Goal: Task Accomplishment & Management: Complete application form

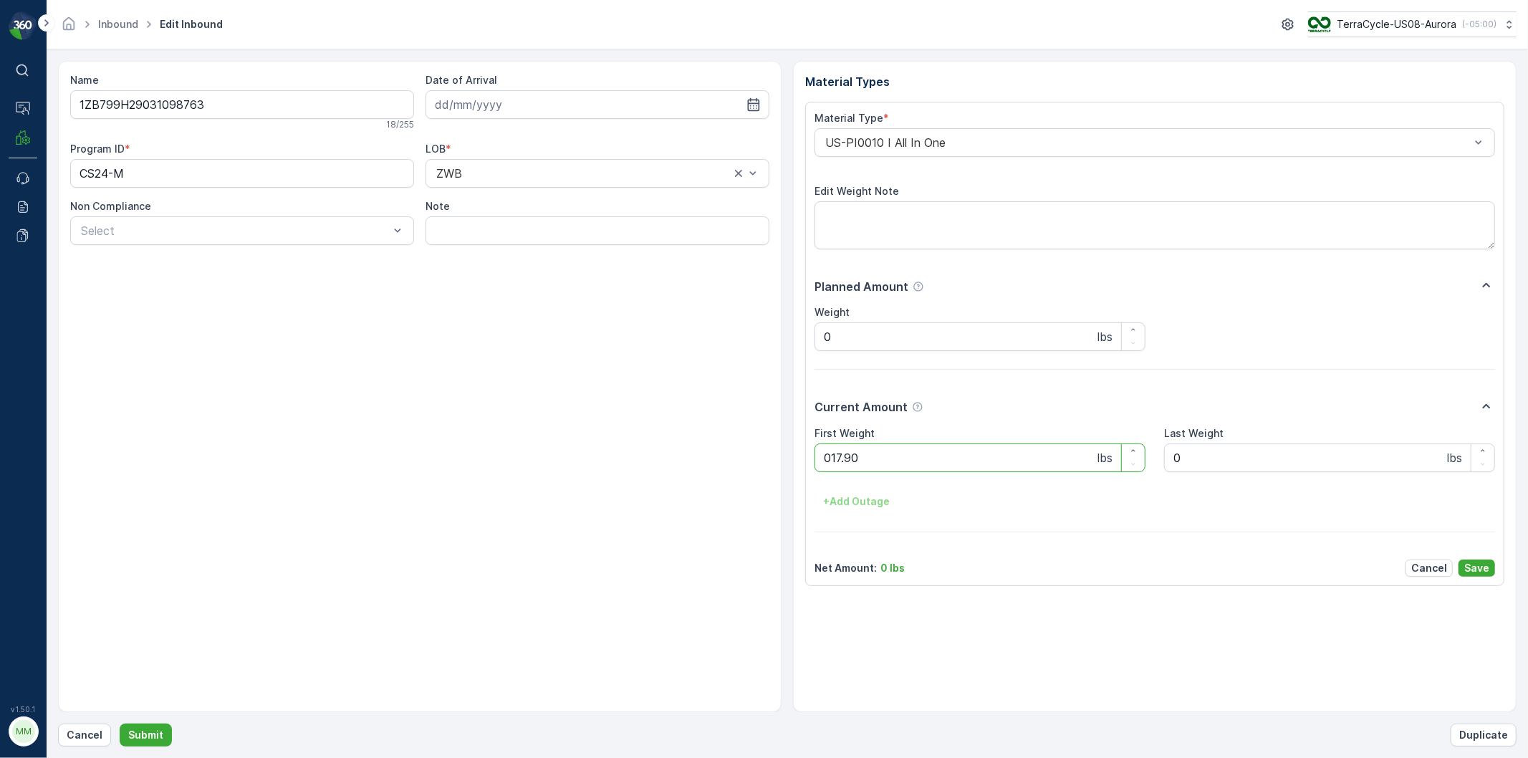
click at [120, 724] on button "Submit" at bounding box center [146, 735] width 52 height 23
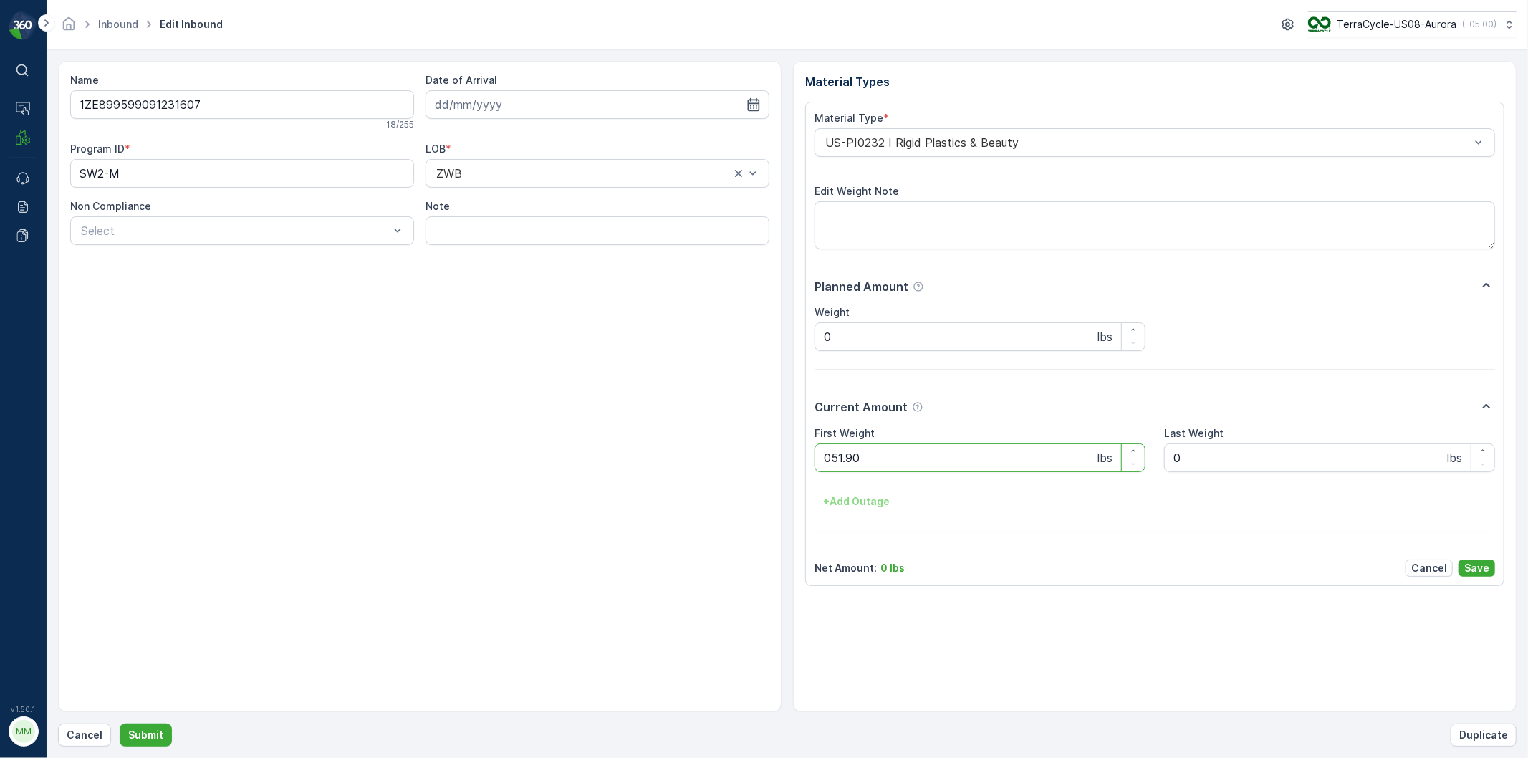
click at [120, 724] on button "Submit" at bounding box center [146, 735] width 52 height 23
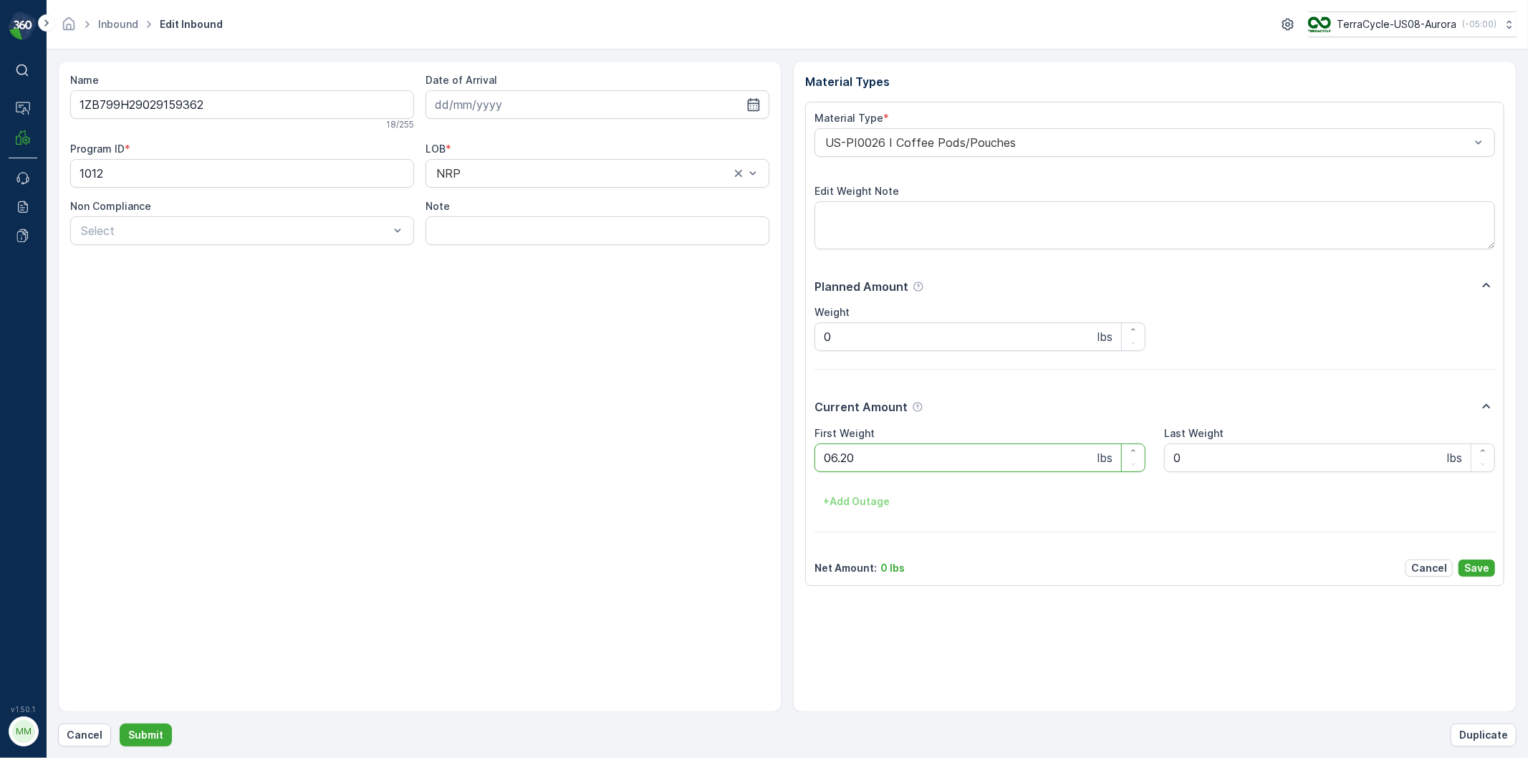
click at [120, 724] on button "Submit" at bounding box center [146, 735] width 52 height 23
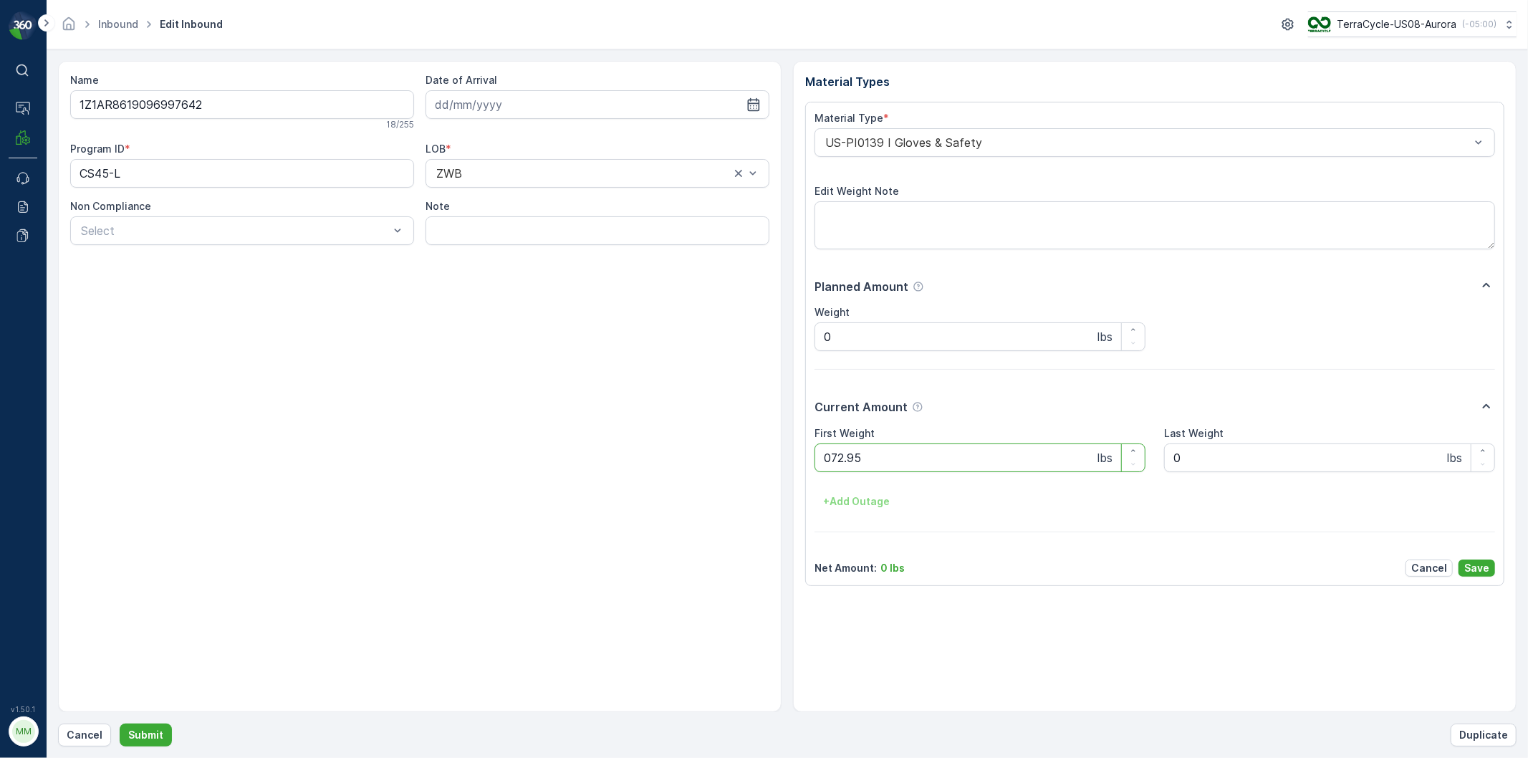
click at [120, 724] on button "Submit" at bounding box center [146, 735] width 52 height 23
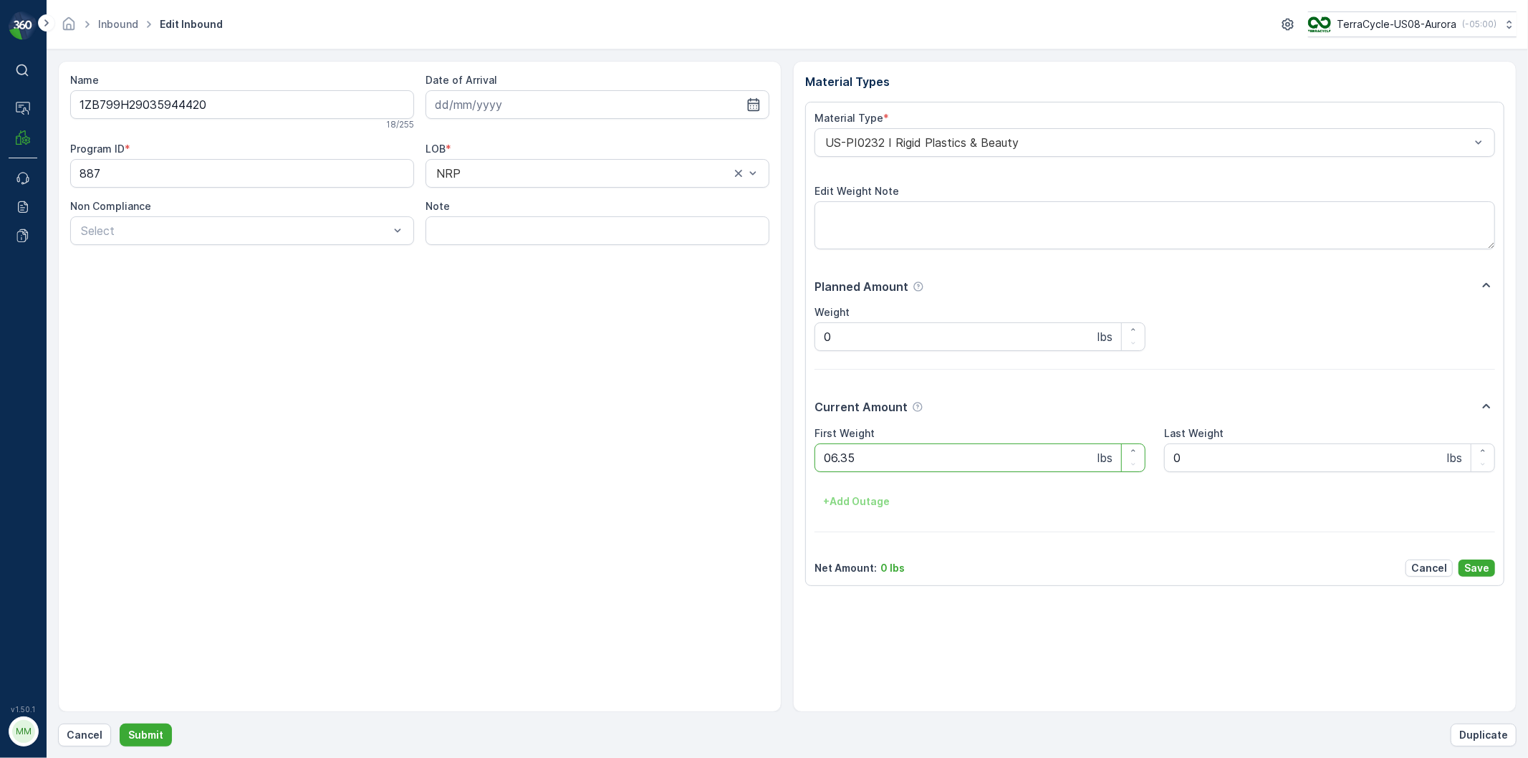
click at [120, 724] on button "Submit" at bounding box center [146, 735] width 52 height 23
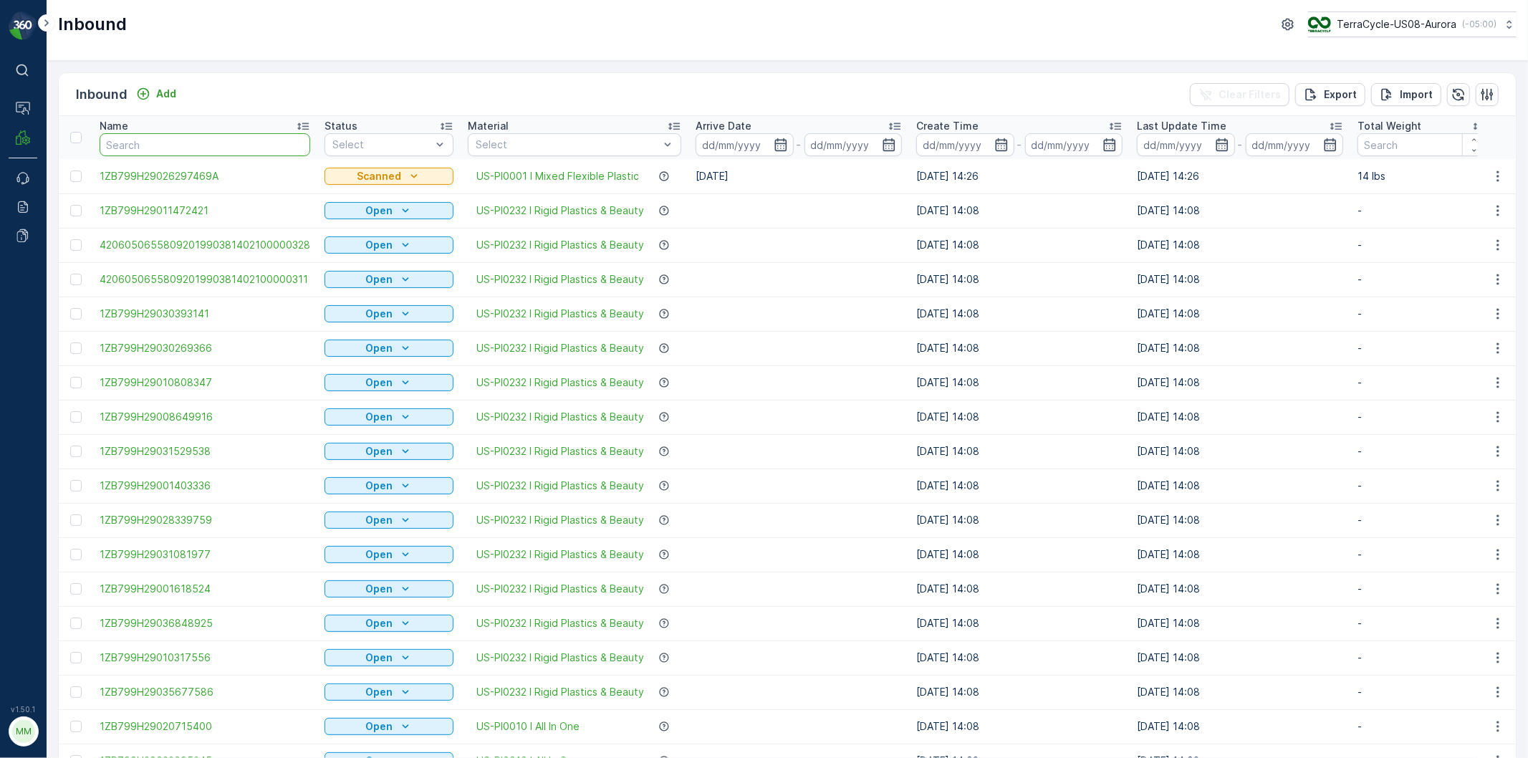
click at [245, 152] on input "text" at bounding box center [205, 144] width 211 height 23
type input "01419"
click at [254, 141] on input "01419" at bounding box center [205, 144] width 211 height 23
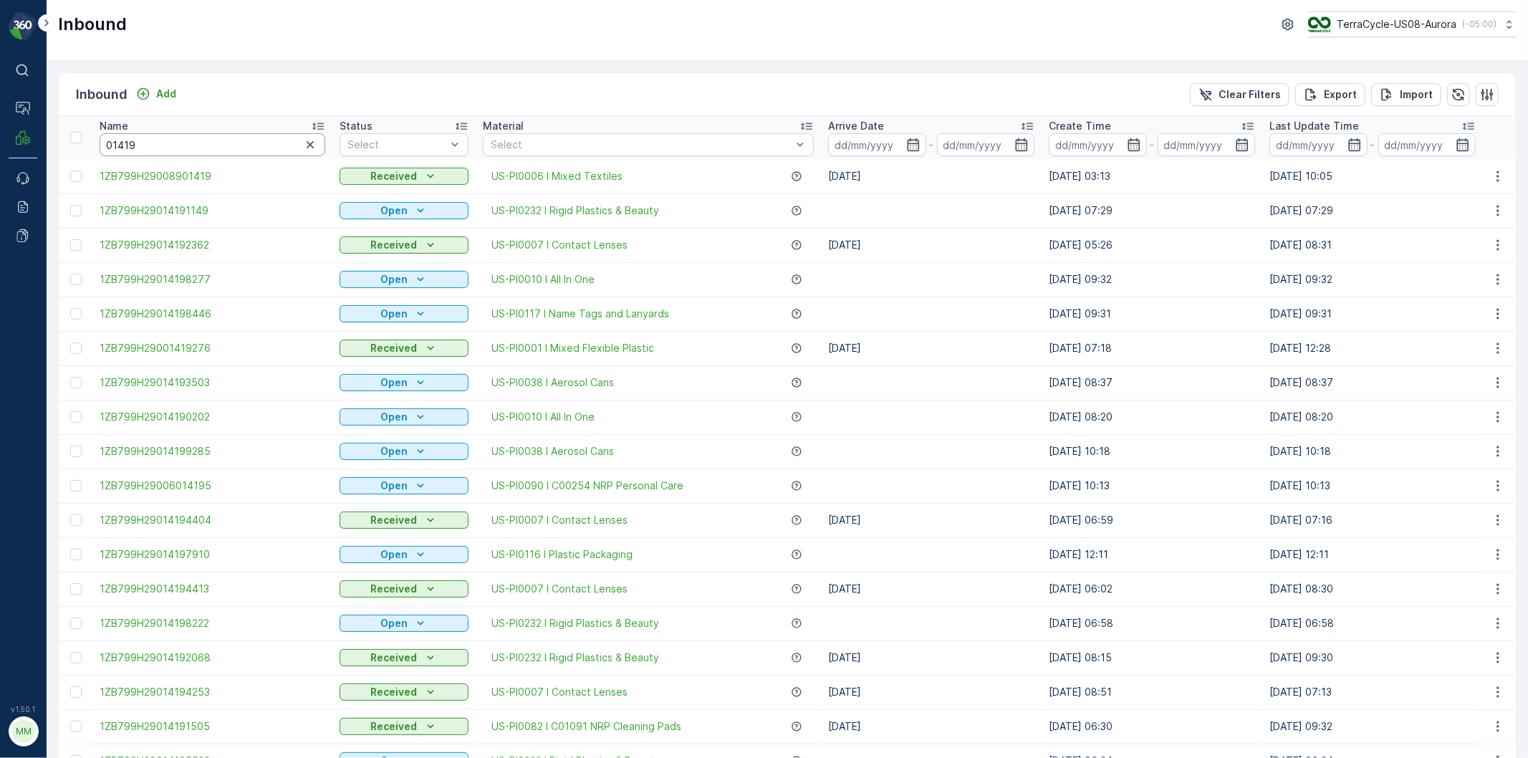
click at [254, 141] on input "01419" at bounding box center [213, 144] width 226 height 23
type input "014179"
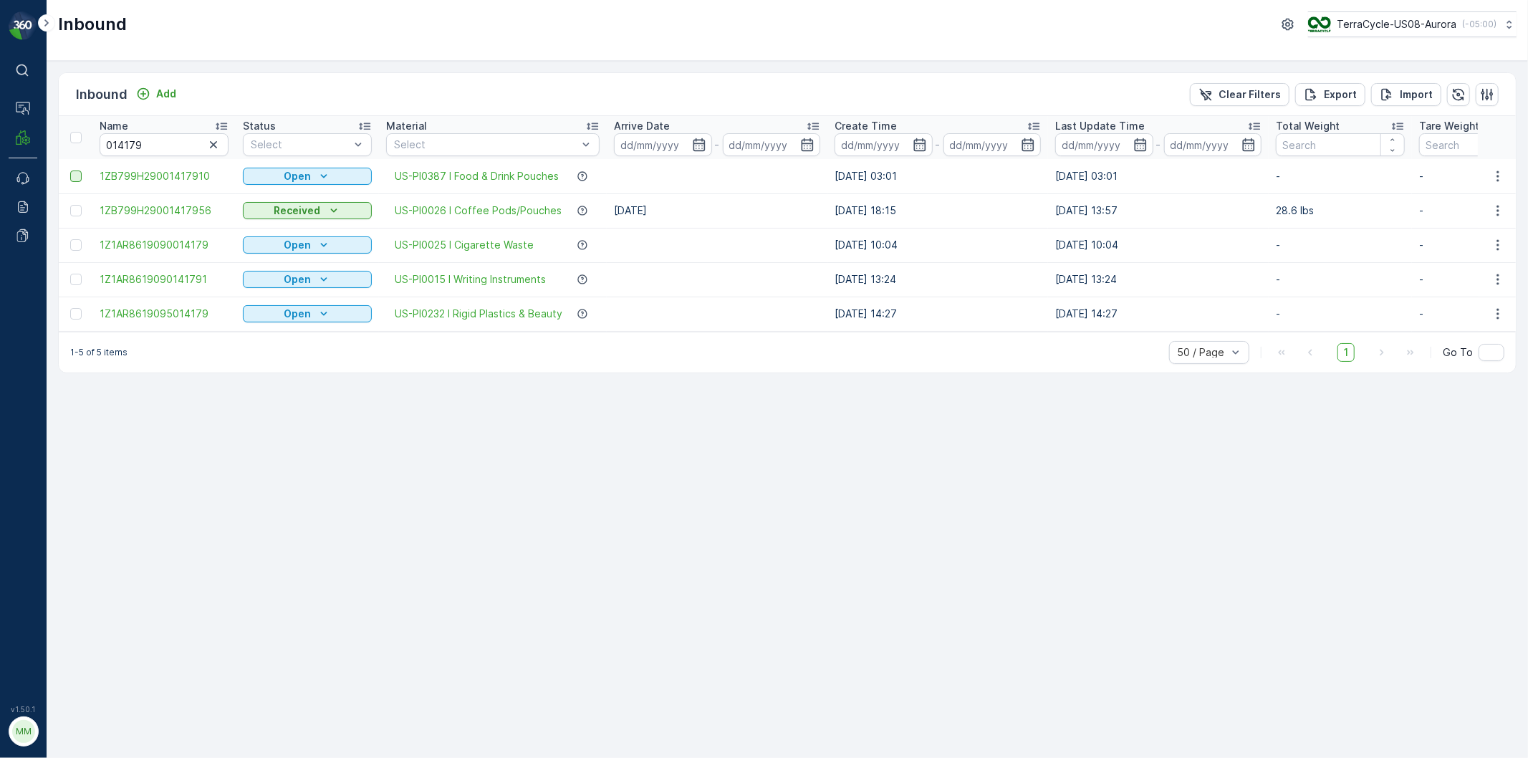
click at [70, 177] on div at bounding box center [75, 176] width 11 height 11
click at [70, 171] on input "checkbox" at bounding box center [70, 171] width 0 height 0
click at [1338, 87] on div "Print QR" at bounding box center [1363, 94] width 78 height 42
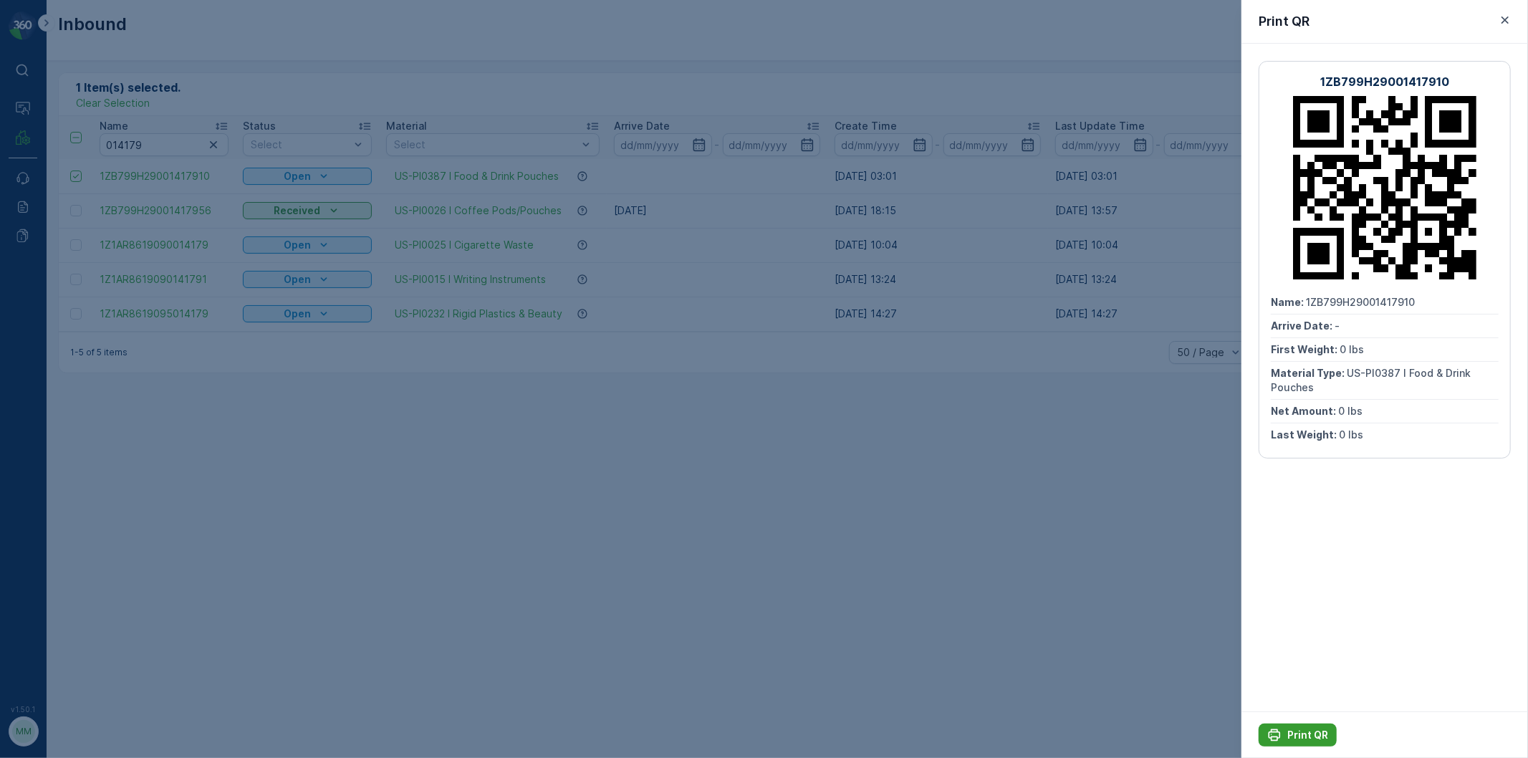
click at [1299, 729] on p "Print QR" at bounding box center [1308, 735] width 41 height 14
click at [1299, 728] on p "Print QR" at bounding box center [1308, 735] width 41 height 14
click at [792, 519] on div at bounding box center [764, 379] width 1528 height 758
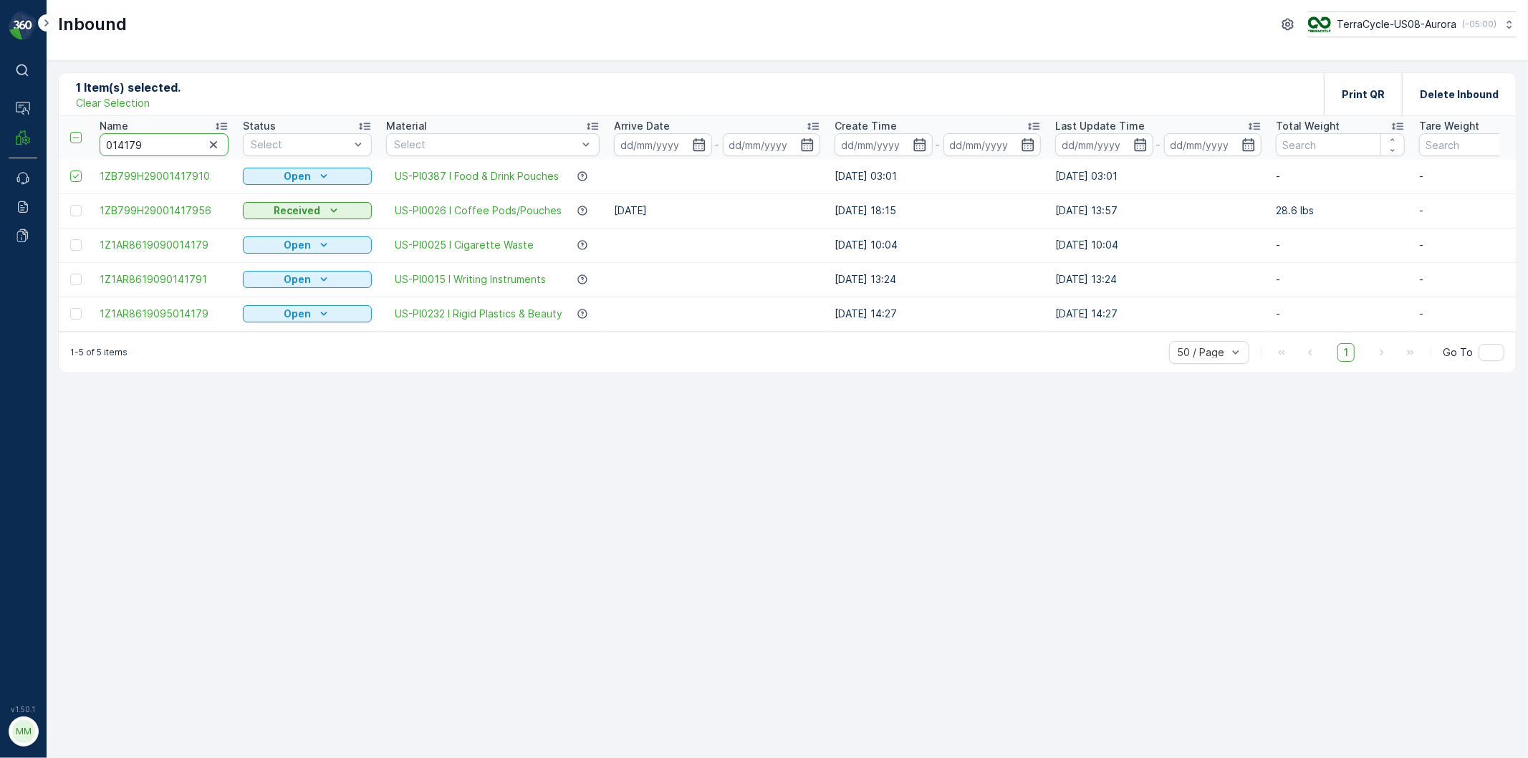
click at [224, 140] on input "014179" at bounding box center [164, 144] width 129 height 23
click at [216, 142] on icon "button" at bounding box center [213, 144] width 7 height 7
click at [129, 102] on p "Clear Selection" at bounding box center [113, 103] width 74 height 14
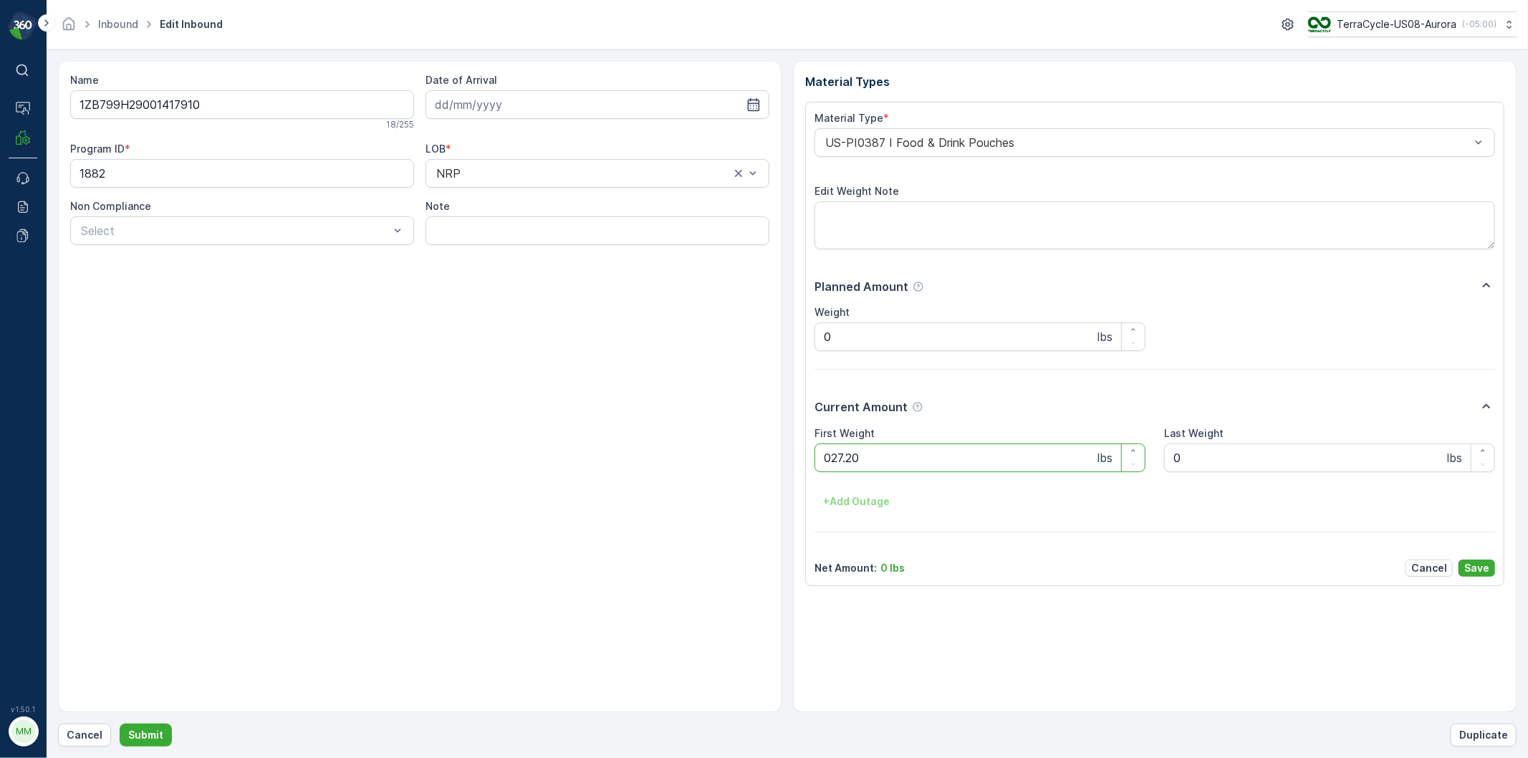
click at [120, 724] on button "Submit" at bounding box center [146, 735] width 52 height 23
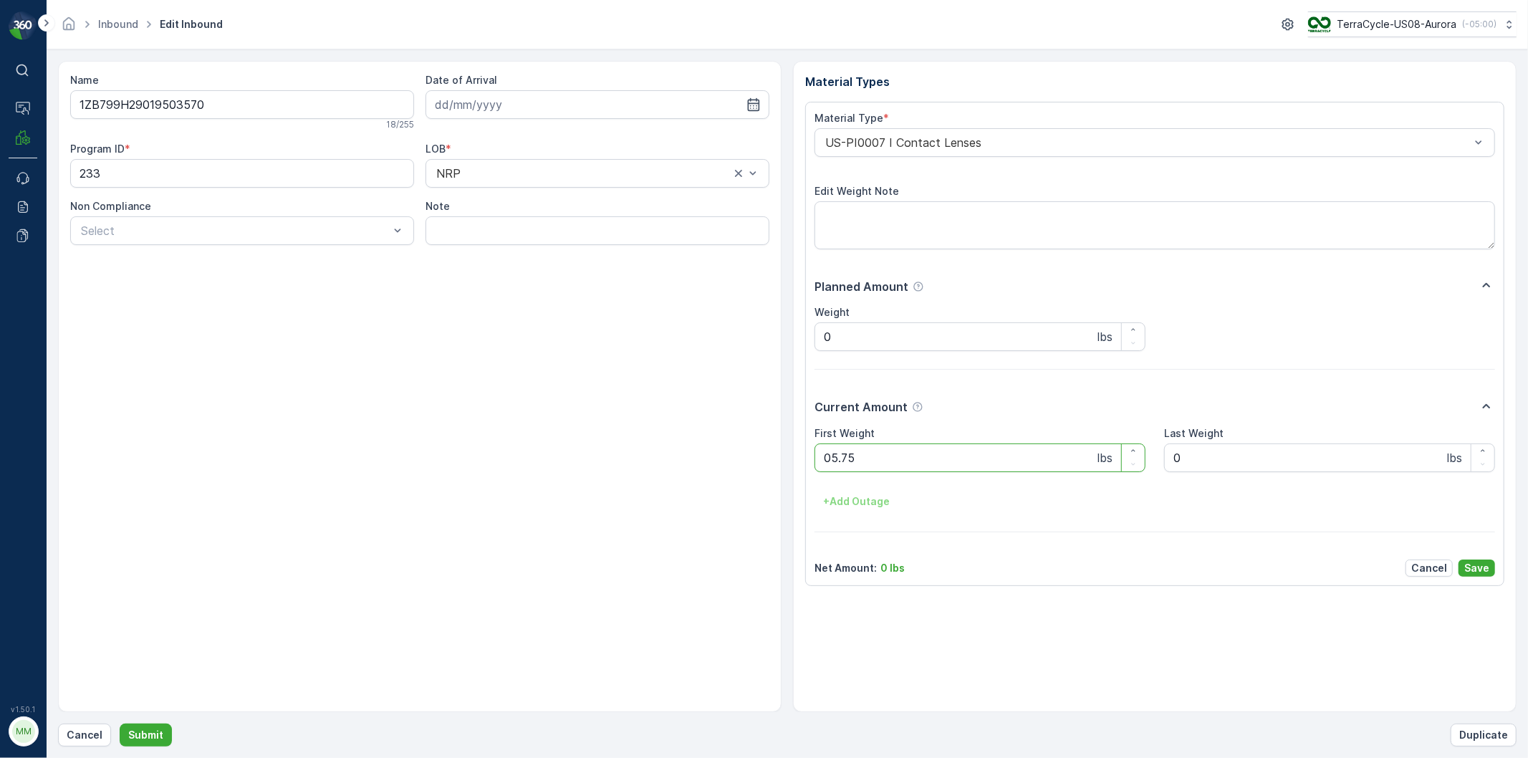
click at [120, 724] on button "Submit" at bounding box center [146, 735] width 52 height 23
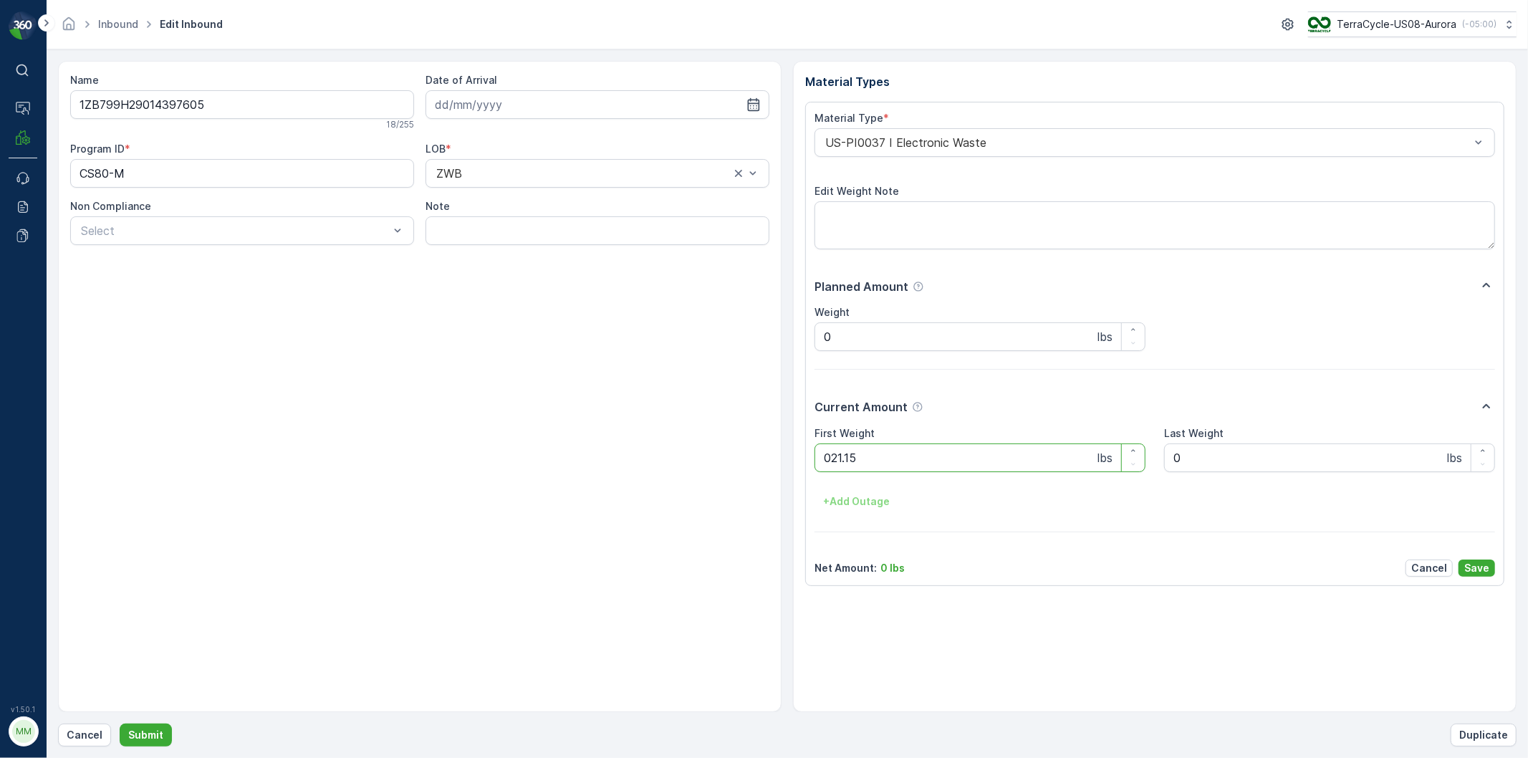
click at [120, 724] on button "Submit" at bounding box center [146, 735] width 52 height 23
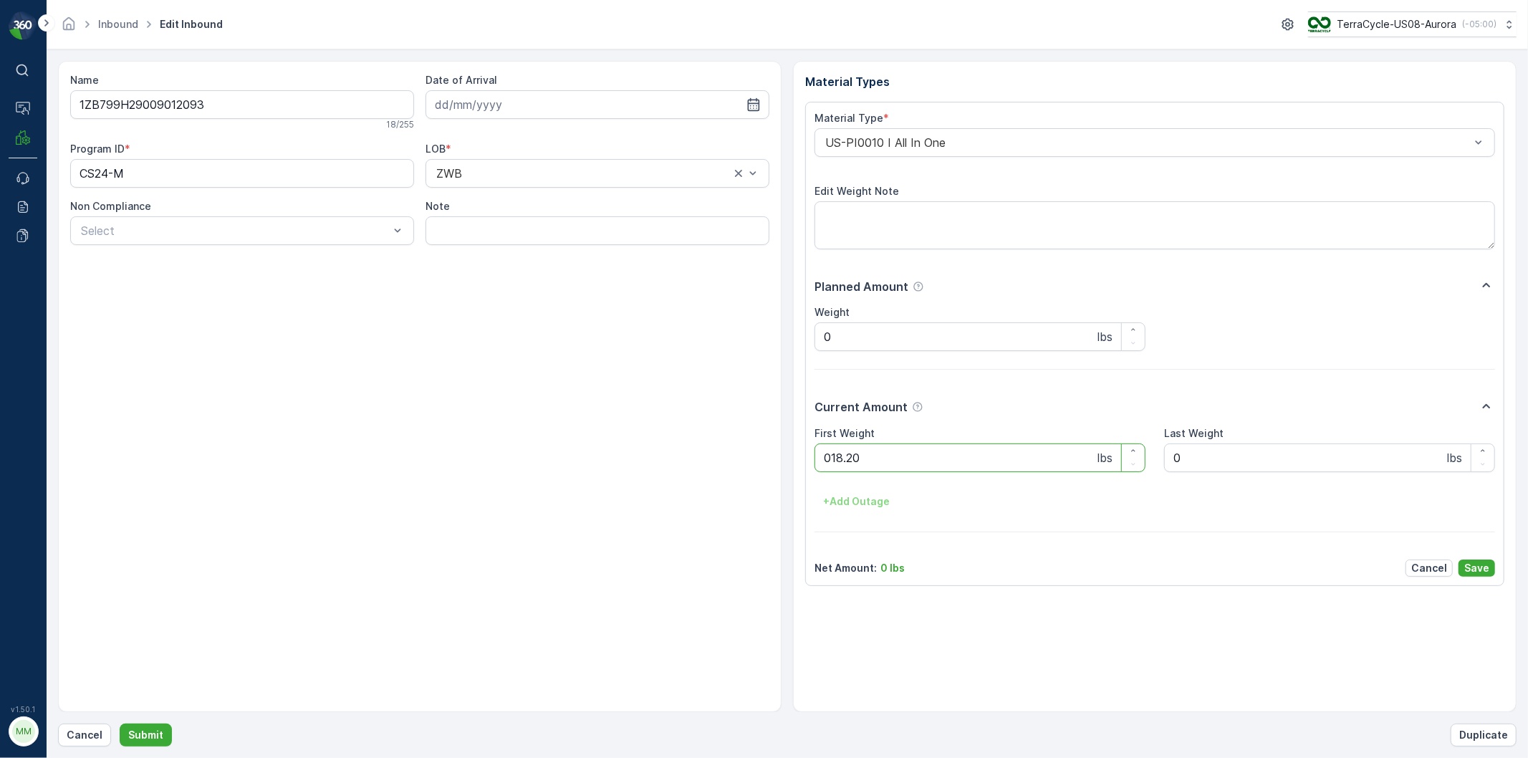
click at [120, 724] on button "Submit" at bounding box center [146, 735] width 52 height 23
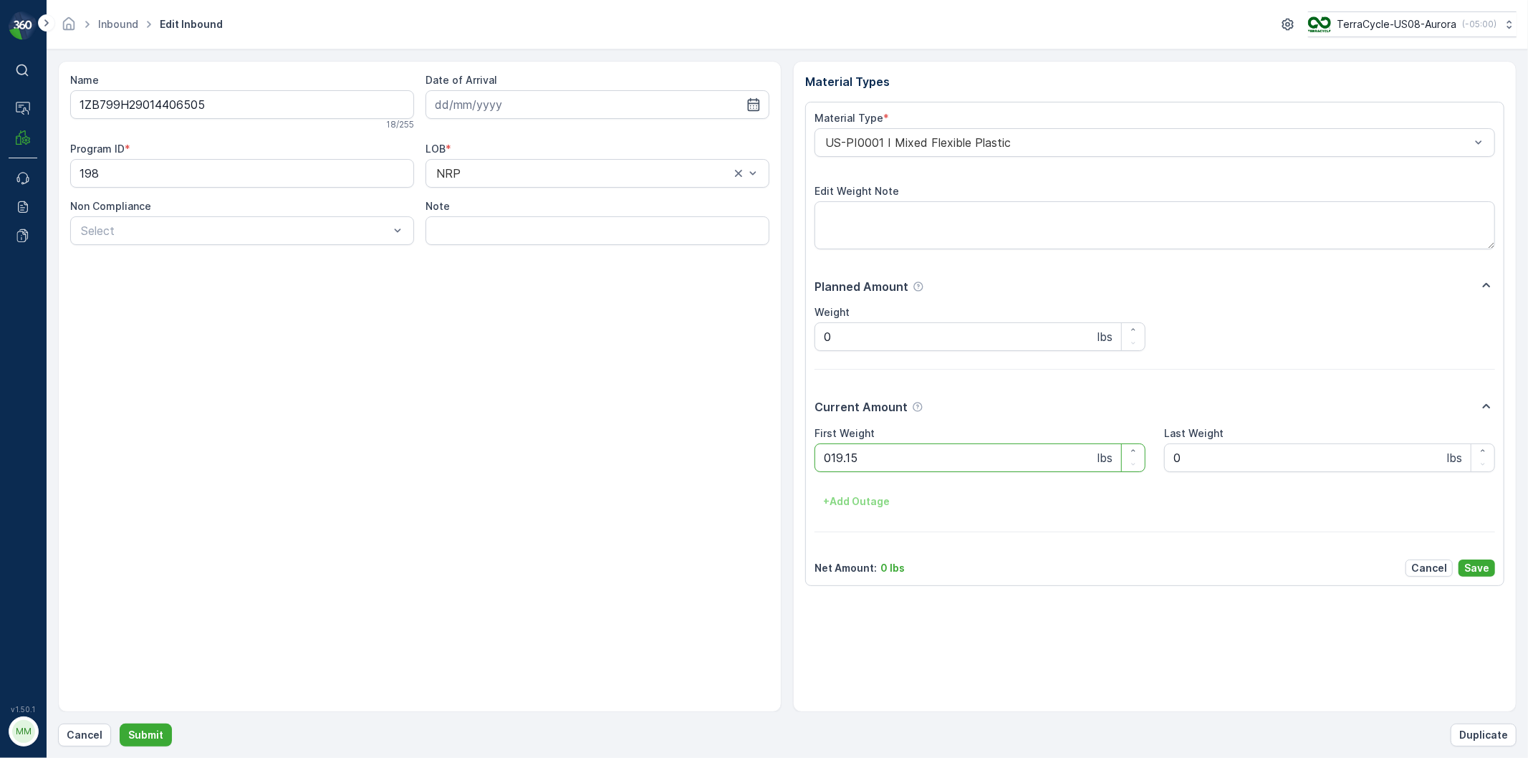
click at [120, 724] on button "Submit" at bounding box center [146, 735] width 52 height 23
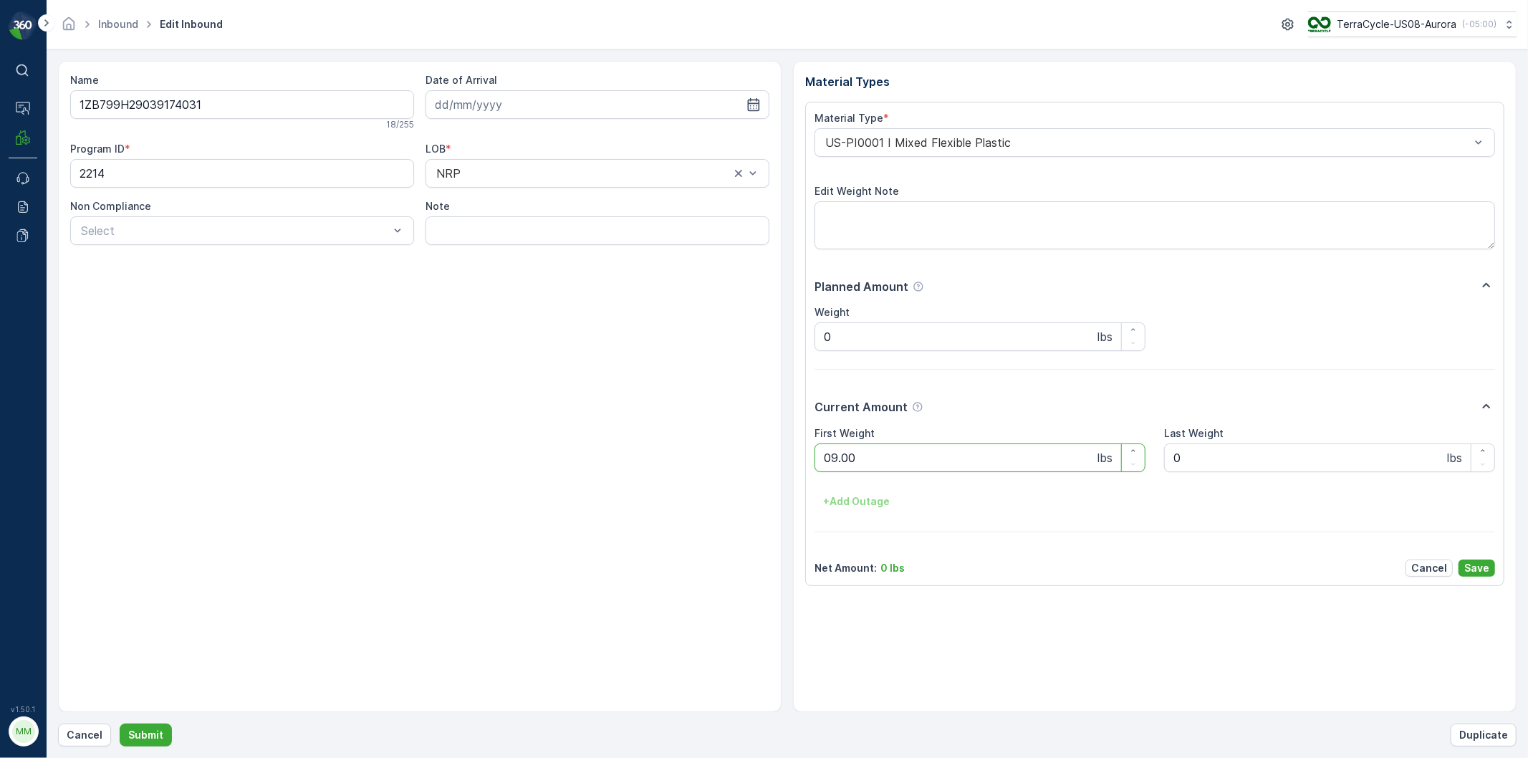
click at [120, 724] on button "Submit" at bounding box center [146, 735] width 52 height 23
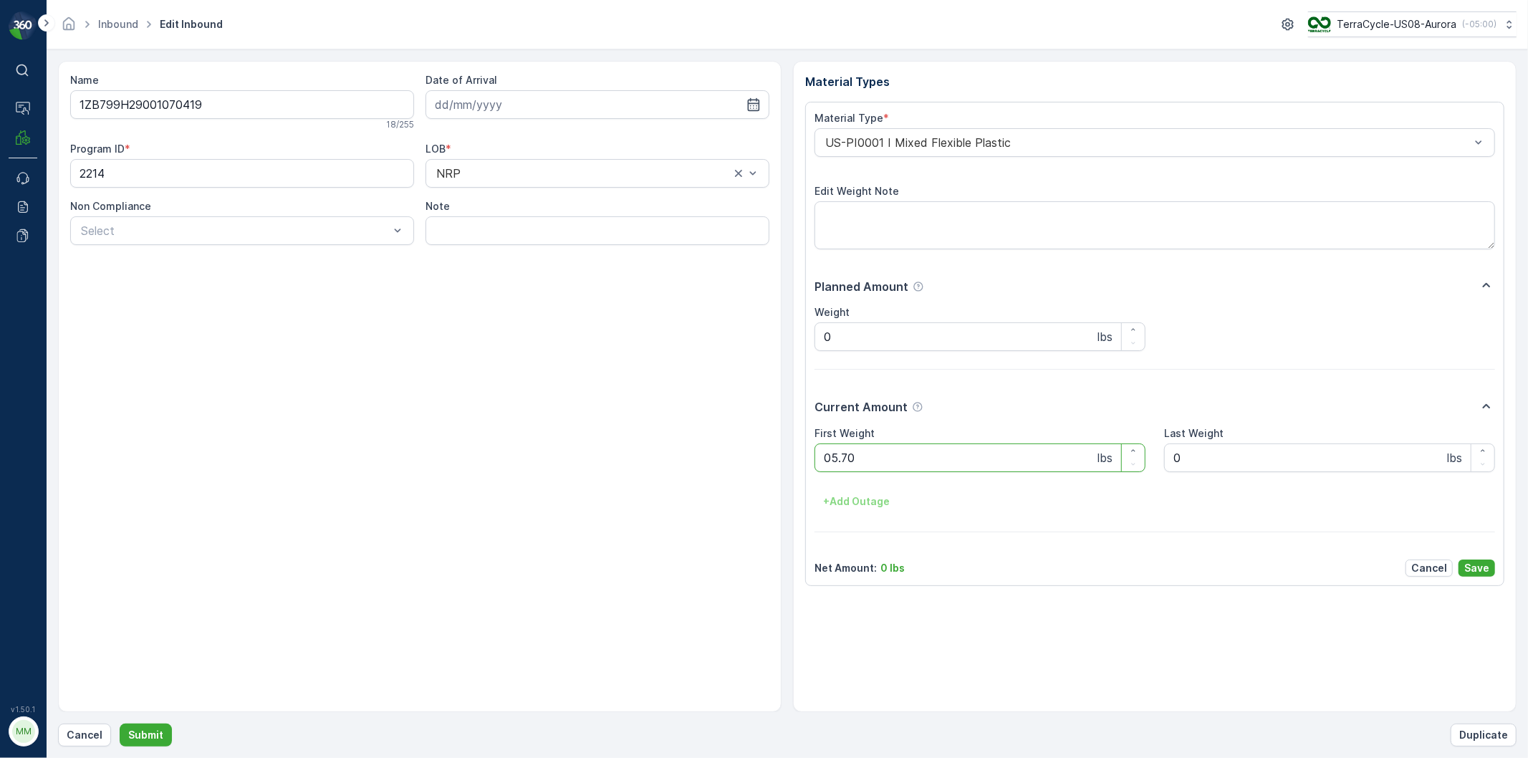
click at [120, 724] on button "Submit" at bounding box center [146, 735] width 52 height 23
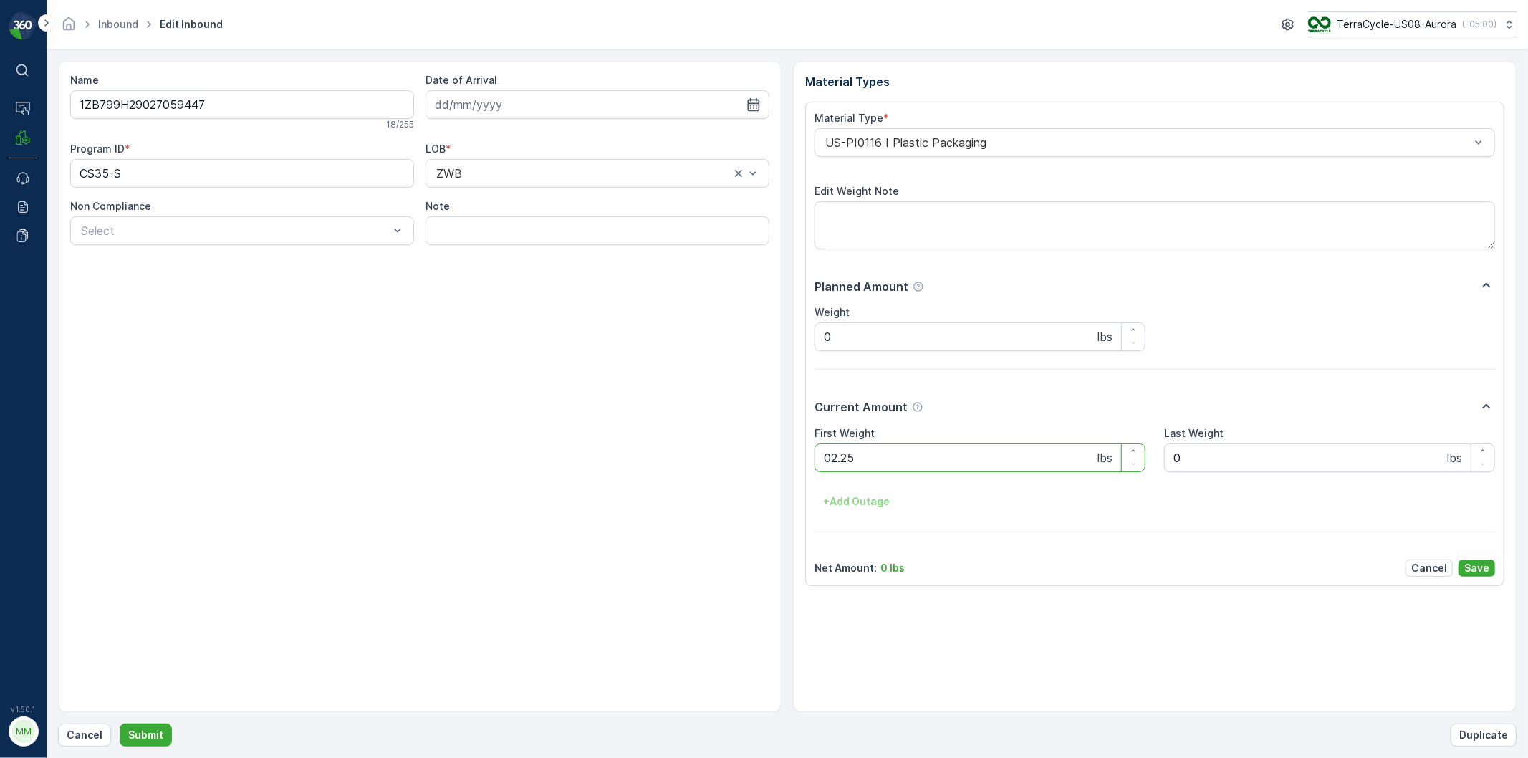
click at [120, 724] on button "Submit" at bounding box center [146, 735] width 52 height 23
type Weight "011.50"
click at [120, 724] on button "Submit" at bounding box center [146, 735] width 52 height 23
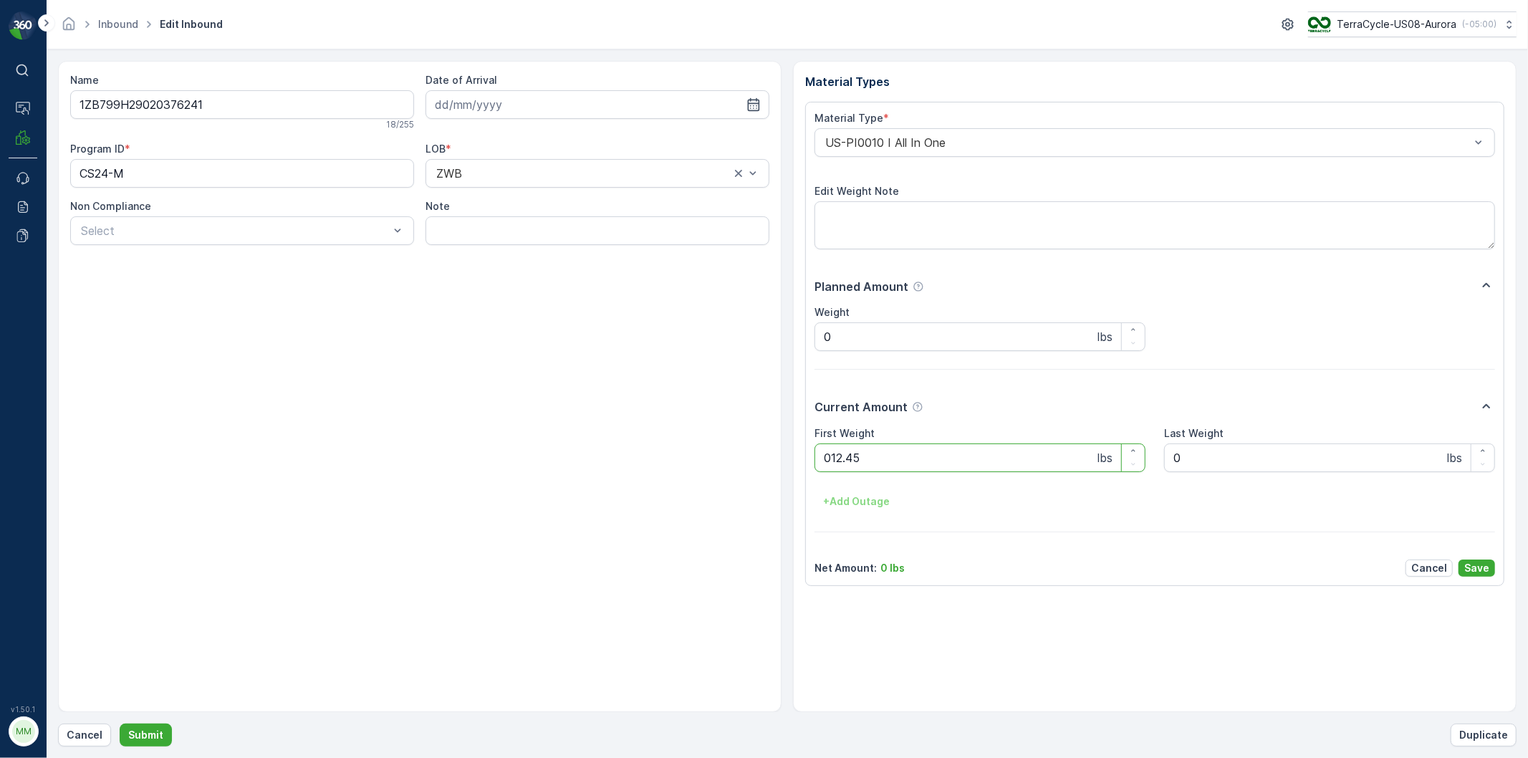
click at [120, 724] on button "Submit" at bounding box center [146, 735] width 52 height 23
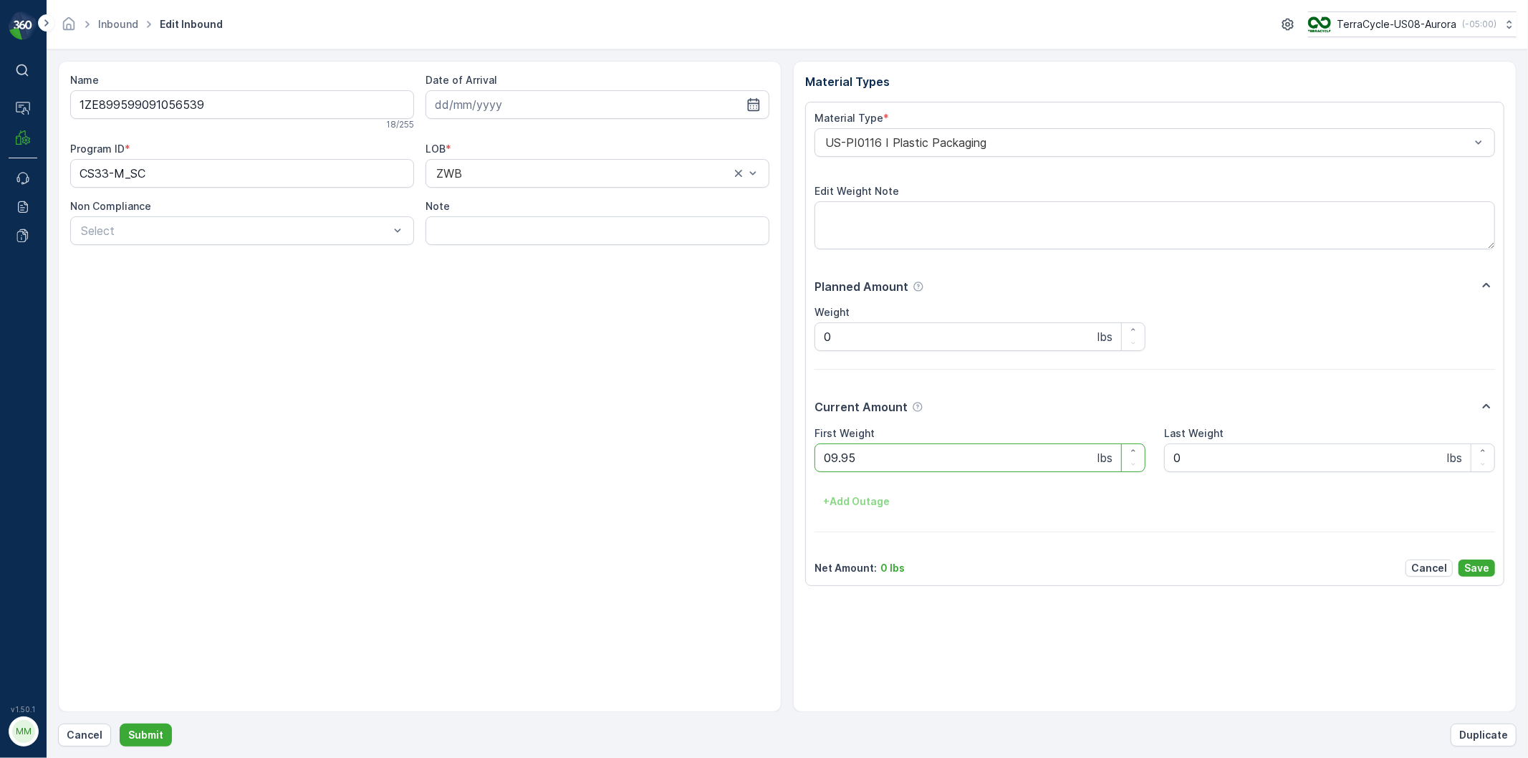
click at [120, 724] on button "Submit" at bounding box center [146, 735] width 52 height 23
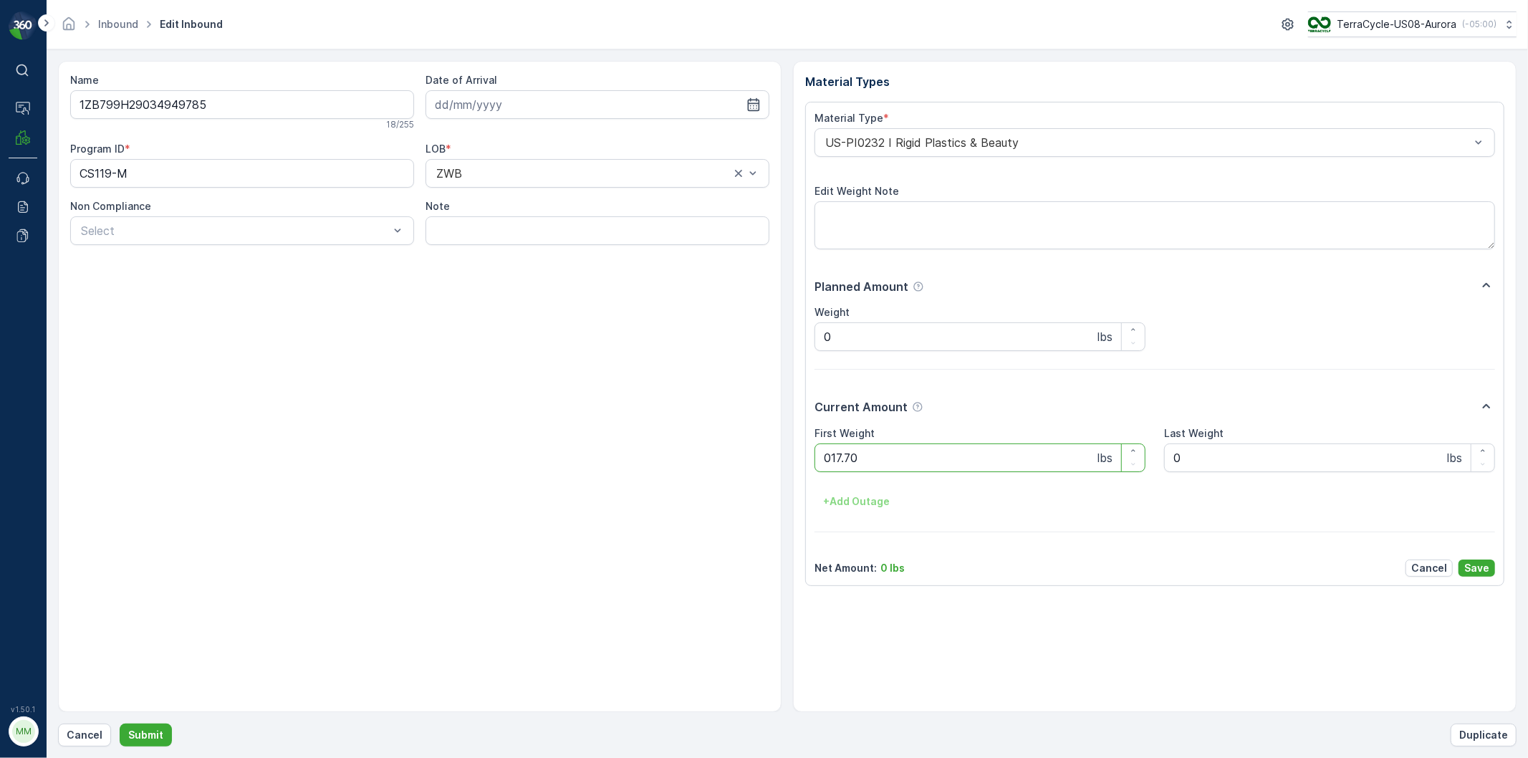
click at [120, 724] on button "Submit" at bounding box center [146, 735] width 52 height 23
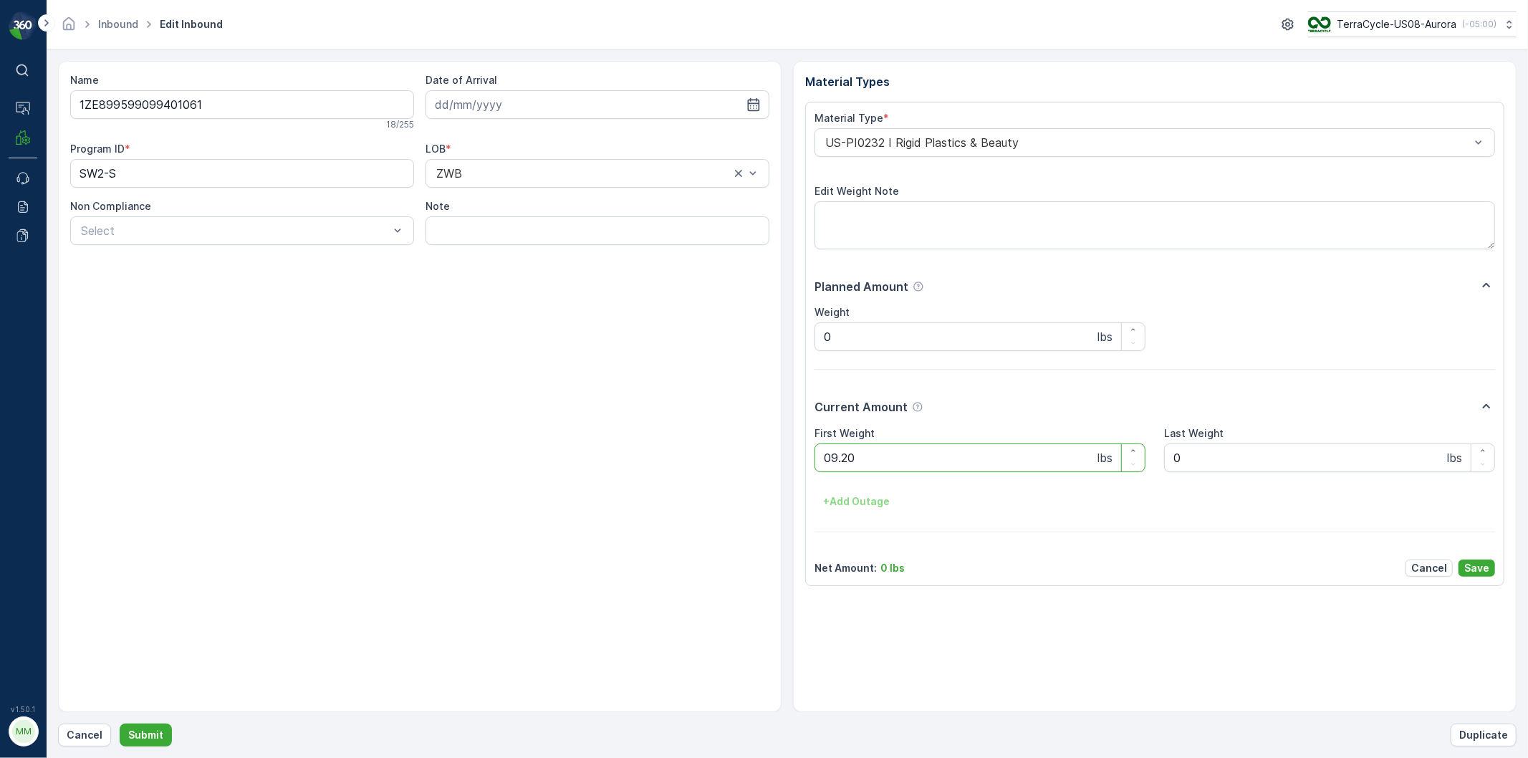
click at [120, 724] on button "Submit" at bounding box center [146, 735] width 52 height 23
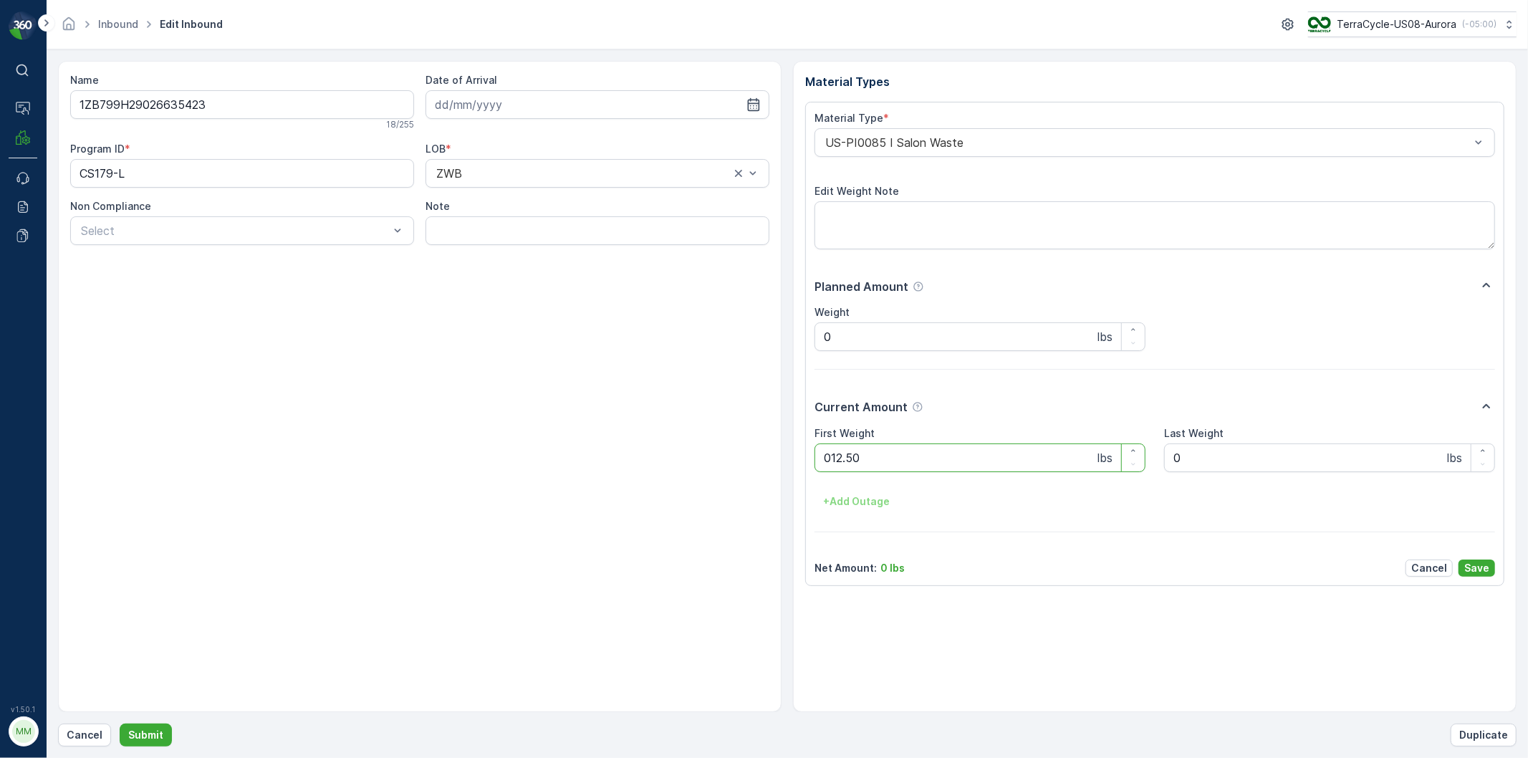
click at [120, 724] on button "Submit" at bounding box center [146, 735] width 52 height 23
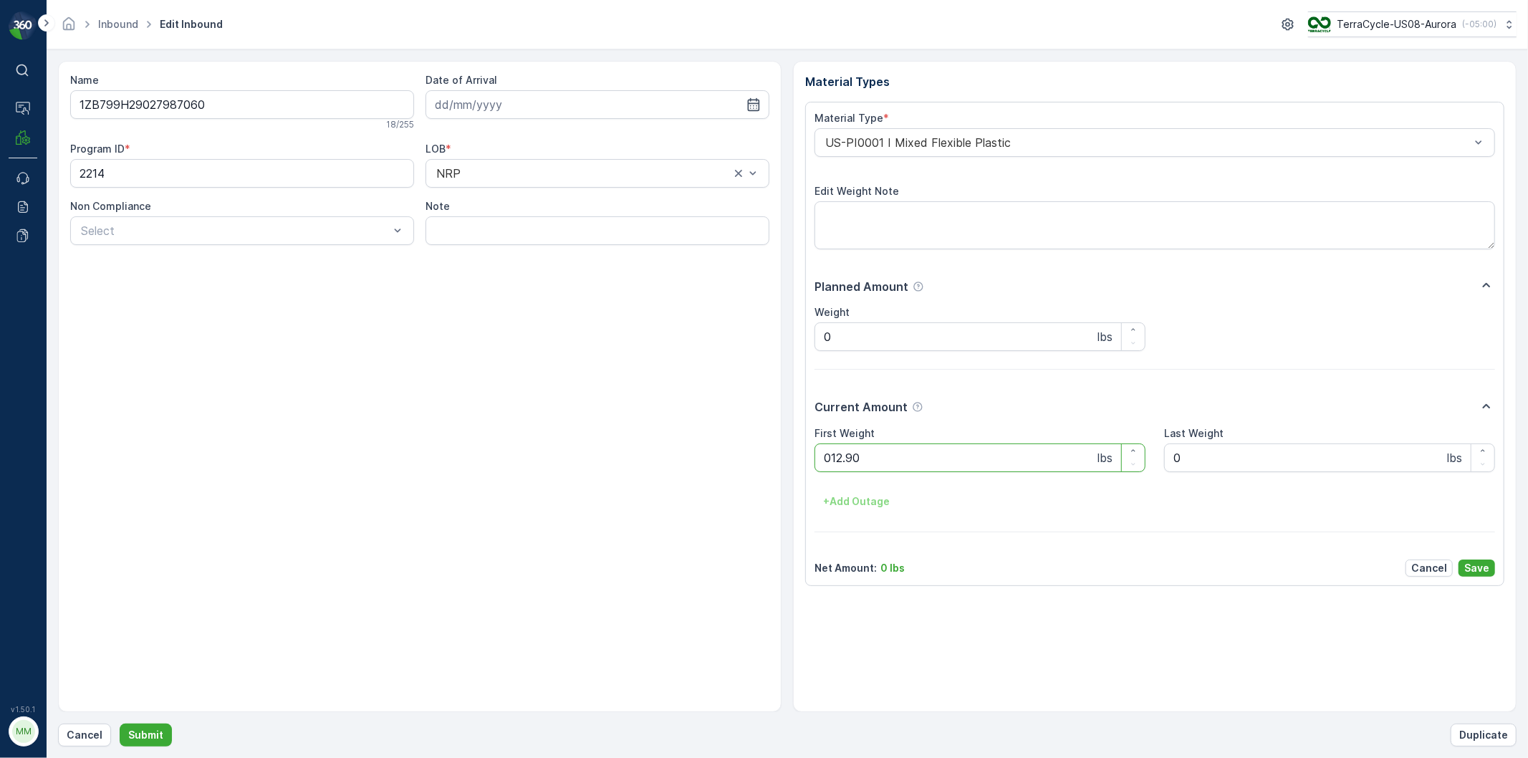
click at [120, 724] on button "Submit" at bounding box center [146, 735] width 52 height 23
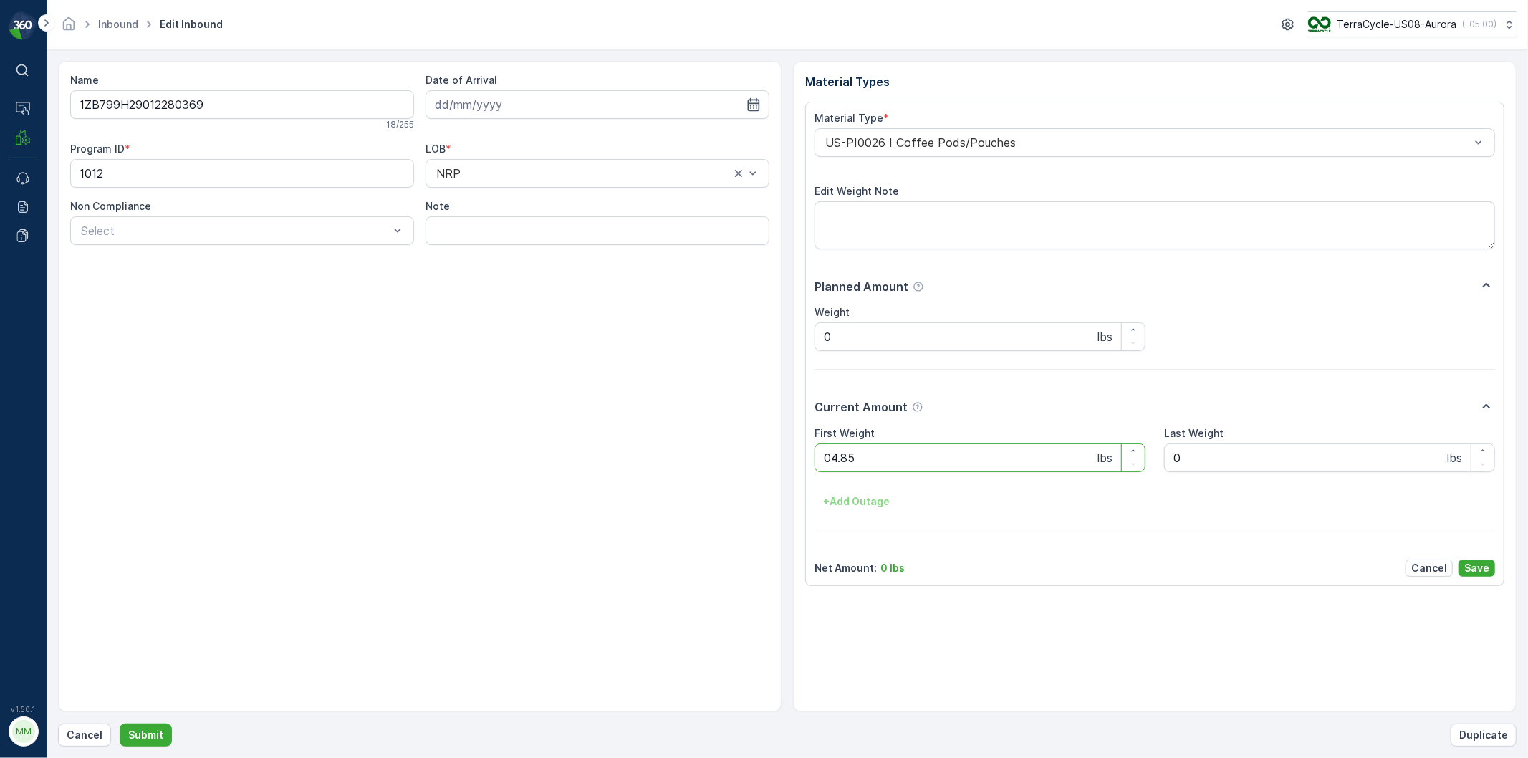
click at [120, 724] on button "Submit" at bounding box center [146, 735] width 52 height 23
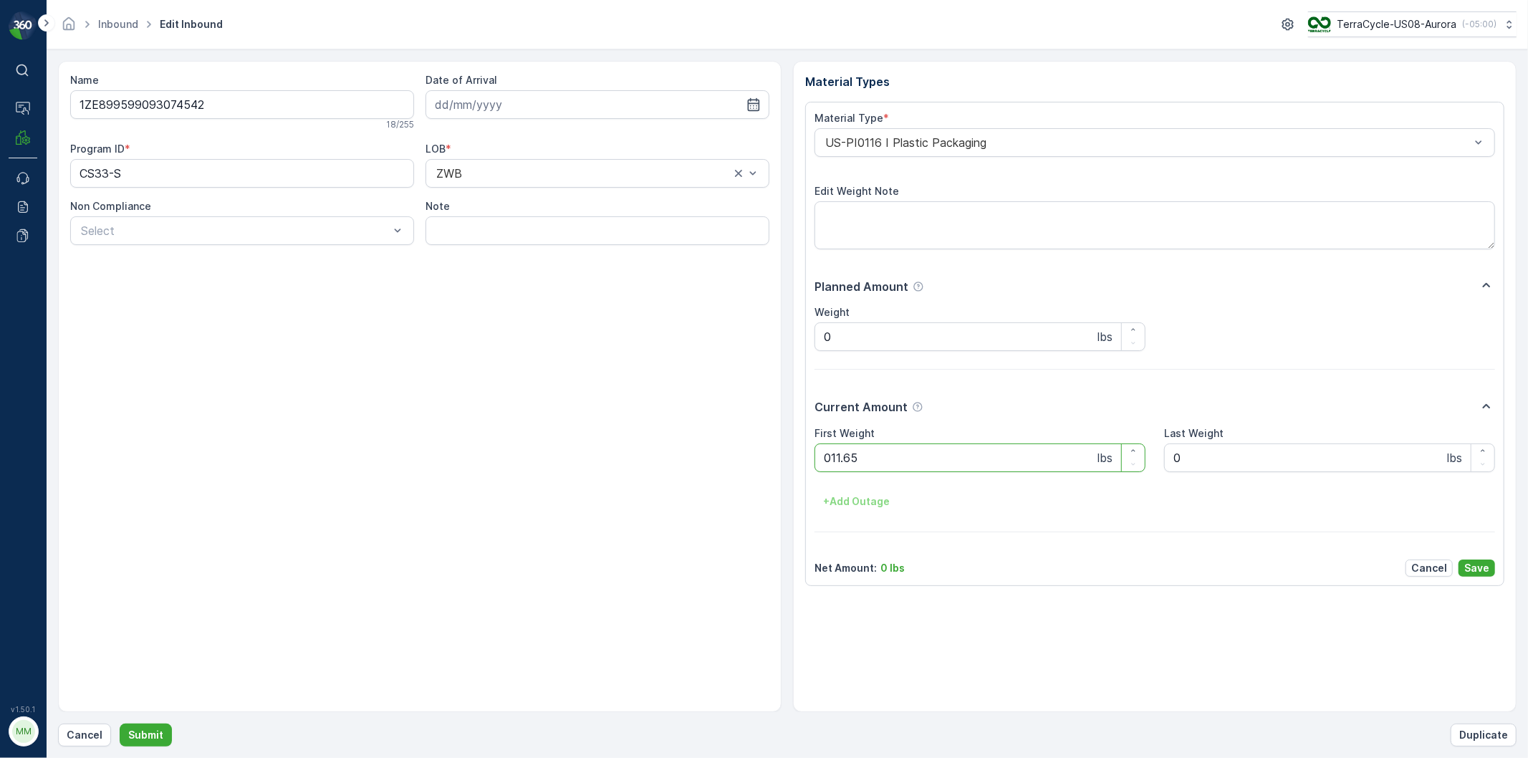
click at [120, 724] on button "Submit" at bounding box center [146, 735] width 52 height 23
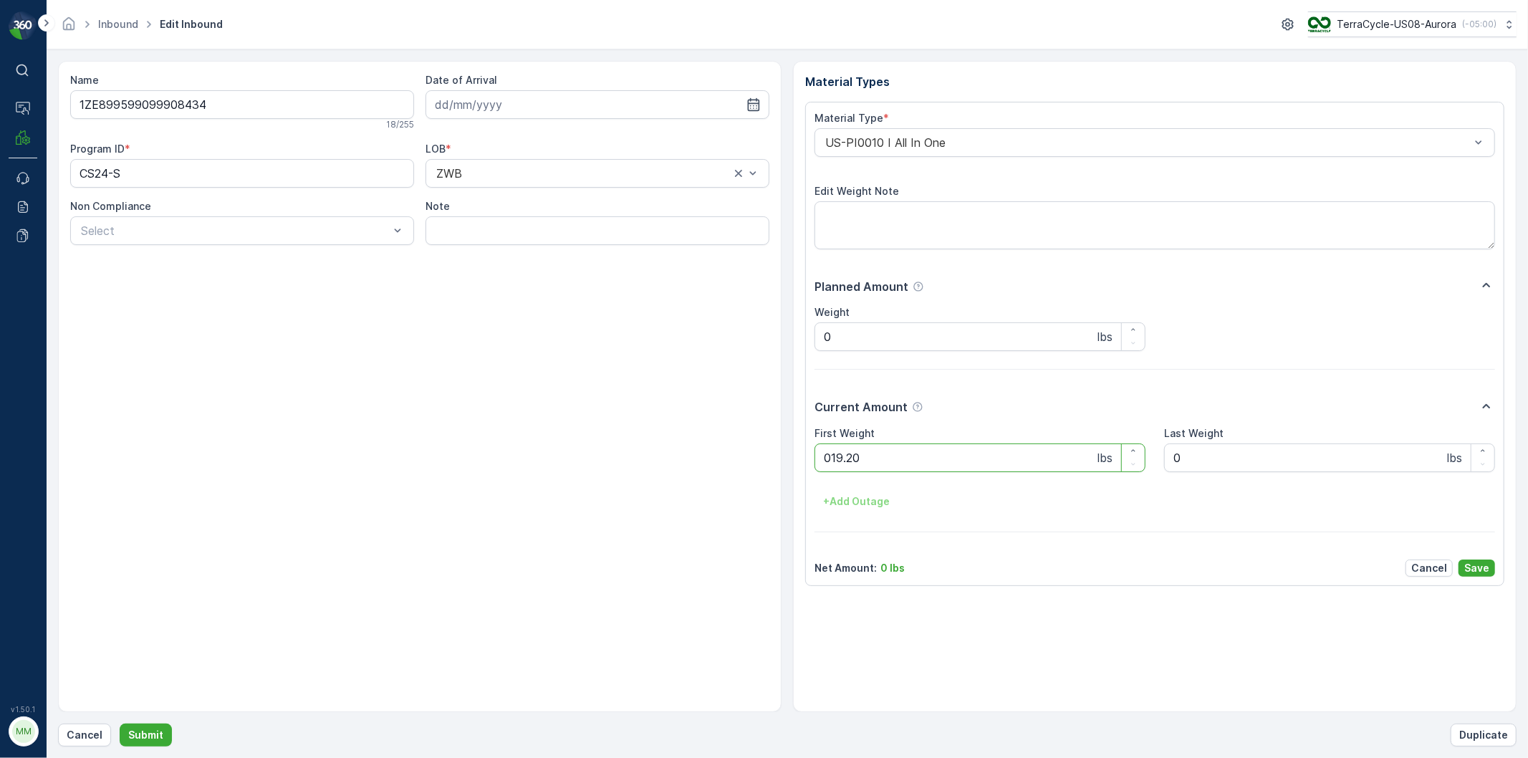
click at [120, 724] on button "Submit" at bounding box center [146, 735] width 52 height 23
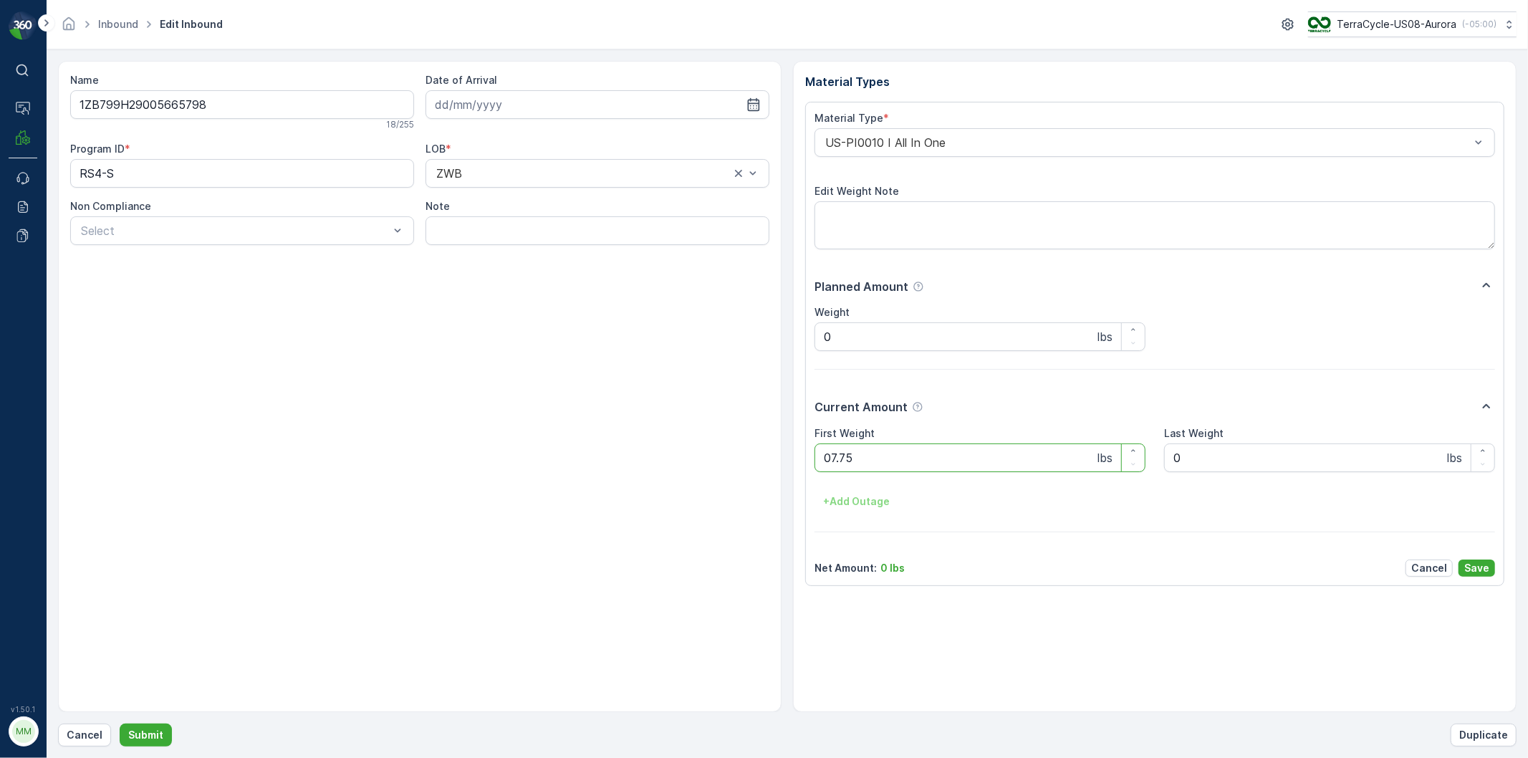
click at [120, 724] on button "Submit" at bounding box center [146, 735] width 52 height 23
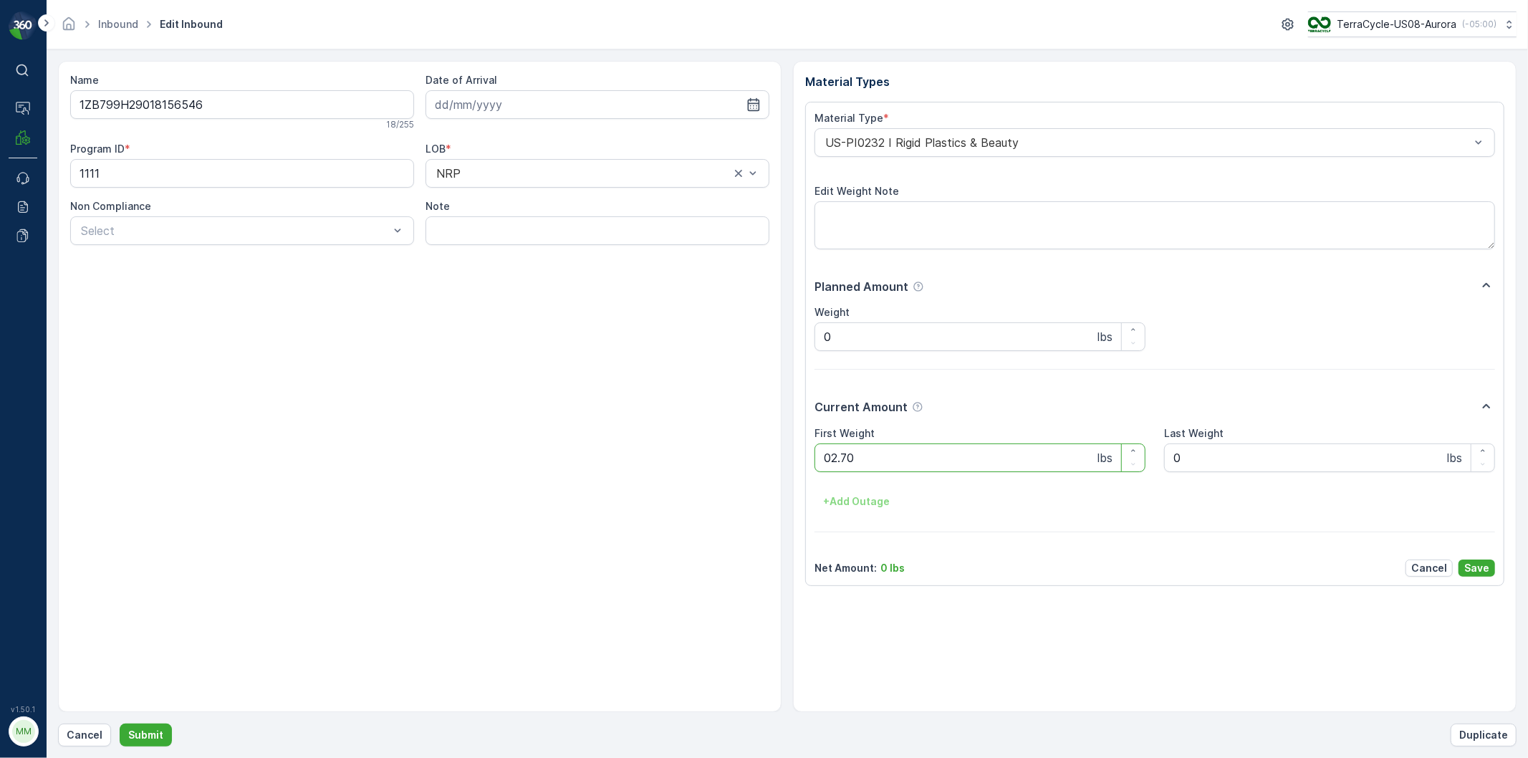
click at [120, 724] on button "Submit" at bounding box center [146, 735] width 52 height 23
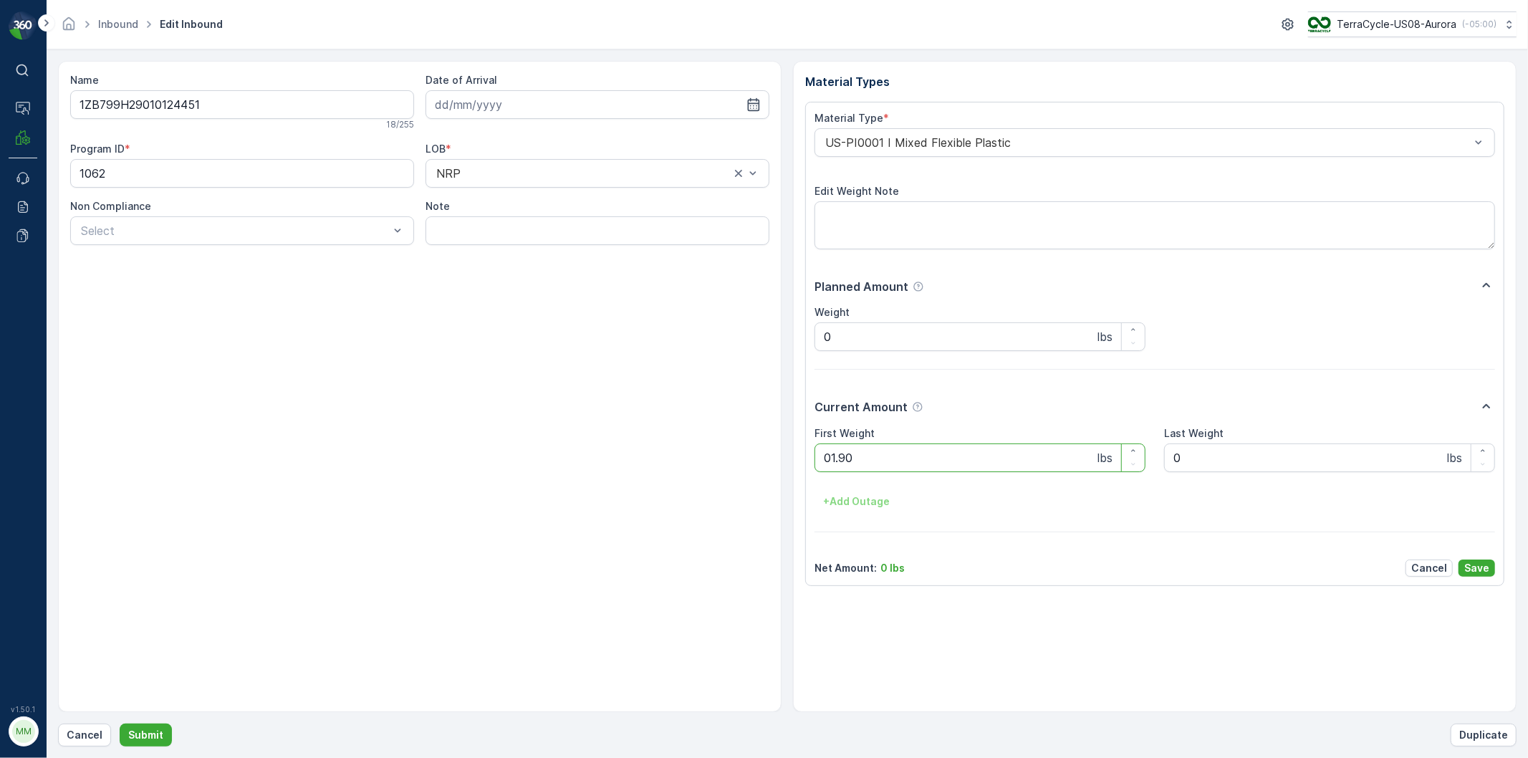
click at [120, 724] on button "Submit" at bounding box center [146, 735] width 52 height 23
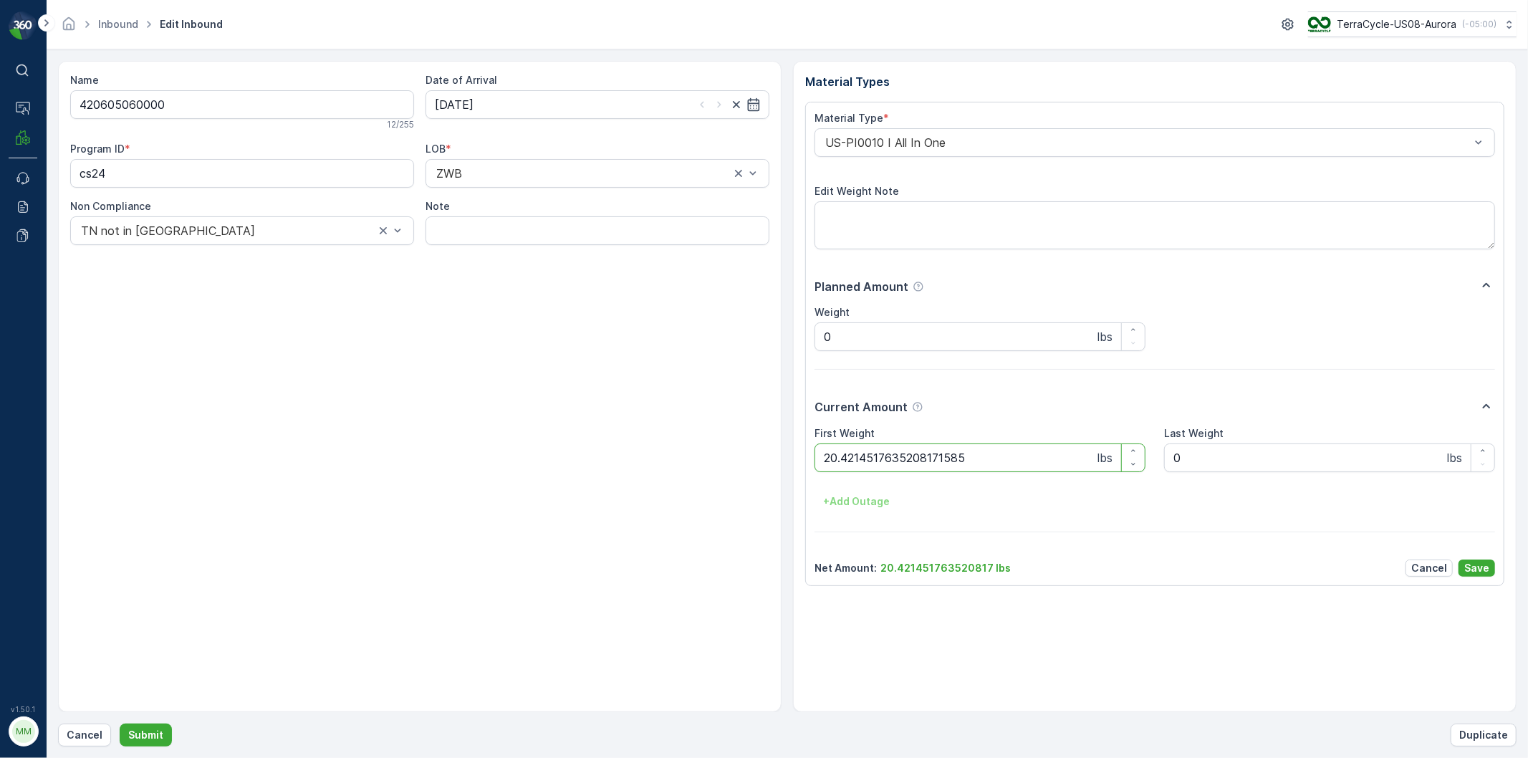
click at [120, 724] on button "Submit" at bounding box center [146, 735] width 52 height 23
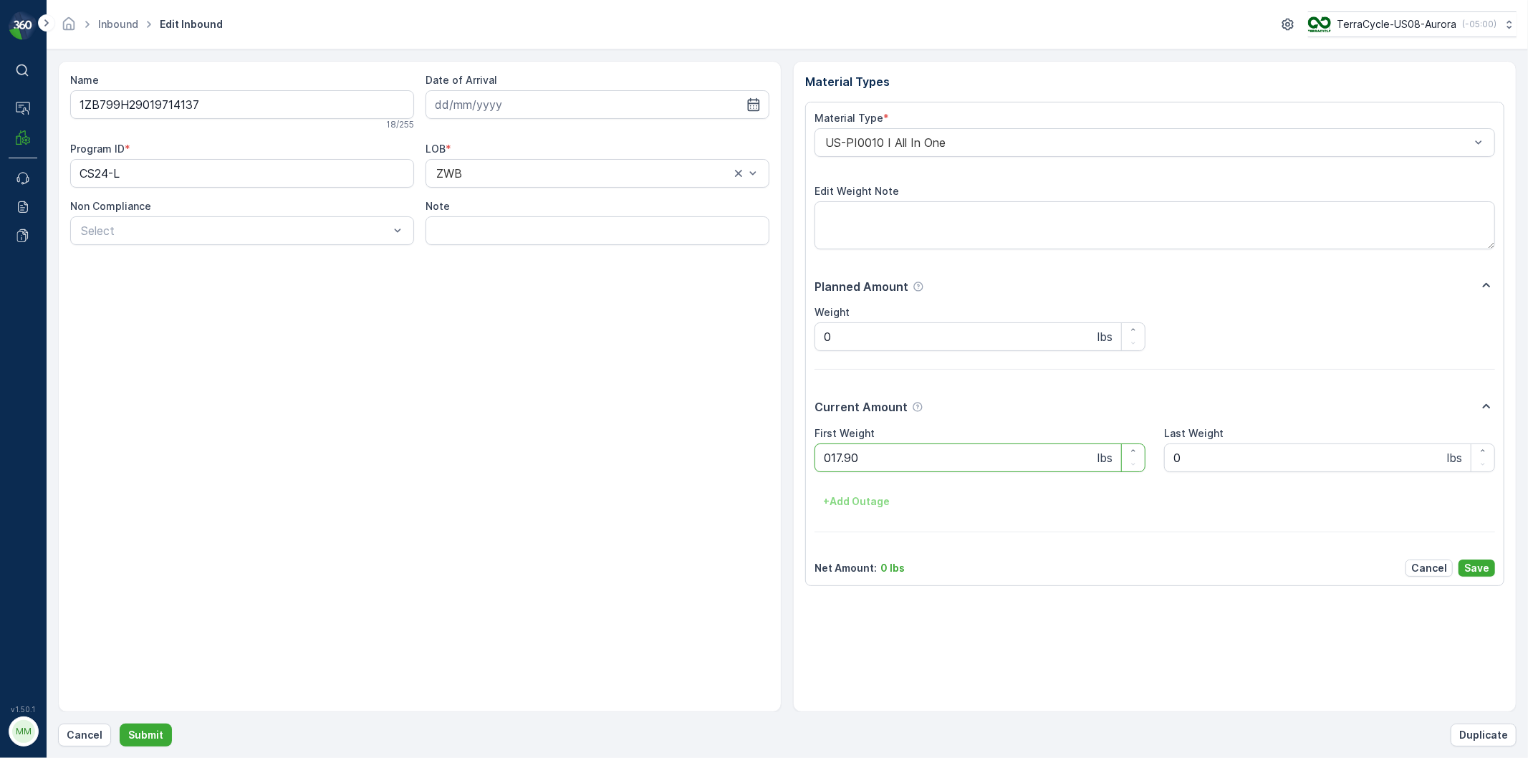
click at [120, 724] on button "Submit" at bounding box center [146, 735] width 52 height 23
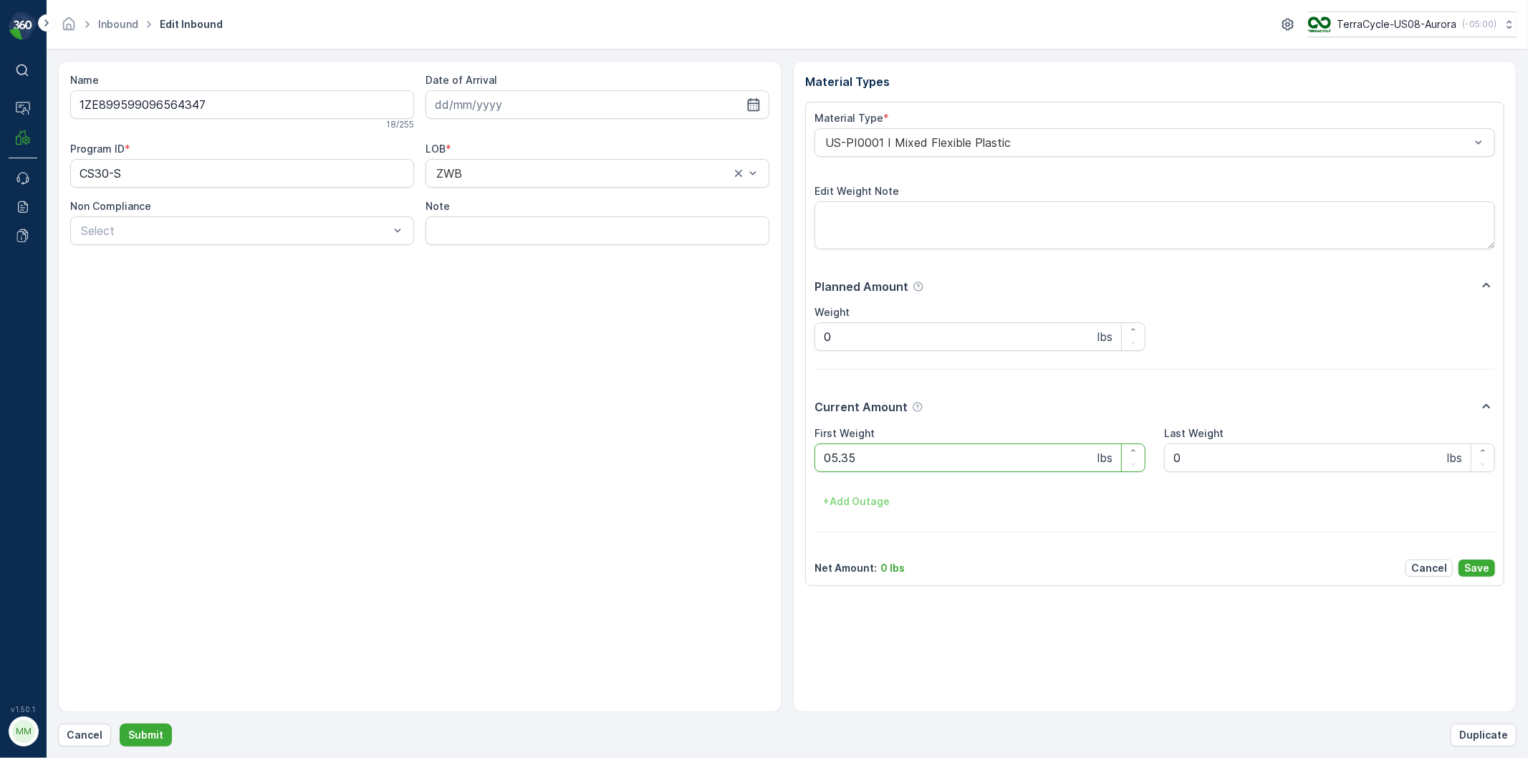
click at [120, 724] on button "Submit" at bounding box center [146, 735] width 52 height 23
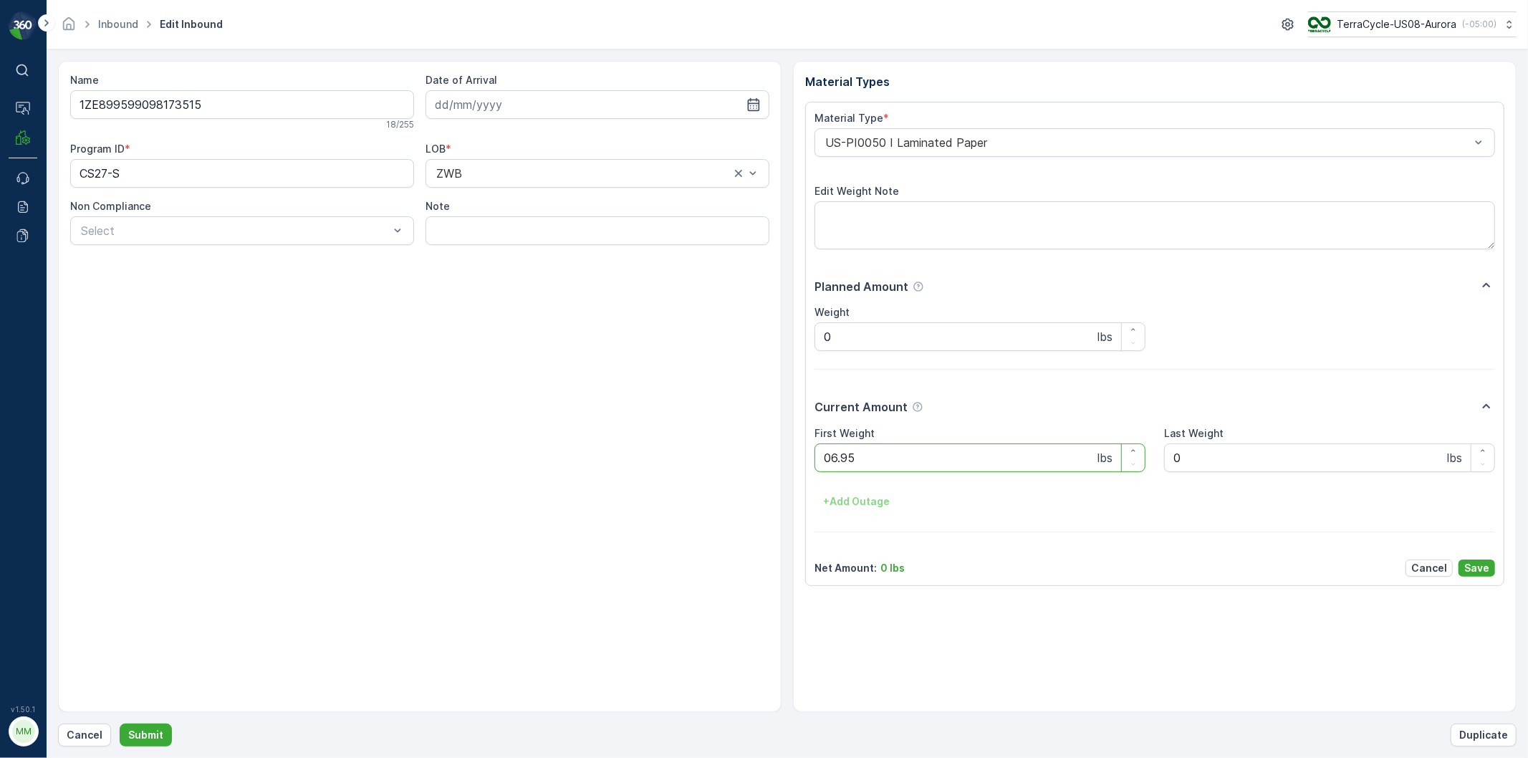
click at [120, 724] on button "Submit" at bounding box center [146, 735] width 52 height 23
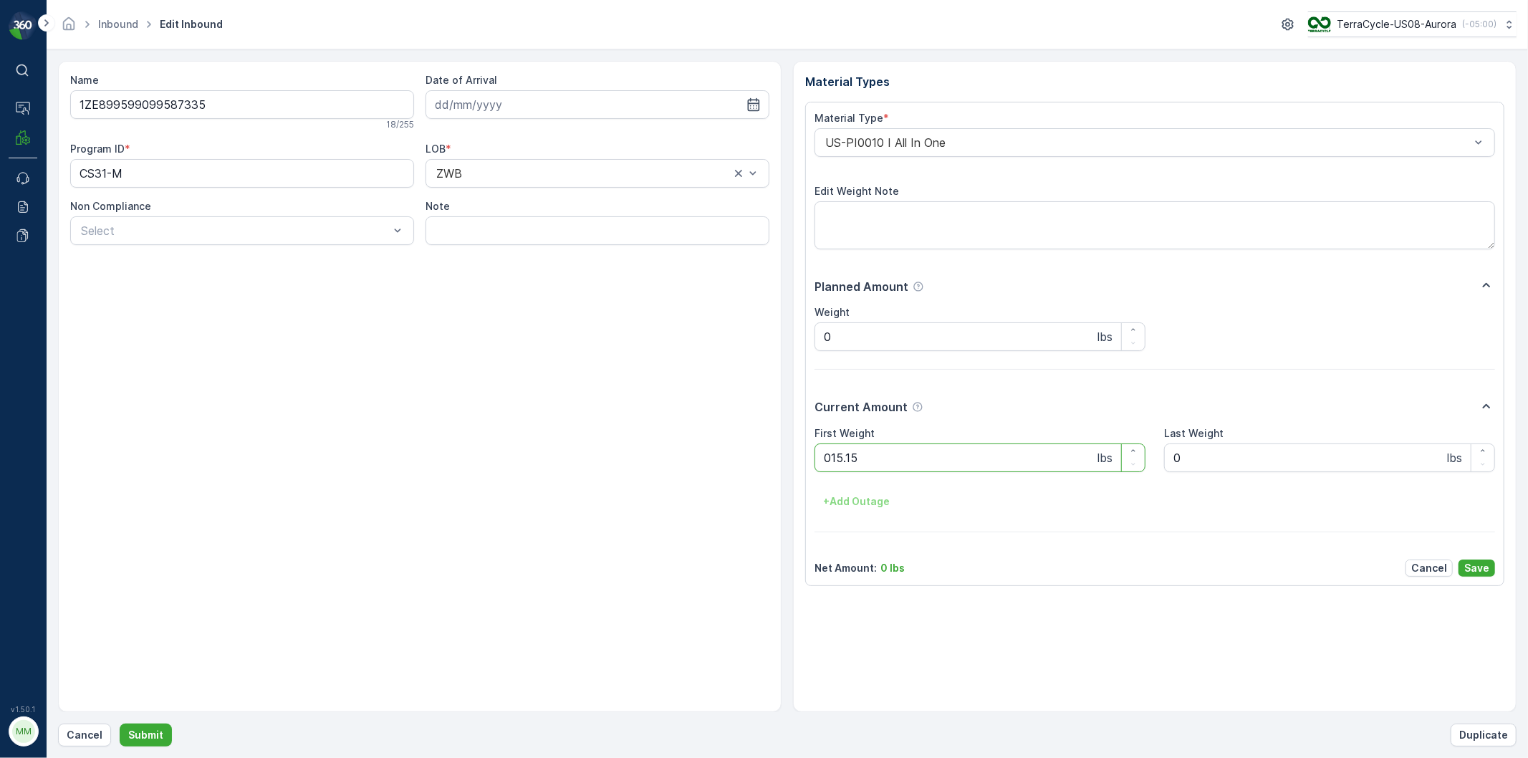
click at [120, 724] on button "Submit" at bounding box center [146, 735] width 52 height 23
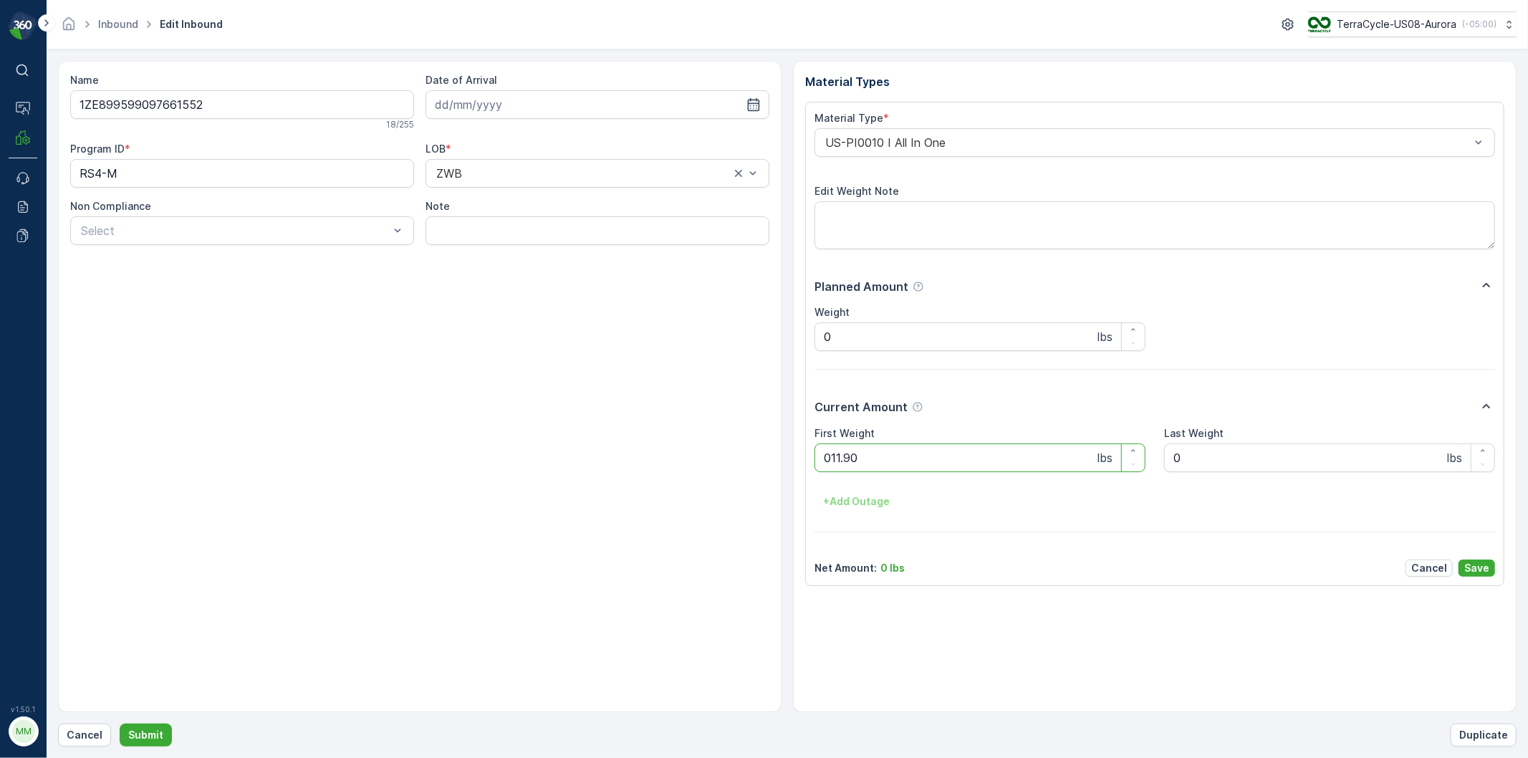
click at [120, 724] on button "Submit" at bounding box center [146, 735] width 52 height 23
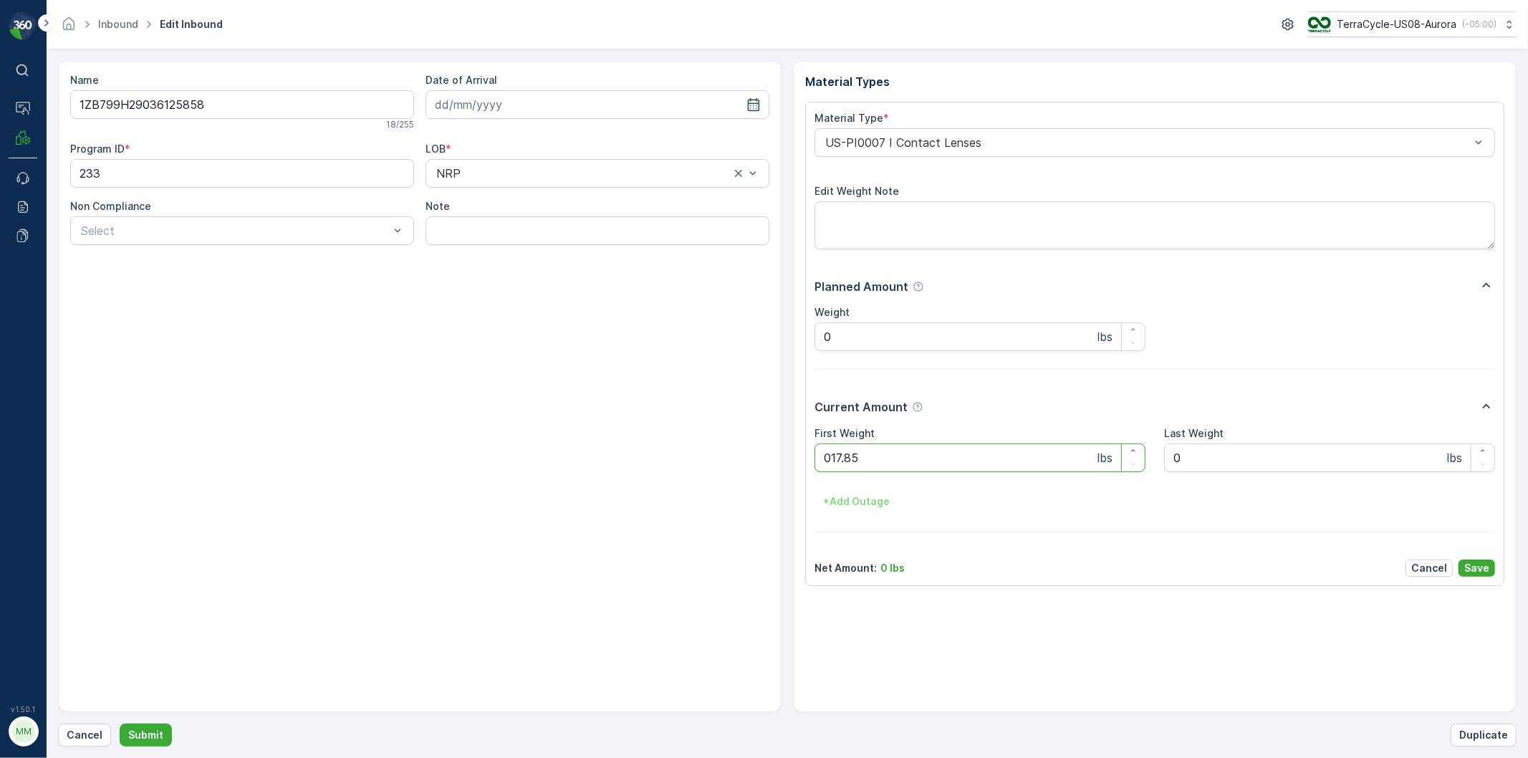
click at [120, 724] on button "Submit" at bounding box center [146, 735] width 52 height 23
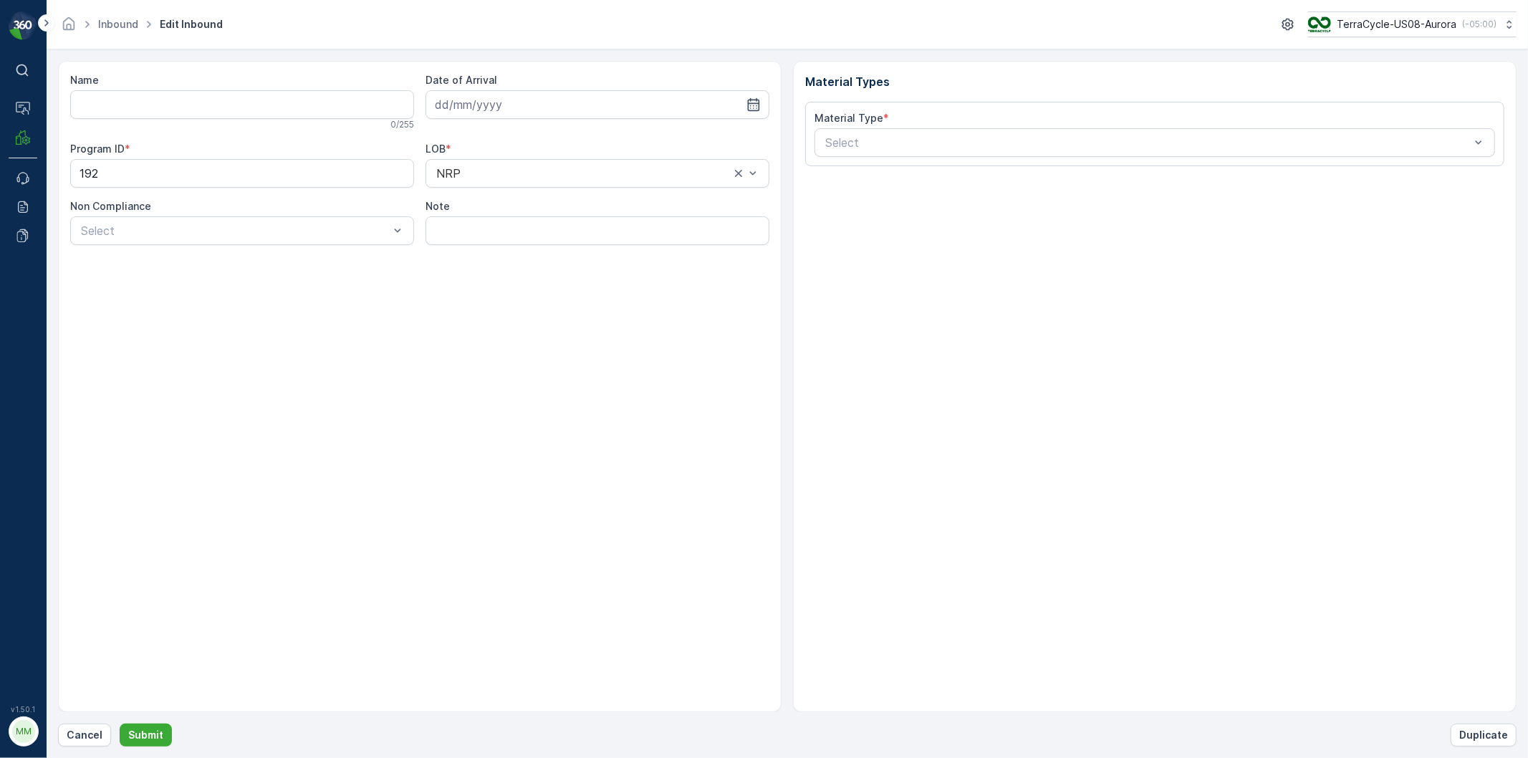
type input "1ZB799H29000364569"
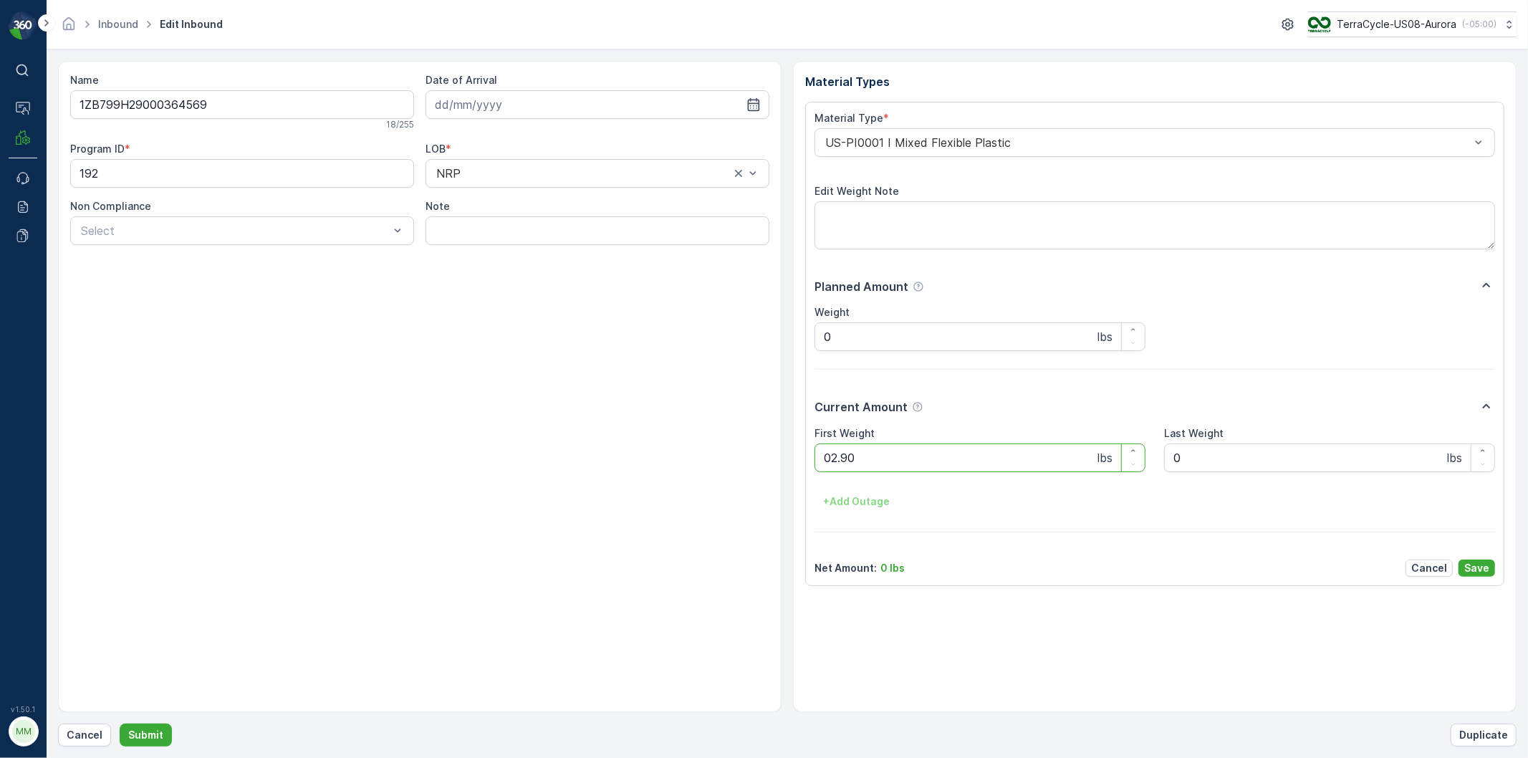
click at [120, 724] on button "Submit" at bounding box center [146, 735] width 52 height 23
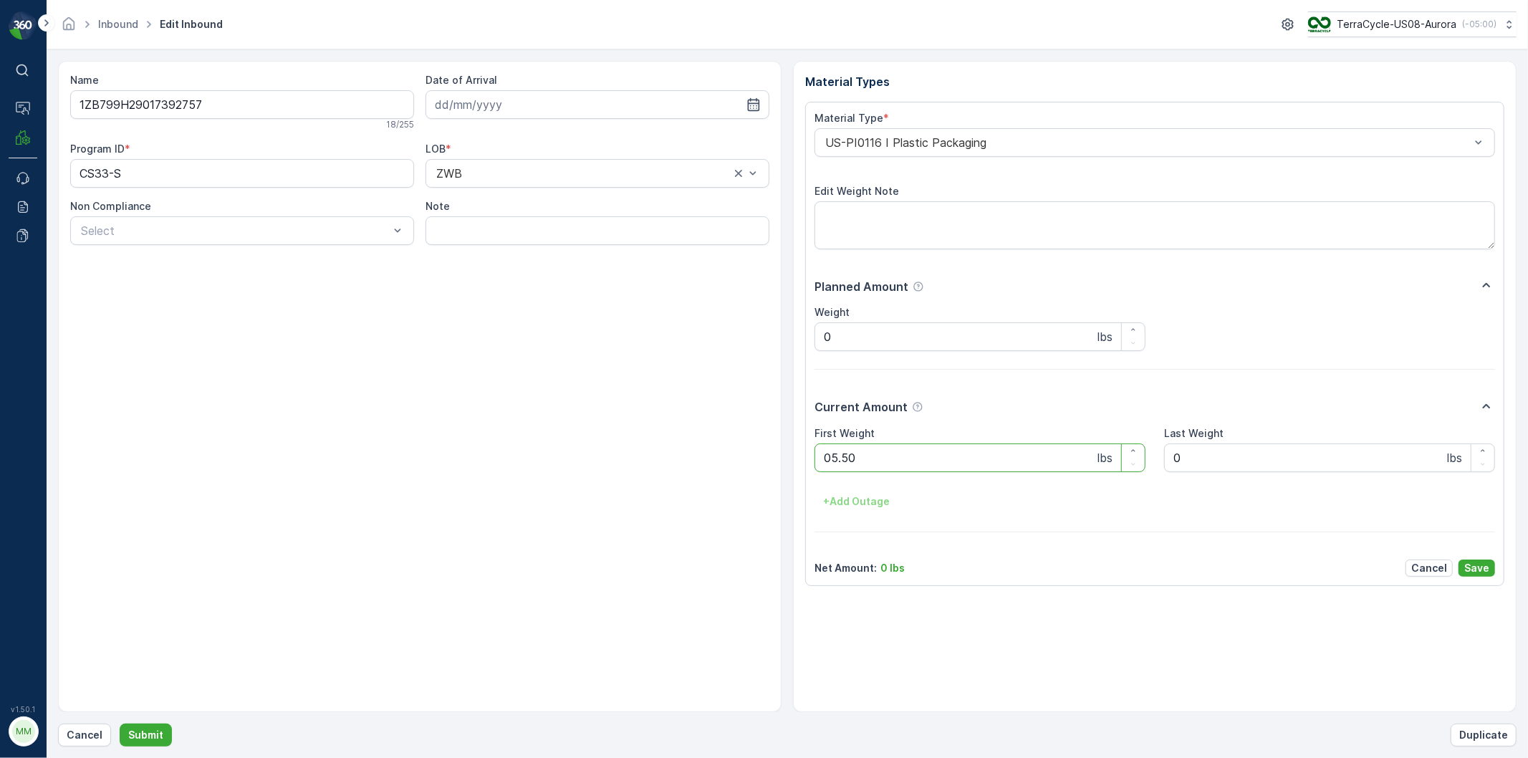
click at [120, 724] on button "Submit" at bounding box center [146, 735] width 52 height 23
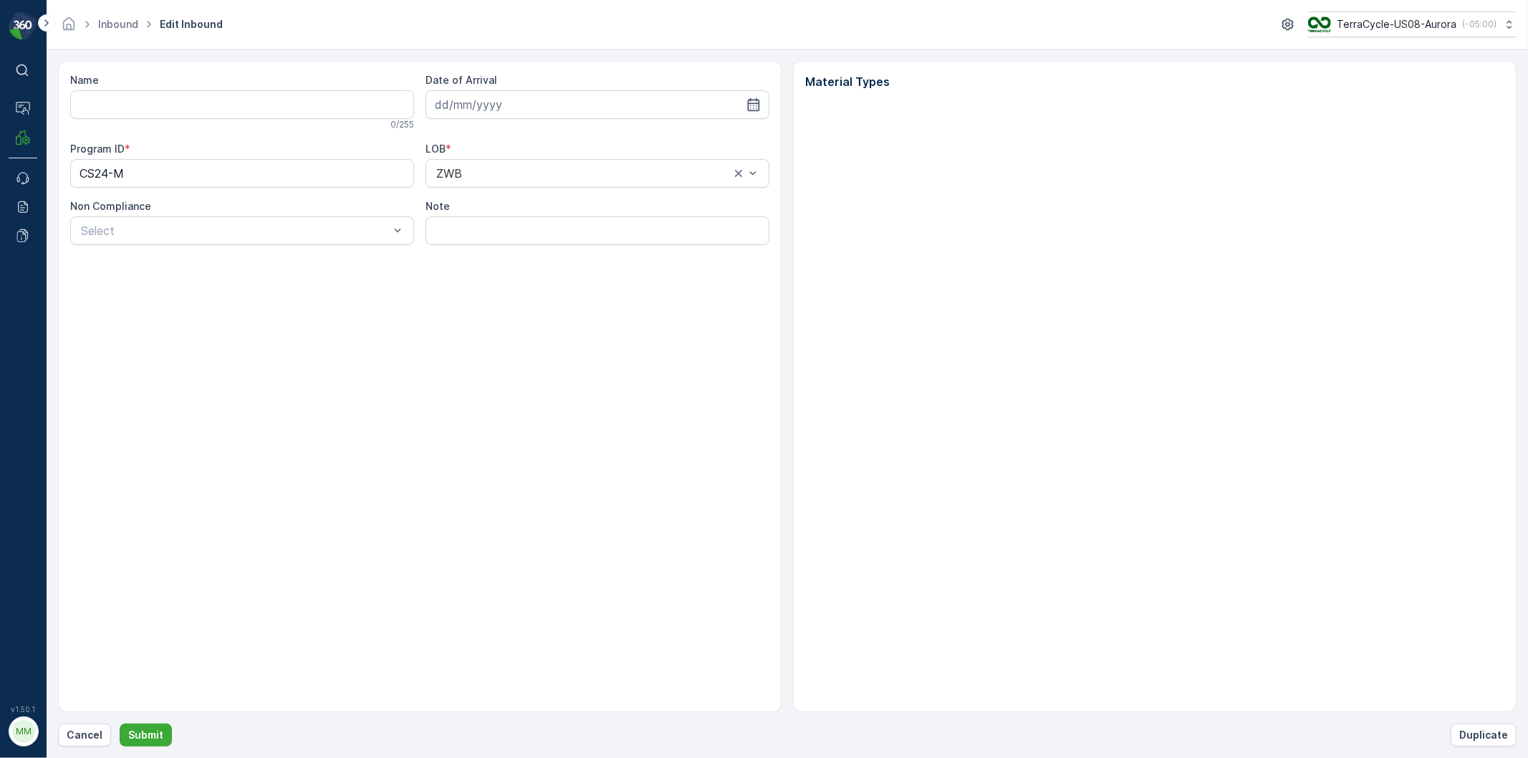
type input "1ZE899599094708589"
type input "[DATE]"
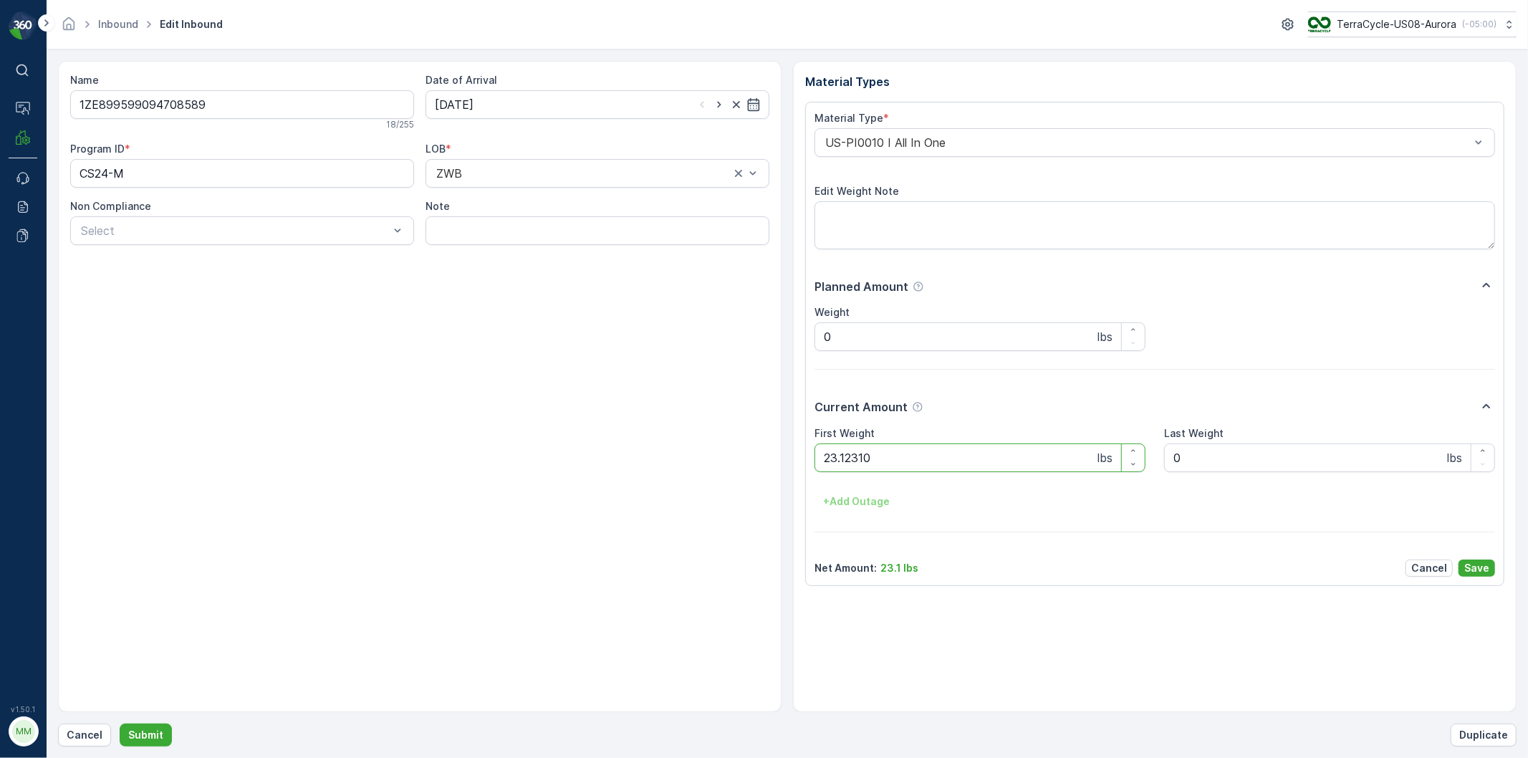
click at [120, 724] on button "Submit" at bounding box center [146, 735] width 52 height 23
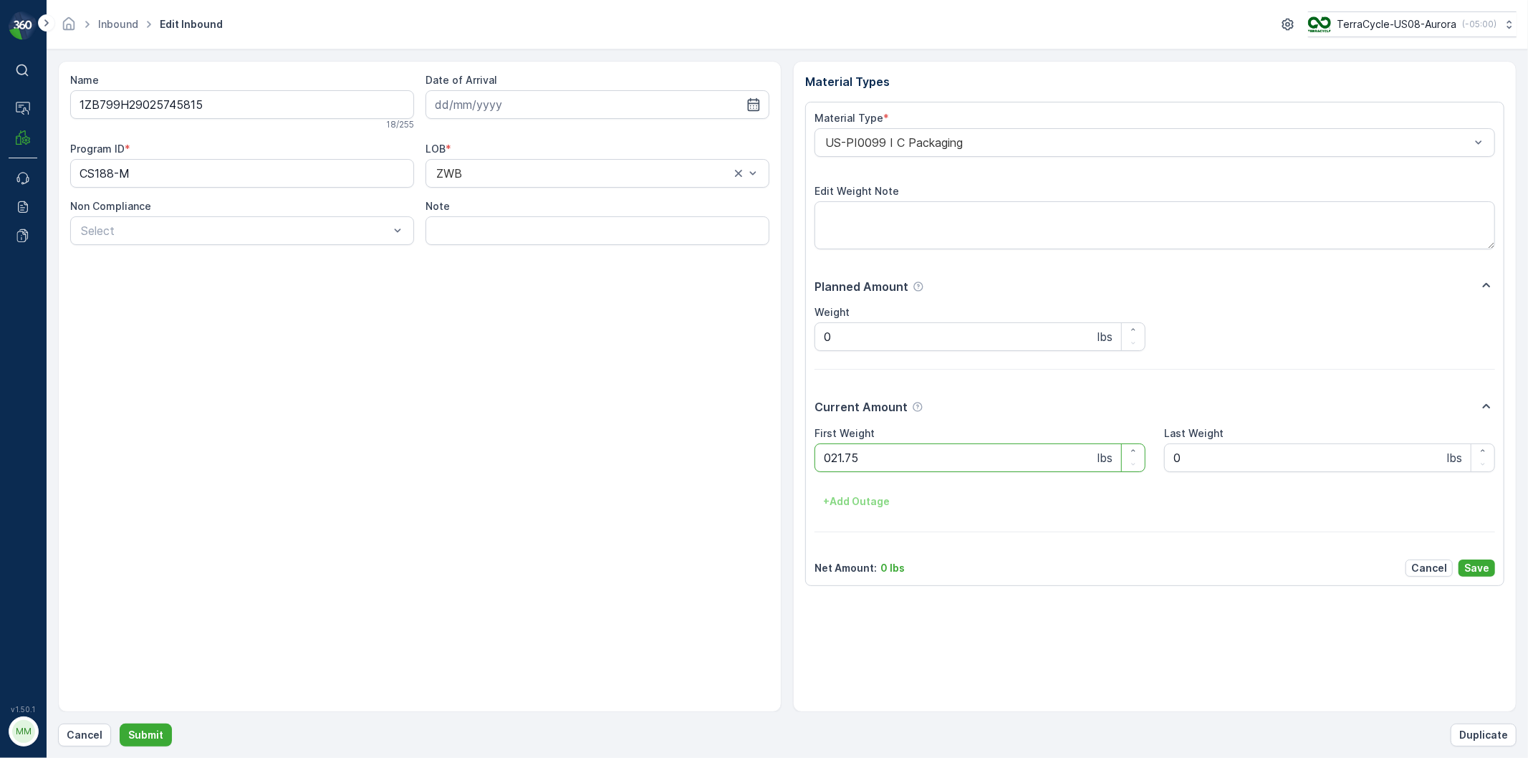
click at [120, 724] on button "Submit" at bounding box center [146, 735] width 52 height 23
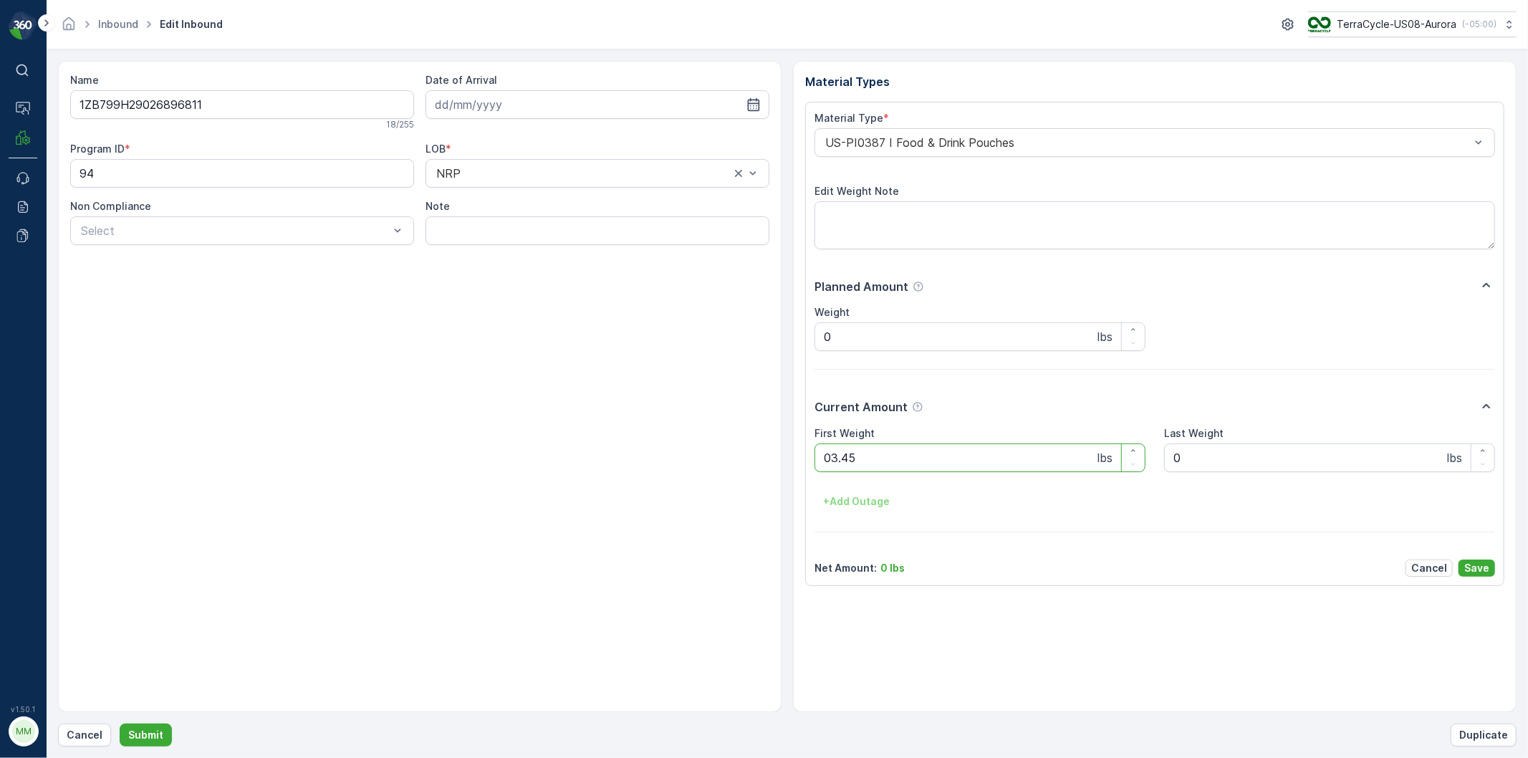
click at [120, 724] on button "Submit" at bounding box center [146, 735] width 52 height 23
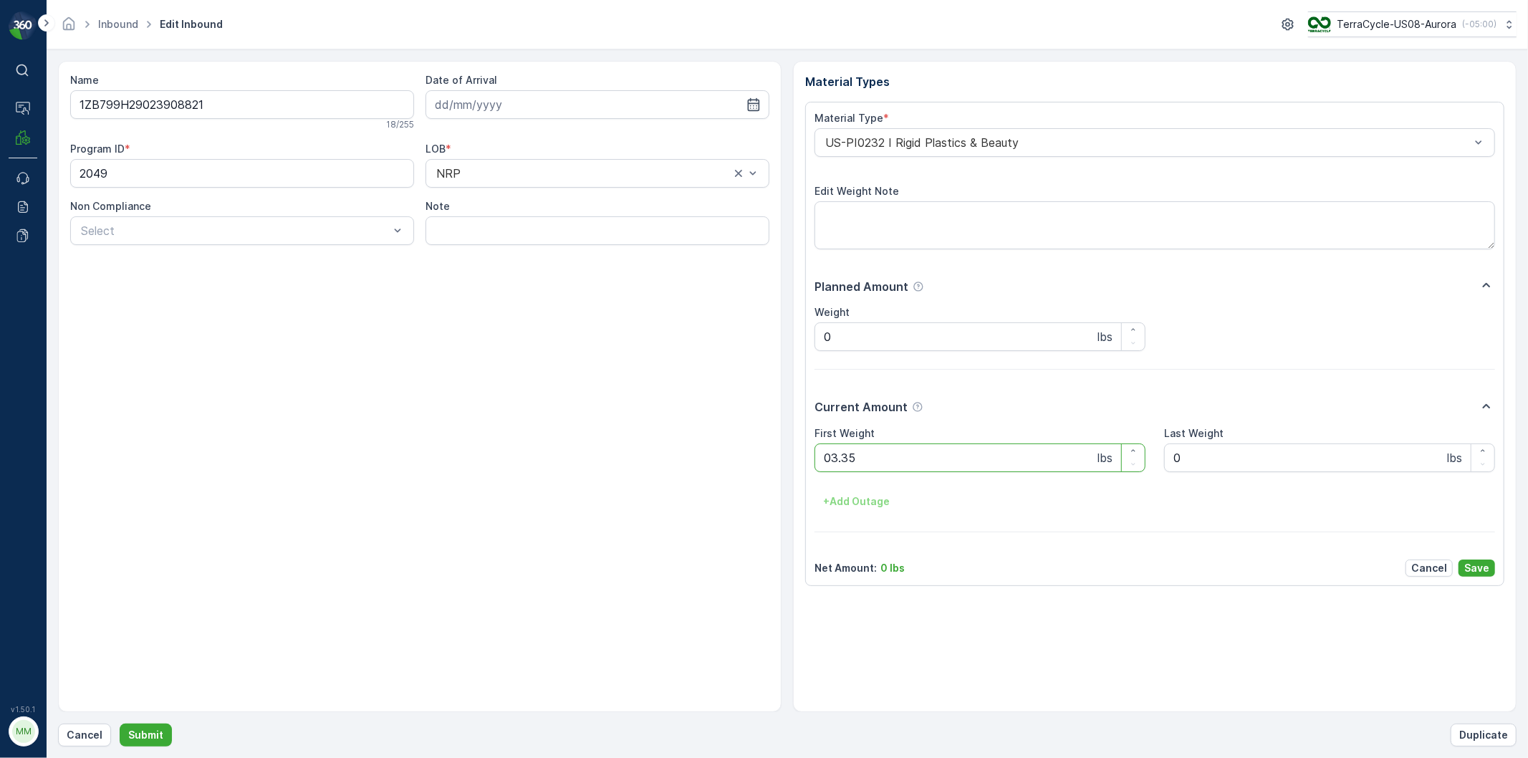
click at [120, 724] on button "Submit" at bounding box center [146, 735] width 52 height 23
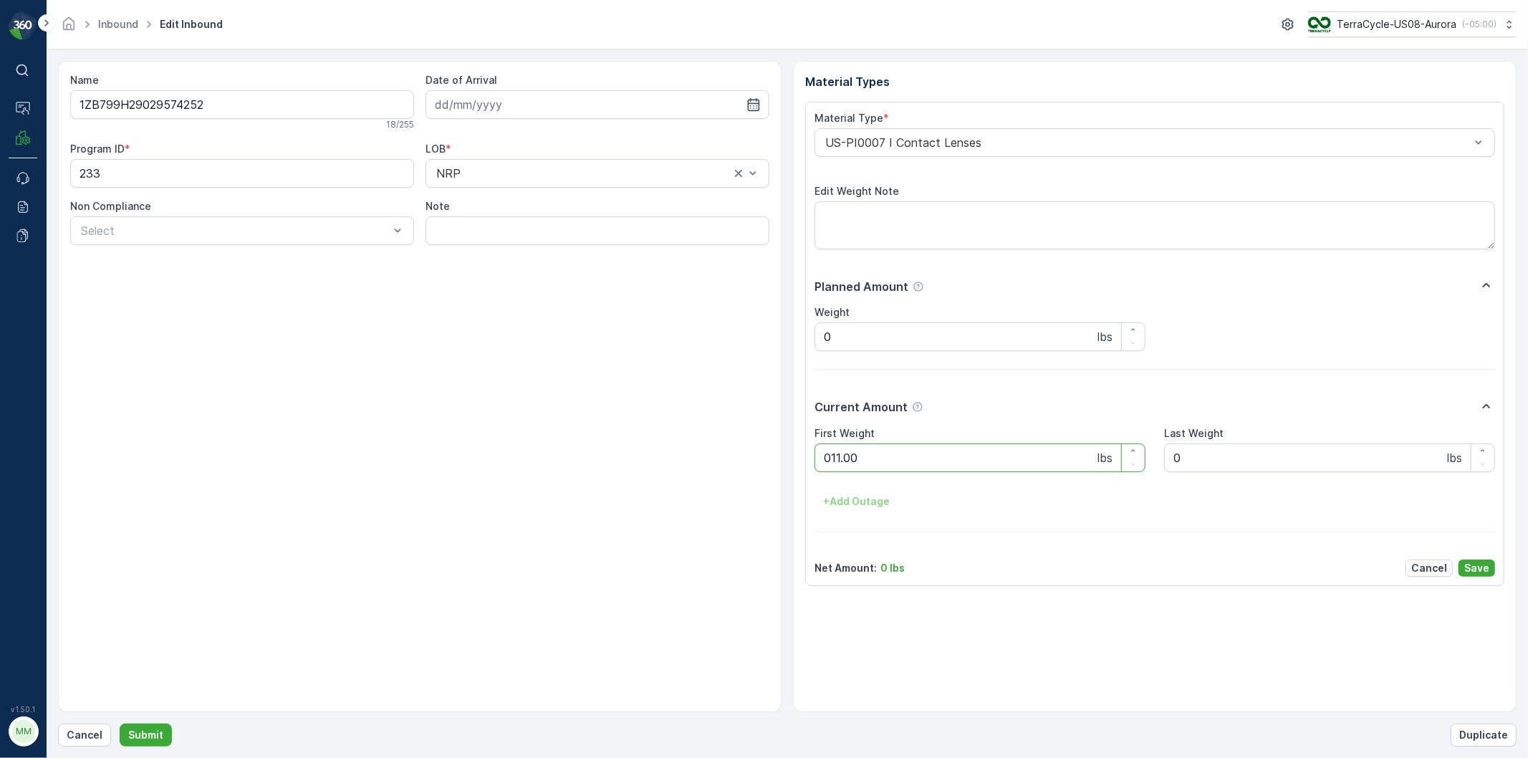
click at [120, 724] on button "Submit" at bounding box center [146, 735] width 52 height 23
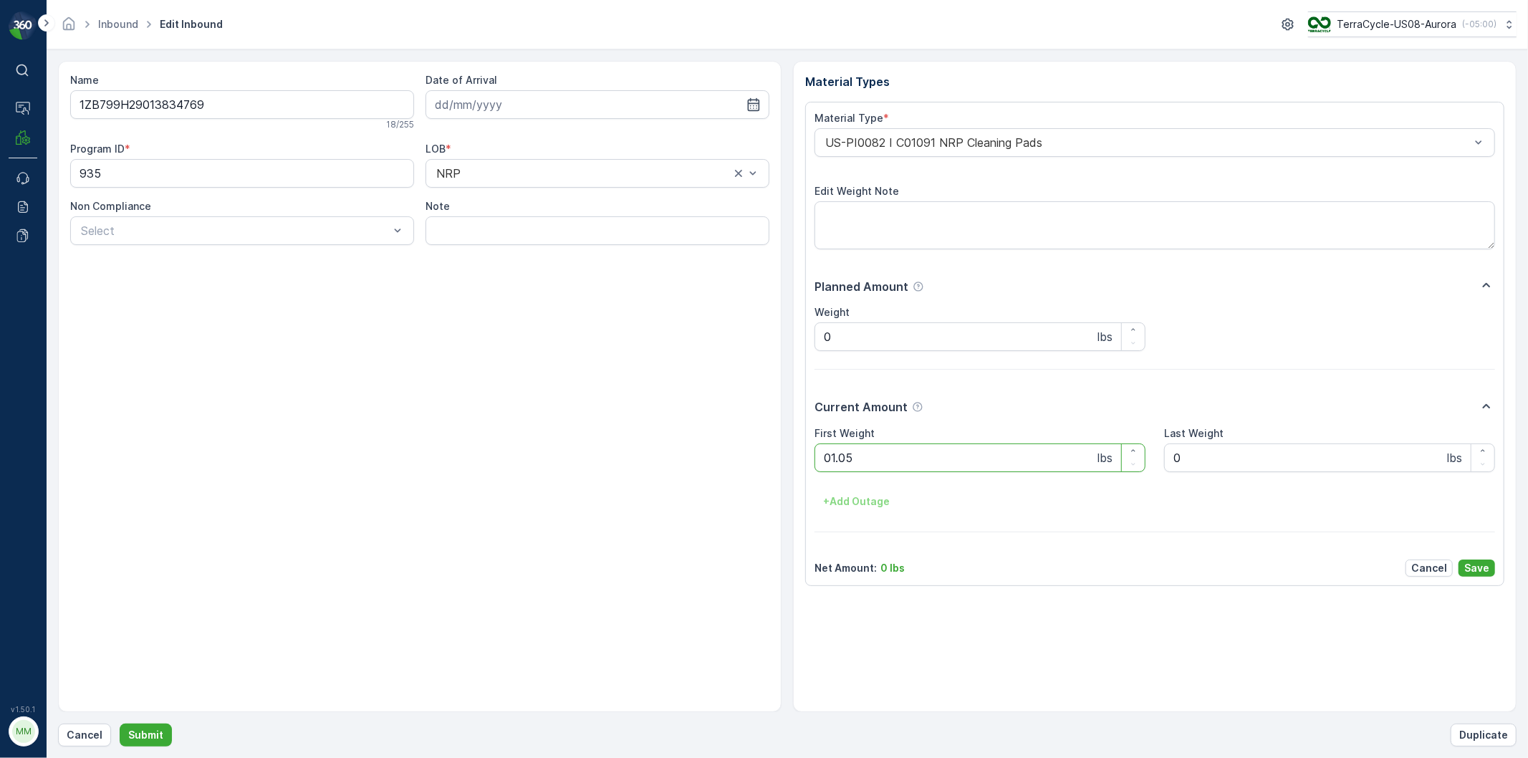
click at [120, 724] on button "Submit" at bounding box center [146, 735] width 52 height 23
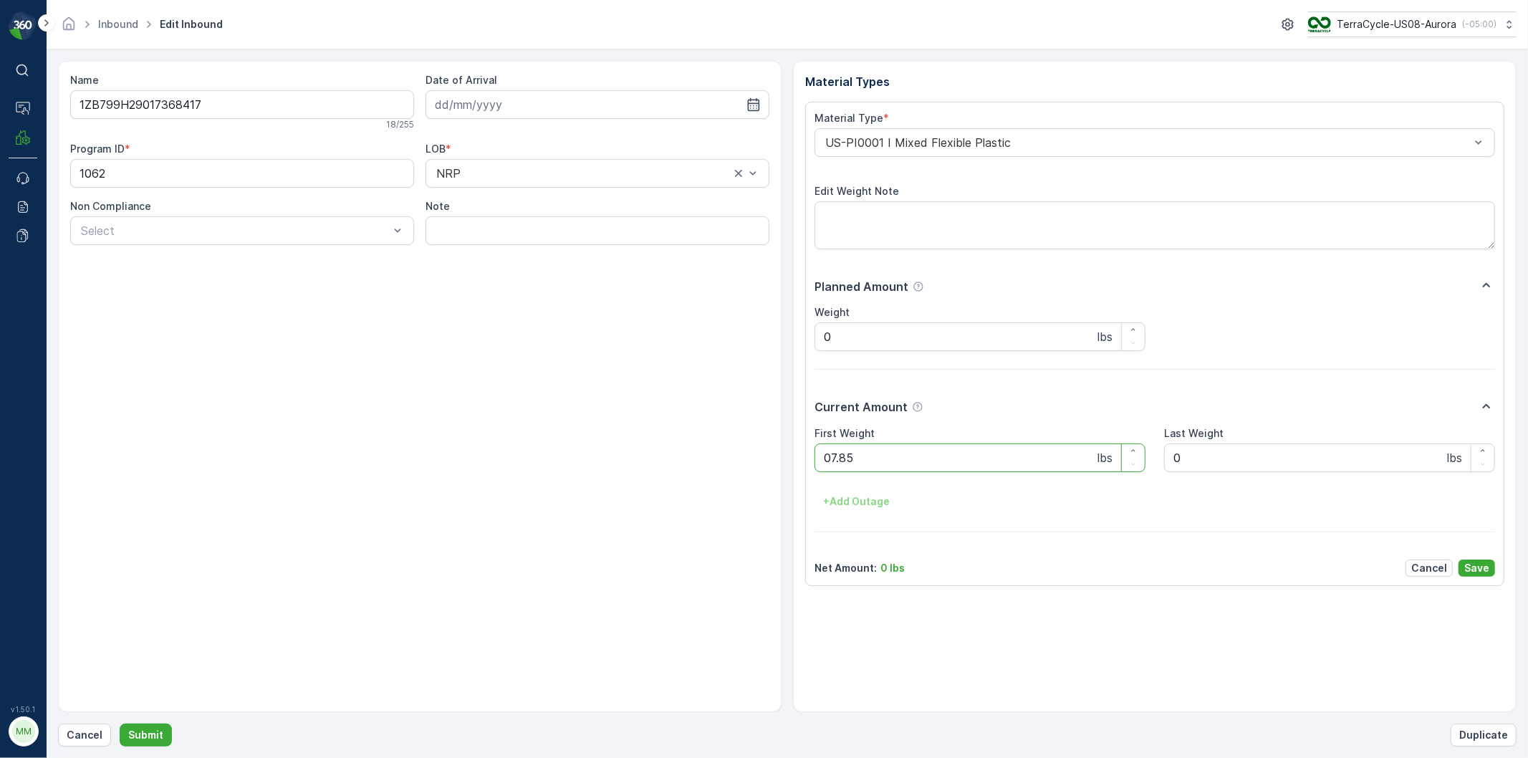
click at [120, 724] on button "Submit" at bounding box center [146, 735] width 52 height 23
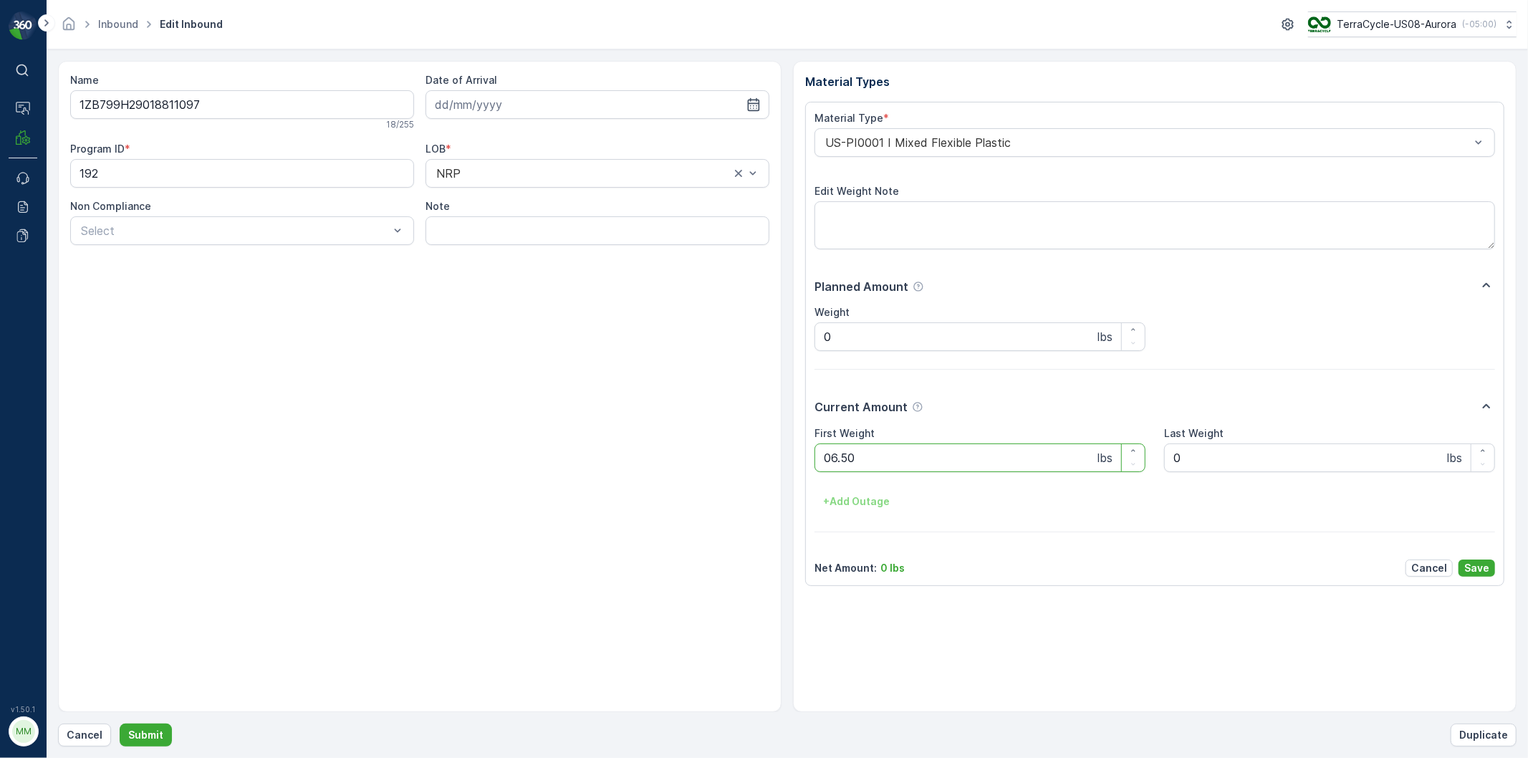
click at [120, 724] on button "Submit" at bounding box center [146, 735] width 52 height 23
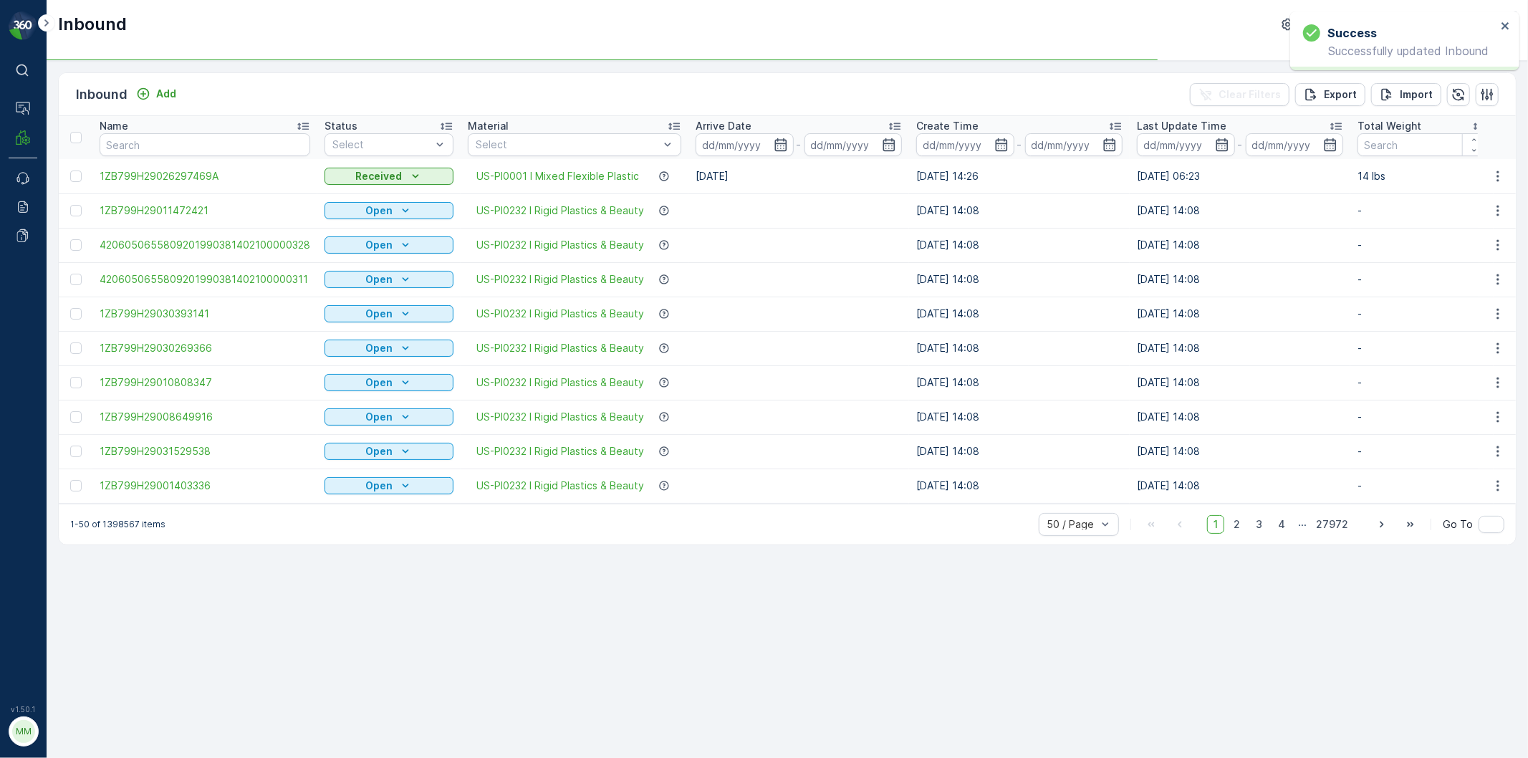
click at [1096, 757] on html "Success Successfully updated Inbound ⌘B Operations MRF Events Reports Documents…" at bounding box center [764, 379] width 1528 height 758
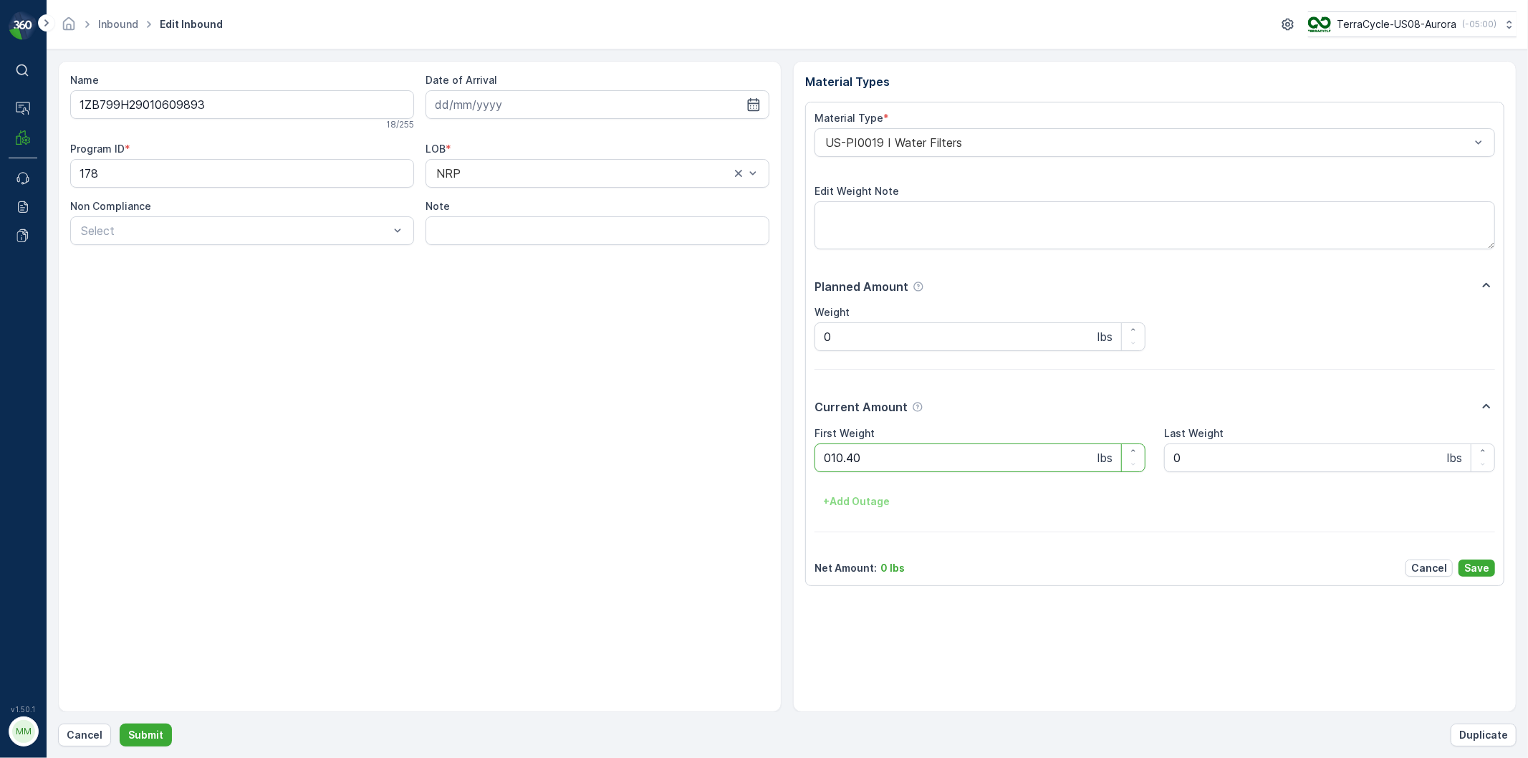
click at [120, 724] on button "Submit" at bounding box center [146, 735] width 52 height 23
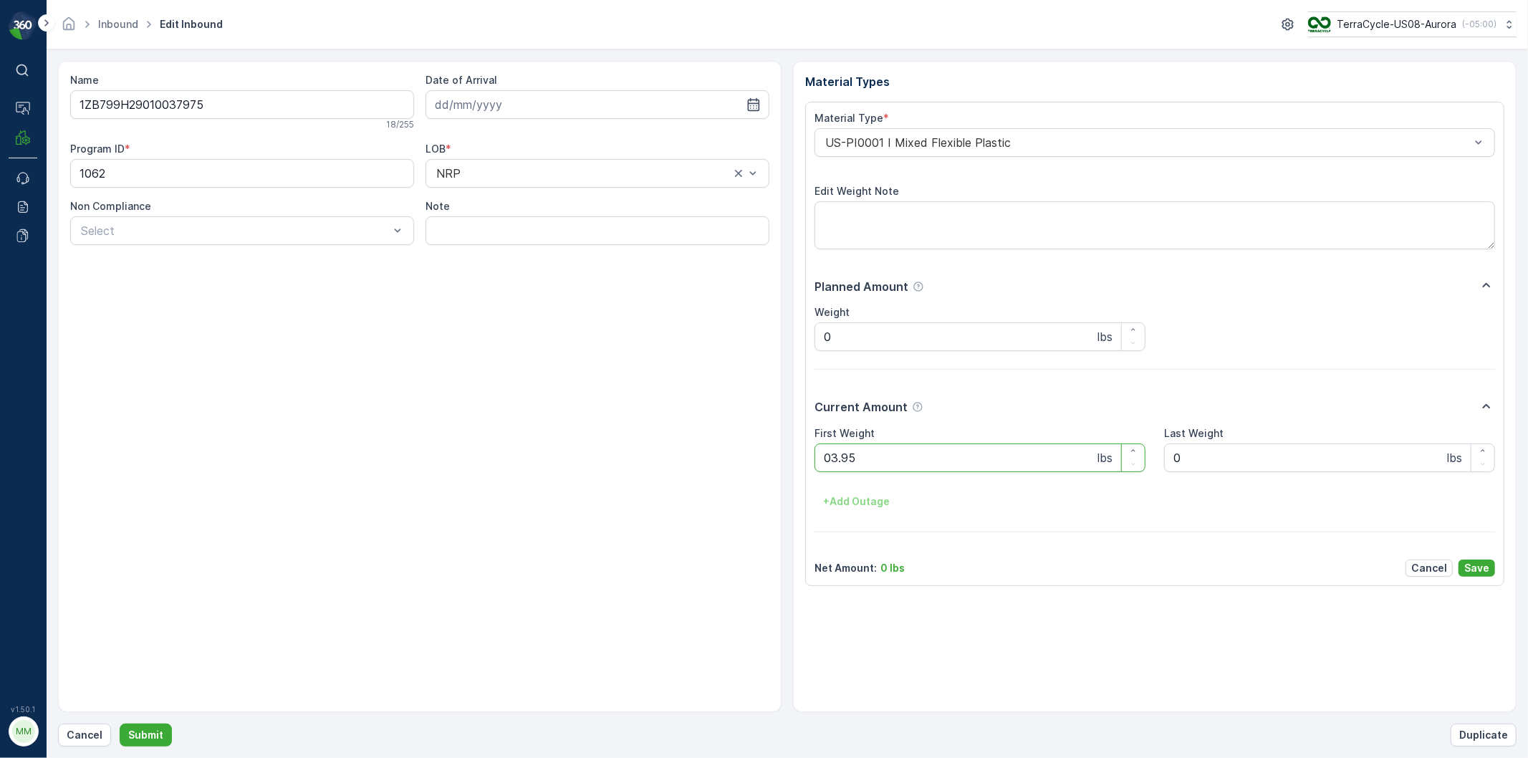
click at [120, 724] on button "Submit" at bounding box center [146, 735] width 52 height 23
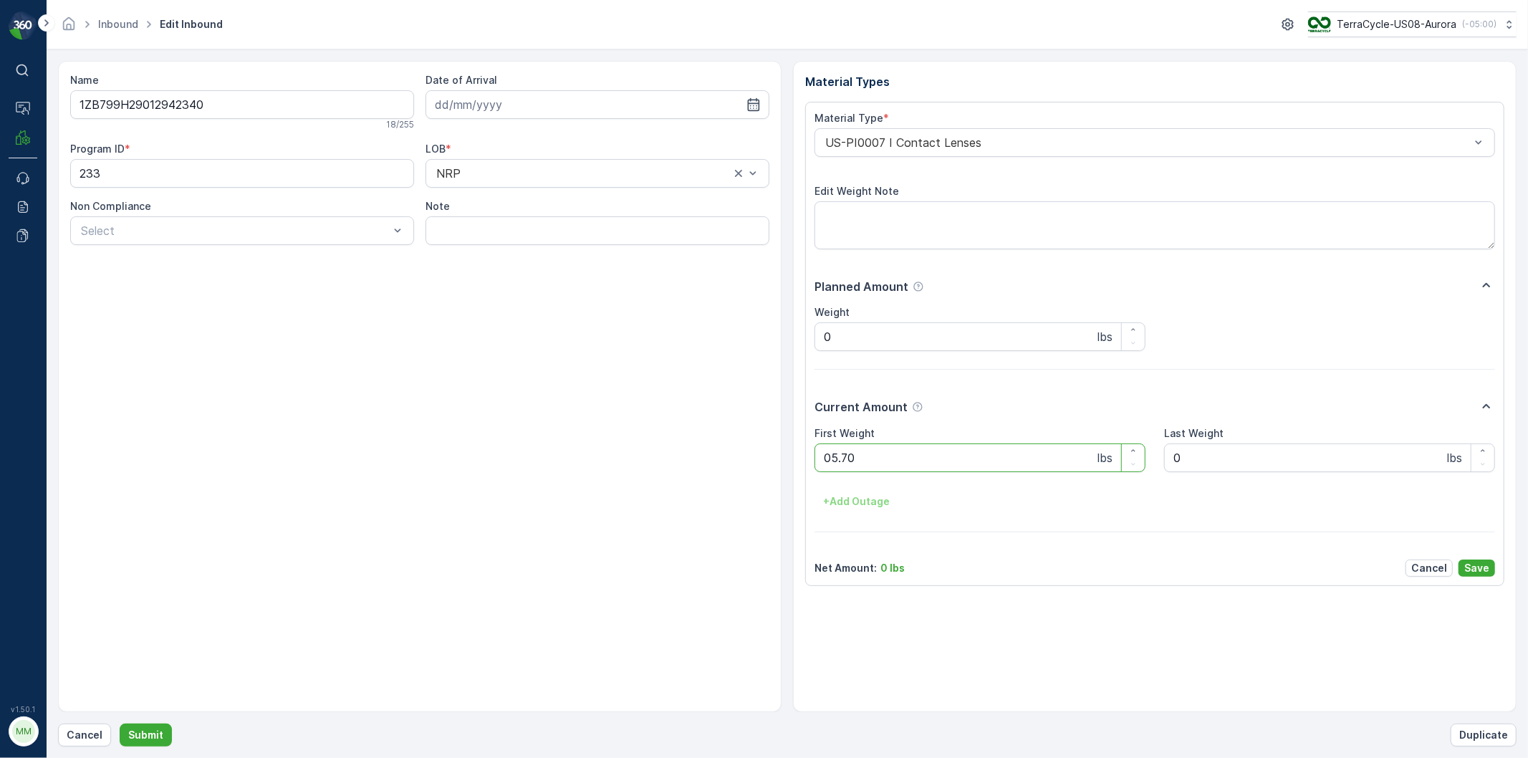
click at [120, 724] on button "Submit" at bounding box center [146, 735] width 52 height 23
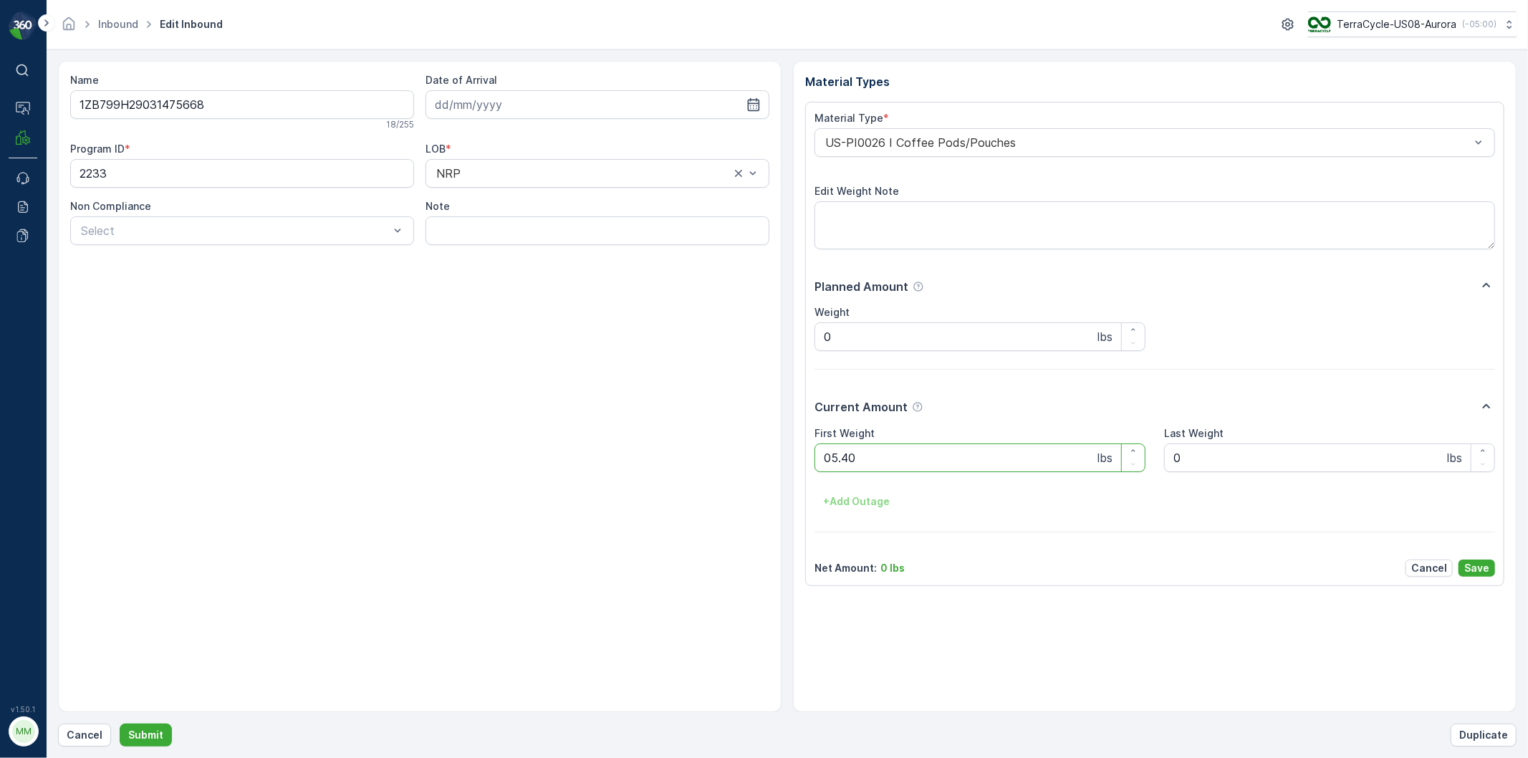
click at [120, 724] on button "Submit" at bounding box center [146, 735] width 52 height 23
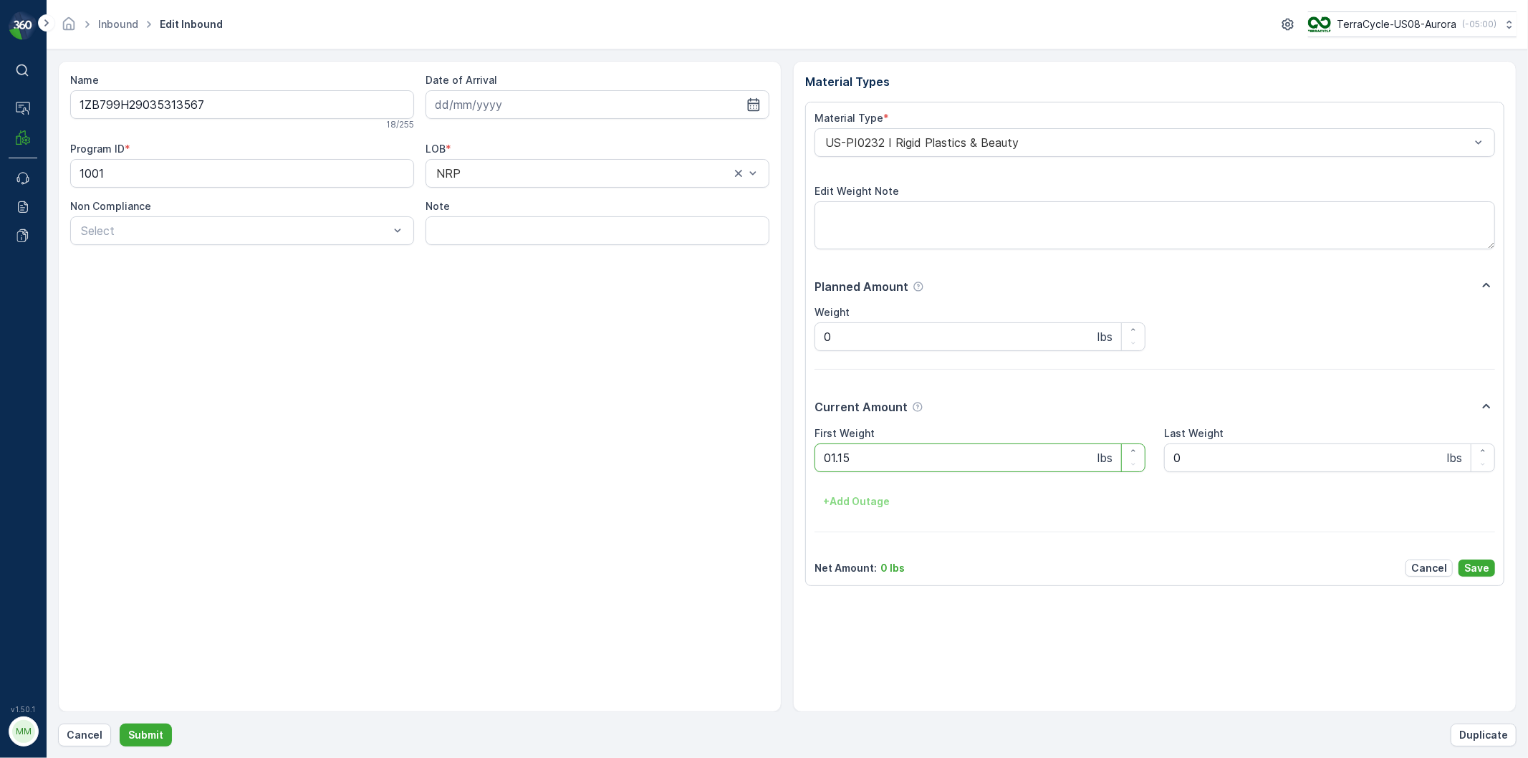
click at [120, 724] on button "Submit" at bounding box center [146, 735] width 52 height 23
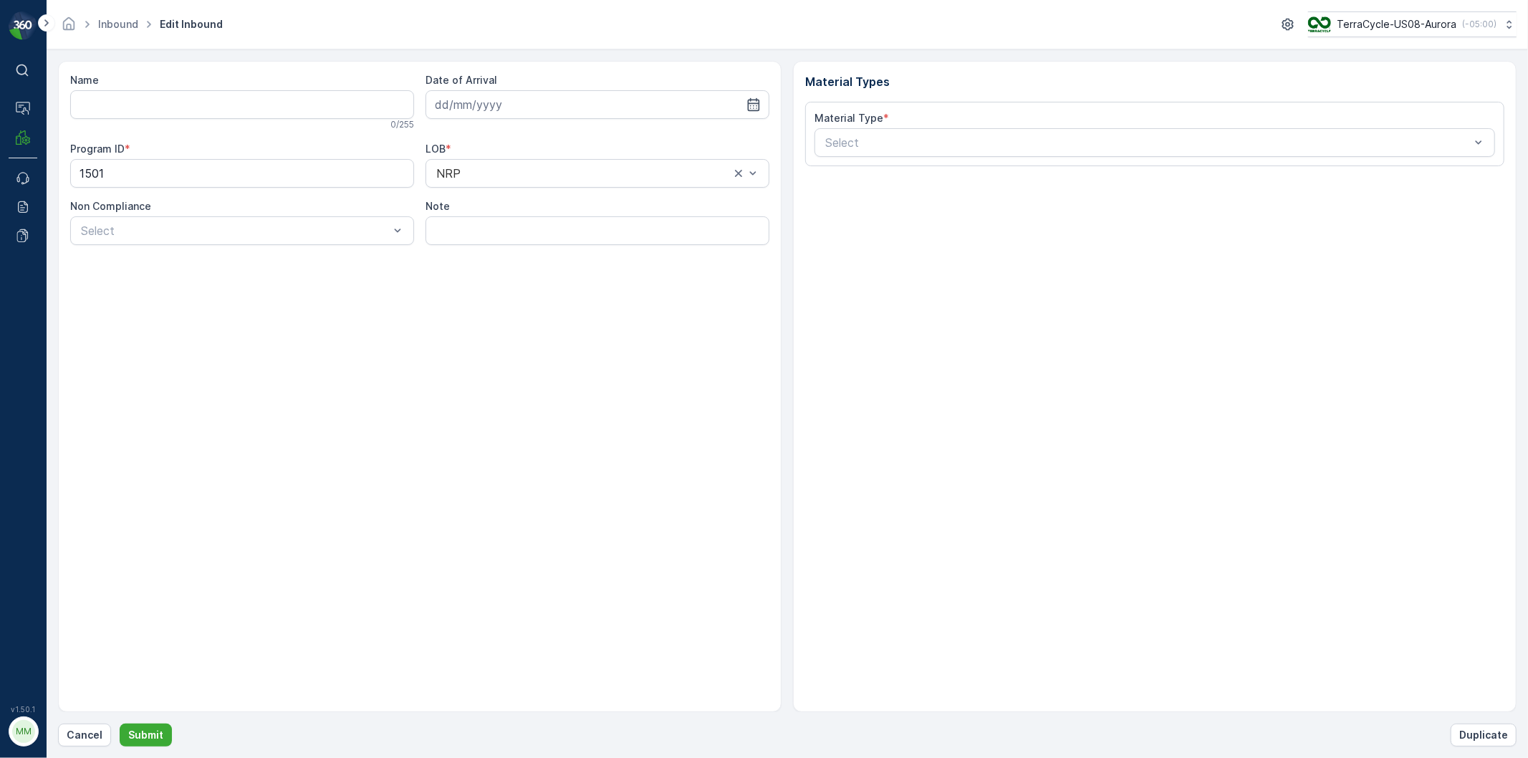
type input "9632013760205387453700791925435854"
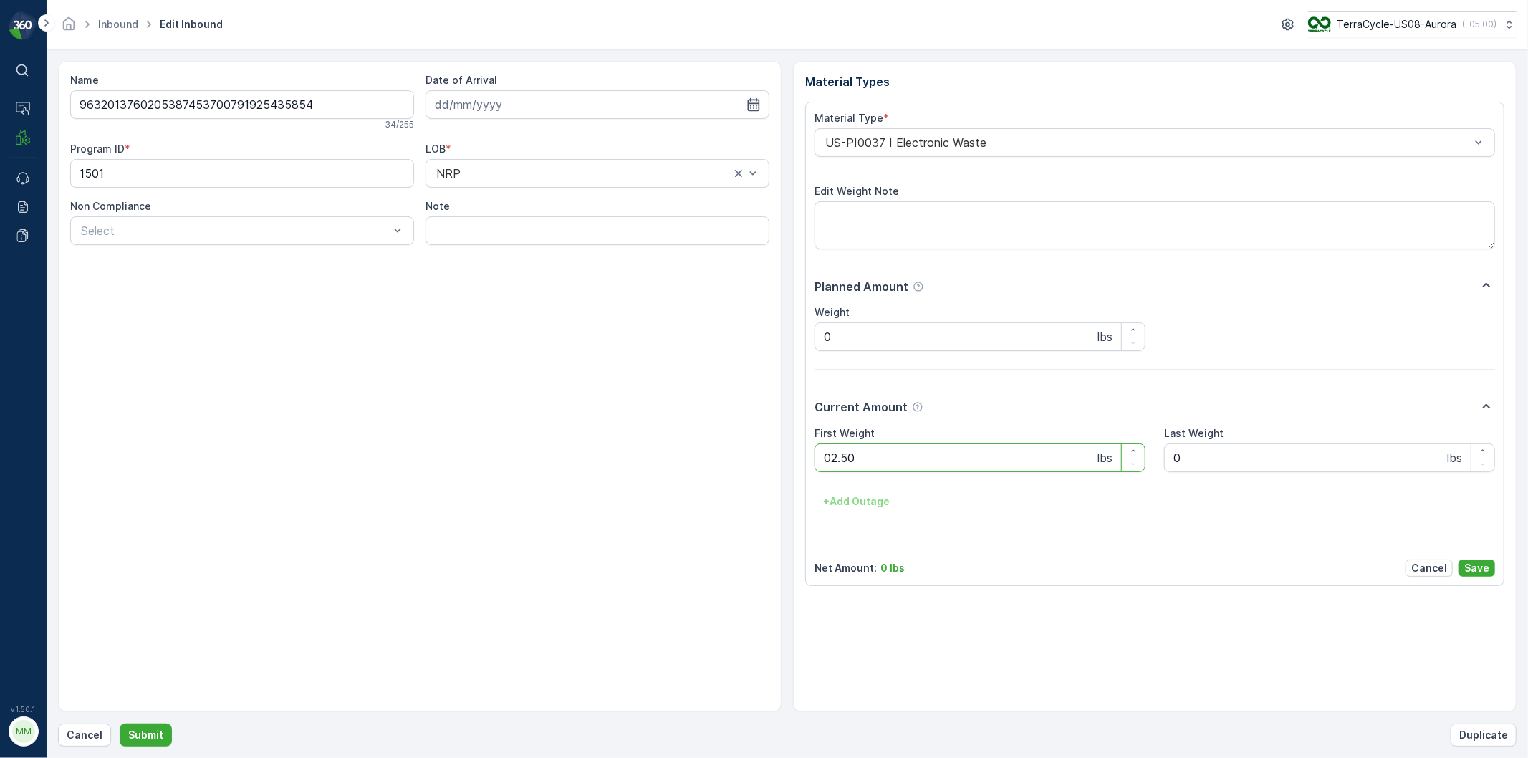
click at [120, 724] on button "Submit" at bounding box center [146, 735] width 52 height 23
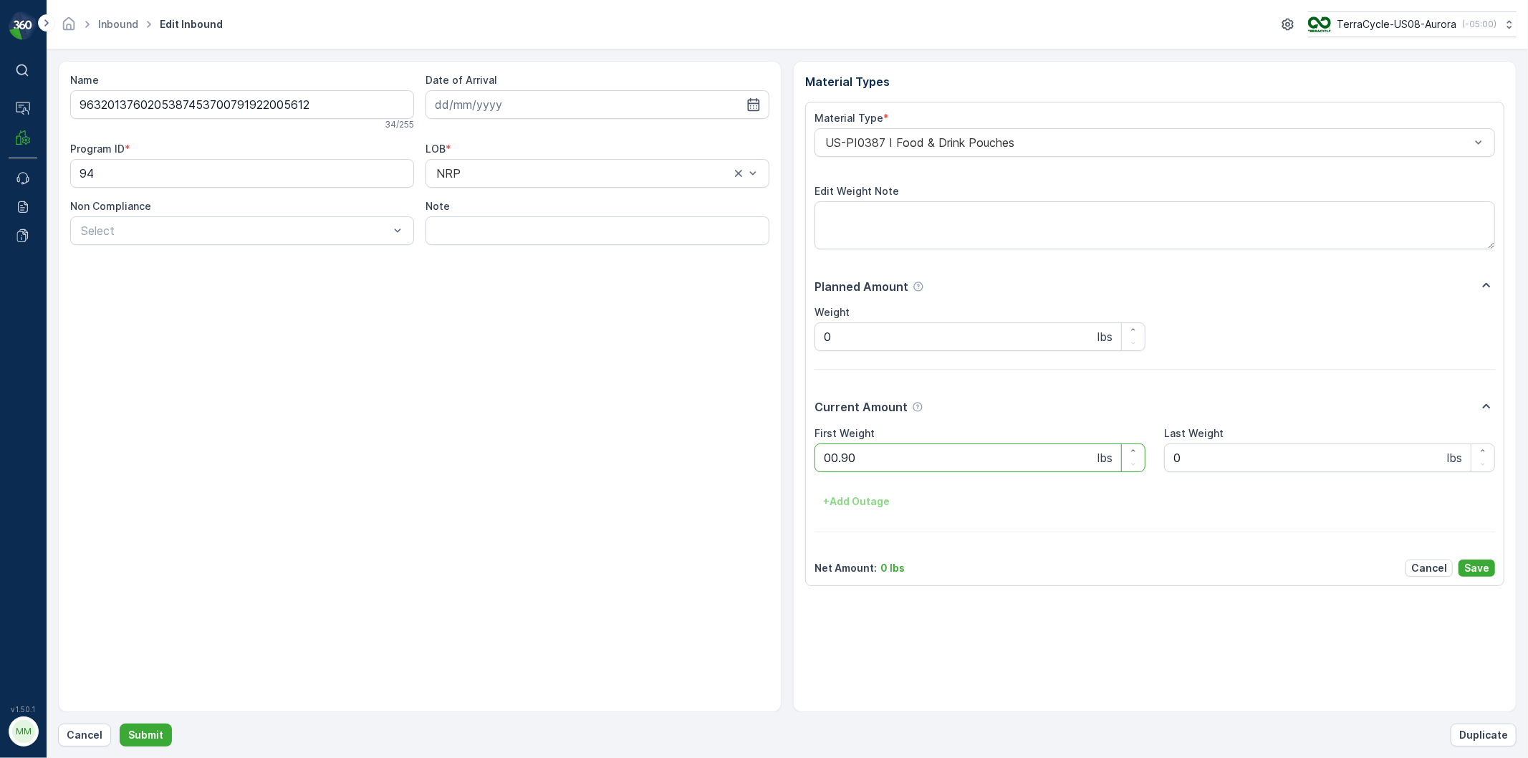
click at [120, 724] on button "Submit" at bounding box center [146, 735] width 52 height 23
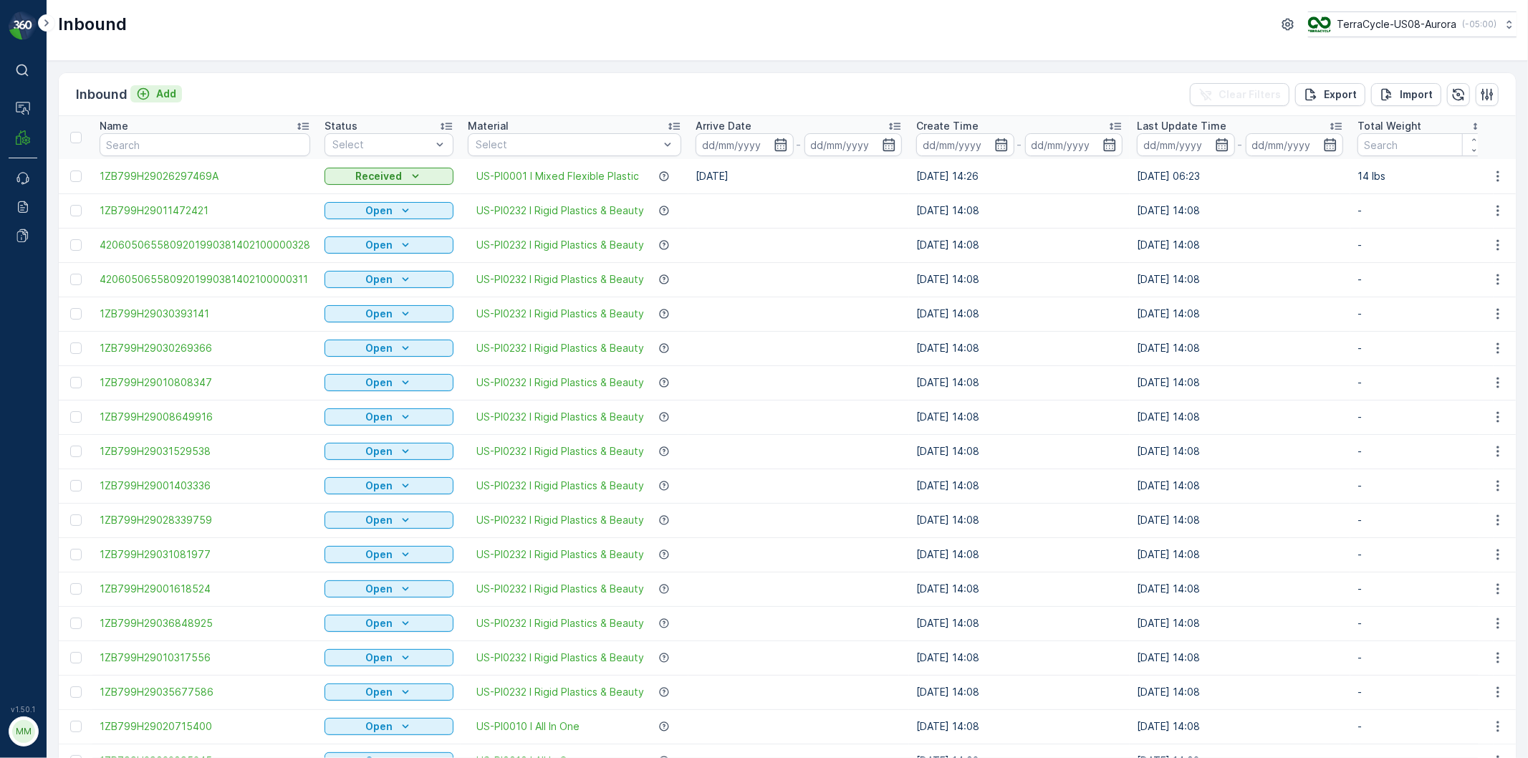
click at [158, 87] on p "Add" at bounding box center [166, 94] width 20 height 14
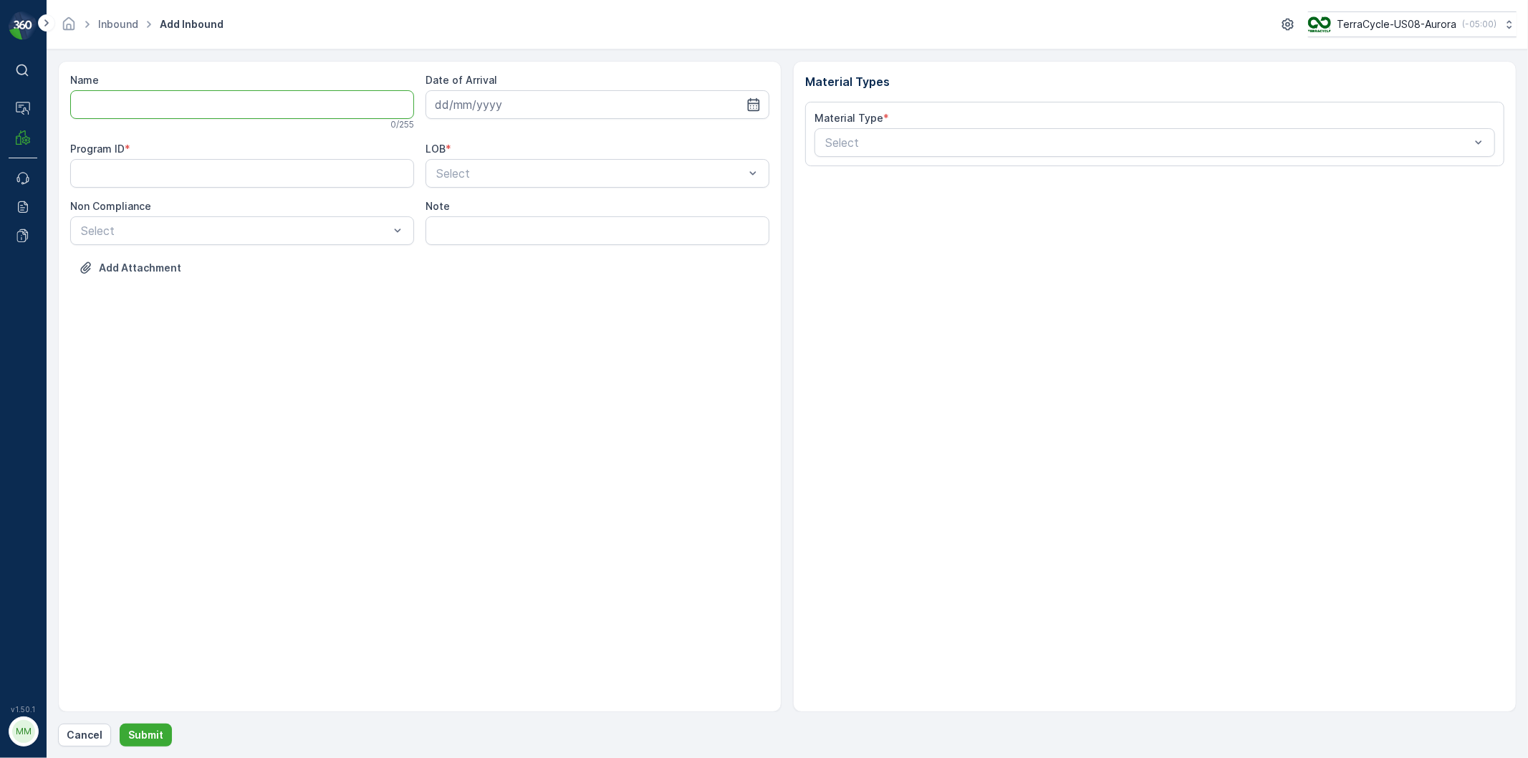
click at [186, 109] on input "Name" at bounding box center [242, 104] width 344 height 29
type input "9632001960875152041900392969424965"
click at [120, 724] on button "Submit" at bounding box center [146, 735] width 52 height 23
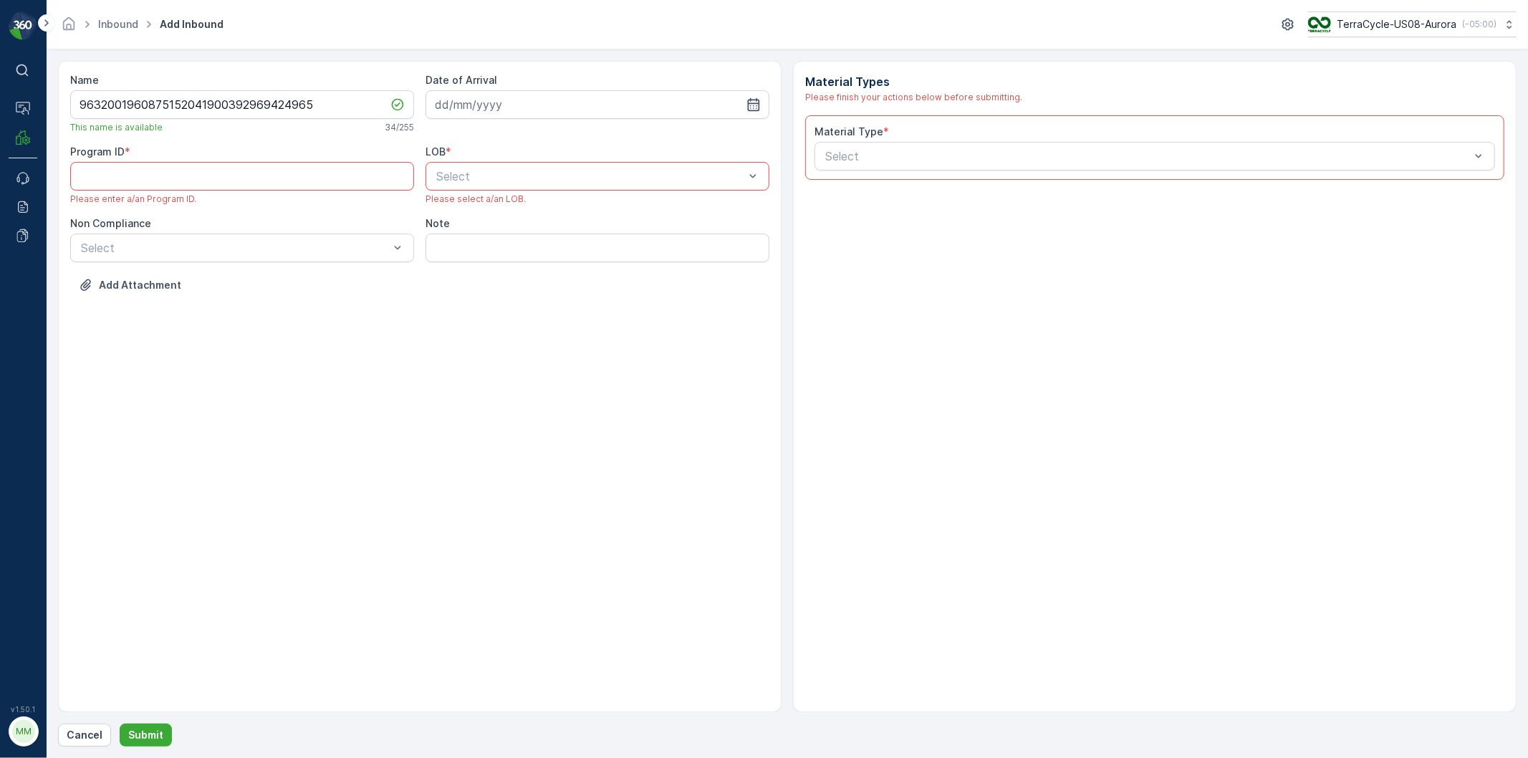
click at [706, 87] on div "Date of Arrival" at bounding box center [598, 80] width 344 height 14
click at [629, 118] on div "Date of Arrival" at bounding box center [598, 103] width 344 height 60
click at [610, 102] on input at bounding box center [598, 104] width 344 height 29
click at [603, 99] on input at bounding box center [598, 104] width 344 height 29
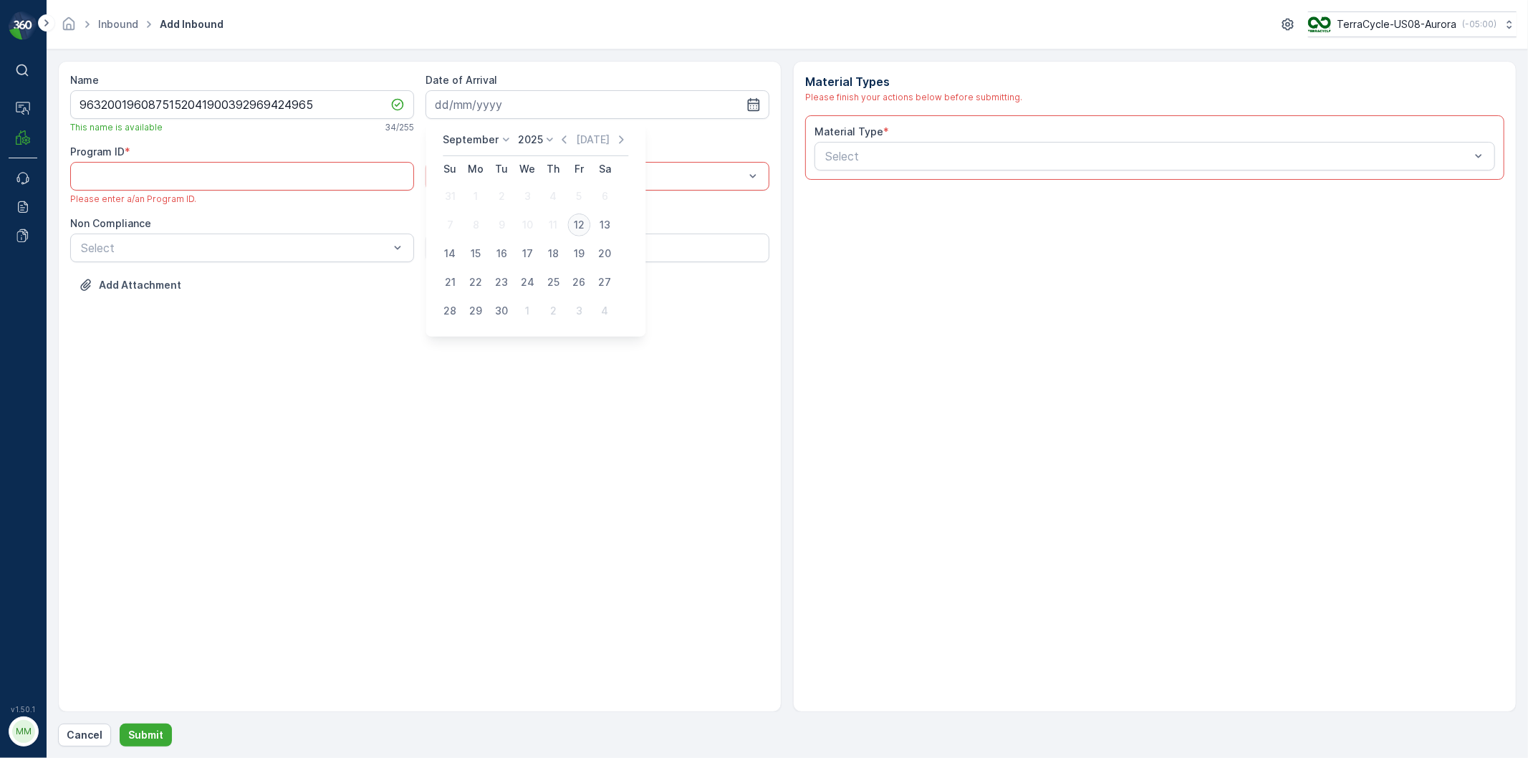
click at [576, 218] on div "12" at bounding box center [578, 225] width 23 height 23
type input "12.09.2025"
click at [380, 178] on ID "Program ID" at bounding box center [242, 176] width 344 height 29
click at [512, 367] on div "Name 9632001960875152041900392969424965 This name is available 34 / 255 Date of…" at bounding box center [420, 386] width 724 height 651
click at [446, 214] on span "NRP" at bounding box center [446, 211] width 24 height 13
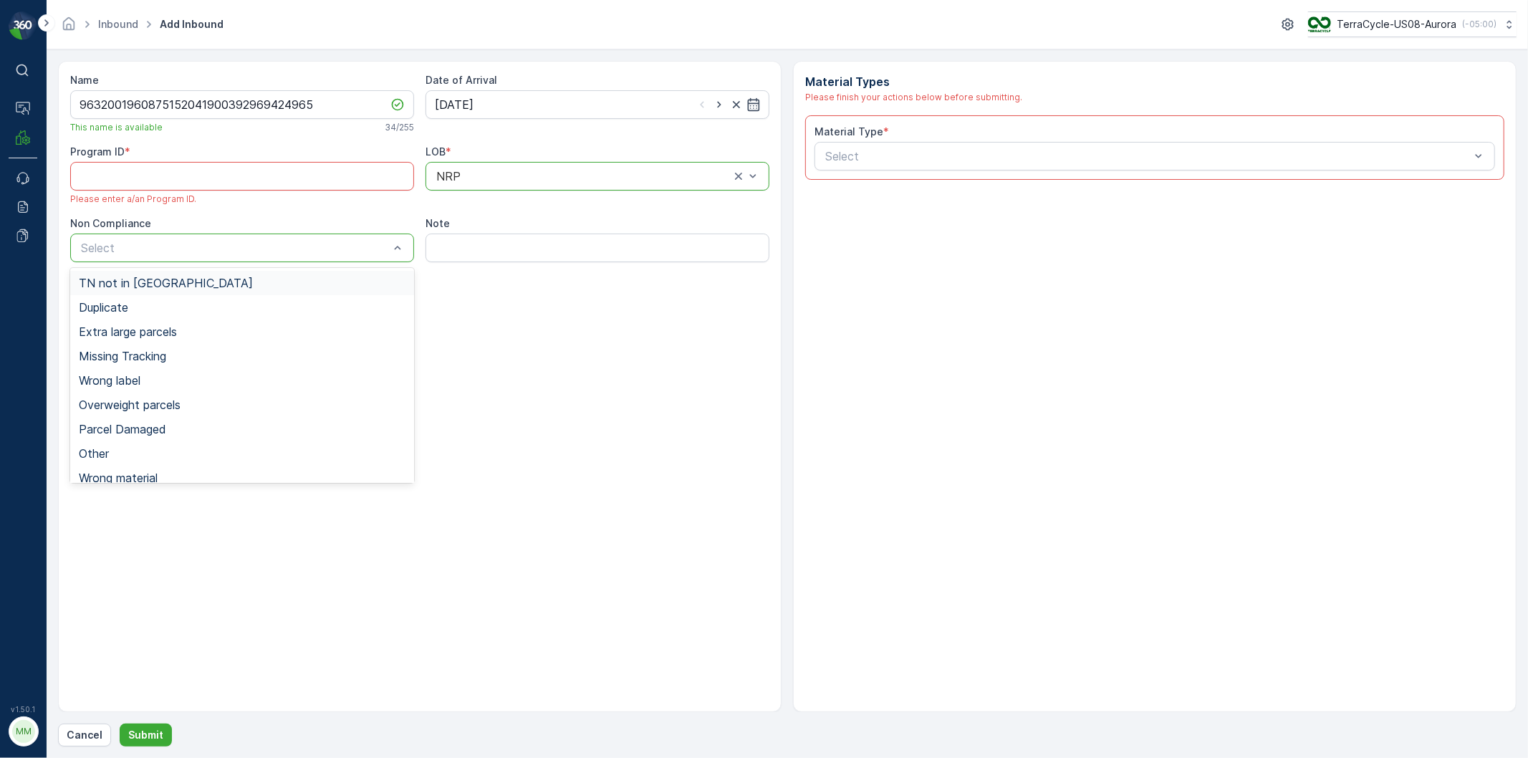
click at [123, 282] on span "TN not in [GEOGRAPHIC_DATA]" at bounding box center [166, 283] width 174 height 13
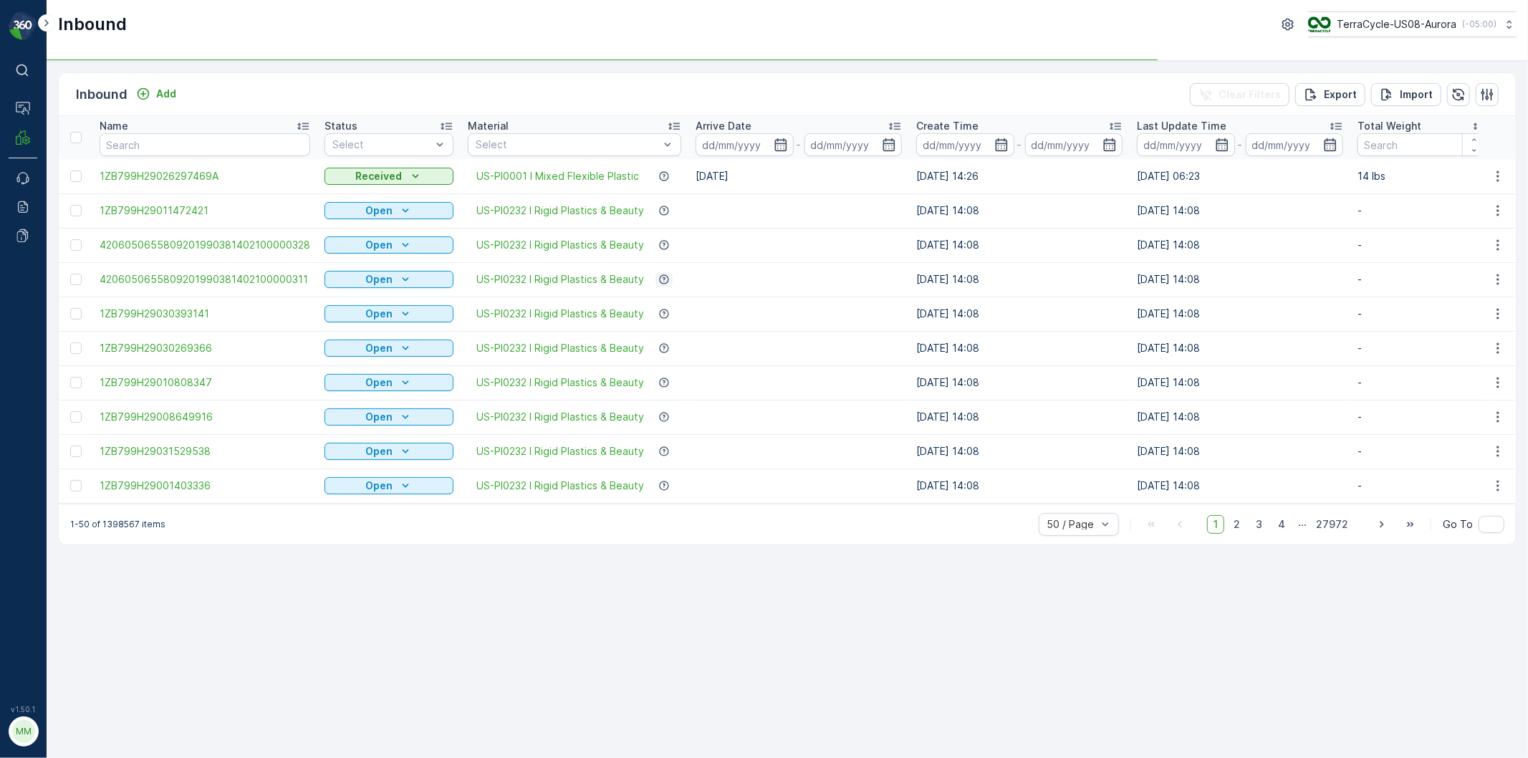
click at [661, 277] on icon "button" at bounding box center [663, 279] width 11 height 11
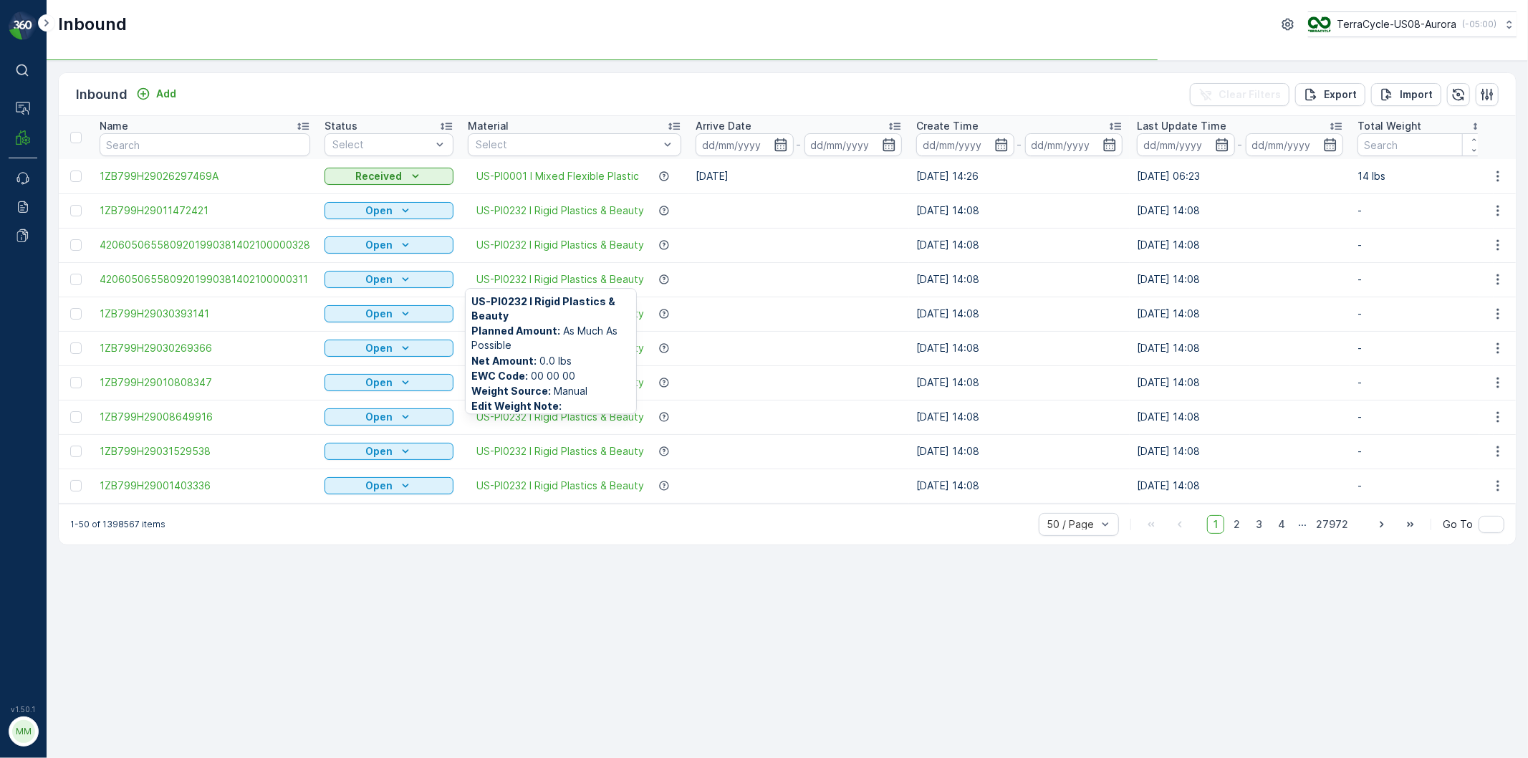
drag, startPoint x: 633, startPoint y: 449, endPoint x: 228, endPoint y: 790, distance: 529.9
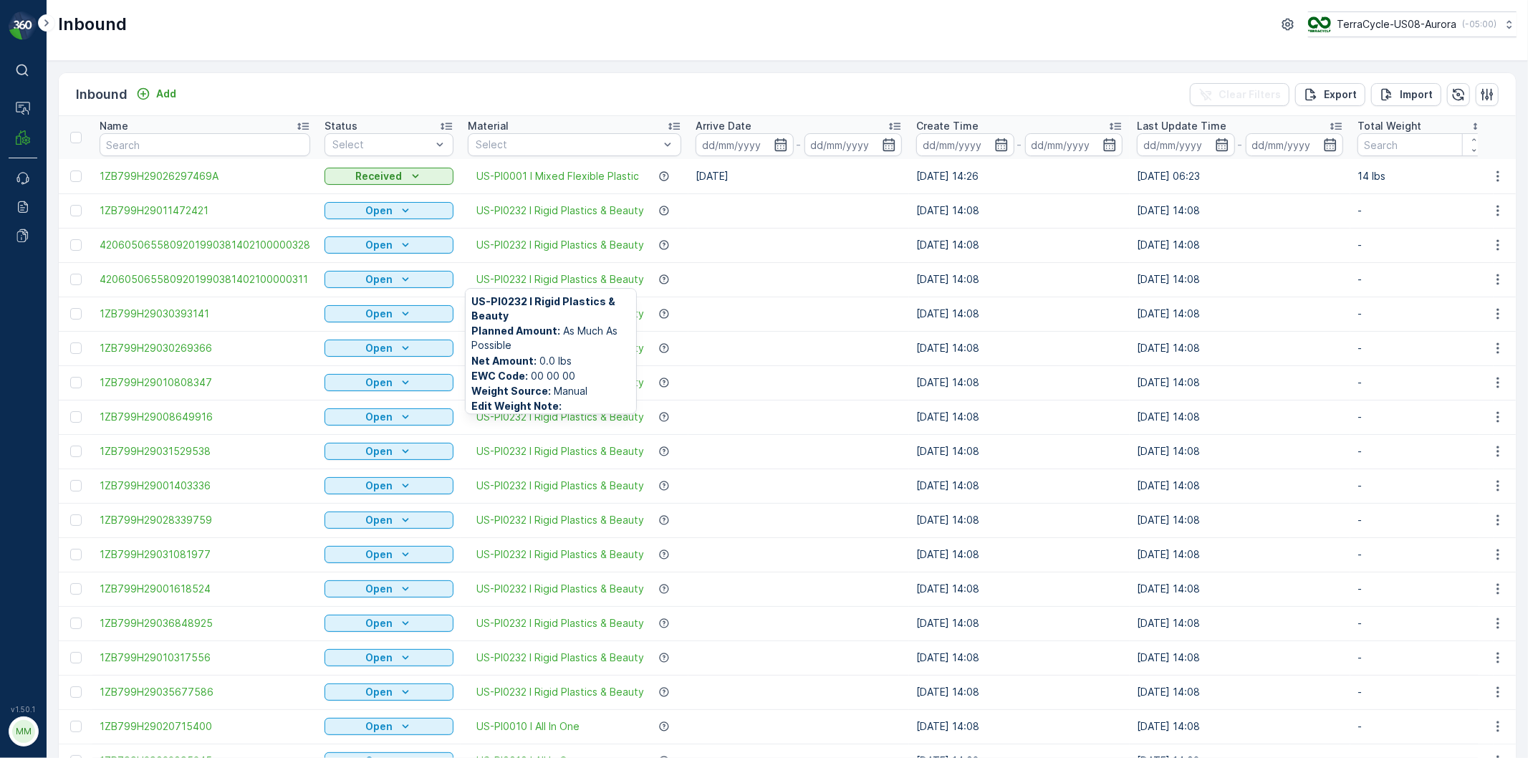
click button "button" at bounding box center [664, 279] width 17 height 14
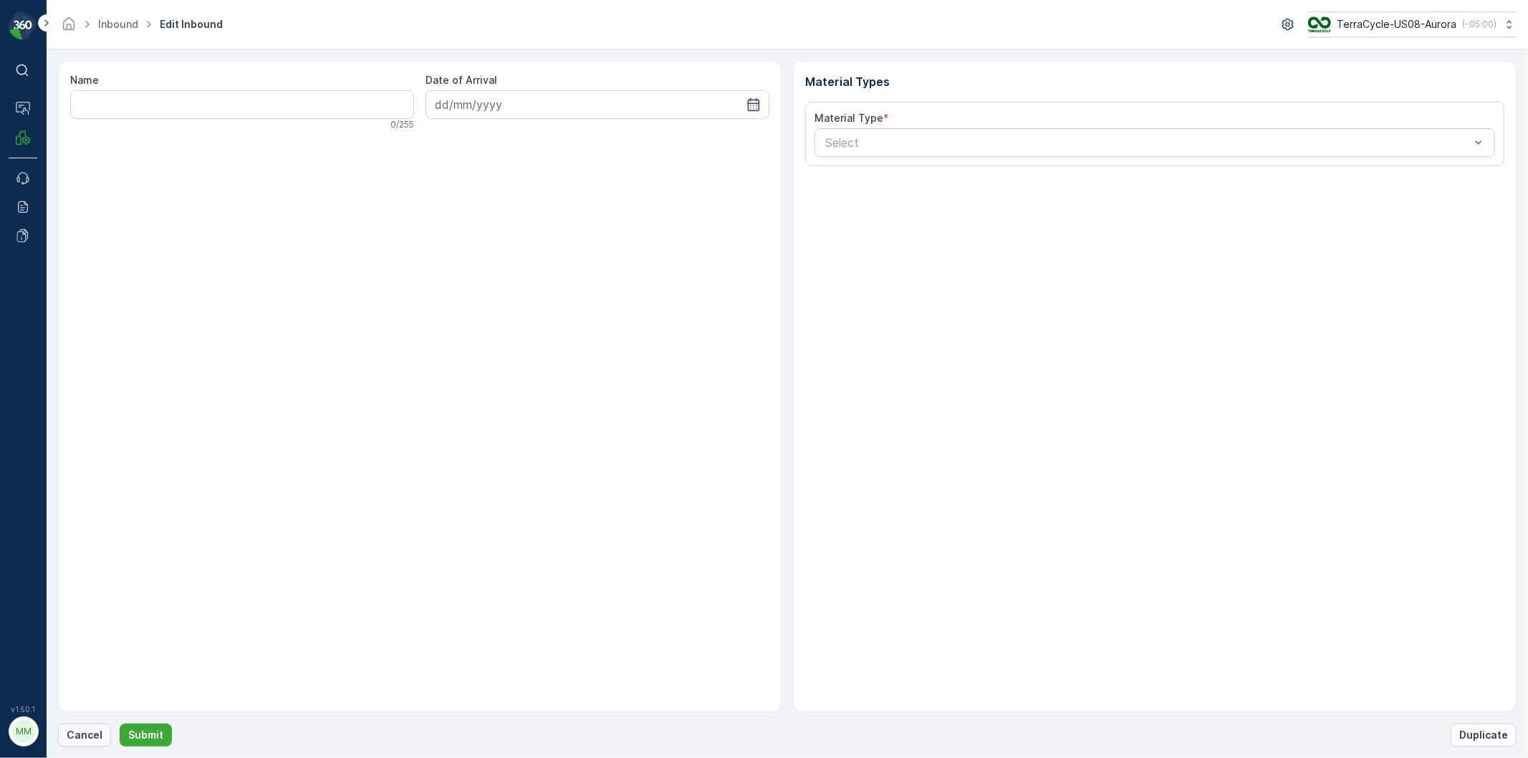
click at [79, 740] on p "Cancel" at bounding box center [85, 735] width 36 height 14
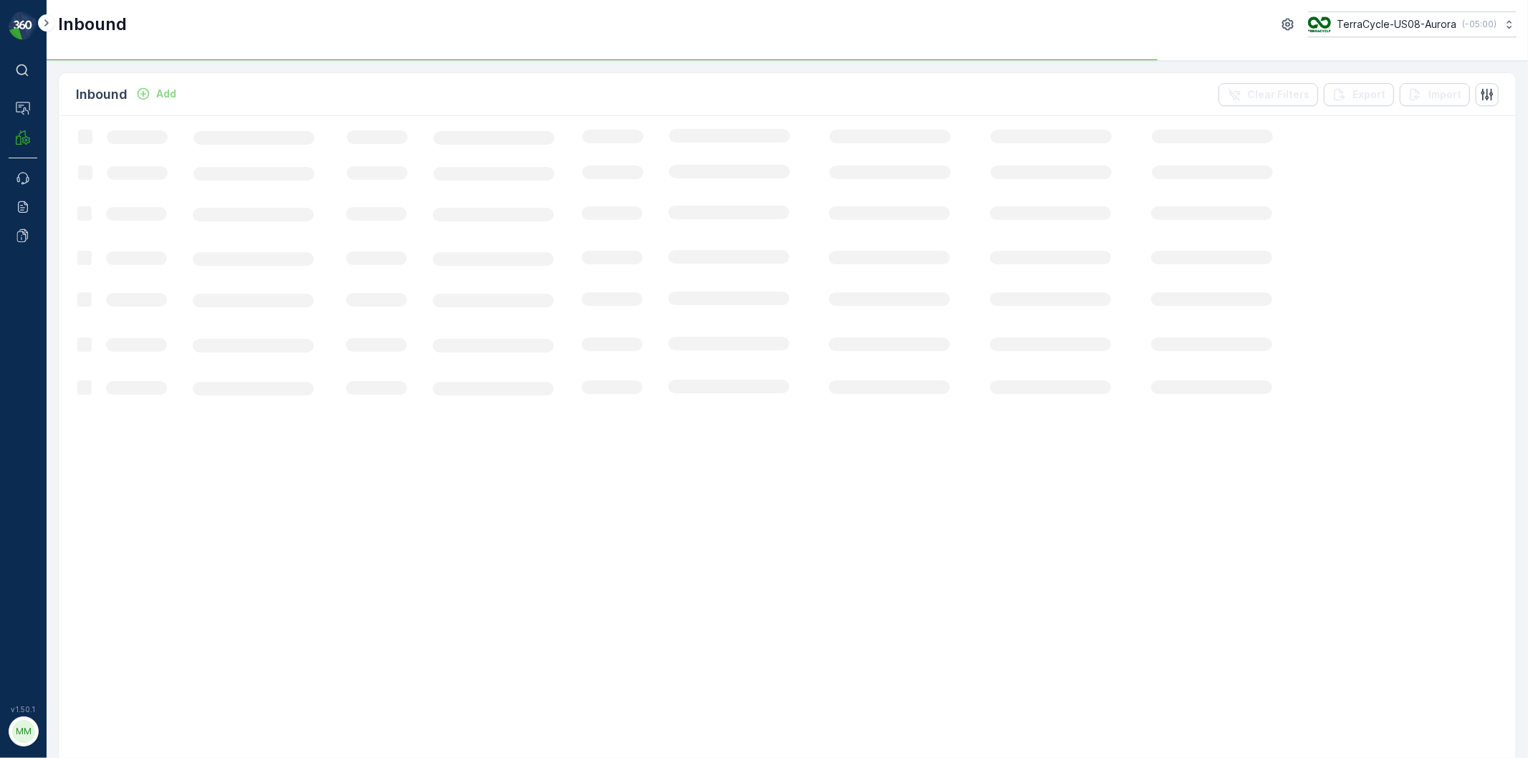
click at [153, 95] on div "Add" at bounding box center [156, 94] width 40 height 14
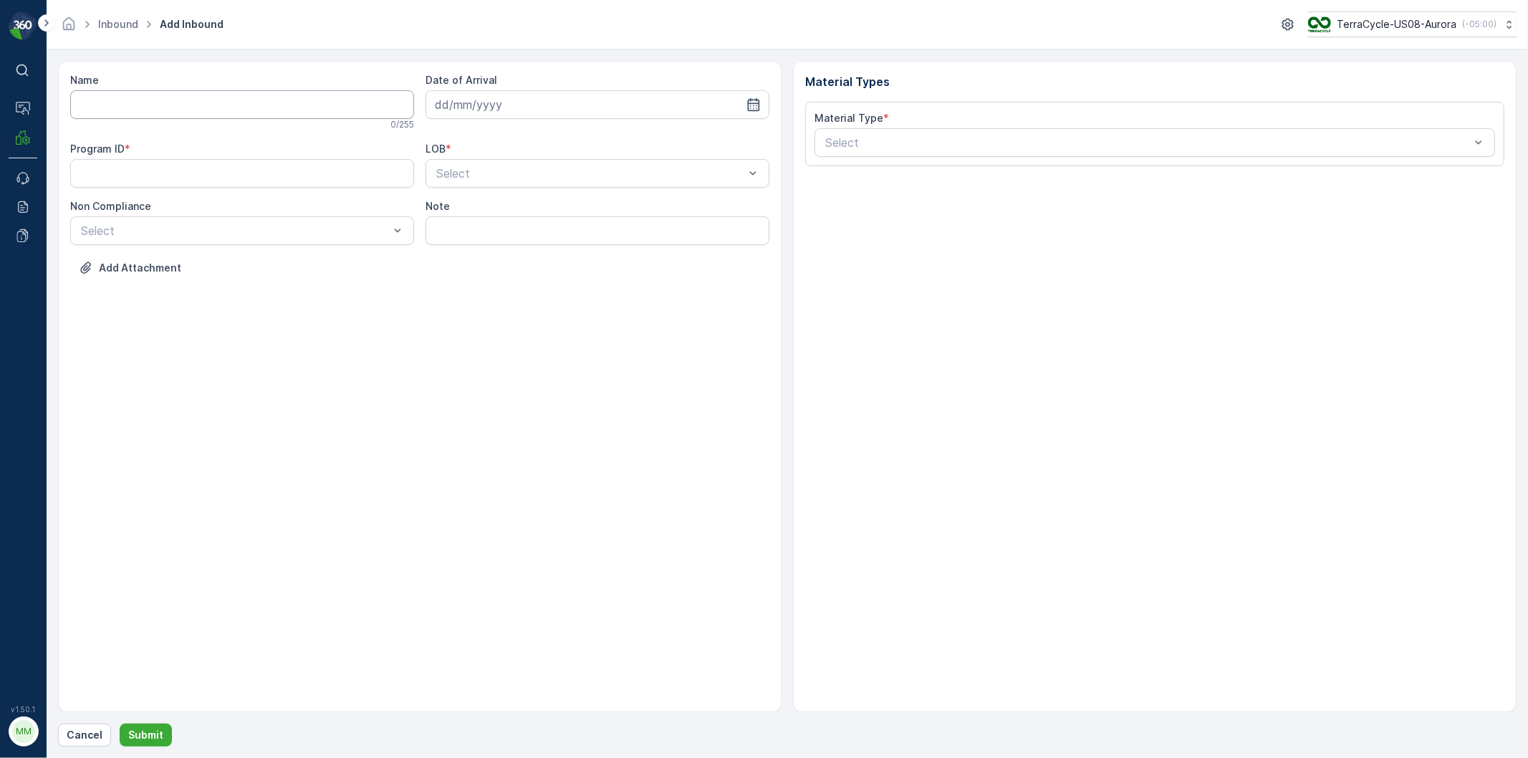
click at [153, 95] on input "Name" at bounding box center [242, 104] width 344 height 29
type input "9632001960875152041900392969424965"
click at [120, 724] on button "Submit" at bounding box center [146, 735] width 52 height 23
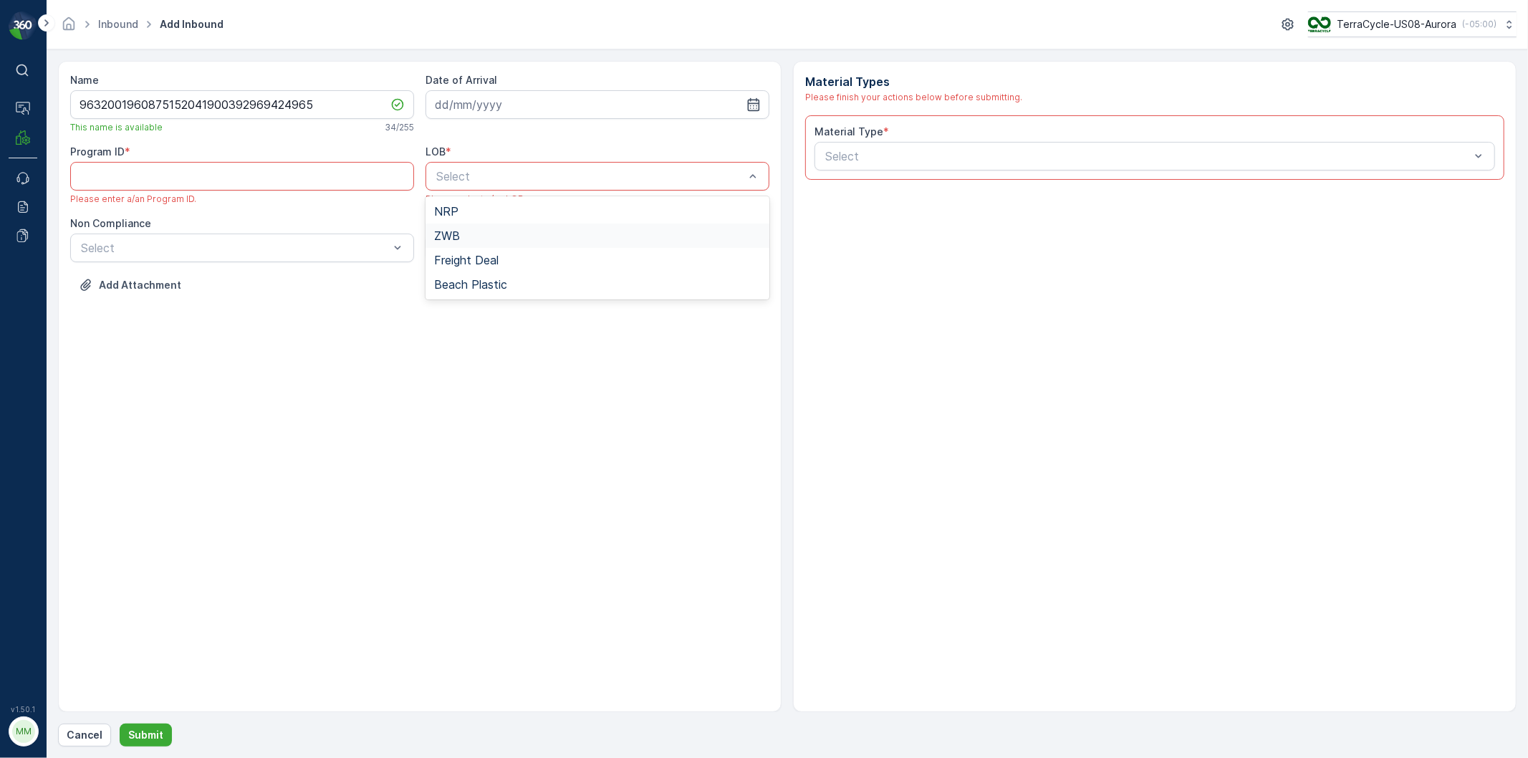
click at [444, 244] on div "ZWB" at bounding box center [598, 236] width 344 height 24
click at [291, 174] on ID "Program ID" at bounding box center [242, 176] width 344 height 29
type ID "1012"
click at [590, 181] on div at bounding box center [583, 176] width 297 height 13
click at [545, 201] on div "NRP" at bounding box center [598, 211] width 344 height 24
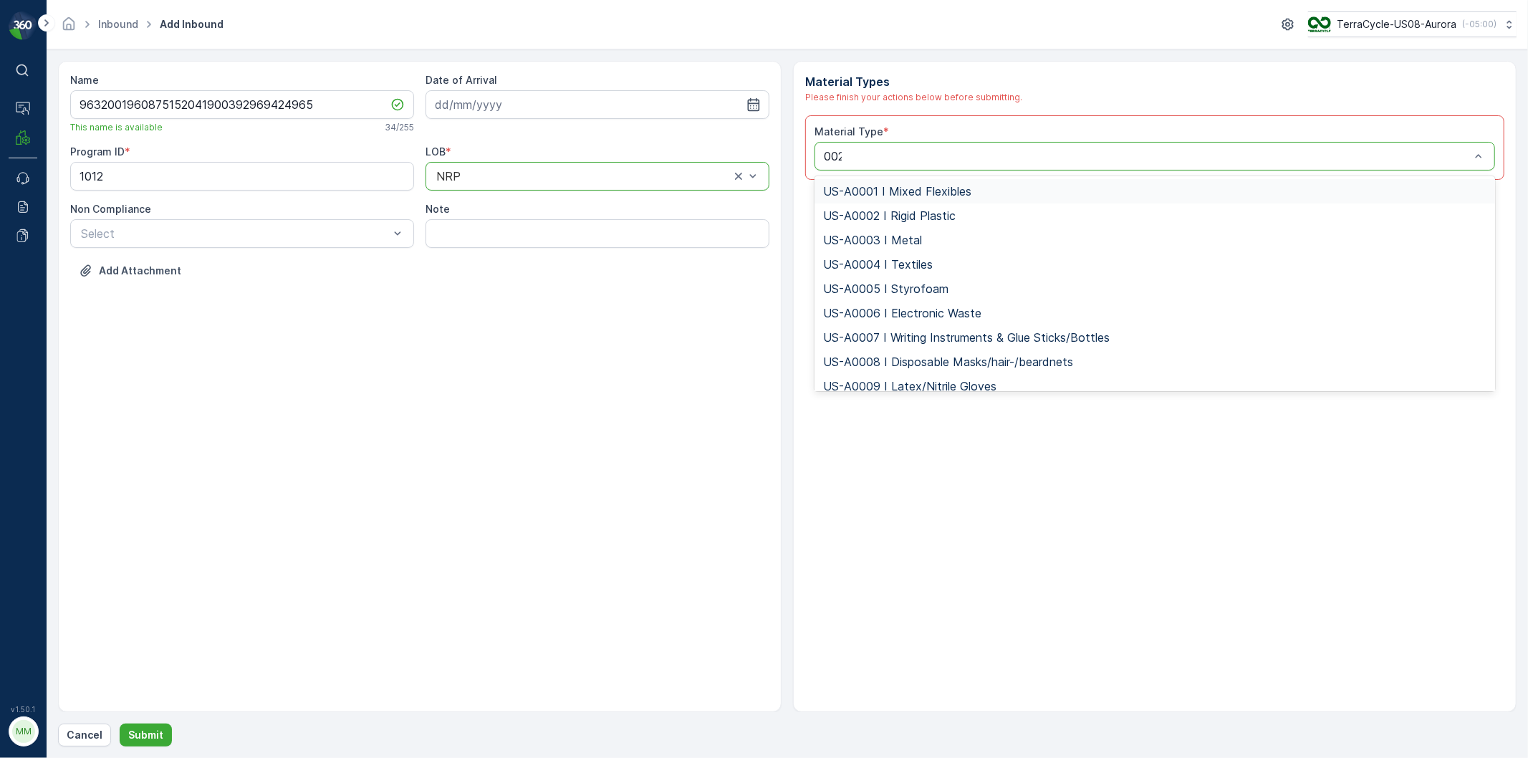
type input "0026"
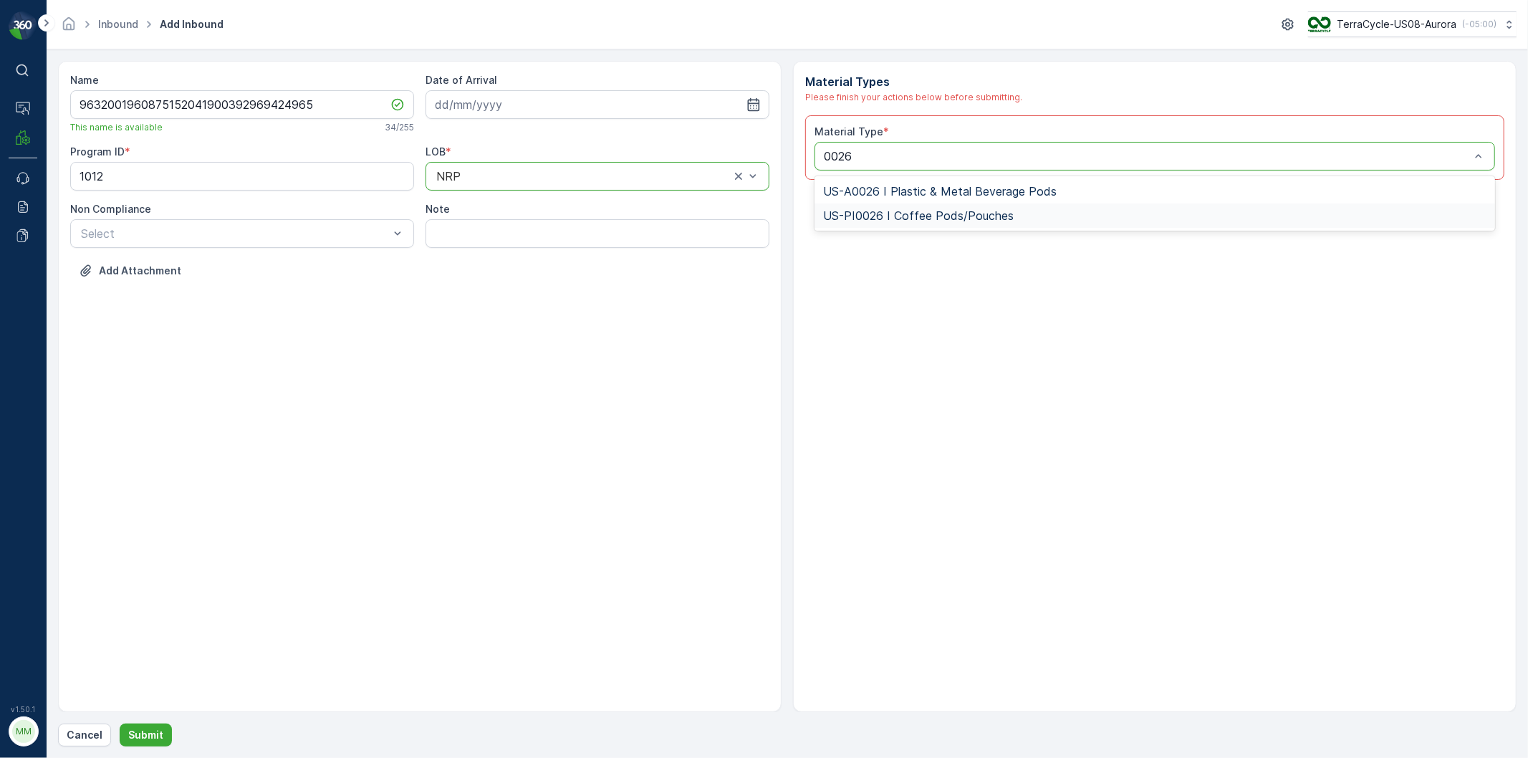
click at [838, 222] on span "US-PI0026 I Coffee Pods/Pouches" at bounding box center [918, 215] width 191 height 13
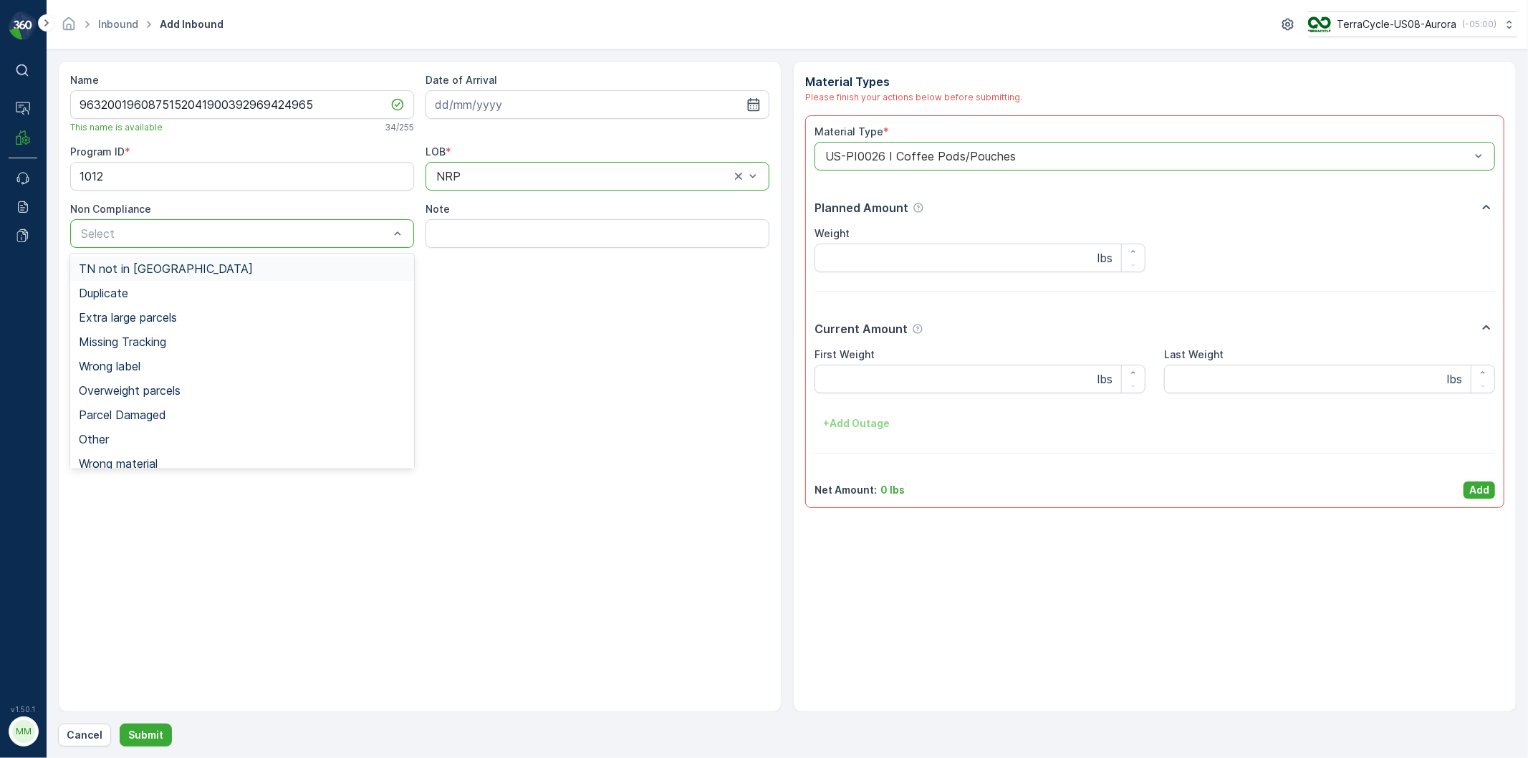
click at [128, 268] on span "TN not in Evreka" at bounding box center [166, 268] width 174 height 13
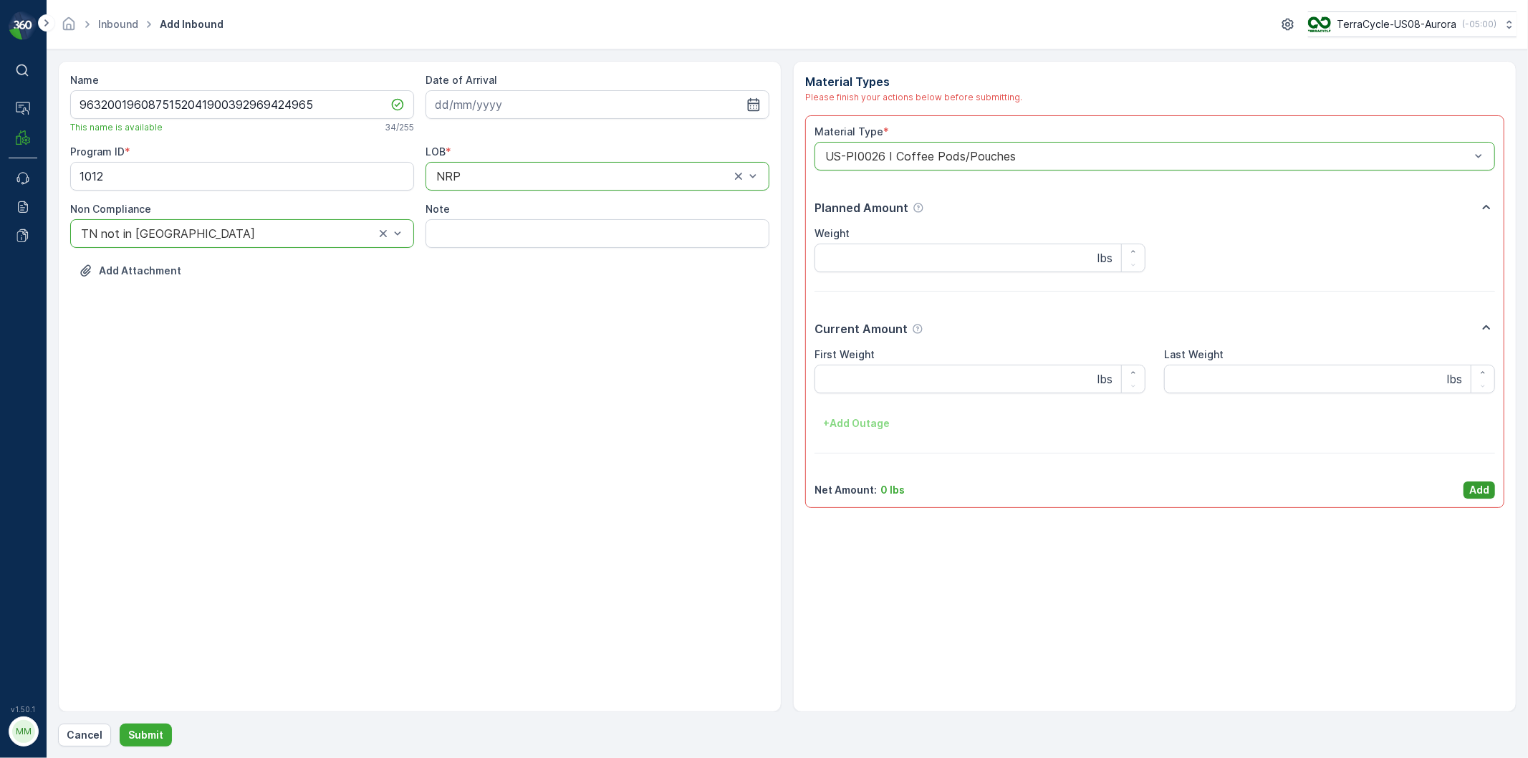
click at [1472, 488] on p "Add" at bounding box center [1480, 490] width 20 height 14
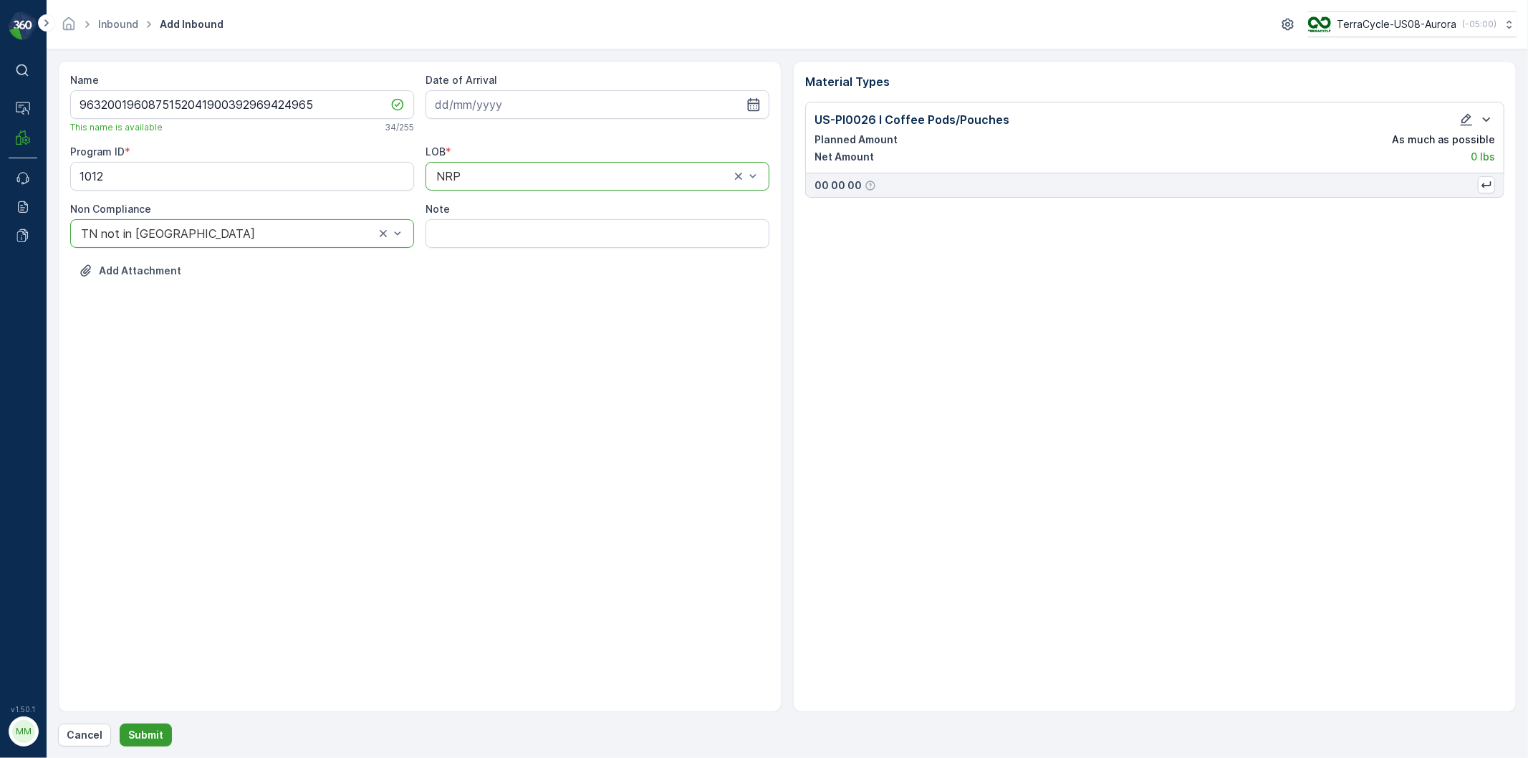
click at [149, 727] on button "Submit" at bounding box center [146, 735] width 52 height 23
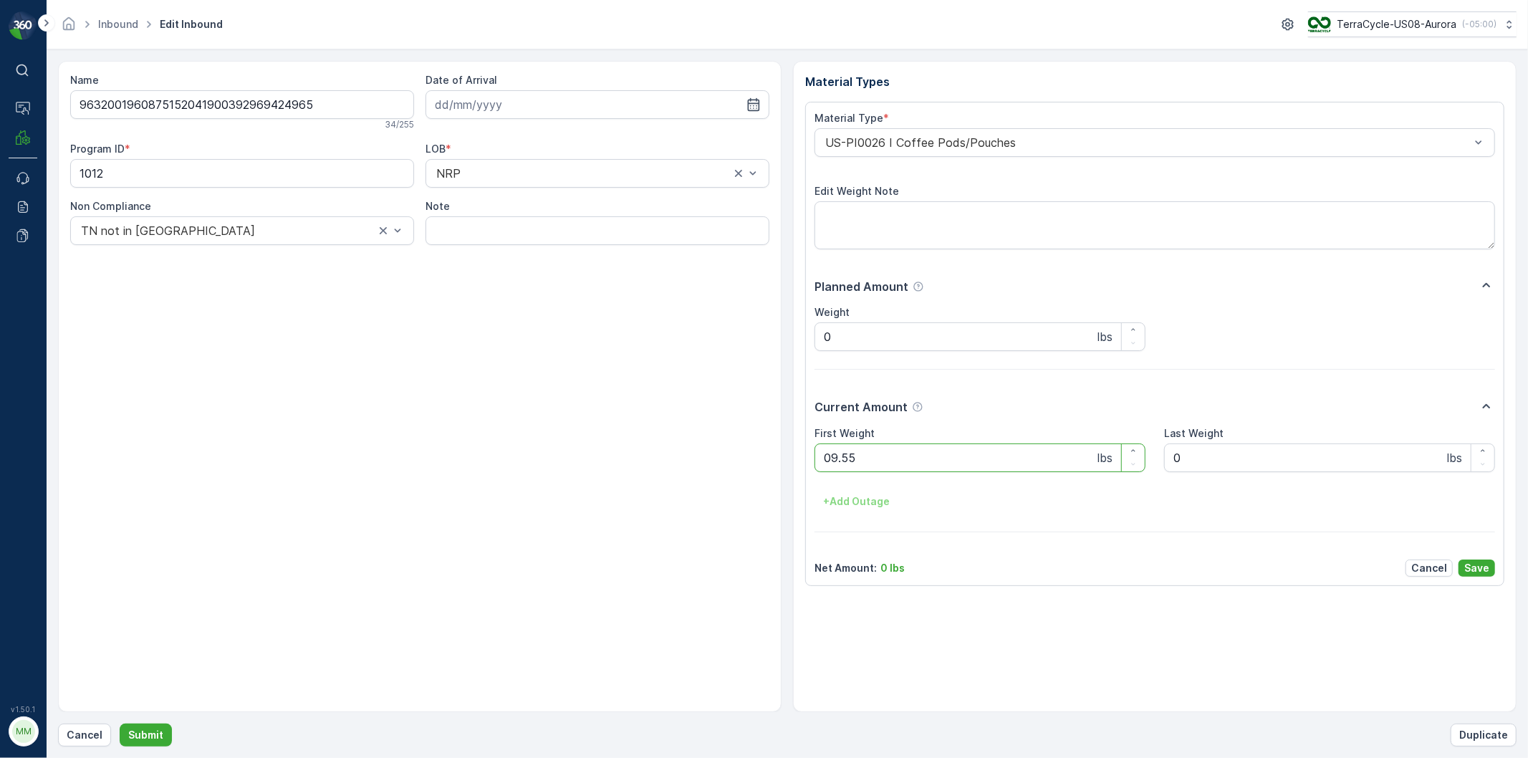
click at [120, 724] on button "Submit" at bounding box center [146, 735] width 52 height 23
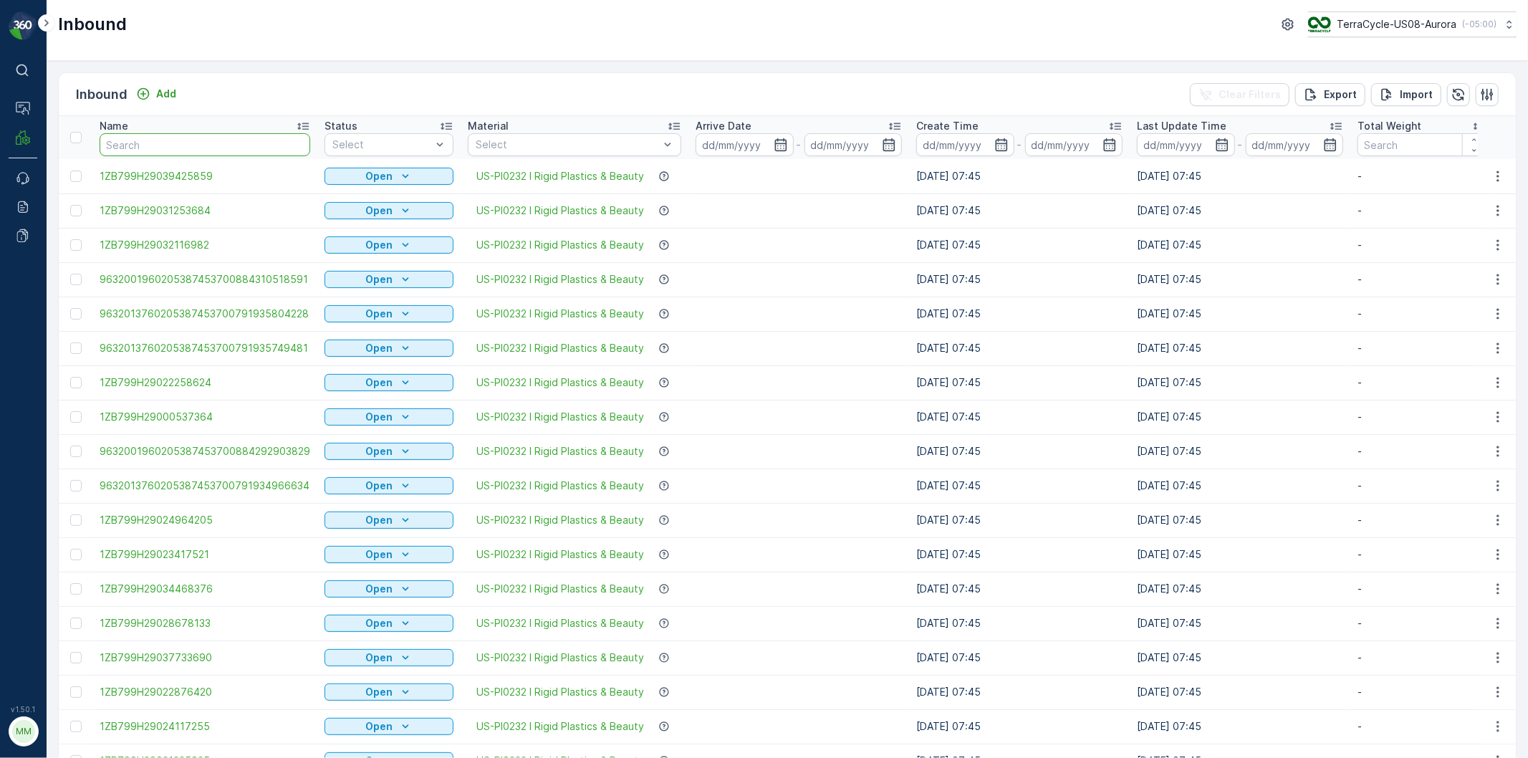
click at [202, 140] on input "text" at bounding box center [205, 144] width 211 height 23
type input "9039"
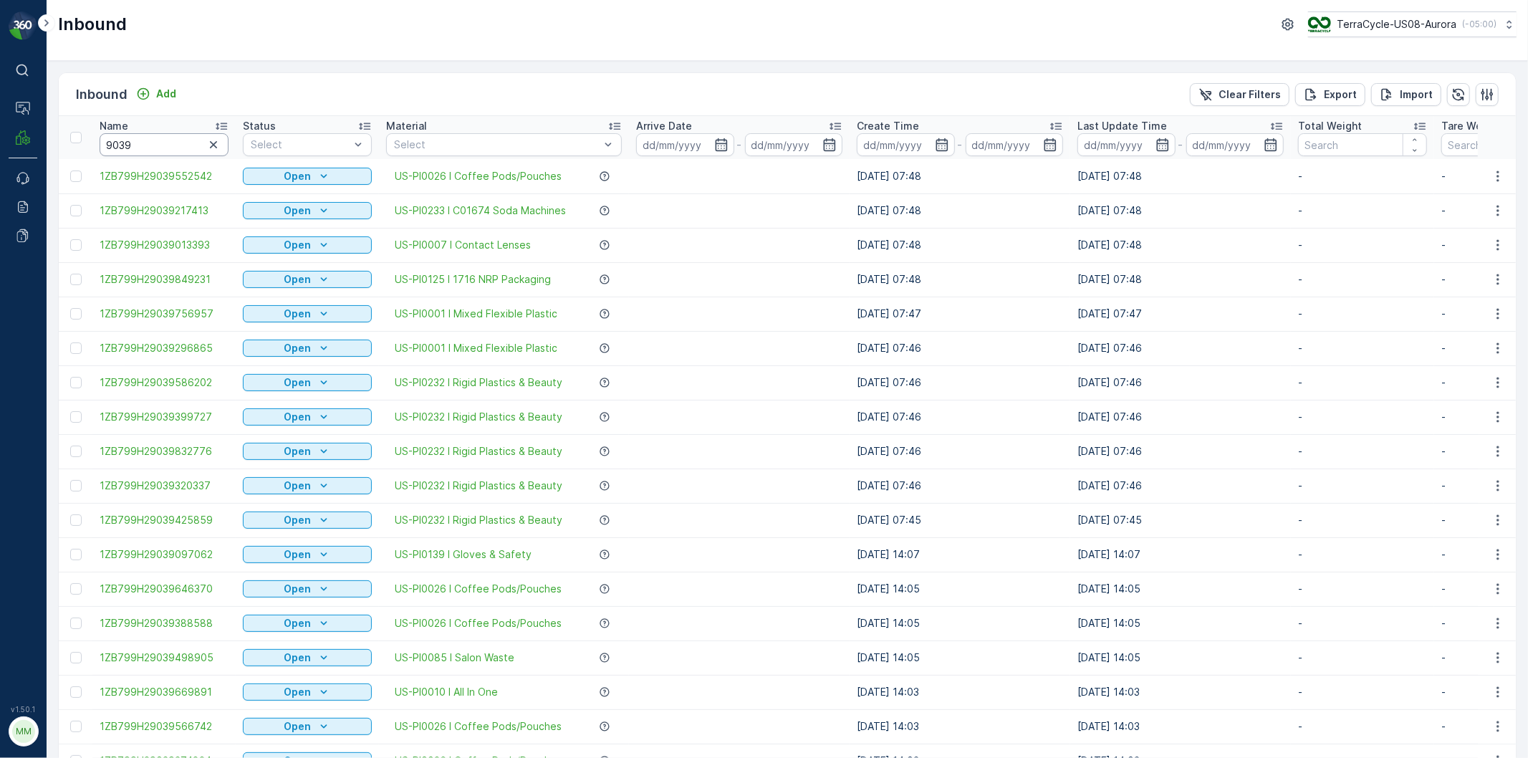
click at [166, 148] on input "9039" at bounding box center [164, 144] width 129 height 23
type input "90396709"
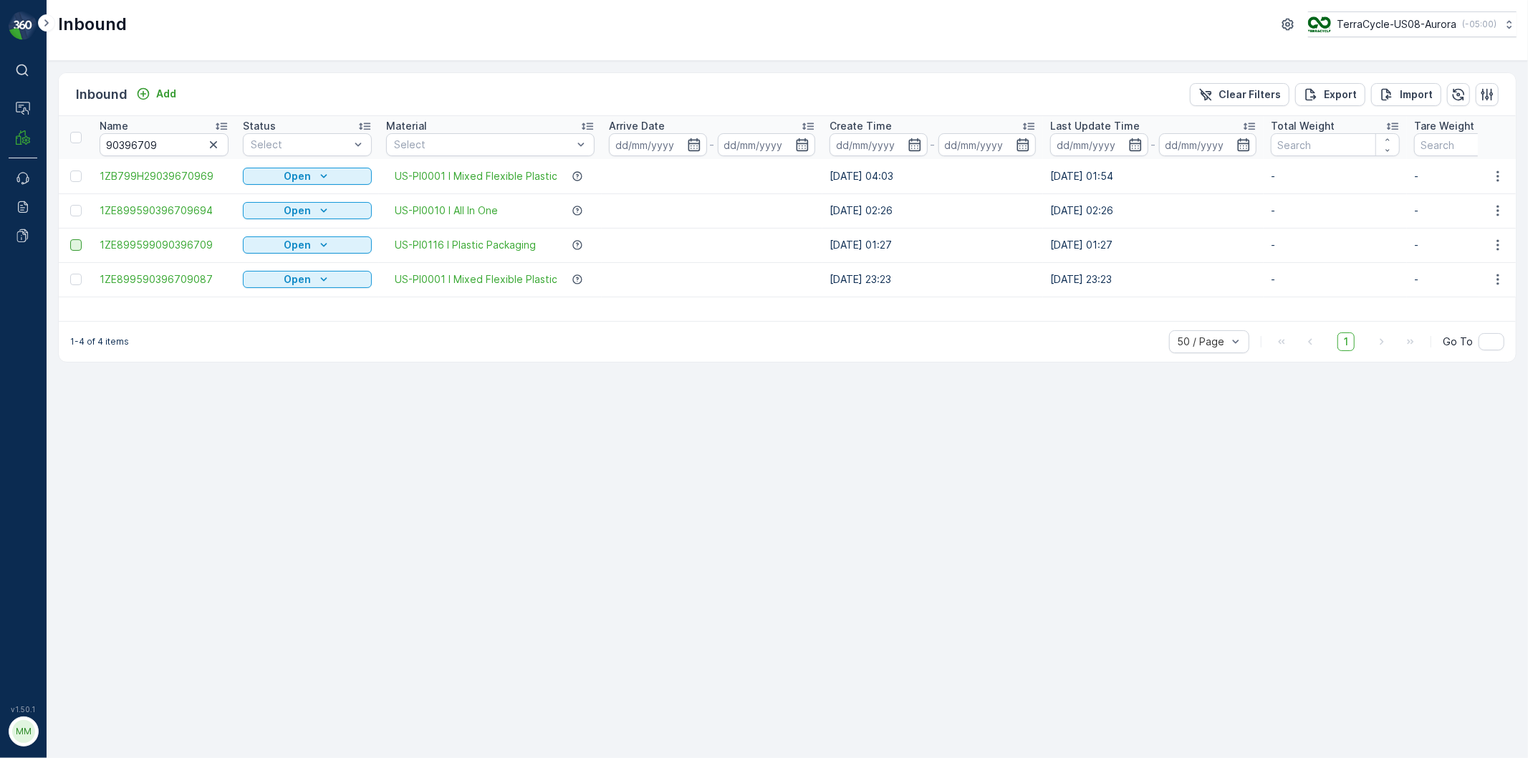
click at [75, 245] on div at bounding box center [75, 244] width 11 height 11
click at [70, 239] on input "checkbox" at bounding box center [70, 239] width 0 height 0
click at [1369, 83] on div "Print QR" at bounding box center [1363, 94] width 43 height 42
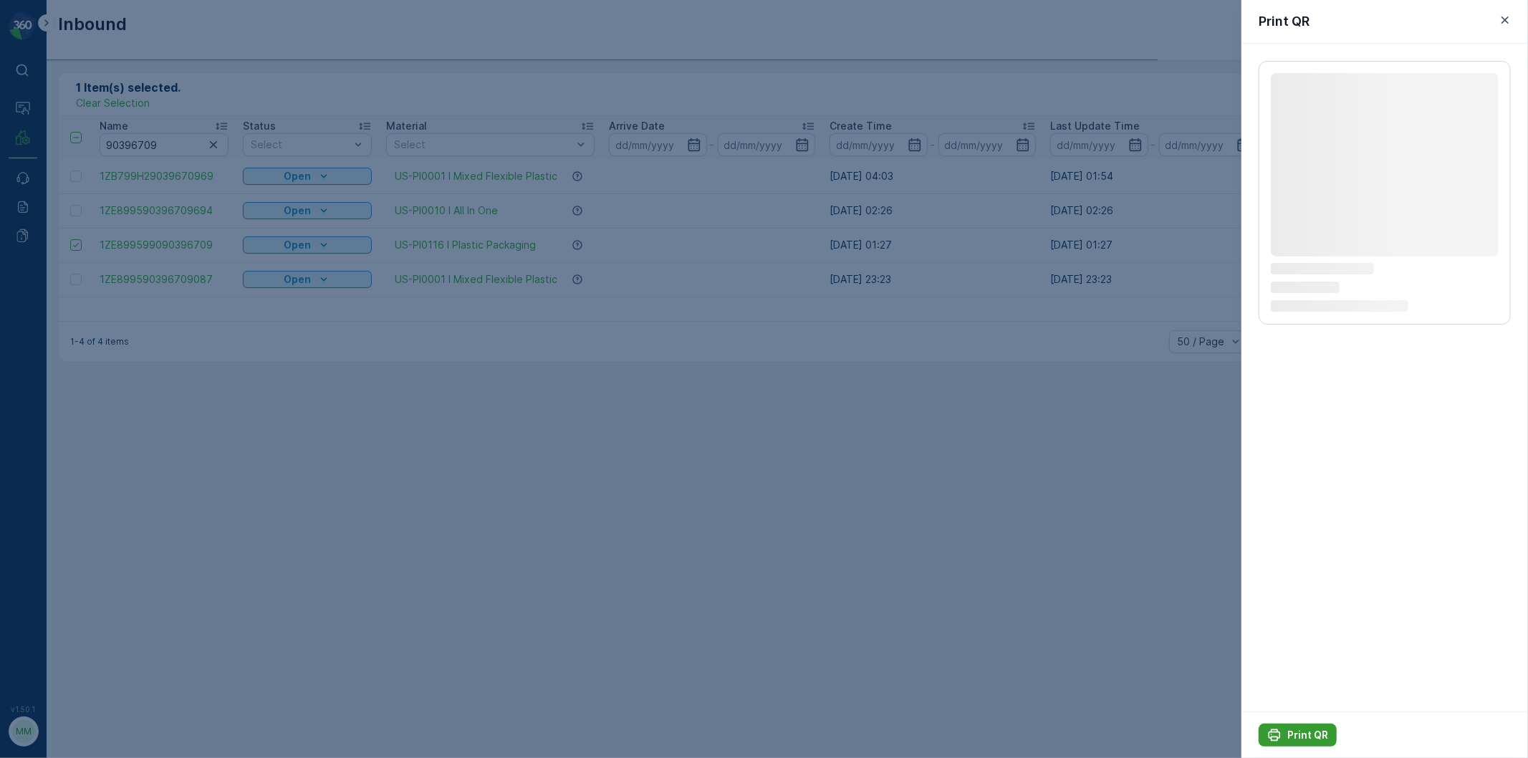
click at [1306, 737] on p "Print QR" at bounding box center [1308, 735] width 41 height 14
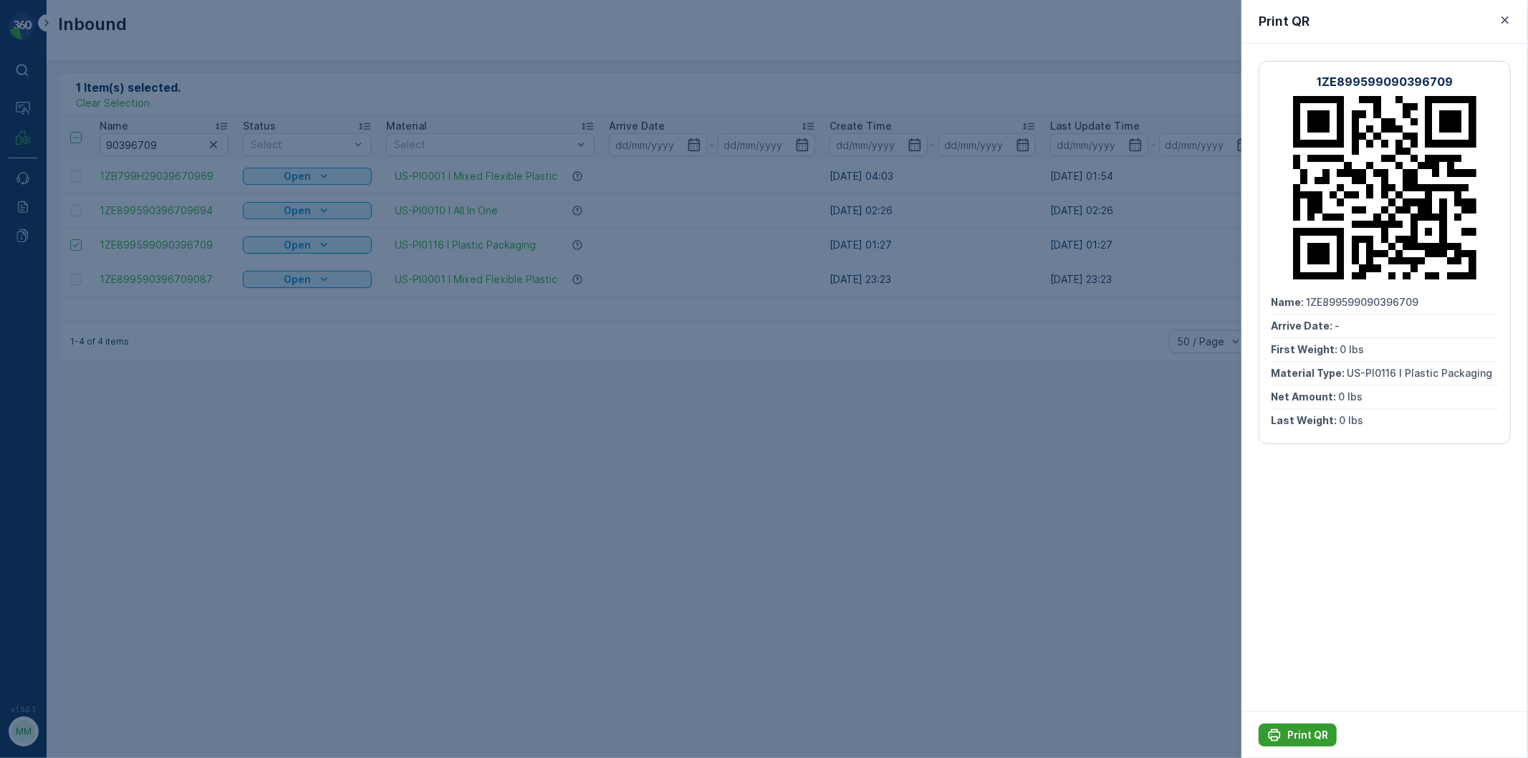
drag, startPoint x: 1324, startPoint y: 739, endPoint x: 1317, endPoint y: 744, distance: 8.4
click at [1324, 739] on p "Print QR" at bounding box center [1308, 735] width 41 height 14
drag, startPoint x: 1020, startPoint y: 656, endPoint x: 991, endPoint y: 634, distance: 36.4
click at [1020, 656] on div at bounding box center [764, 379] width 1528 height 758
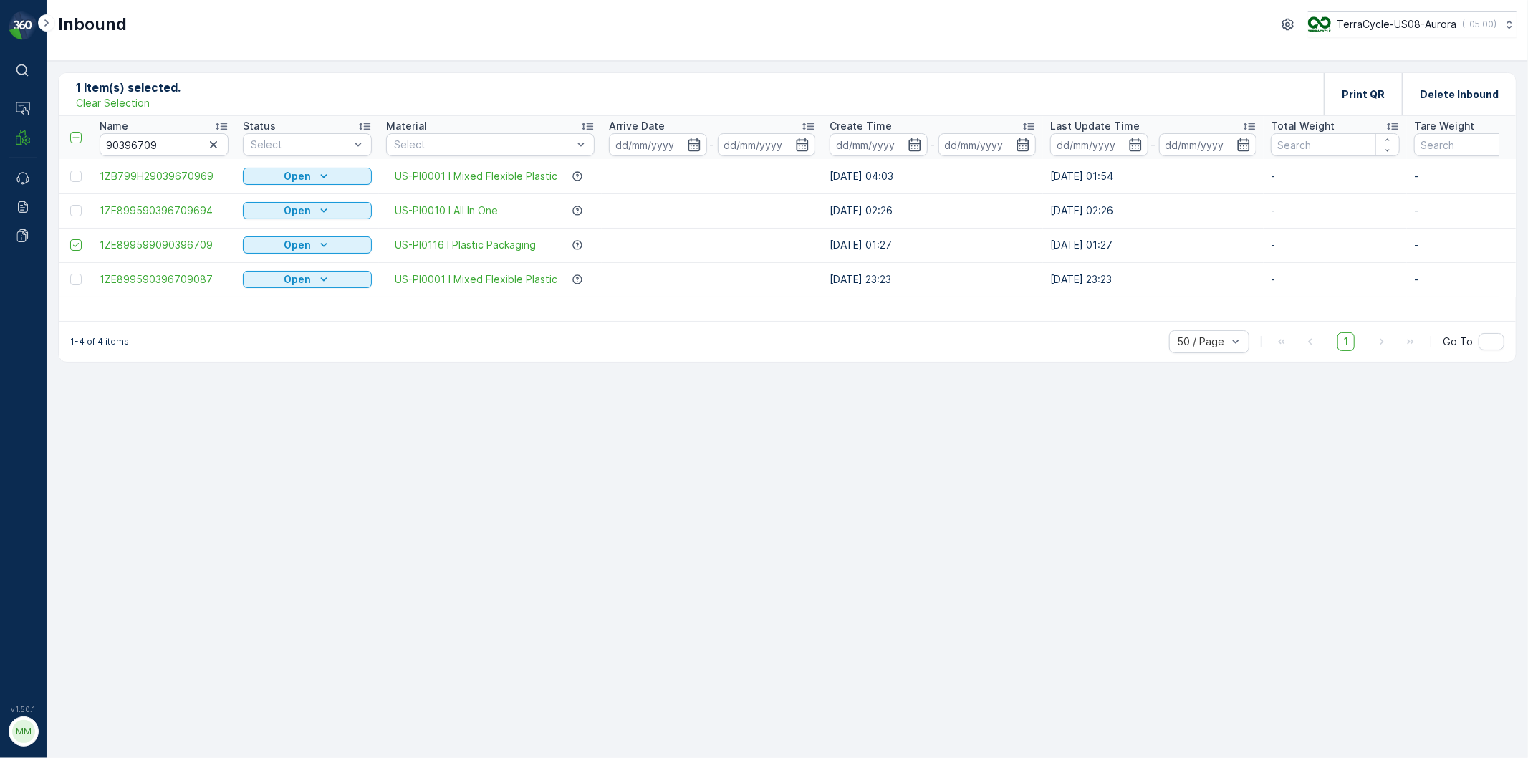
click at [128, 107] on p "Clear Selection" at bounding box center [113, 103] width 74 height 14
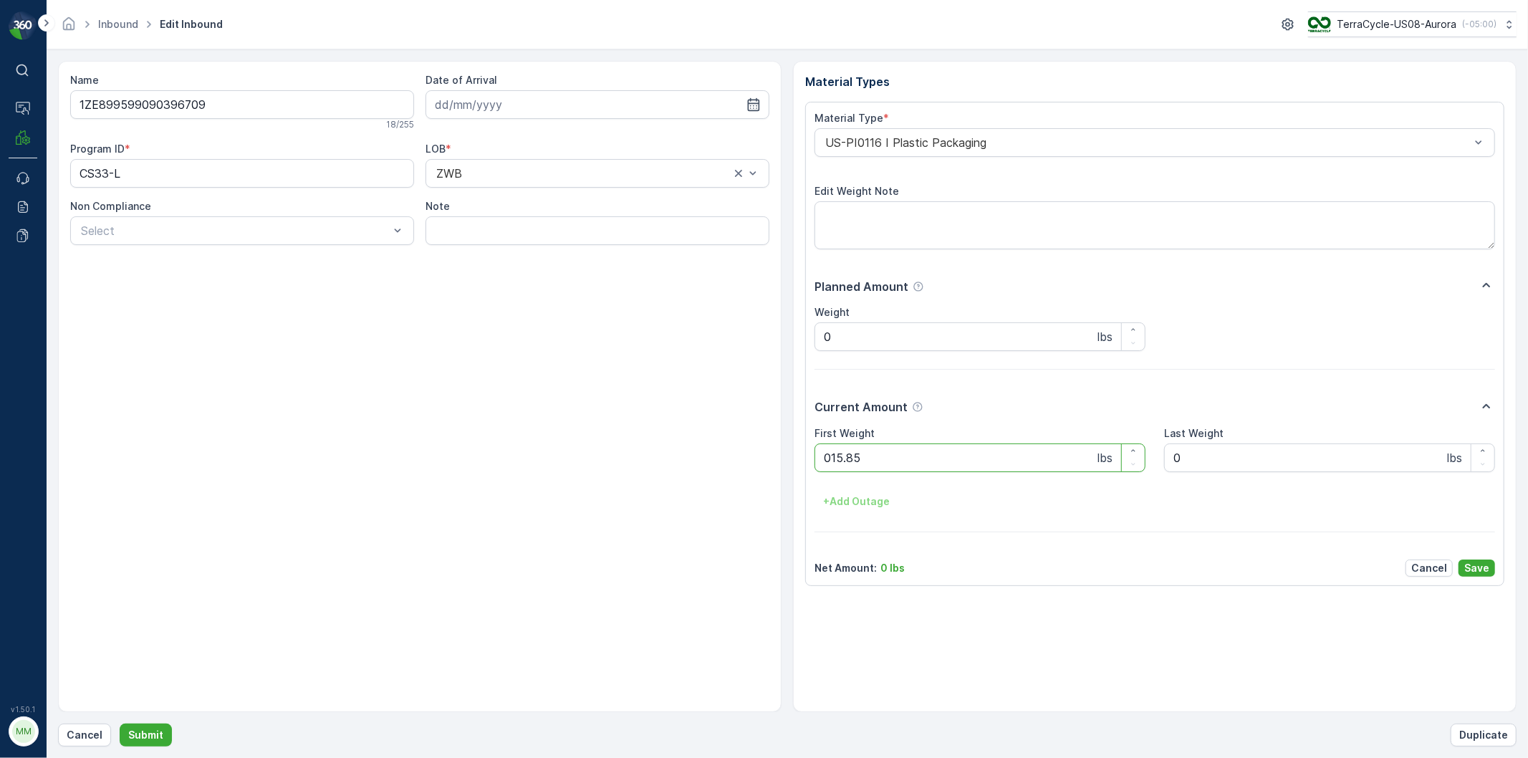
click at [120, 724] on button "Submit" at bounding box center [146, 735] width 52 height 23
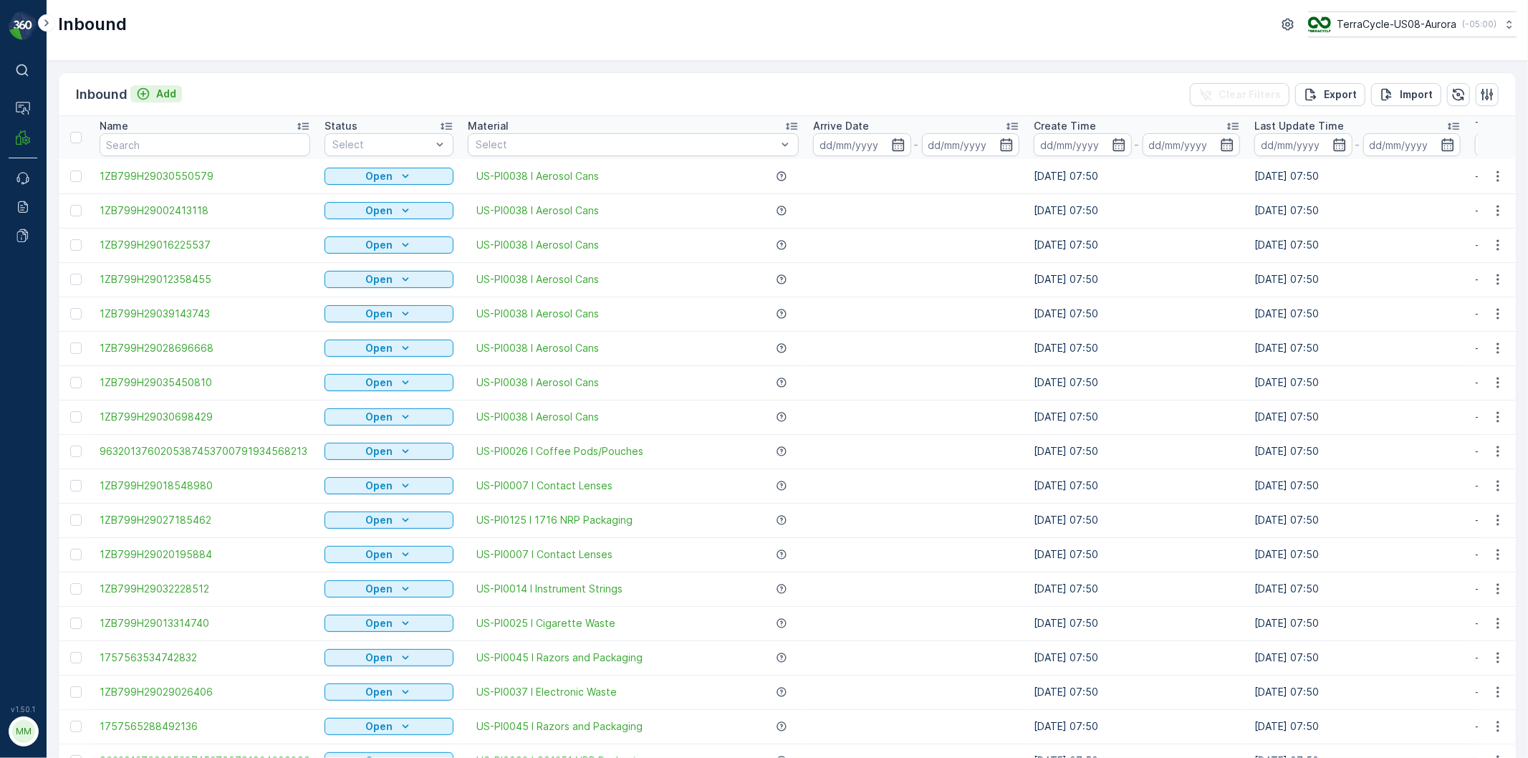
click at [151, 99] on div "Add" at bounding box center [156, 94] width 40 height 14
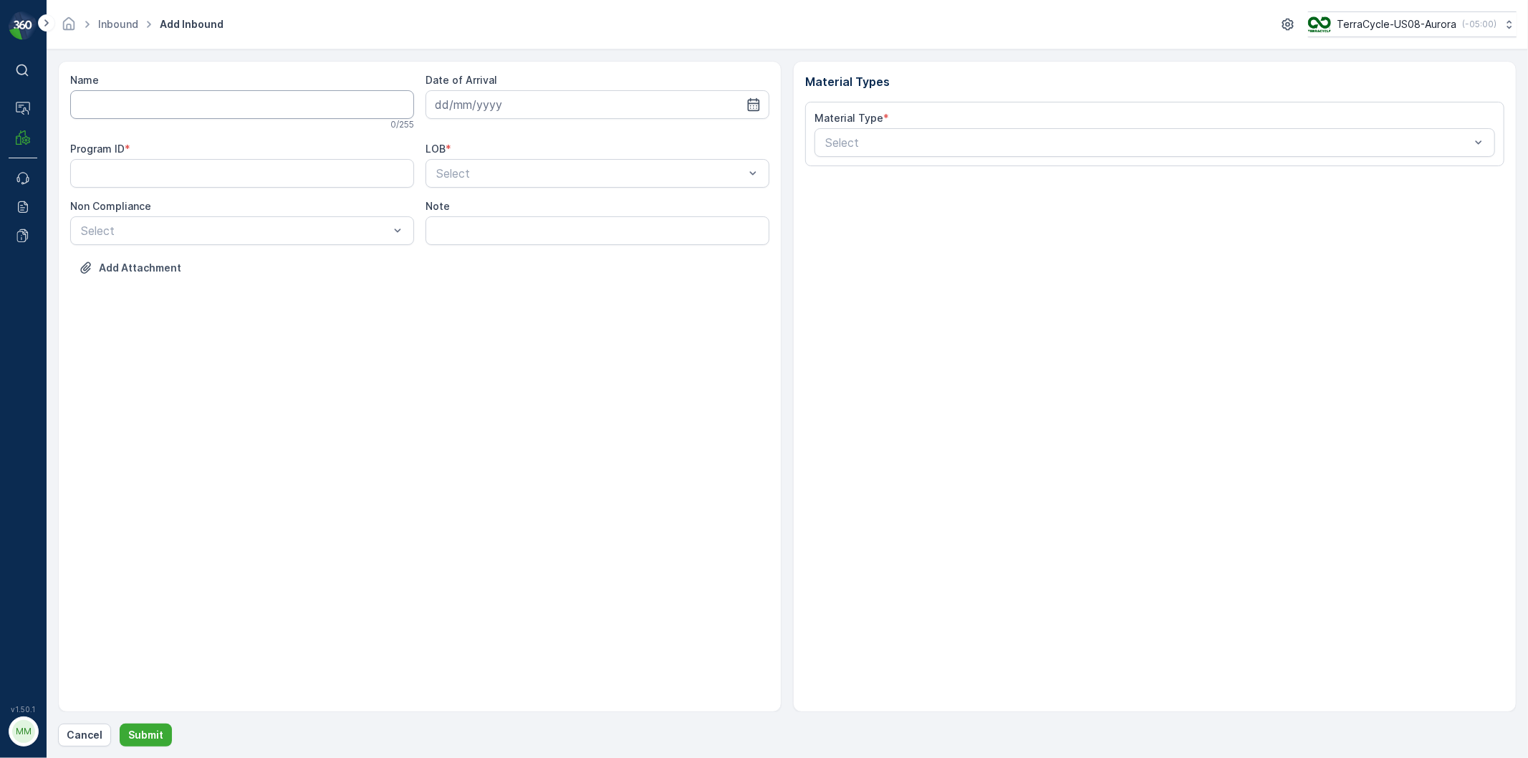
click at [131, 105] on input "Name" at bounding box center [242, 104] width 344 height 29
type input "9622001900004733273400473092629595"
click at [120, 724] on button "Submit" at bounding box center [146, 735] width 52 height 23
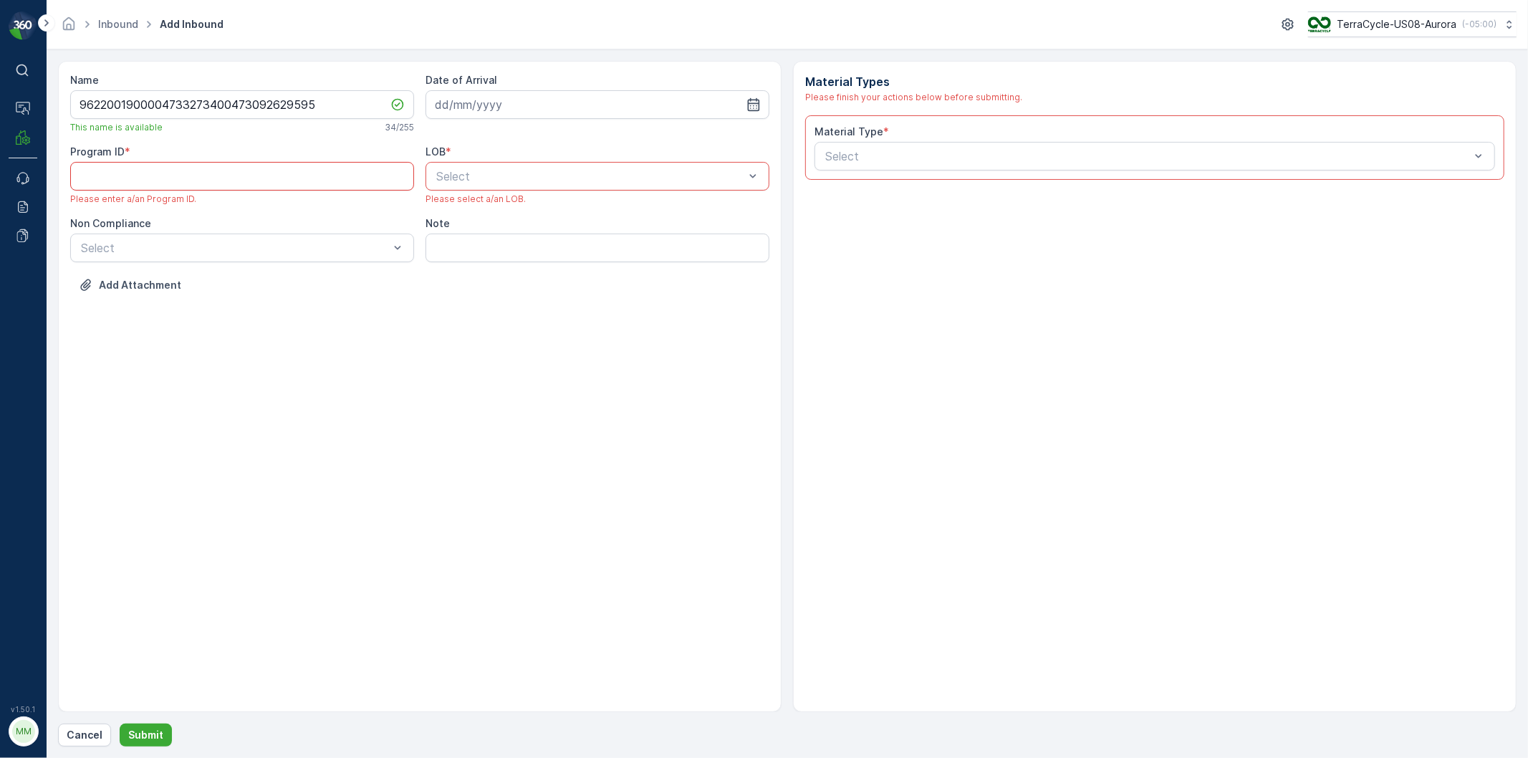
click at [127, 185] on ID "Program ID" at bounding box center [242, 176] width 344 height 29
type ID "1378"
click at [446, 91] on input at bounding box center [598, 104] width 344 height 29
click at [573, 222] on div "12" at bounding box center [578, 225] width 23 height 23
type input "[DATE]"
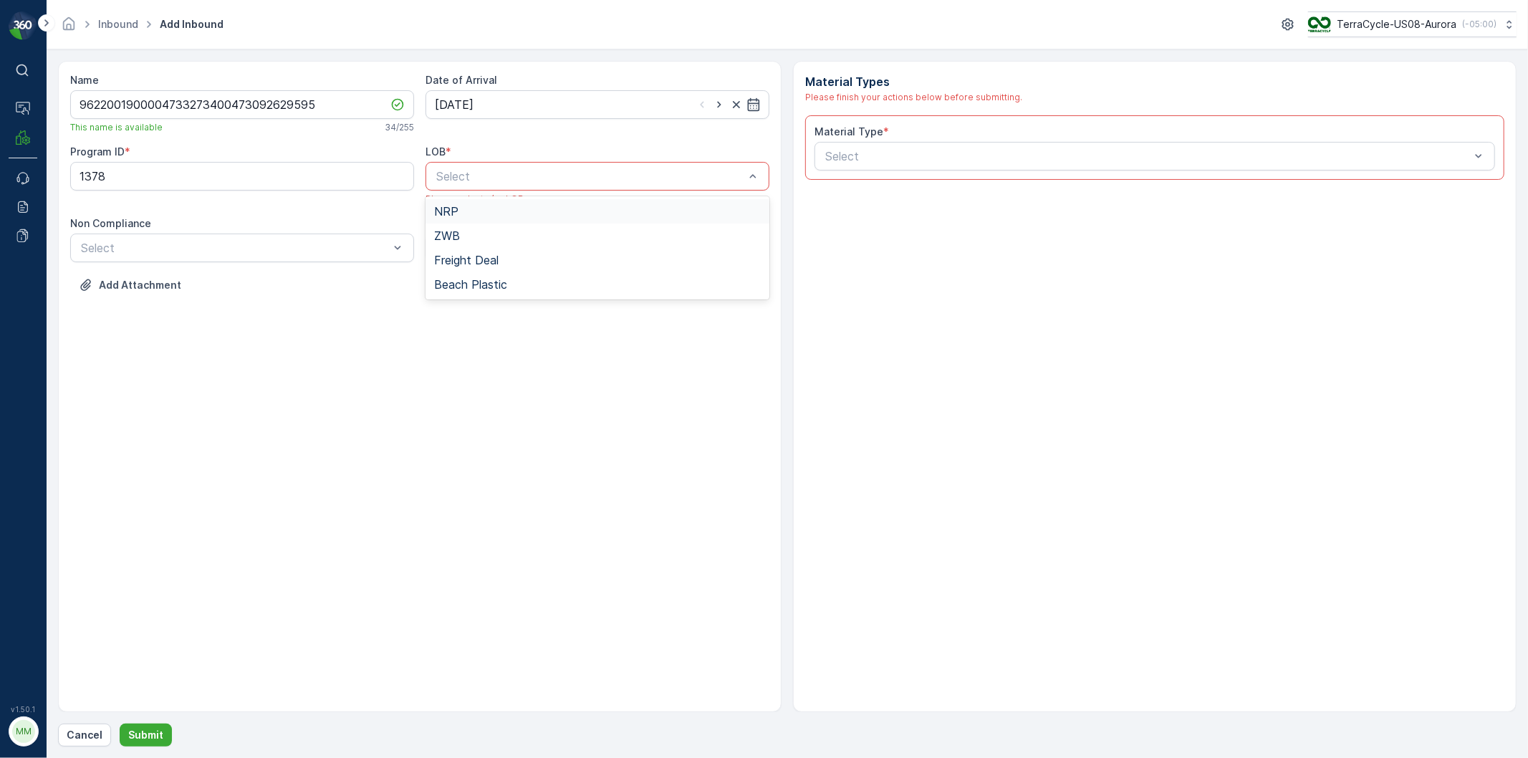
click at [443, 211] on span "NRP" at bounding box center [446, 211] width 24 height 13
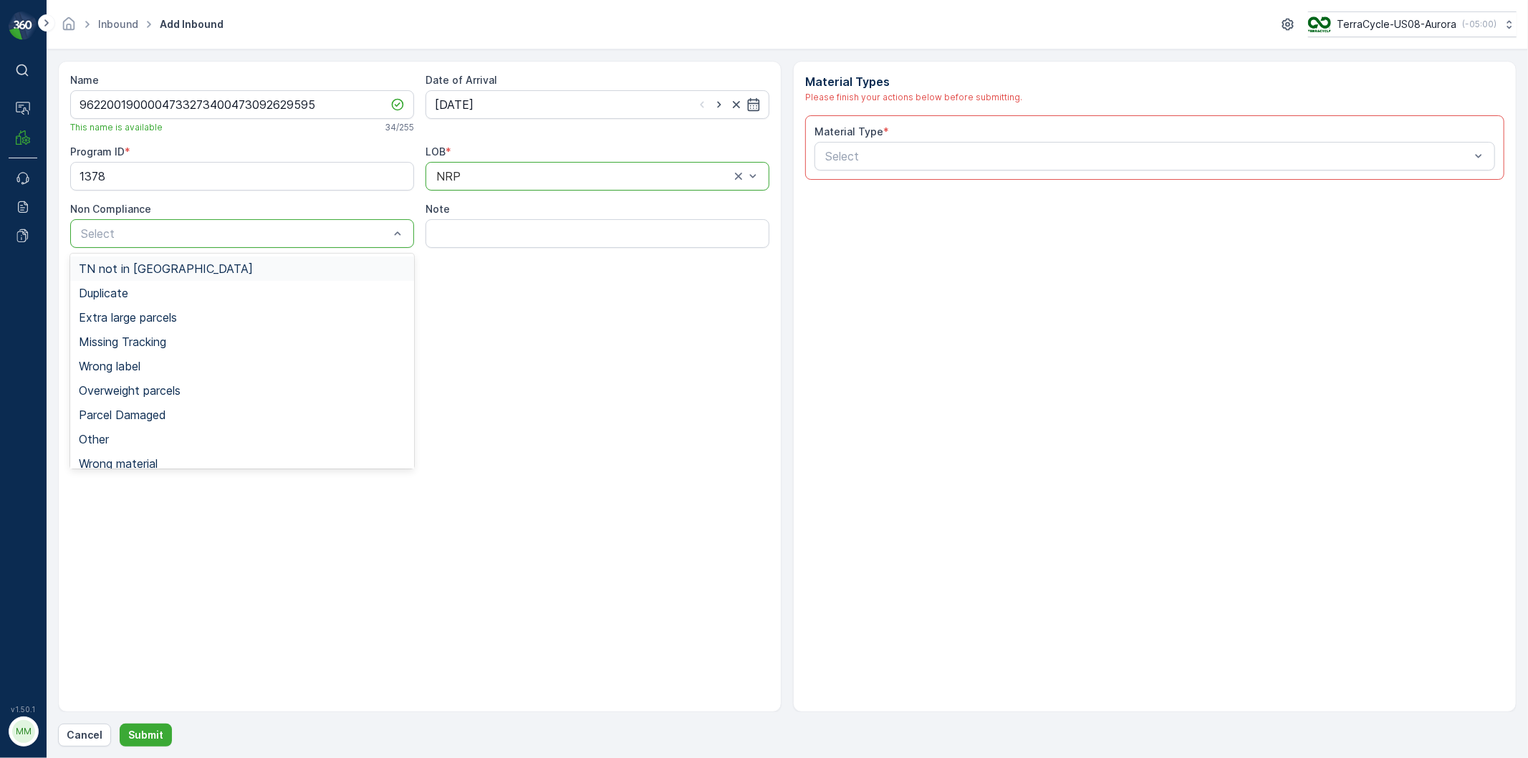
click at [263, 247] on div "Select" at bounding box center [242, 233] width 344 height 29
drag, startPoint x: 109, startPoint y: 271, endPoint x: 143, endPoint y: 281, distance: 35.8
click at [110, 271] on span "TN not in Evreka" at bounding box center [166, 268] width 174 height 13
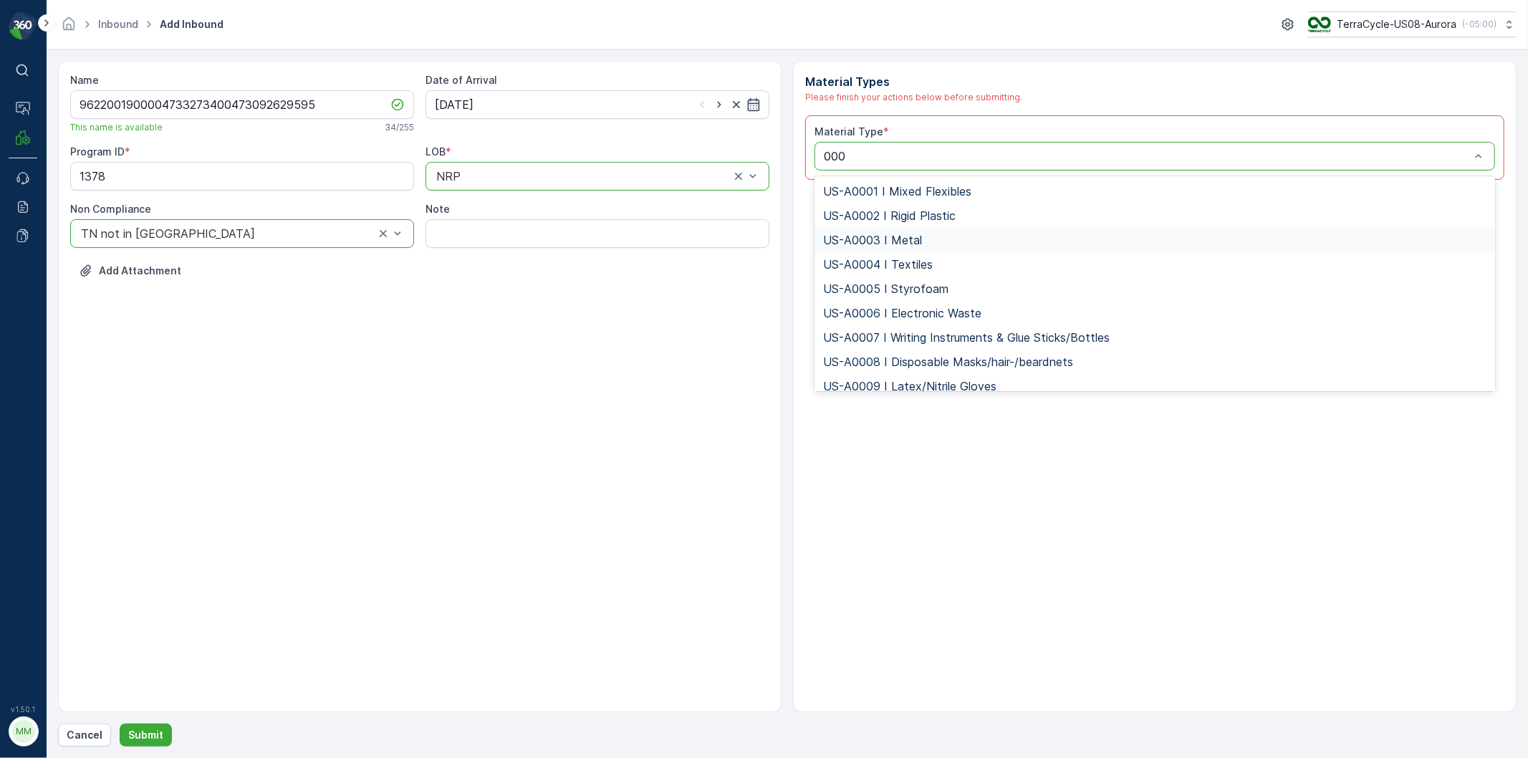
type input "0006"
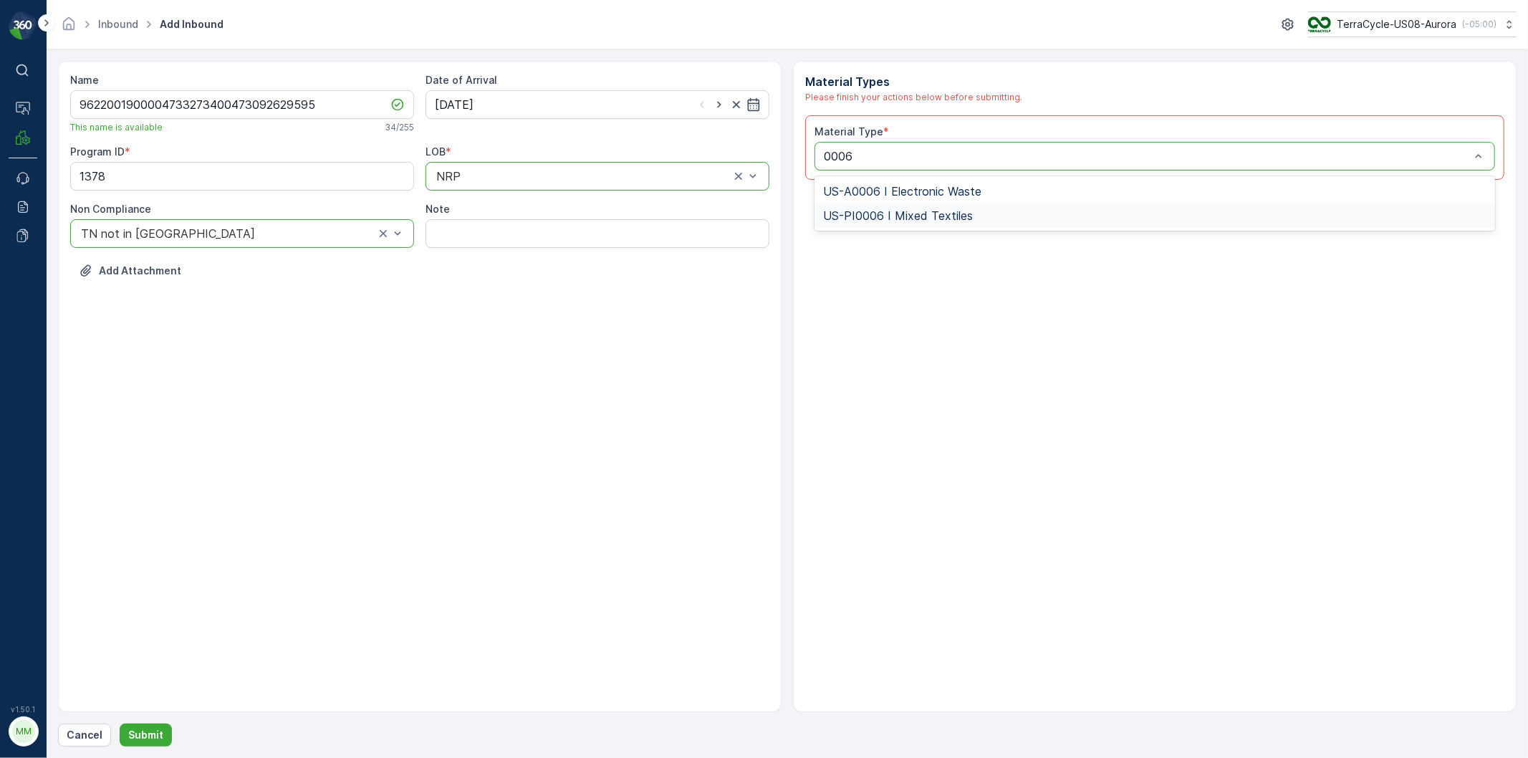
click at [900, 211] on span "US-PI0006 I Mixed Textiles" at bounding box center [898, 215] width 150 height 13
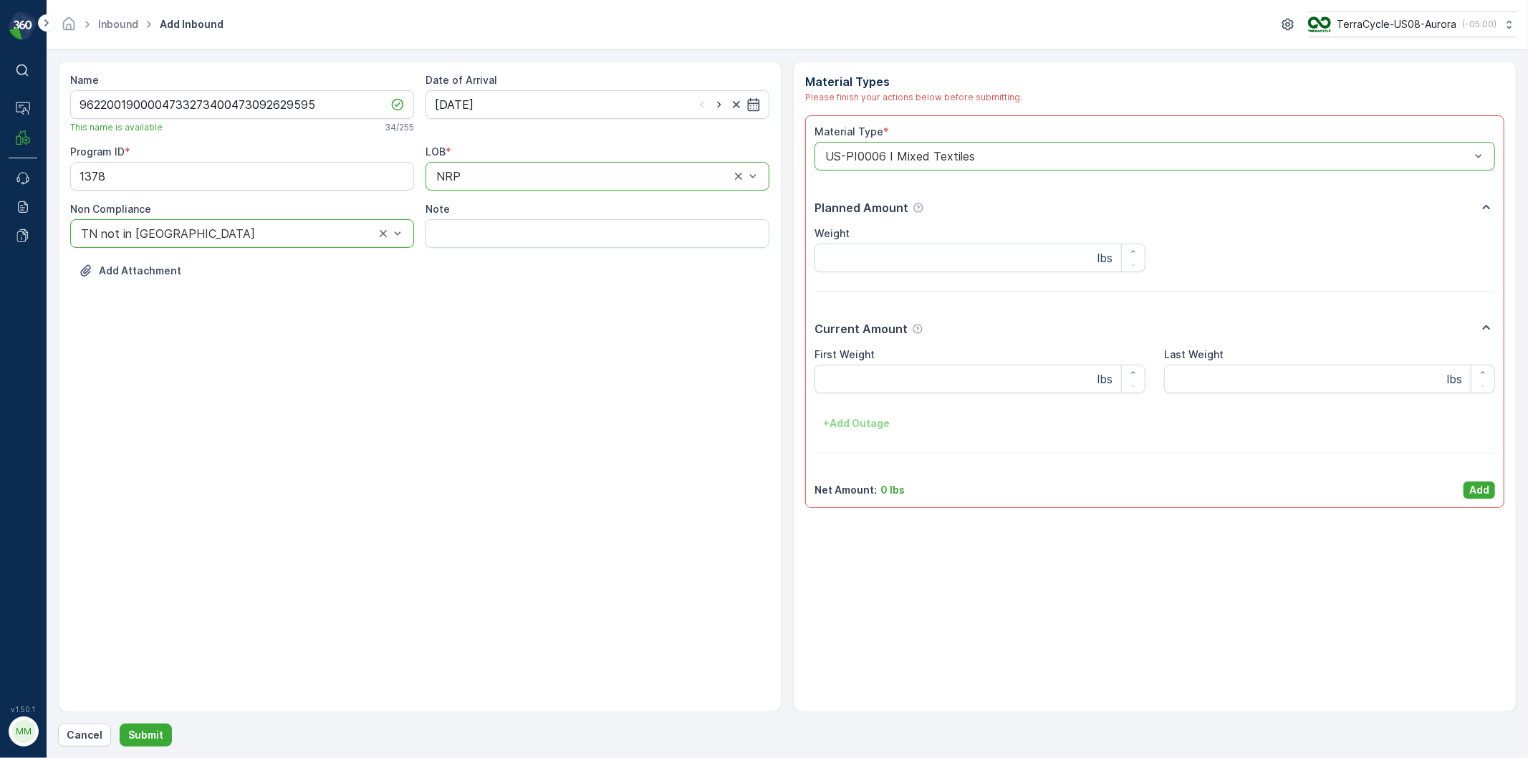
drag, startPoint x: 1467, startPoint y: 489, endPoint x: 1453, endPoint y: 491, distance: 14.5
click at [1467, 488] on button "Add" at bounding box center [1480, 489] width 32 height 17
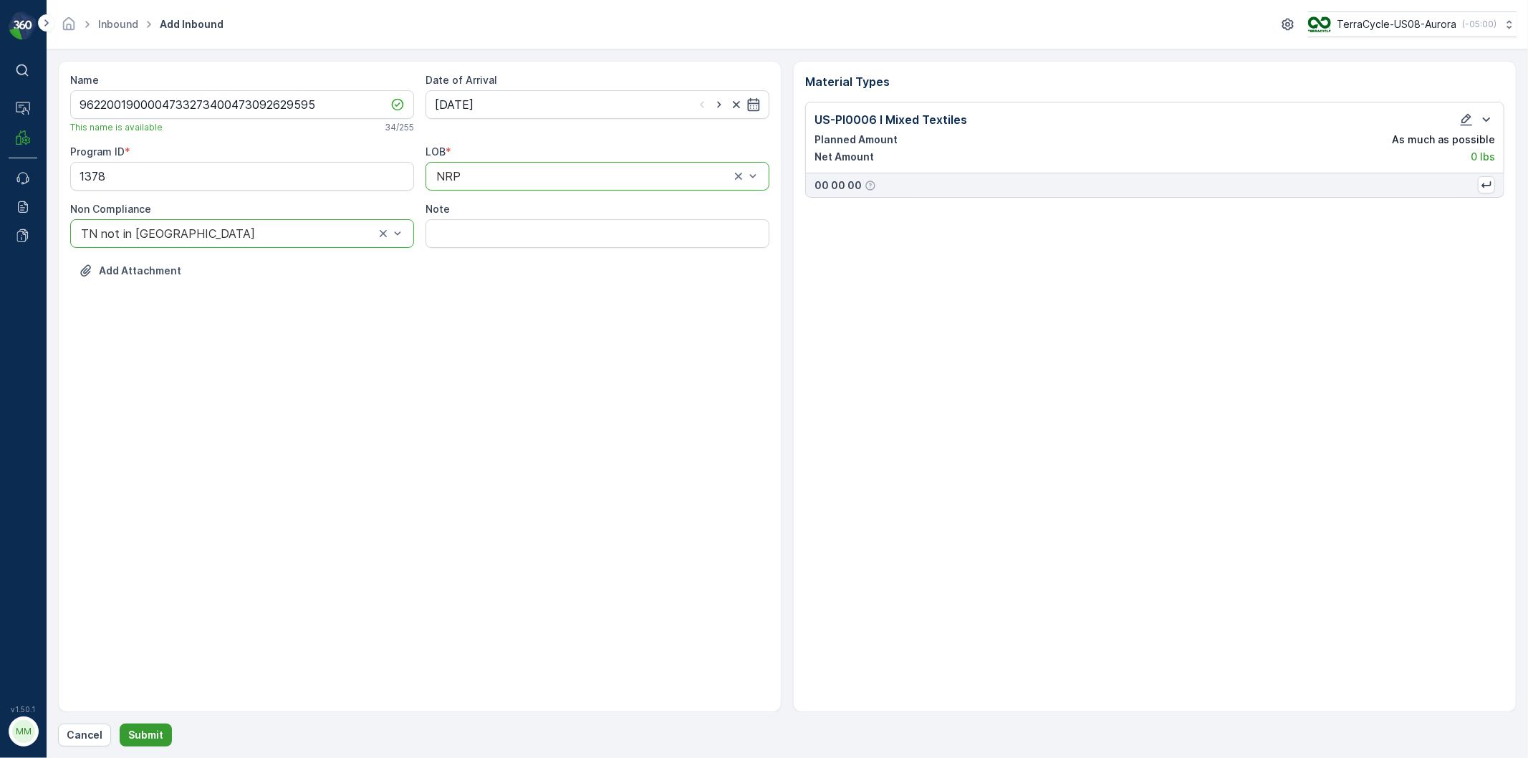
click at [151, 733] on p "Submit" at bounding box center [145, 735] width 35 height 14
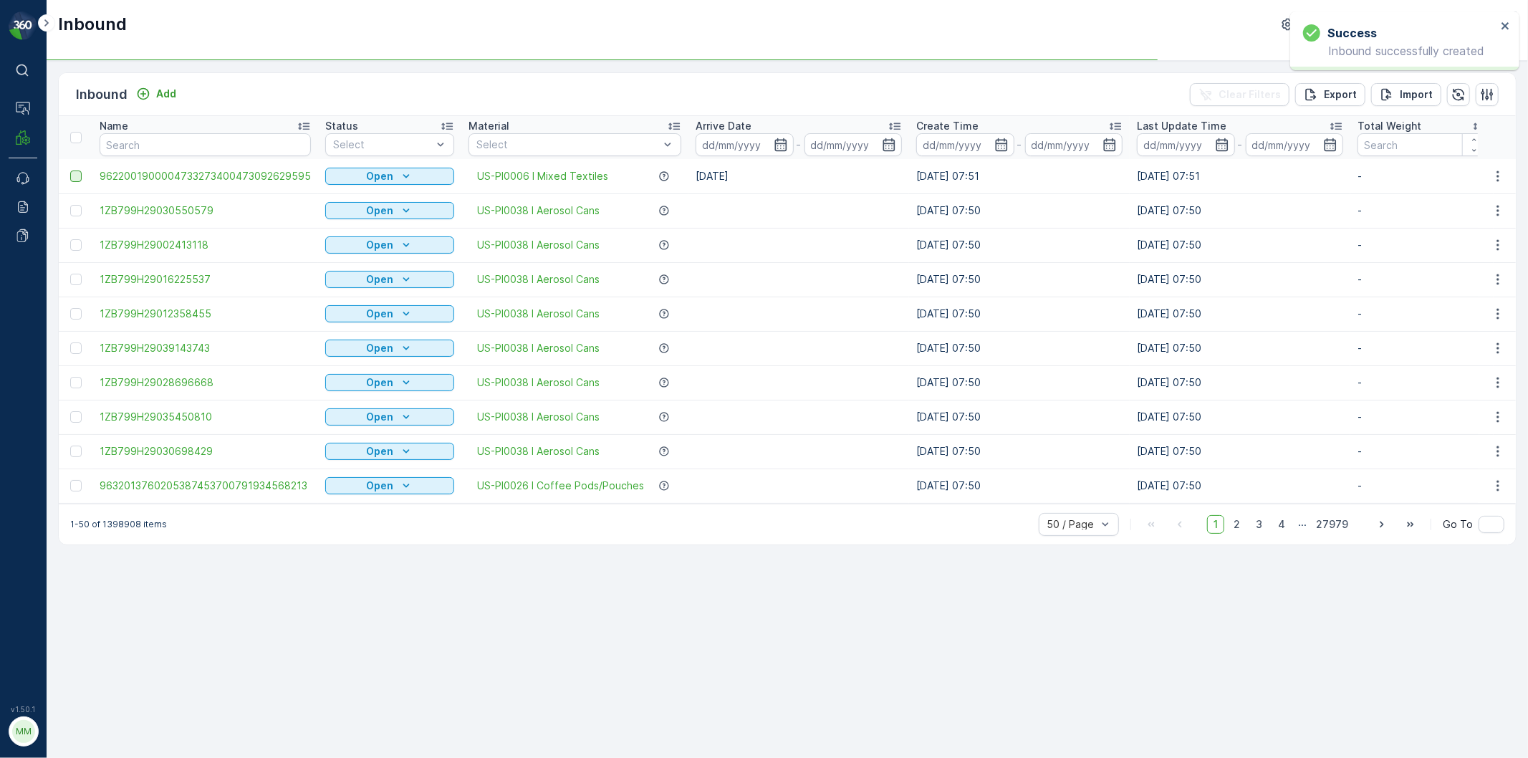
click at [80, 178] on div at bounding box center [75, 176] width 11 height 11
click at [70, 171] on input "checkbox" at bounding box center [70, 171] width 0 height 0
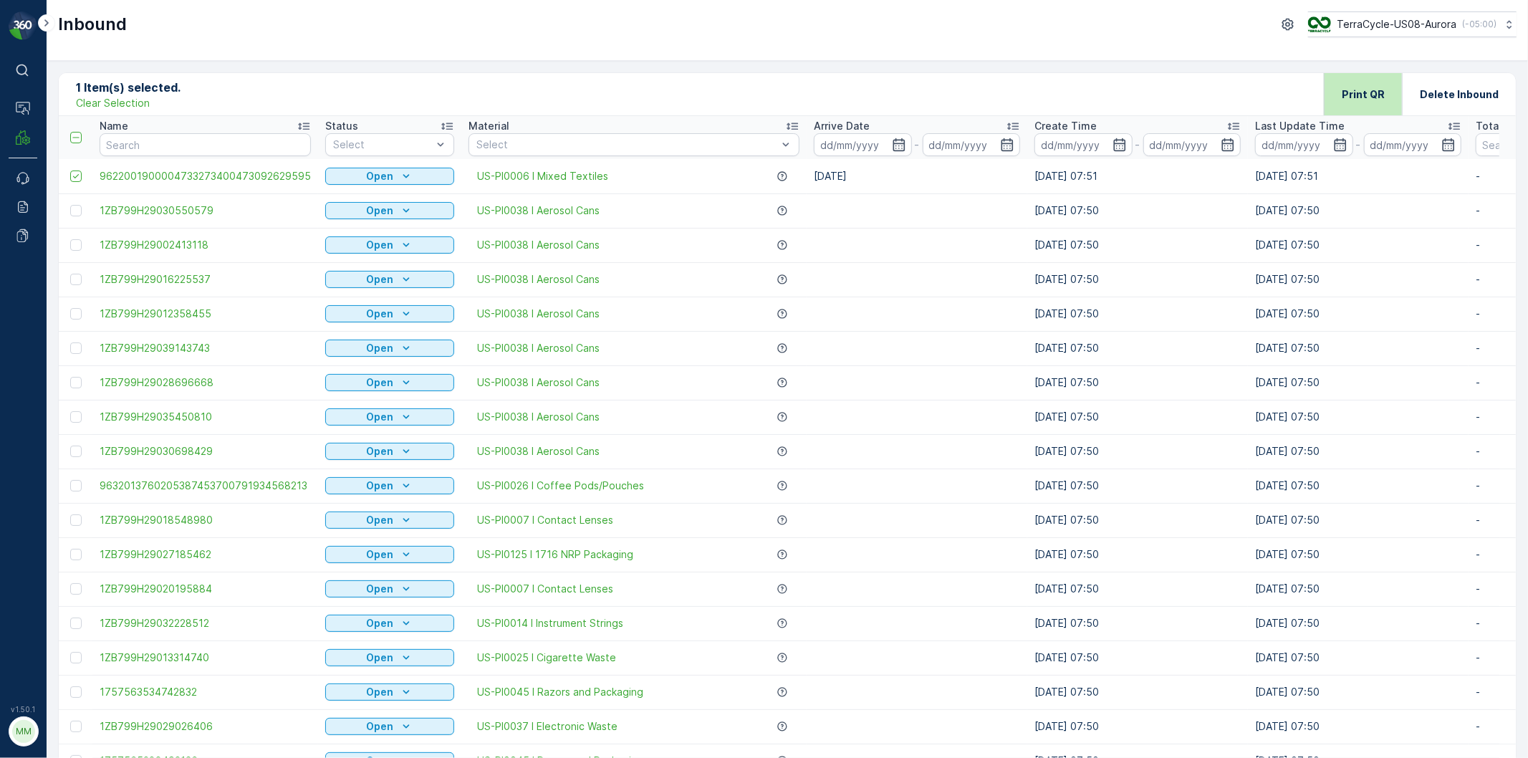
click at [1367, 106] on div "Print QR" at bounding box center [1363, 94] width 43 height 42
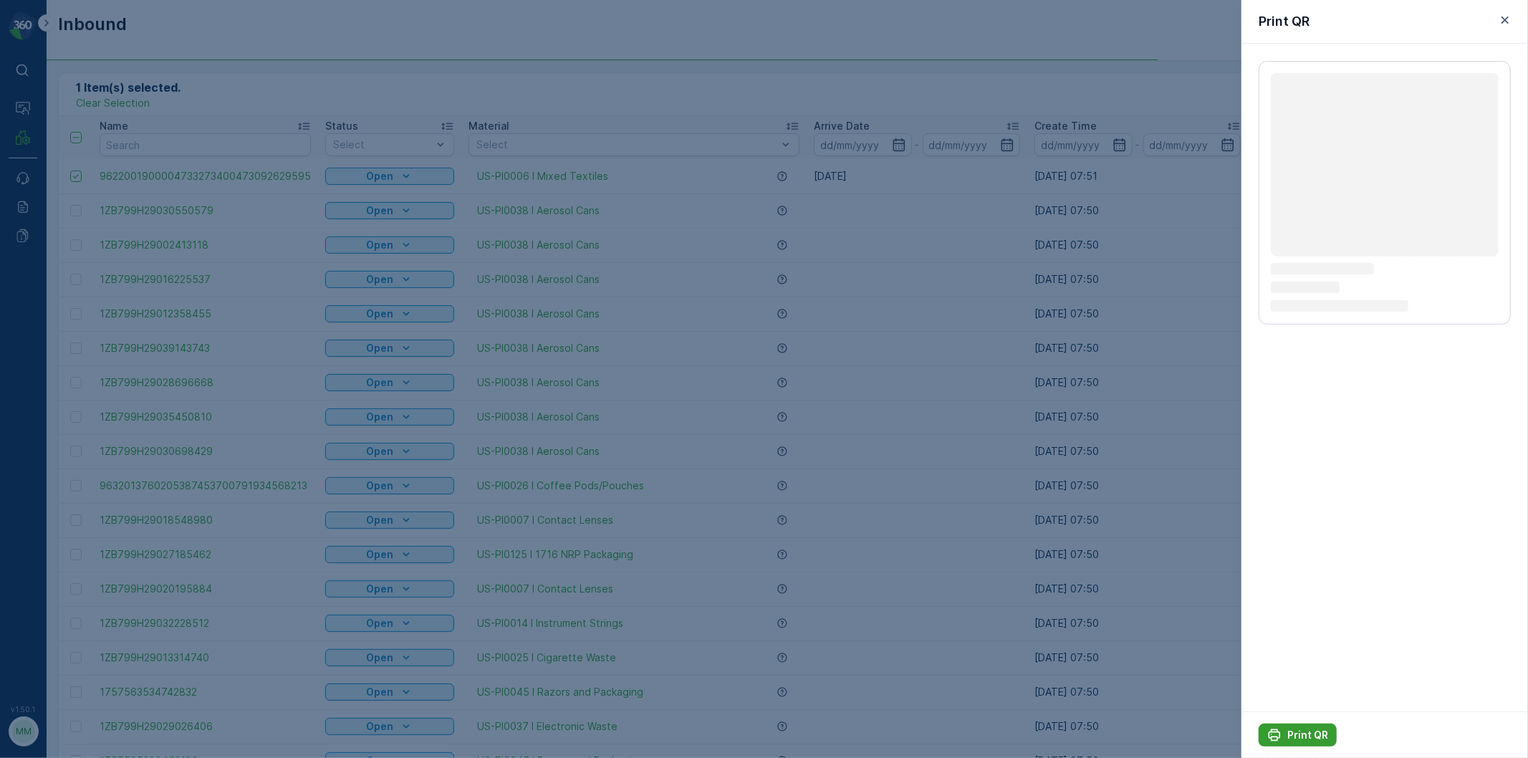
click at [1279, 733] on icon "Print QR" at bounding box center [1275, 735] width 12 height 12
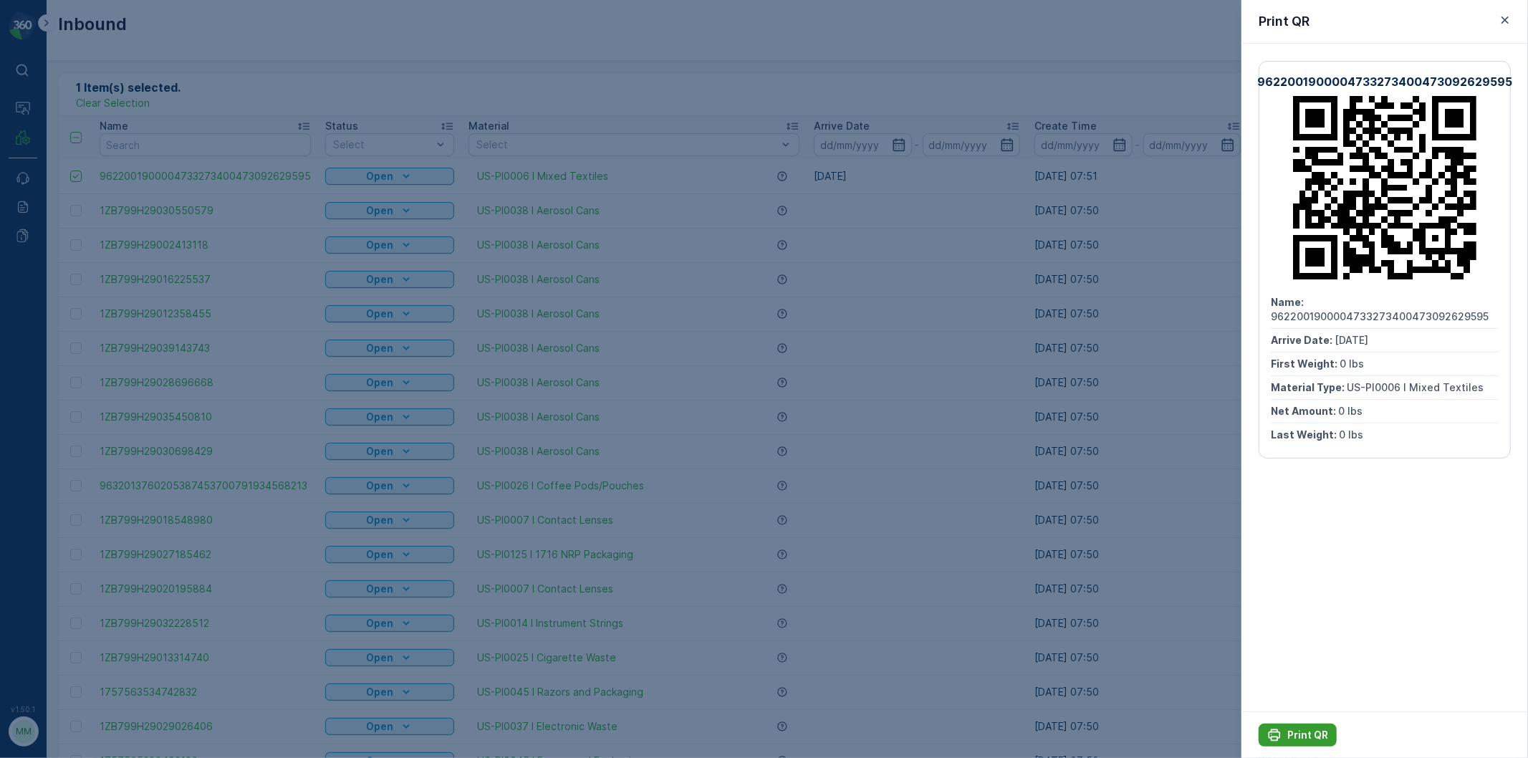
click at [1279, 733] on icon "Print QR" at bounding box center [1275, 735] width 12 height 12
click at [978, 555] on div at bounding box center [764, 379] width 1528 height 758
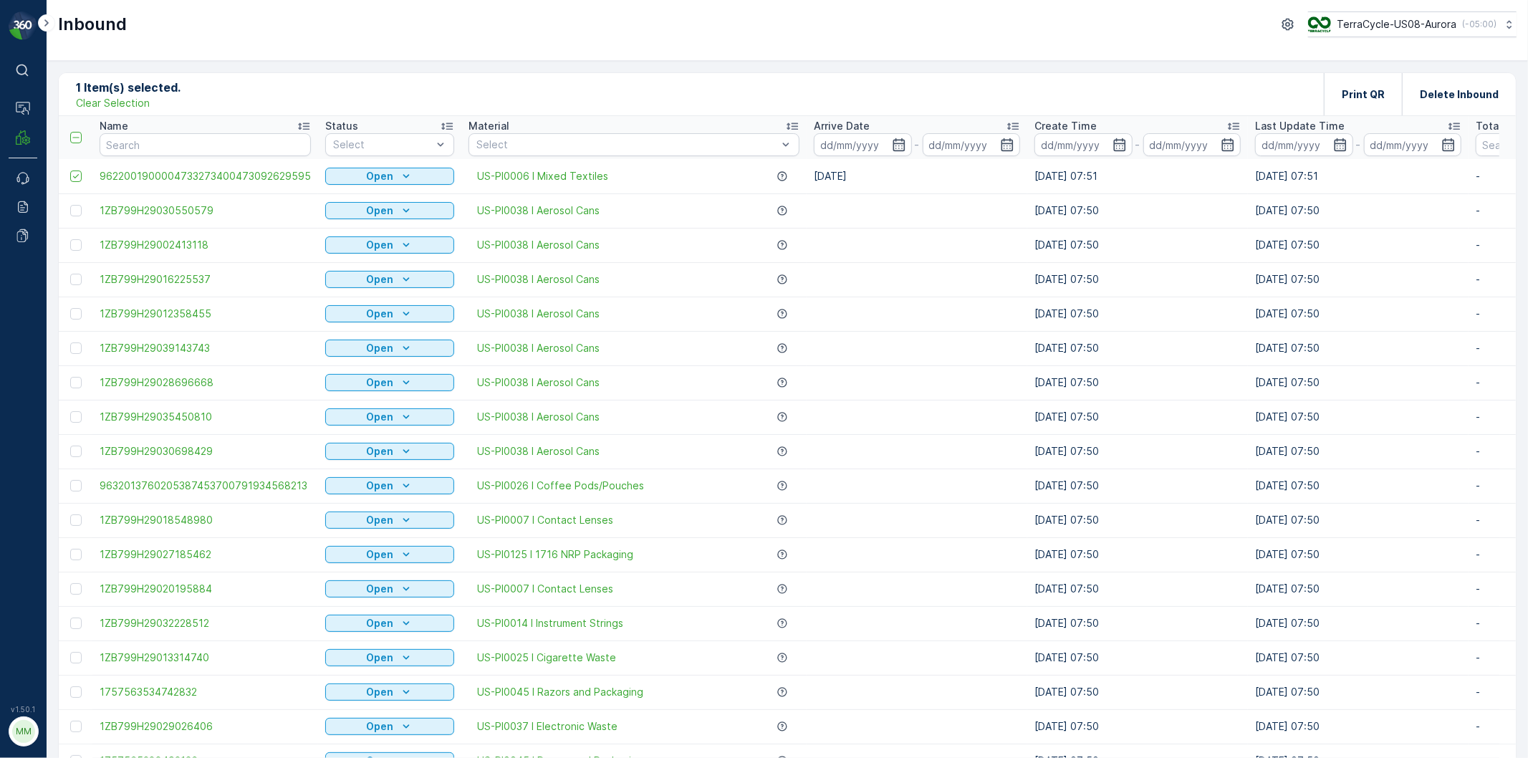
drag, startPoint x: 129, startPoint y: 100, endPoint x: 171, endPoint y: 123, distance: 47.1
click at [134, 100] on p "Clear Selection" at bounding box center [113, 103] width 74 height 14
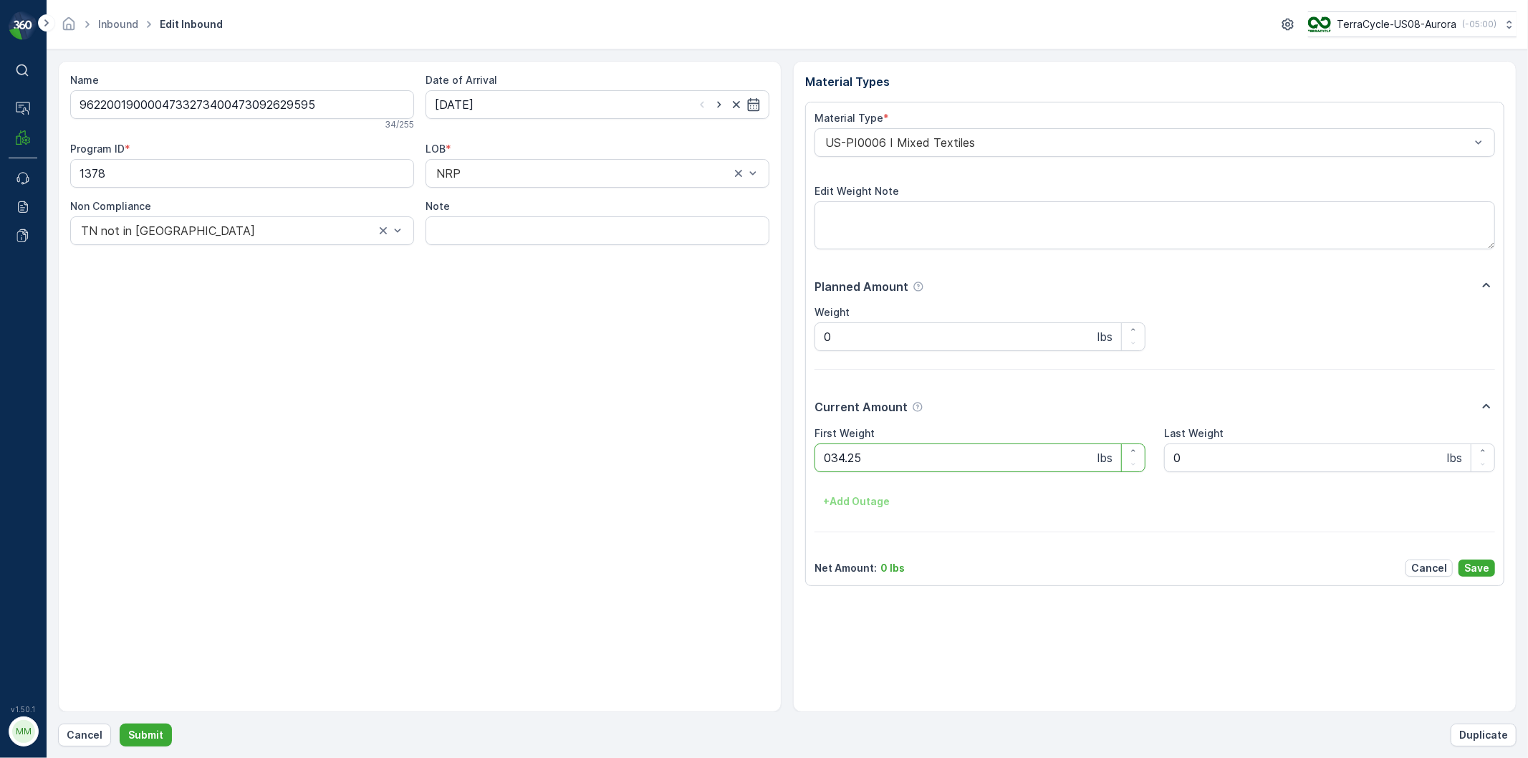
click at [120, 724] on button "Submit" at bounding box center [146, 735] width 52 height 23
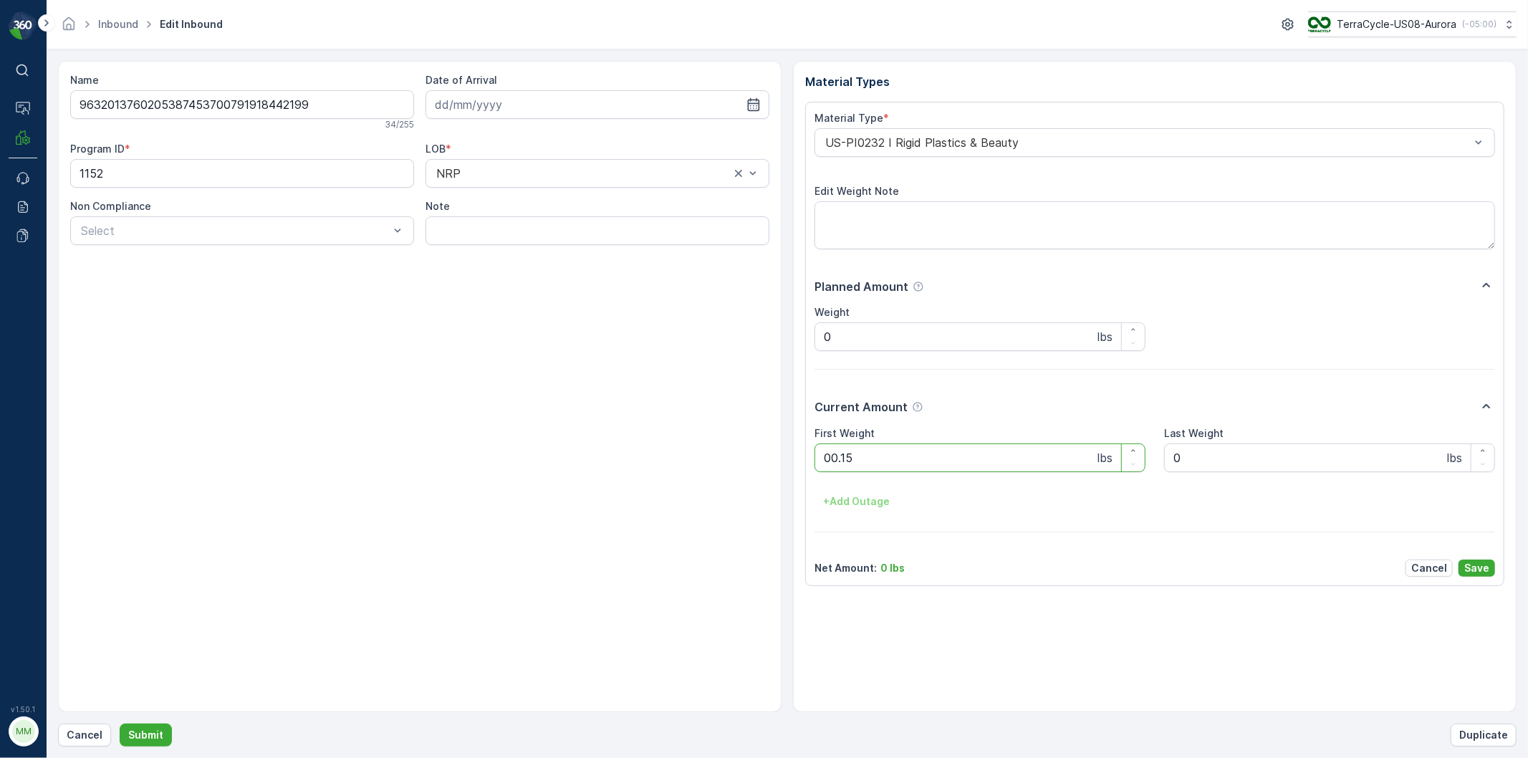
click at [120, 724] on button "Submit" at bounding box center [146, 735] width 52 height 23
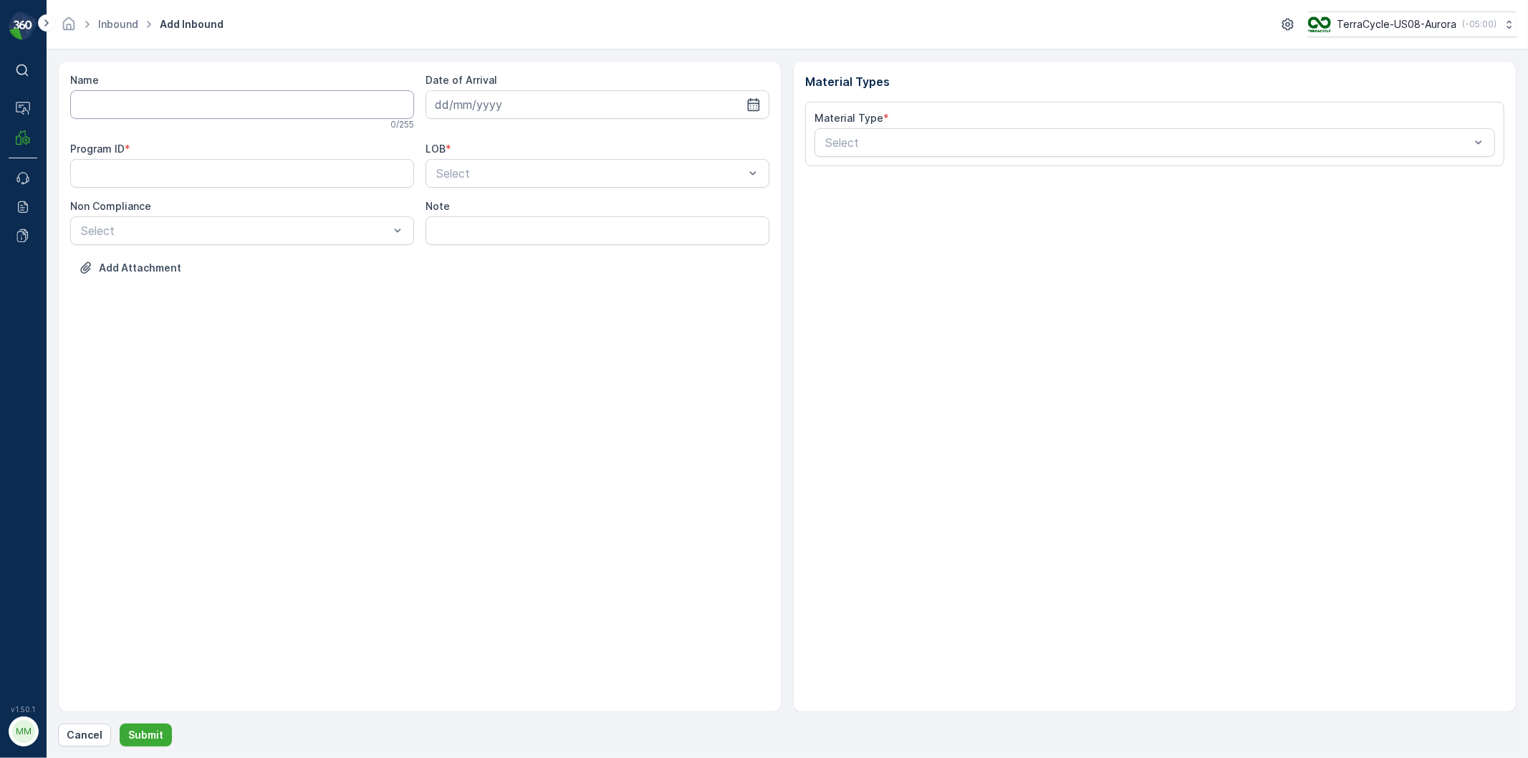
click at [186, 112] on input "Name" at bounding box center [242, 104] width 344 height 29
type input "9622001900004733273400473092629573"
click at [120, 724] on button "Submit" at bounding box center [146, 735] width 52 height 23
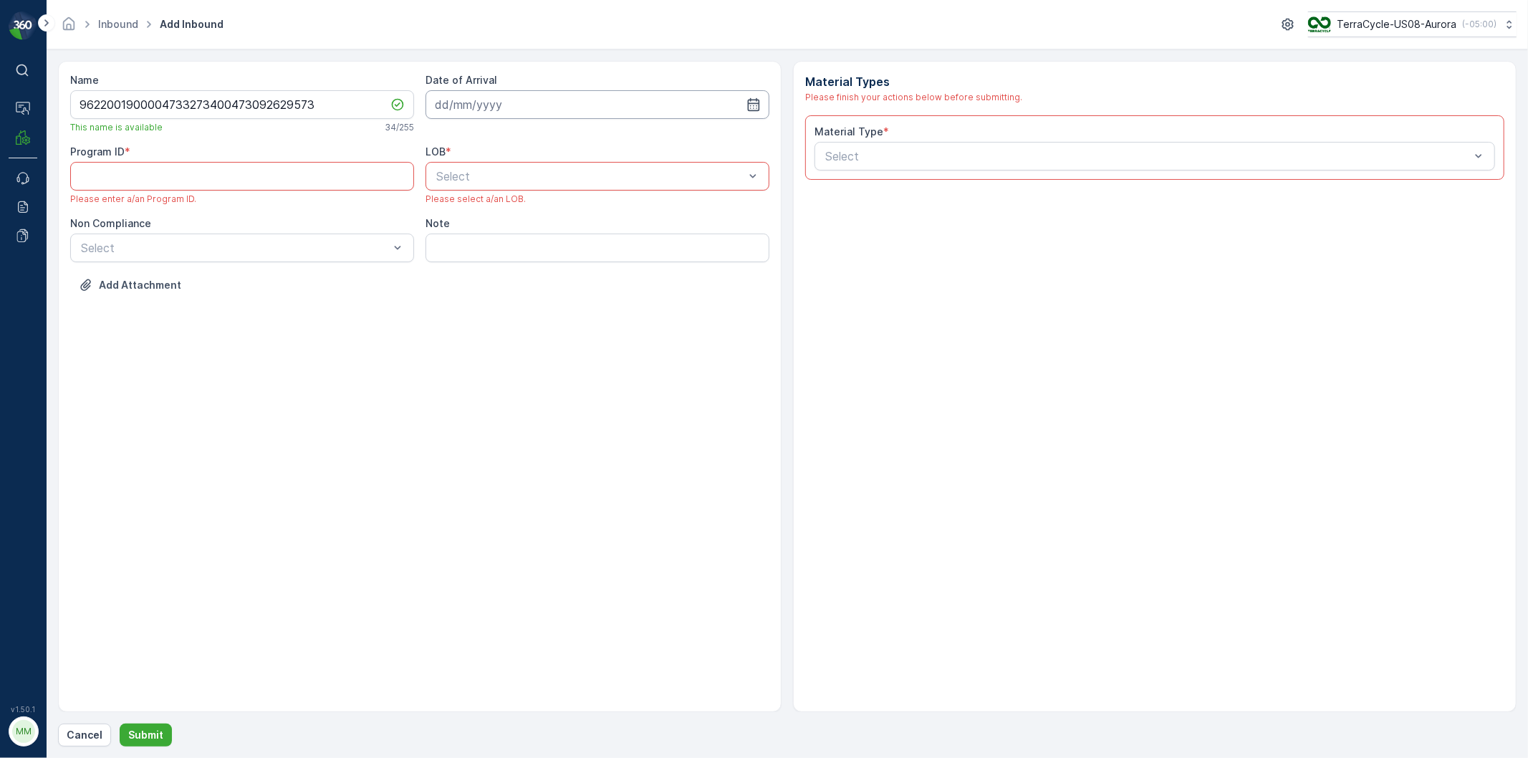
drag, startPoint x: 467, startPoint y: 90, endPoint x: 469, endPoint y: 118, distance: 27.3
click at [467, 92] on input at bounding box center [598, 104] width 344 height 29
click at [570, 224] on div "12" at bounding box center [578, 225] width 23 height 23
type input "[DATE]"
click at [452, 215] on span "NRP" at bounding box center [446, 211] width 24 height 13
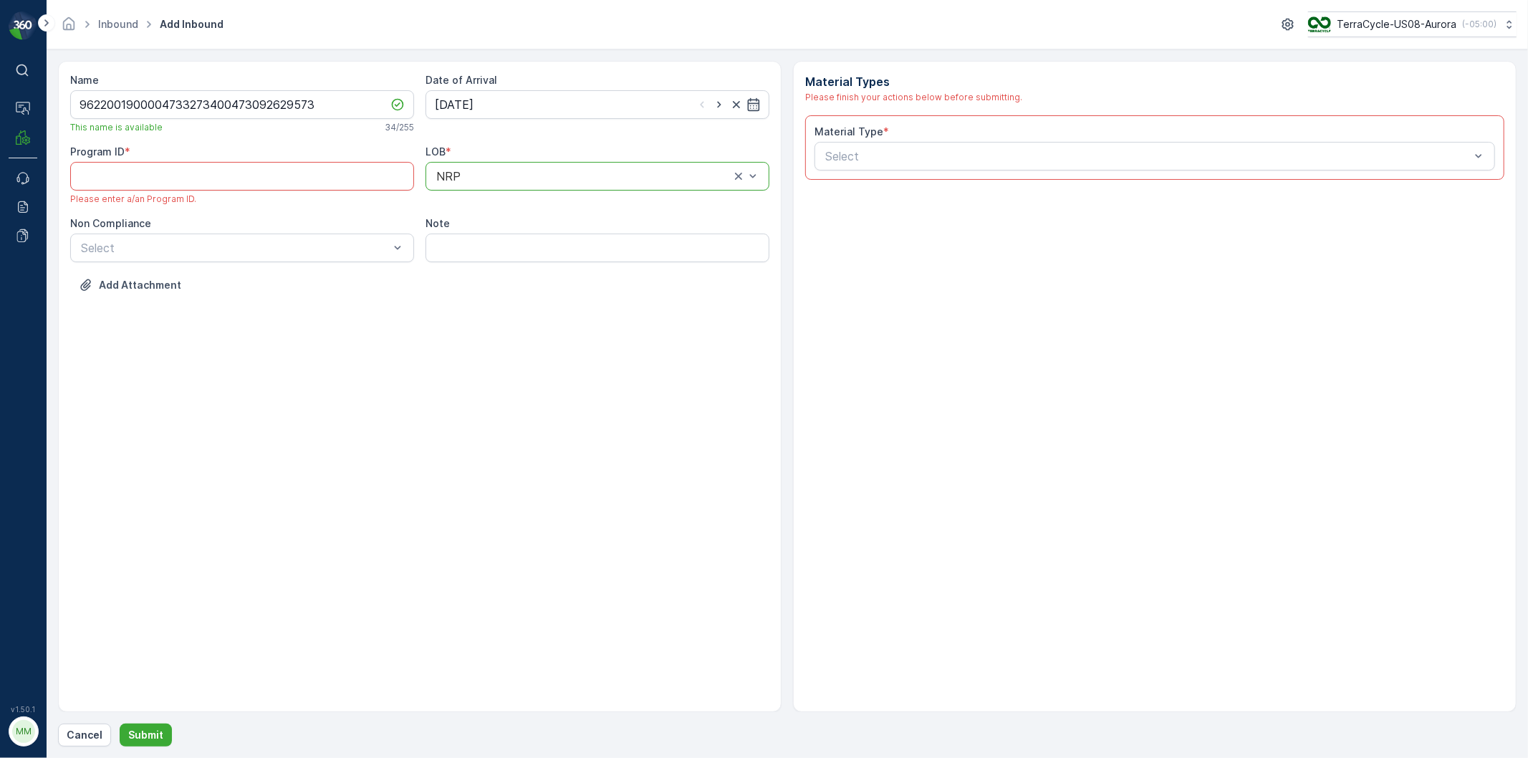
click at [454, 231] on div "Note" at bounding box center [598, 239] width 344 height 46
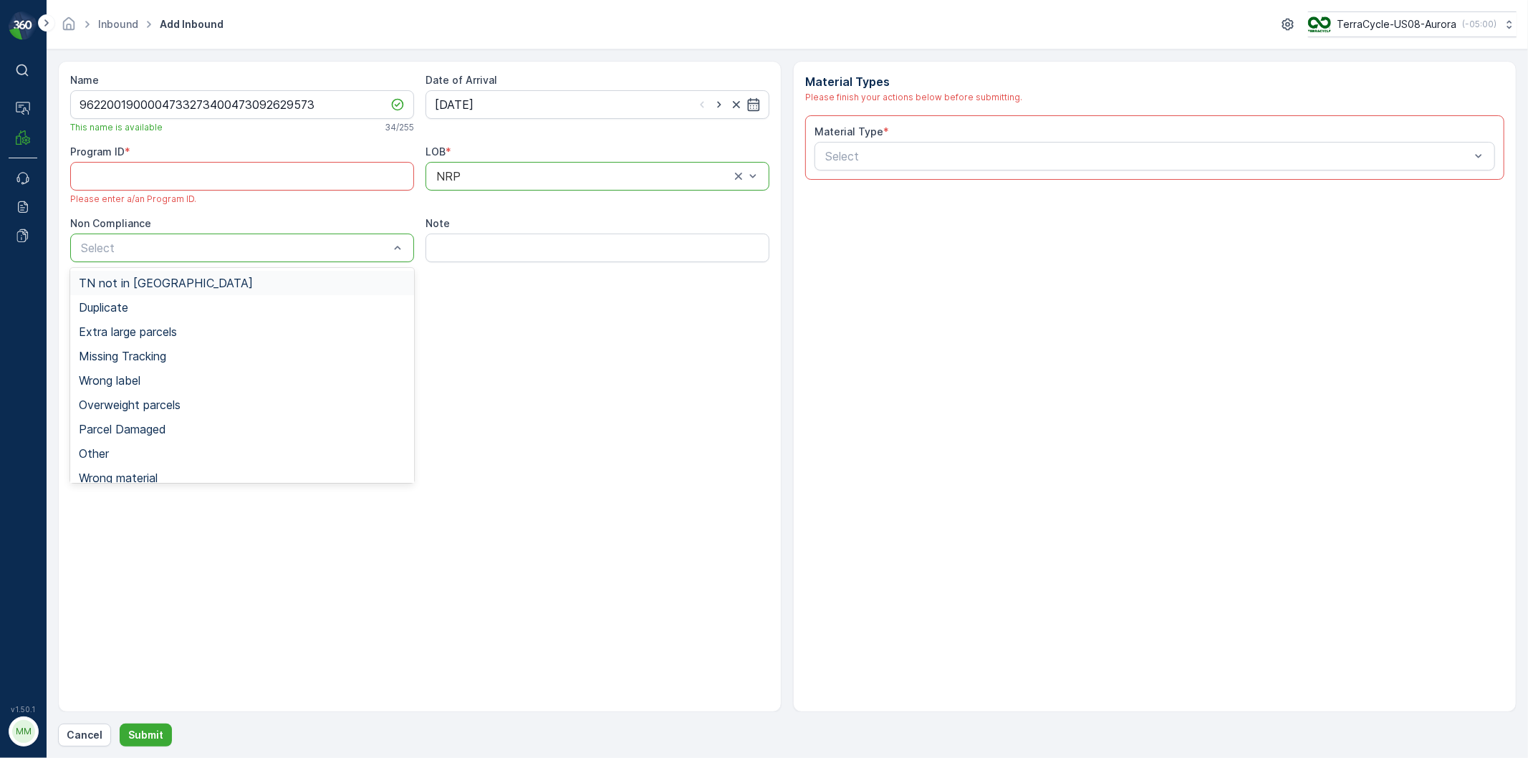
click at [160, 284] on span "TN not in Evreka" at bounding box center [166, 283] width 174 height 13
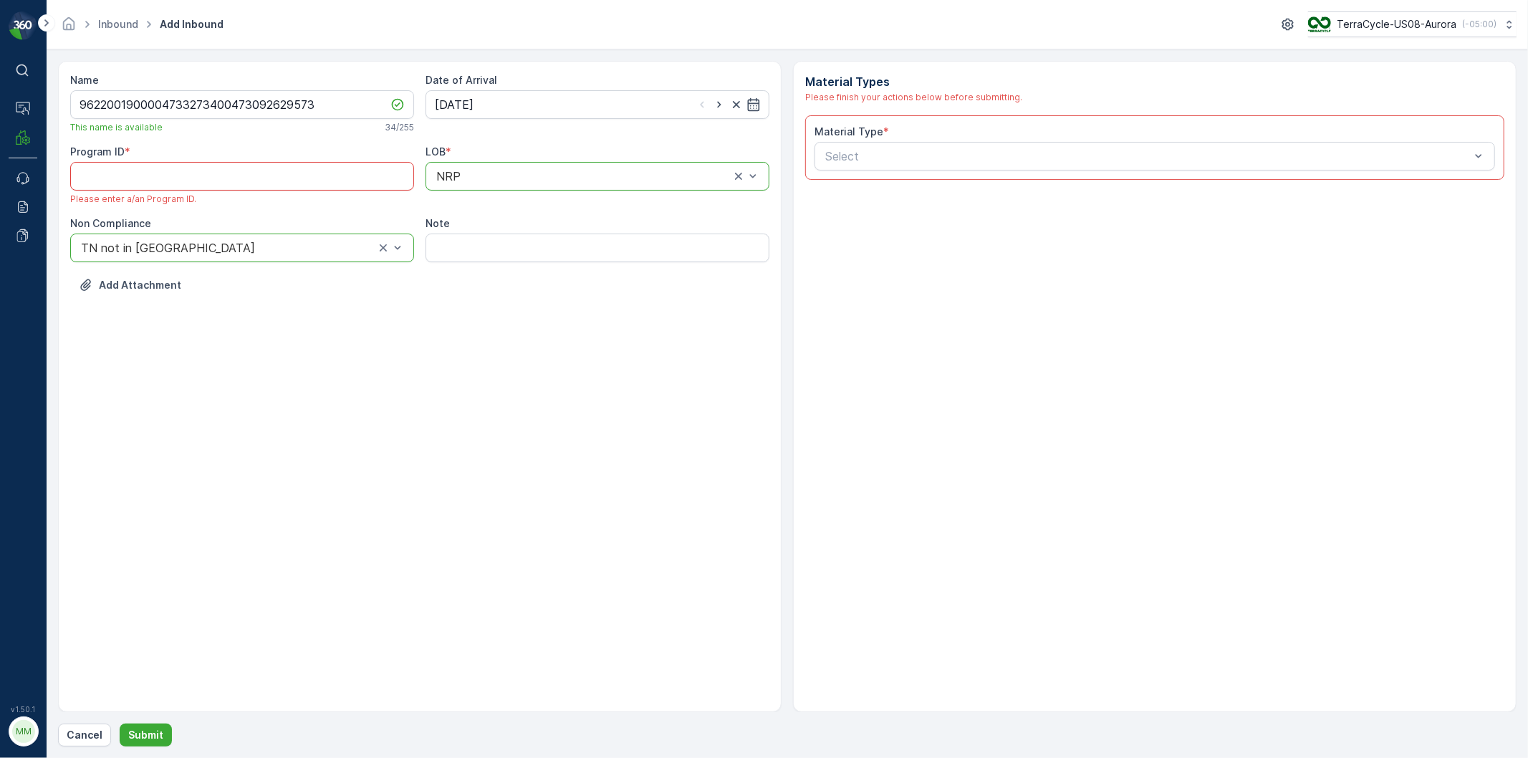
click at [209, 180] on ID "Program ID" at bounding box center [242, 176] width 344 height 29
type ID "1378"
click at [892, 143] on div "Select" at bounding box center [1155, 156] width 681 height 29
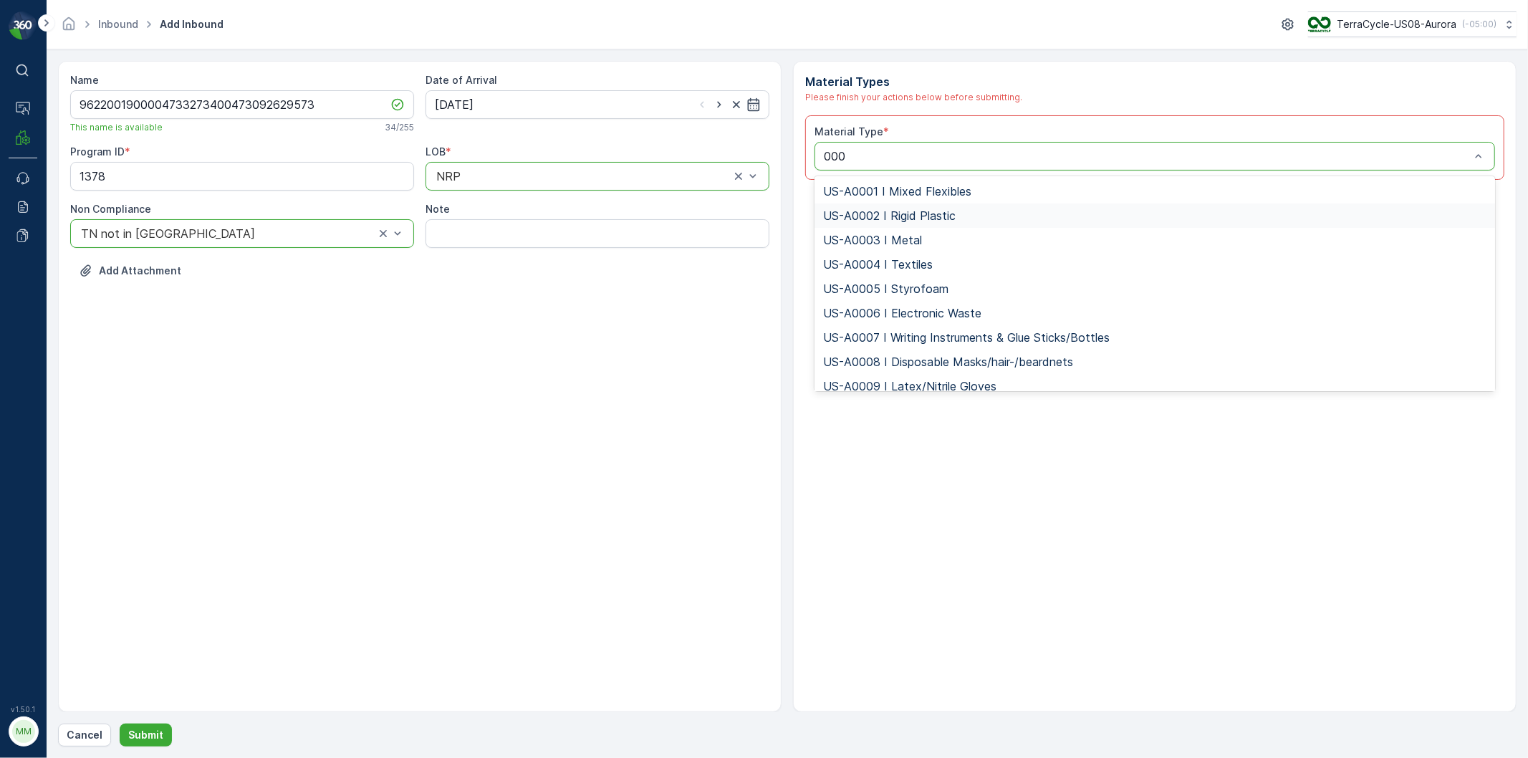
type input "0006"
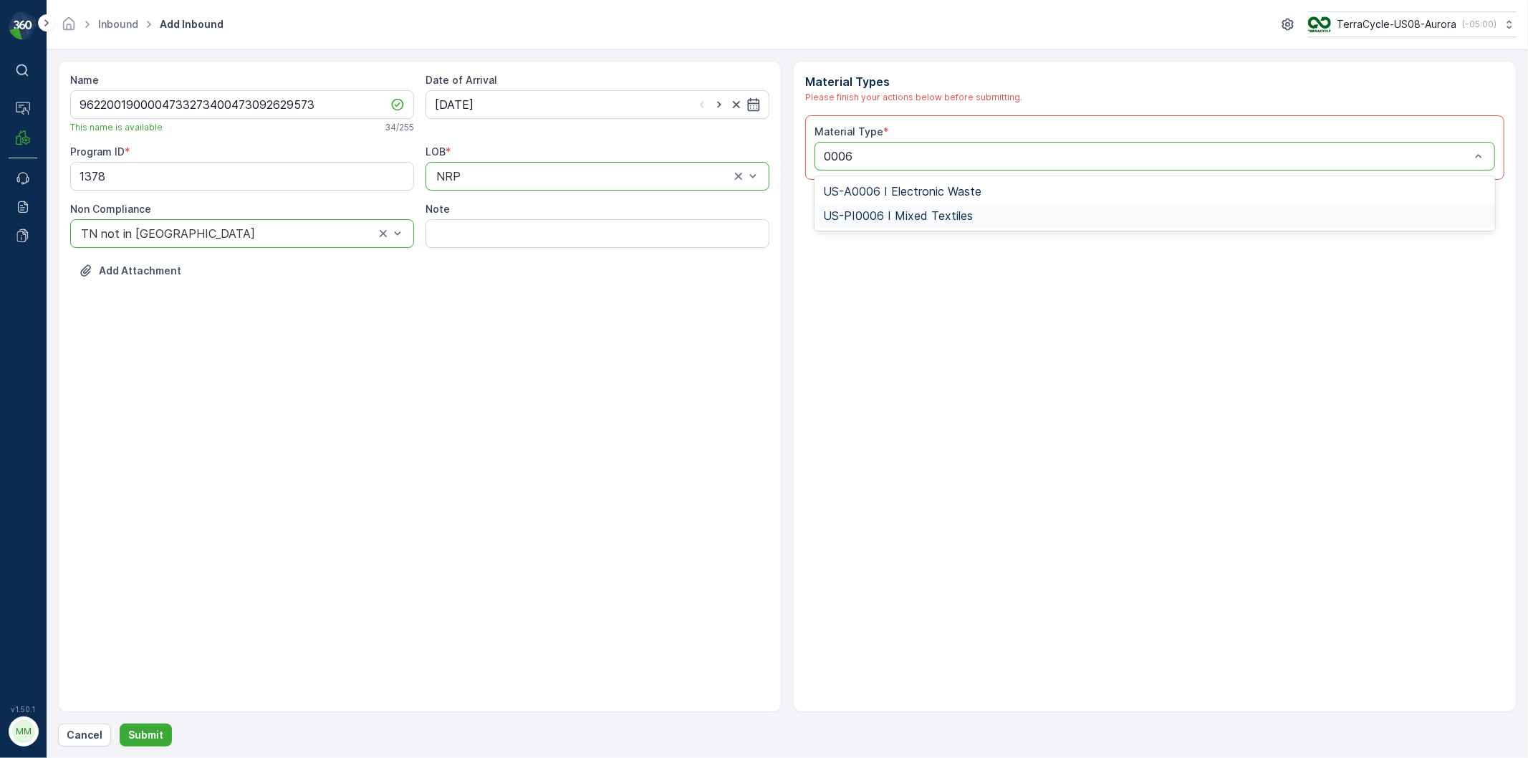
click at [891, 211] on span "US-PI0006 I Mixed Textiles" at bounding box center [898, 215] width 150 height 13
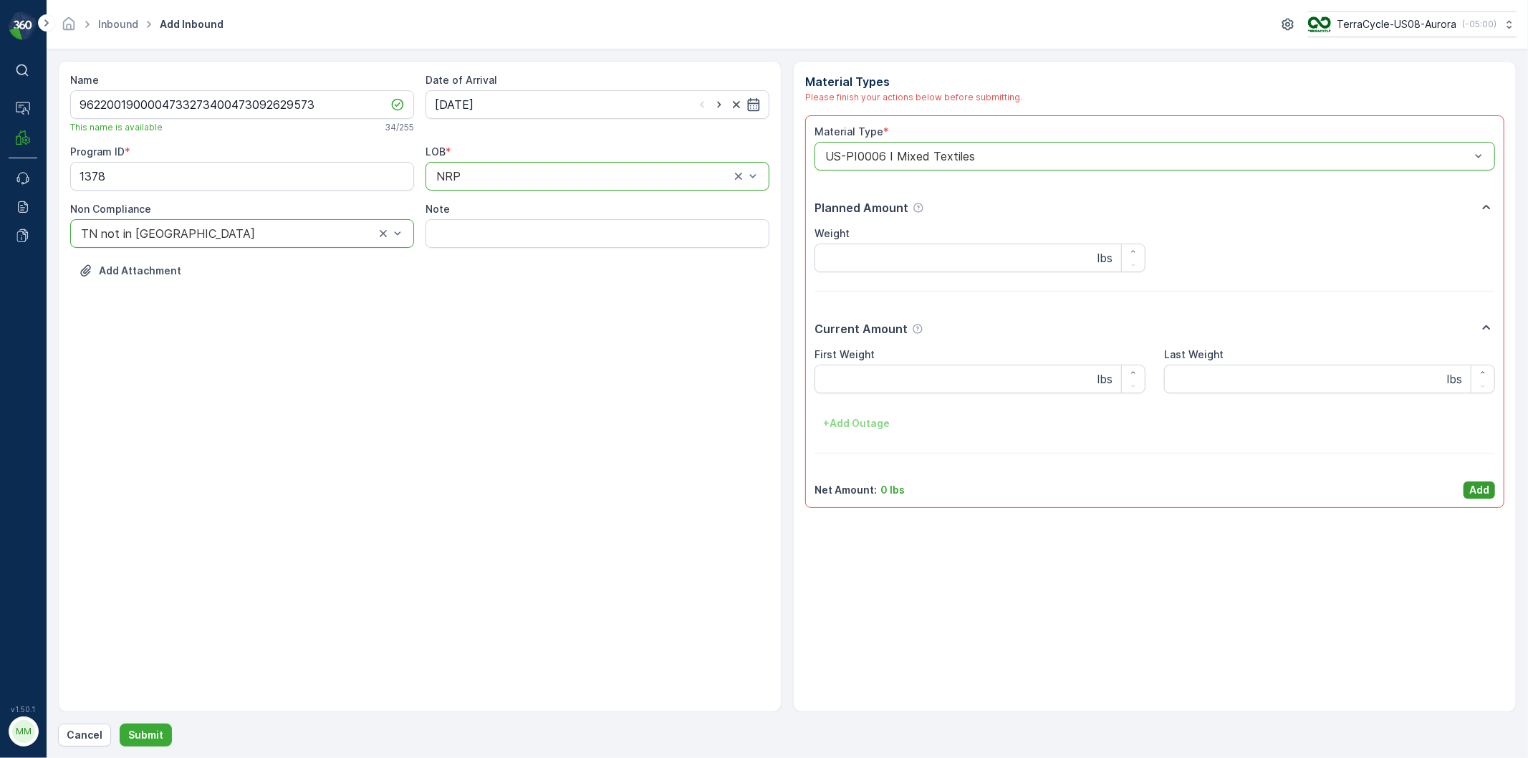
click at [1467, 487] on button "Add" at bounding box center [1480, 489] width 32 height 17
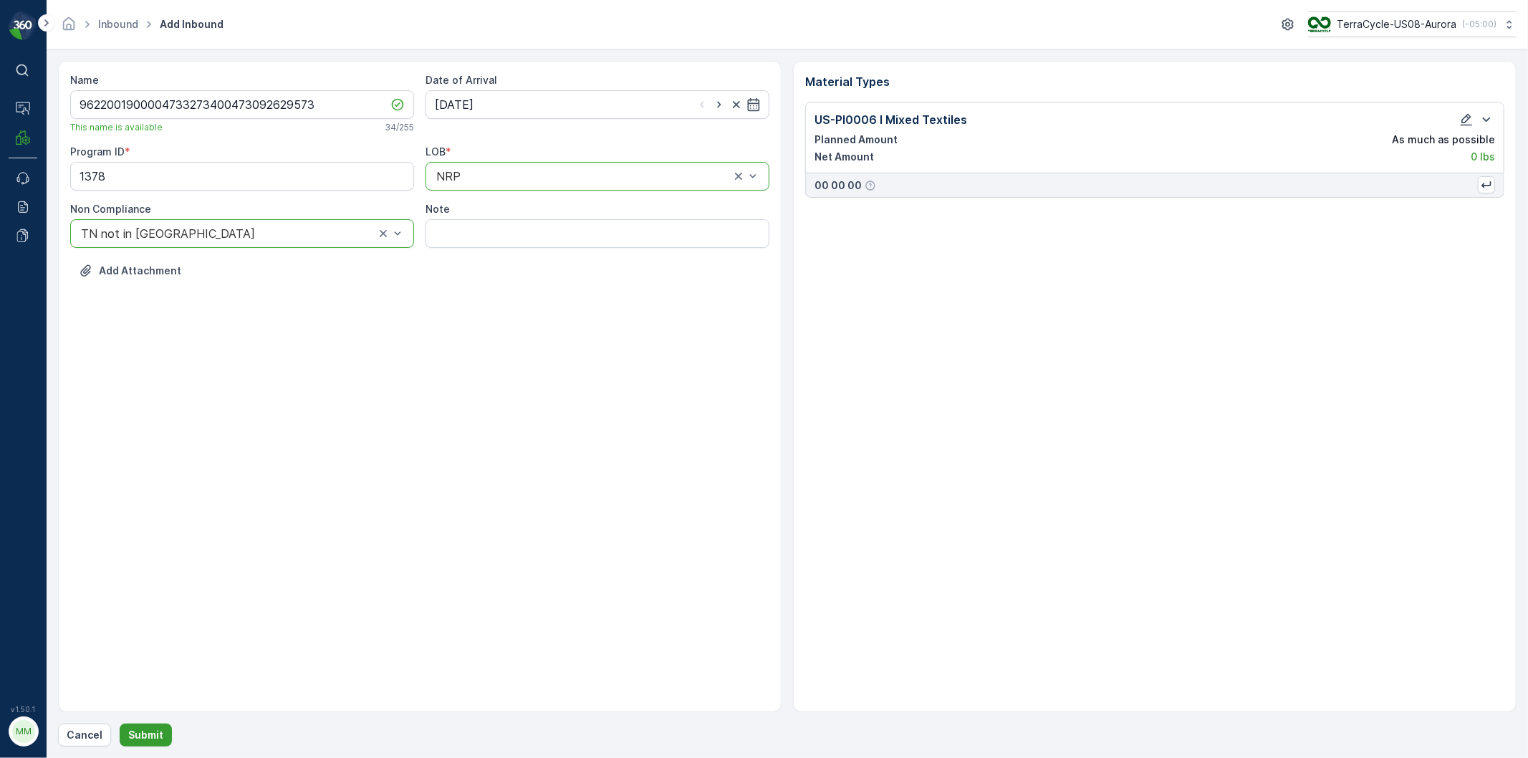
click at [151, 732] on p "Submit" at bounding box center [145, 735] width 35 height 14
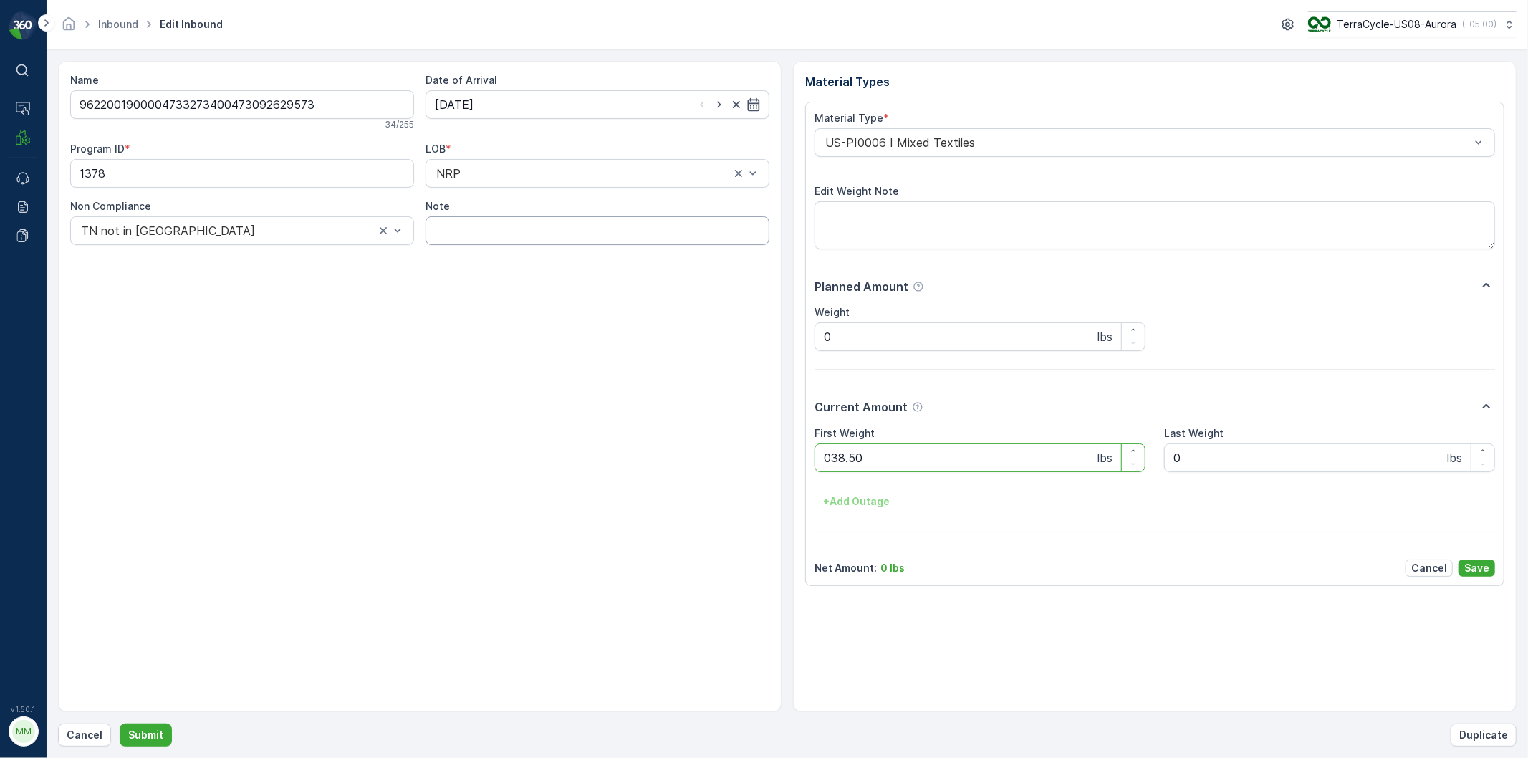
click at [120, 724] on button "Submit" at bounding box center [146, 735] width 52 height 23
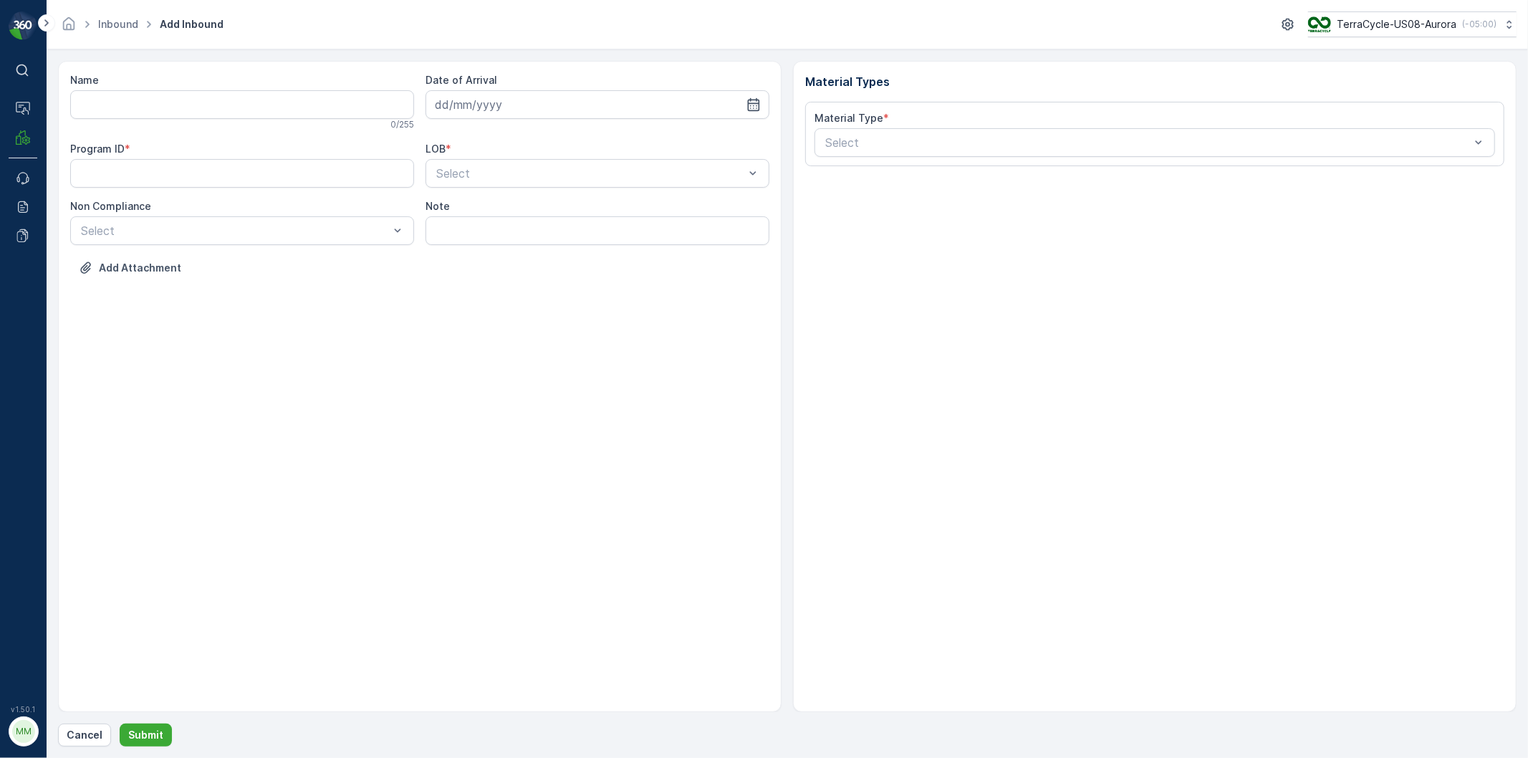
click at [213, 106] on input "Name" at bounding box center [242, 104] width 344 height 29
type input "9622001900004733273400473092629584"
click at [120, 724] on button "Submit" at bounding box center [146, 735] width 52 height 23
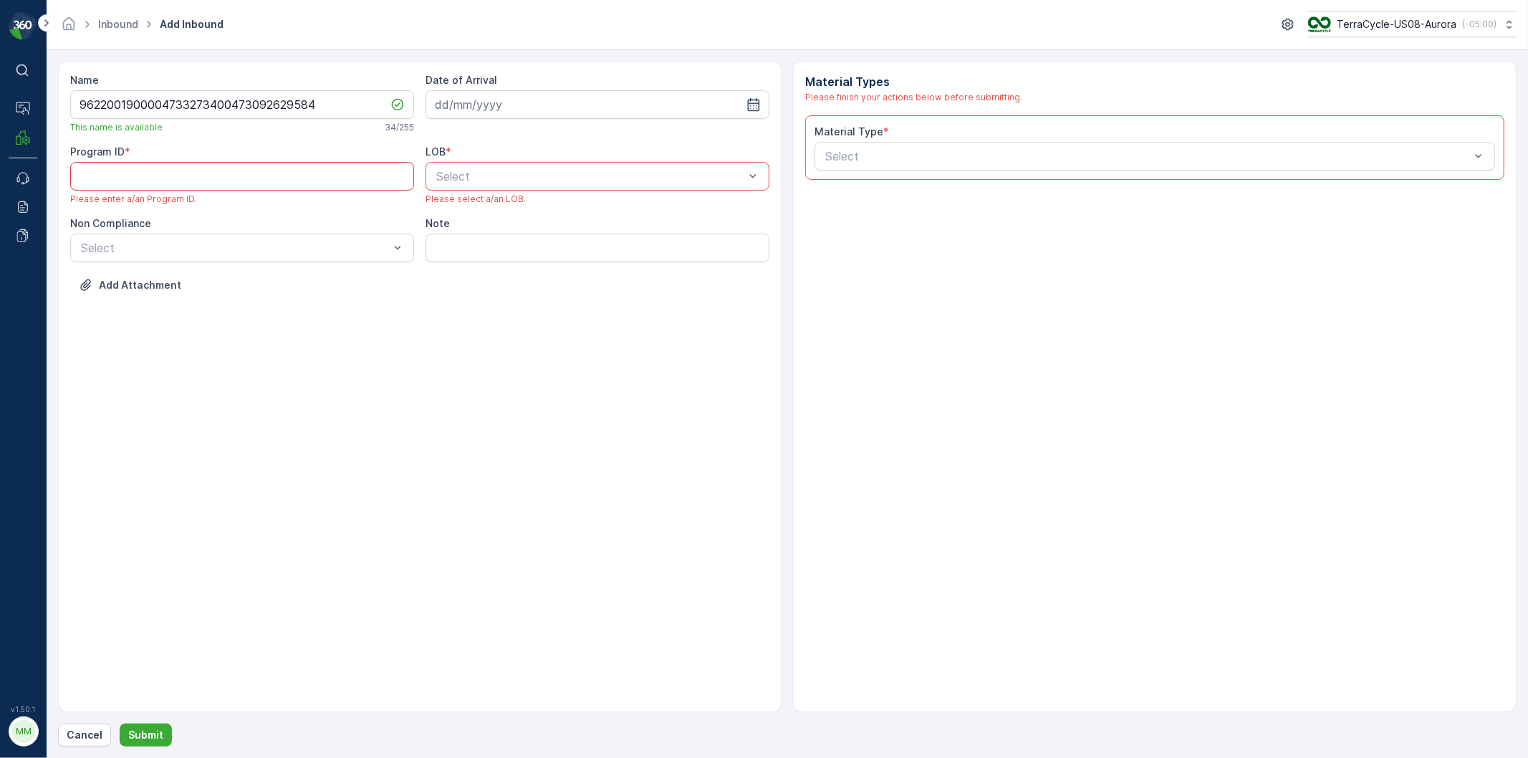
click at [263, 168] on ID "Program ID" at bounding box center [242, 176] width 344 height 29
type ID "1378"
click at [579, 96] on input at bounding box center [598, 104] width 344 height 29
click at [573, 227] on div "12" at bounding box center [578, 225] width 23 height 23
type input "[DATE]"
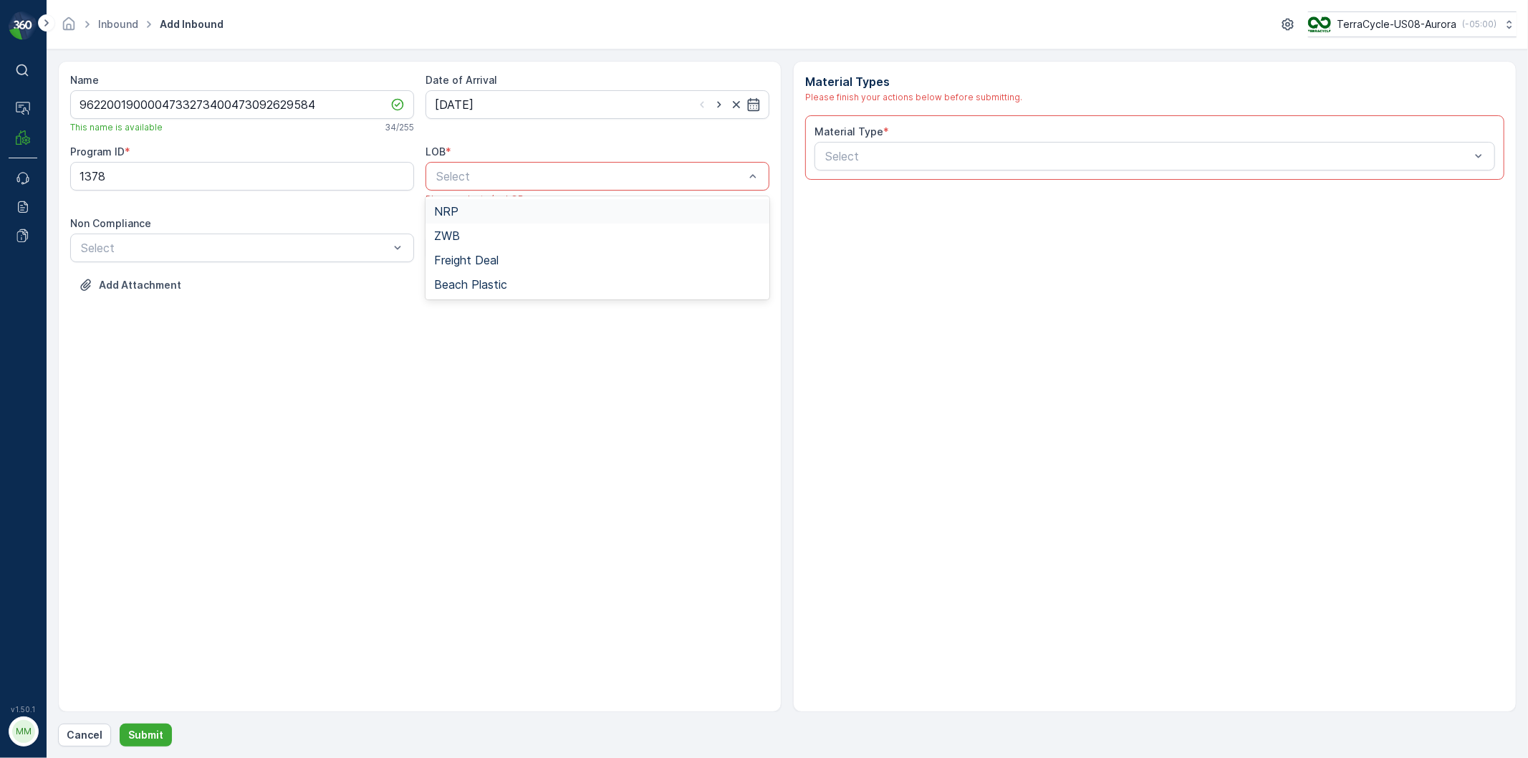
click at [514, 165] on div "Select" at bounding box center [598, 176] width 344 height 29
click at [446, 214] on span "NRP" at bounding box center [446, 211] width 24 height 13
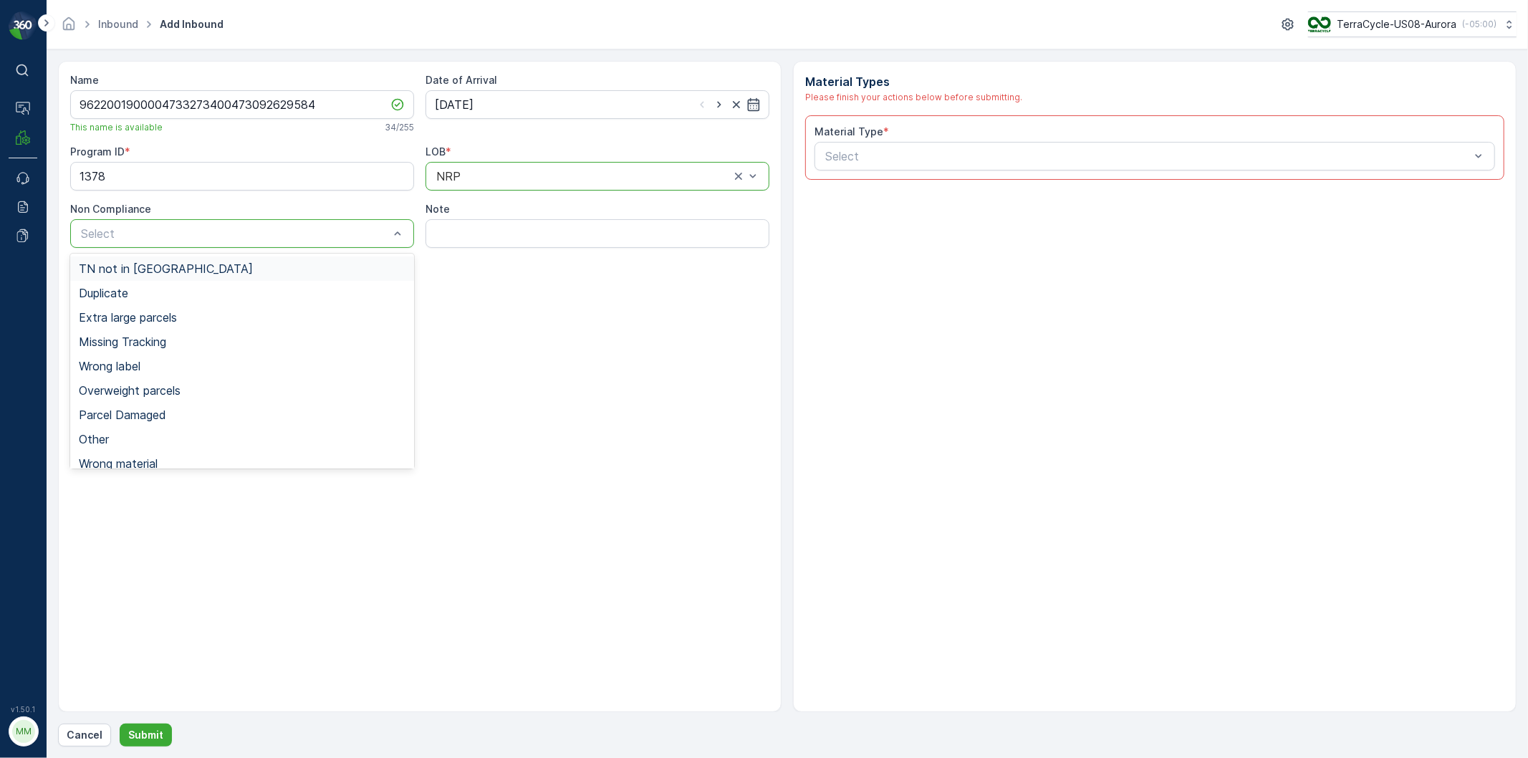
click at [108, 270] on span "TN not in Evreka" at bounding box center [166, 268] width 174 height 13
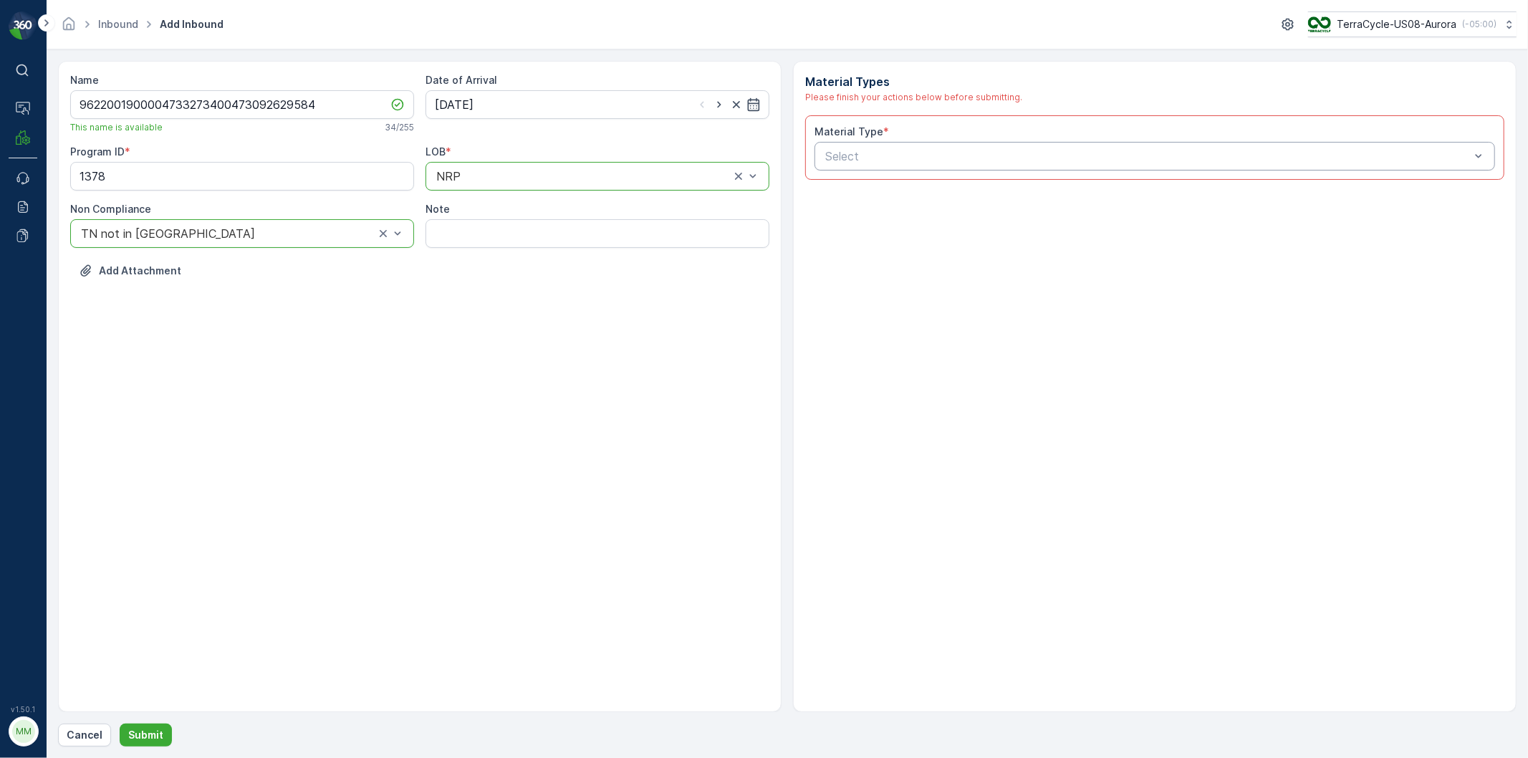
click at [840, 166] on div "Select" at bounding box center [1155, 156] width 681 height 29
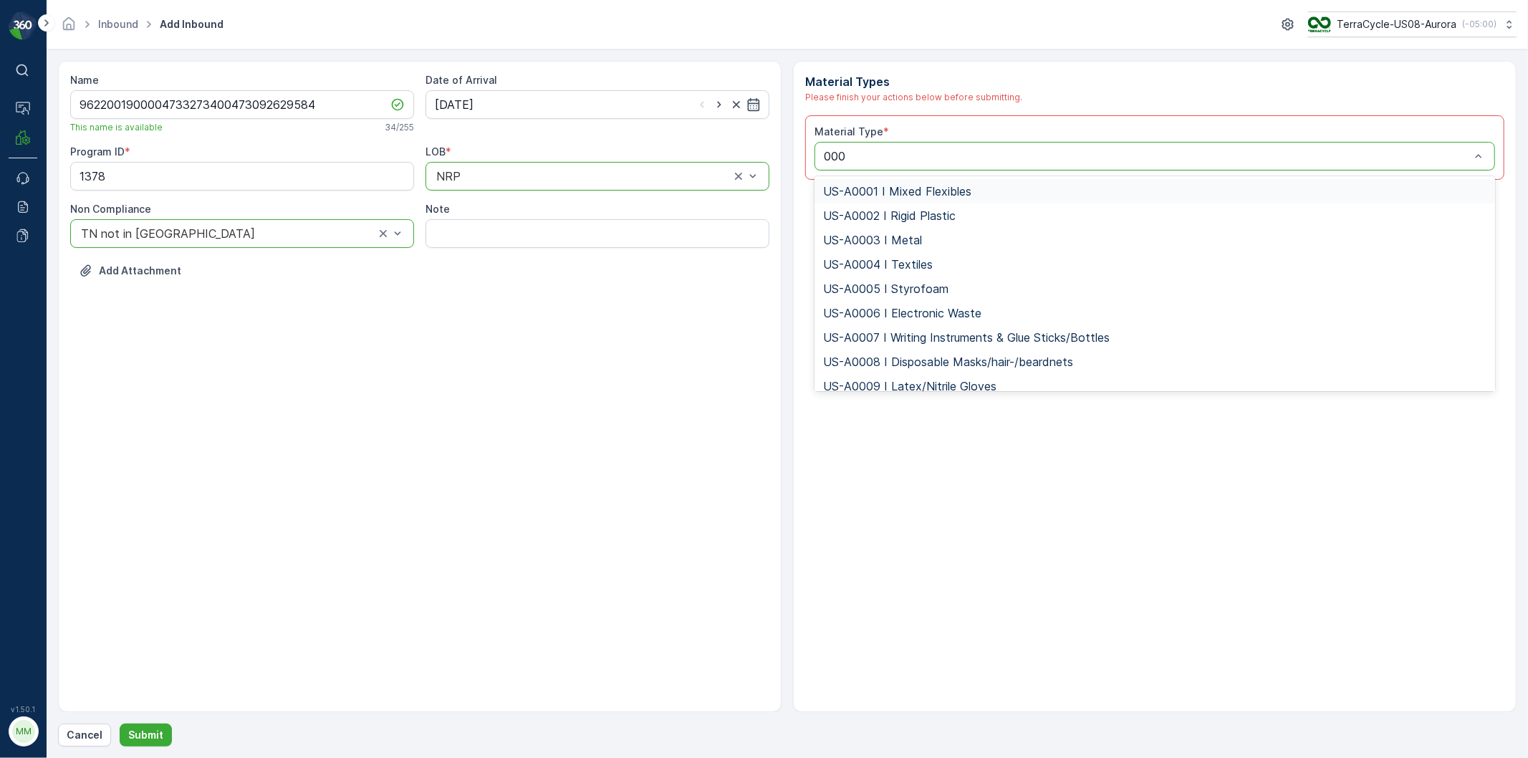
type input "0006"
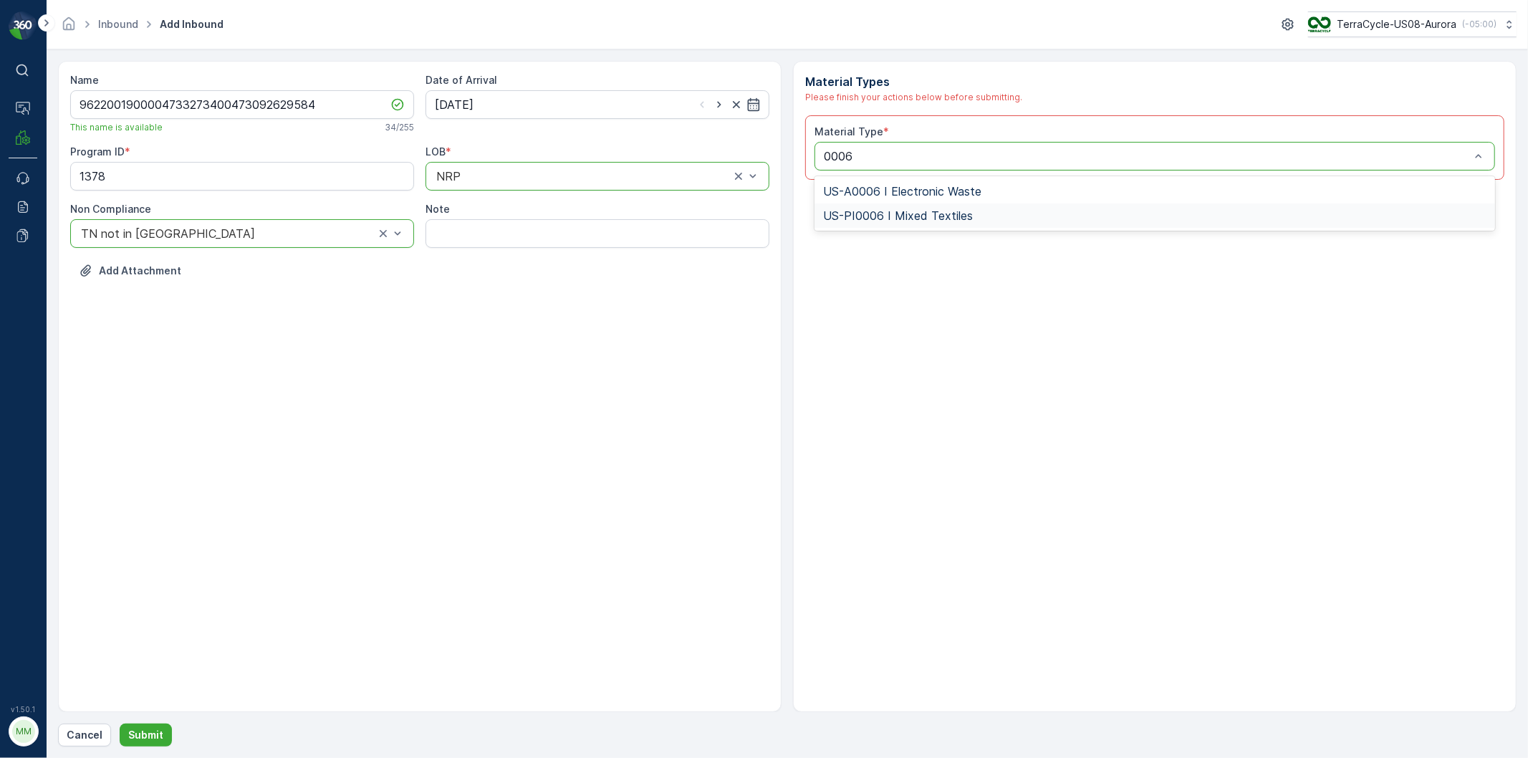
click at [891, 212] on span "US-PI0006 I Mixed Textiles" at bounding box center [898, 215] width 150 height 13
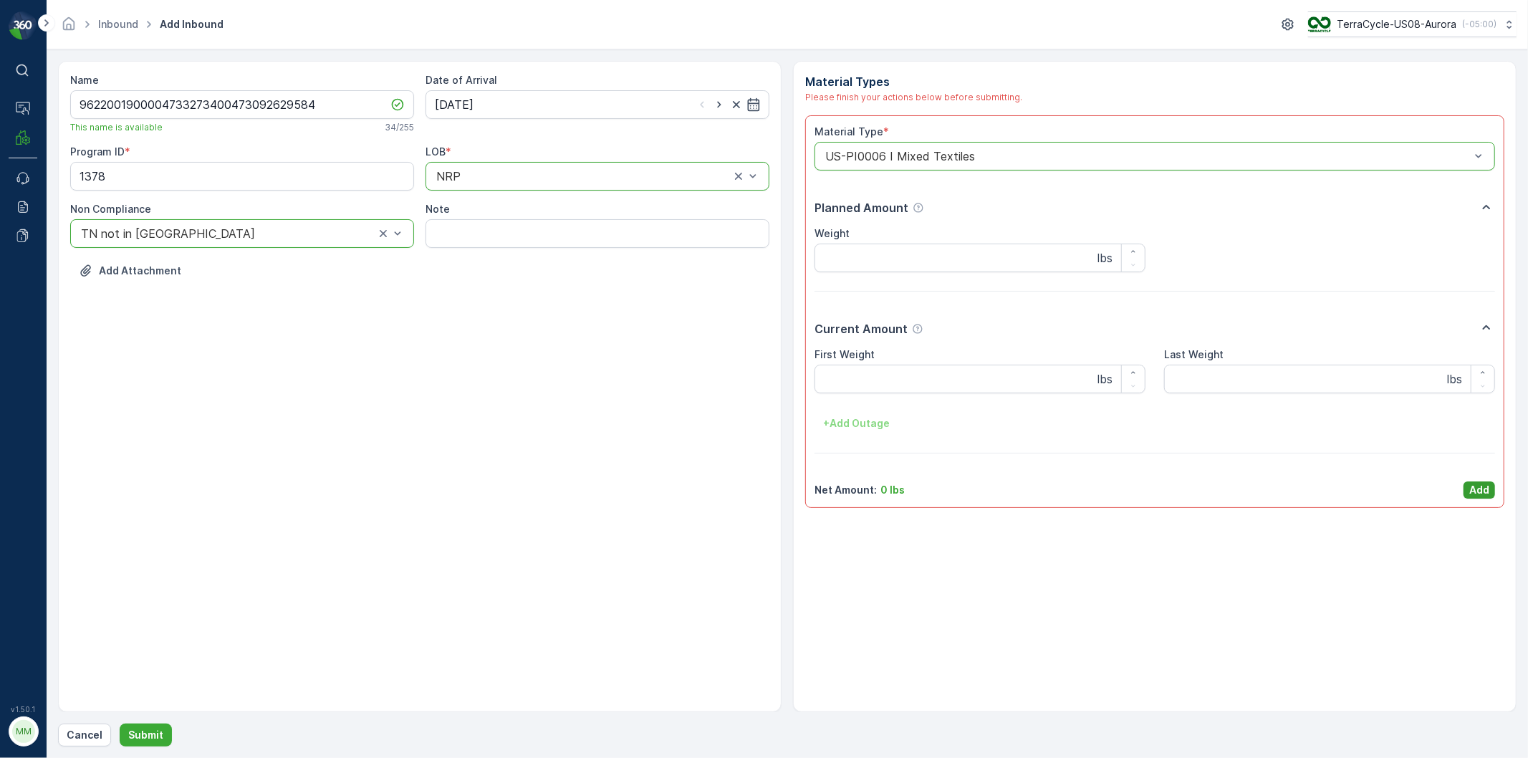
click at [1484, 491] on p "Add" at bounding box center [1480, 490] width 20 height 14
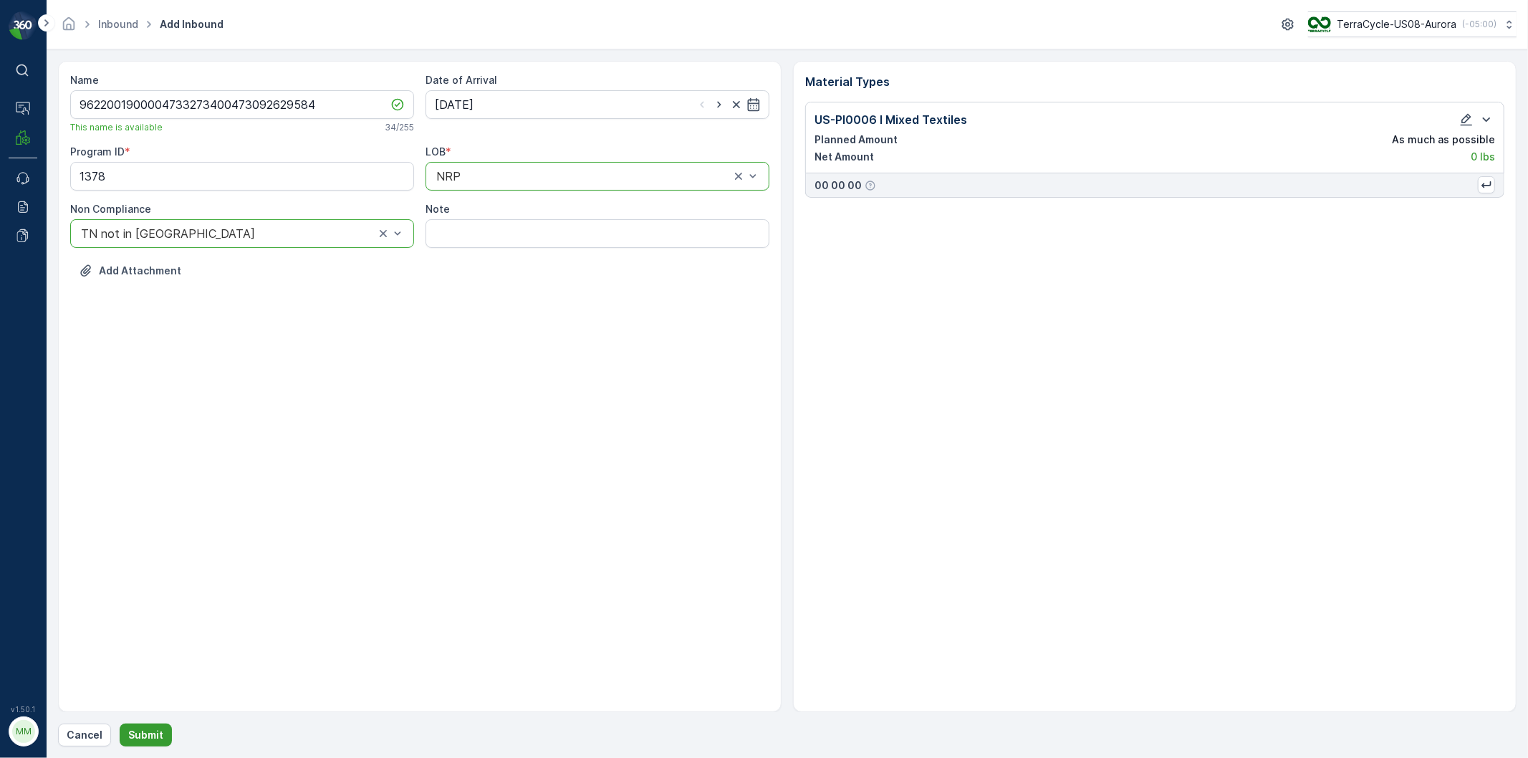
click at [146, 735] on p "Submit" at bounding box center [145, 735] width 35 height 14
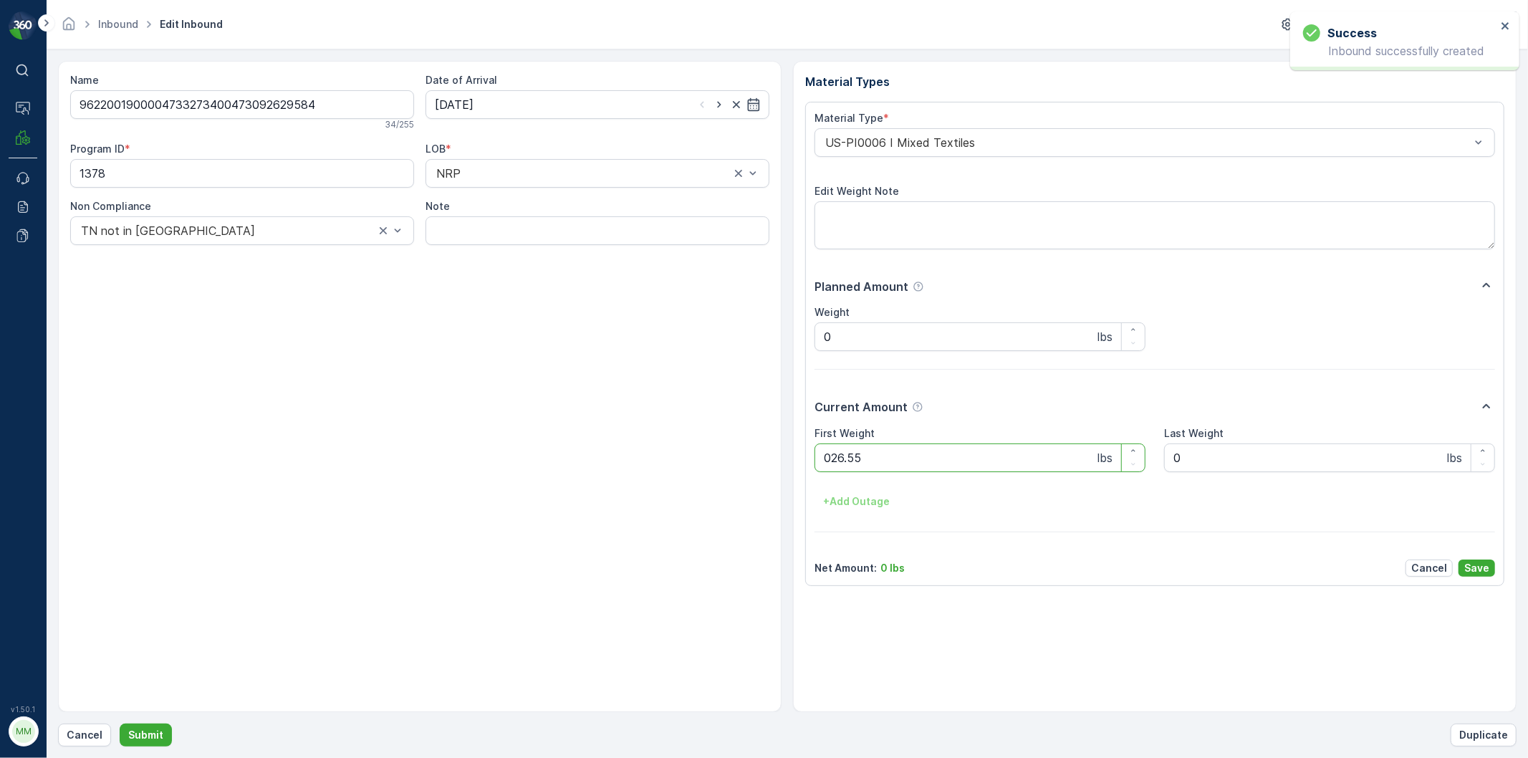
click at [120, 724] on button "Submit" at bounding box center [146, 735] width 52 height 23
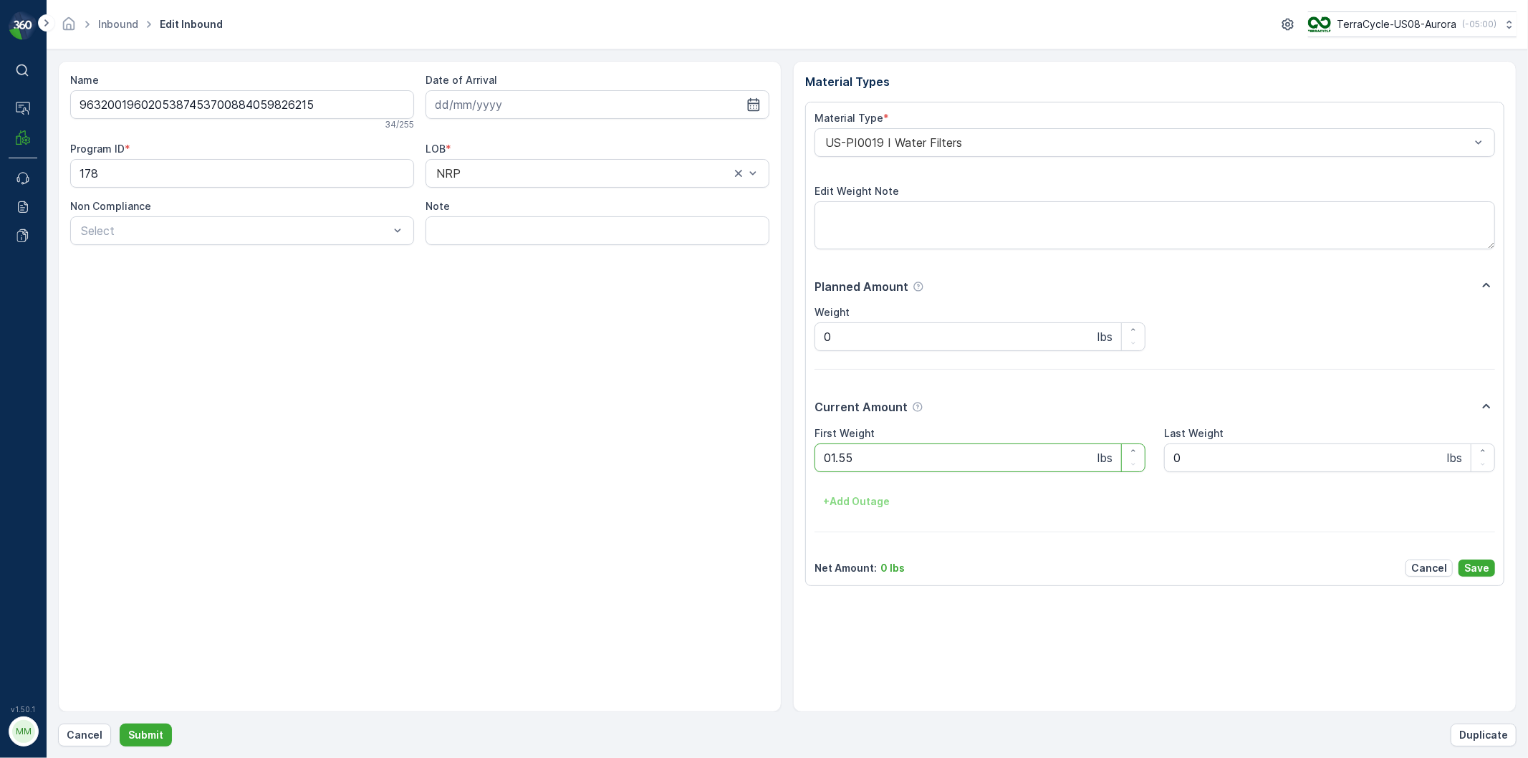
click at [120, 724] on button "Submit" at bounding box center [146, 735] width 52 height 23
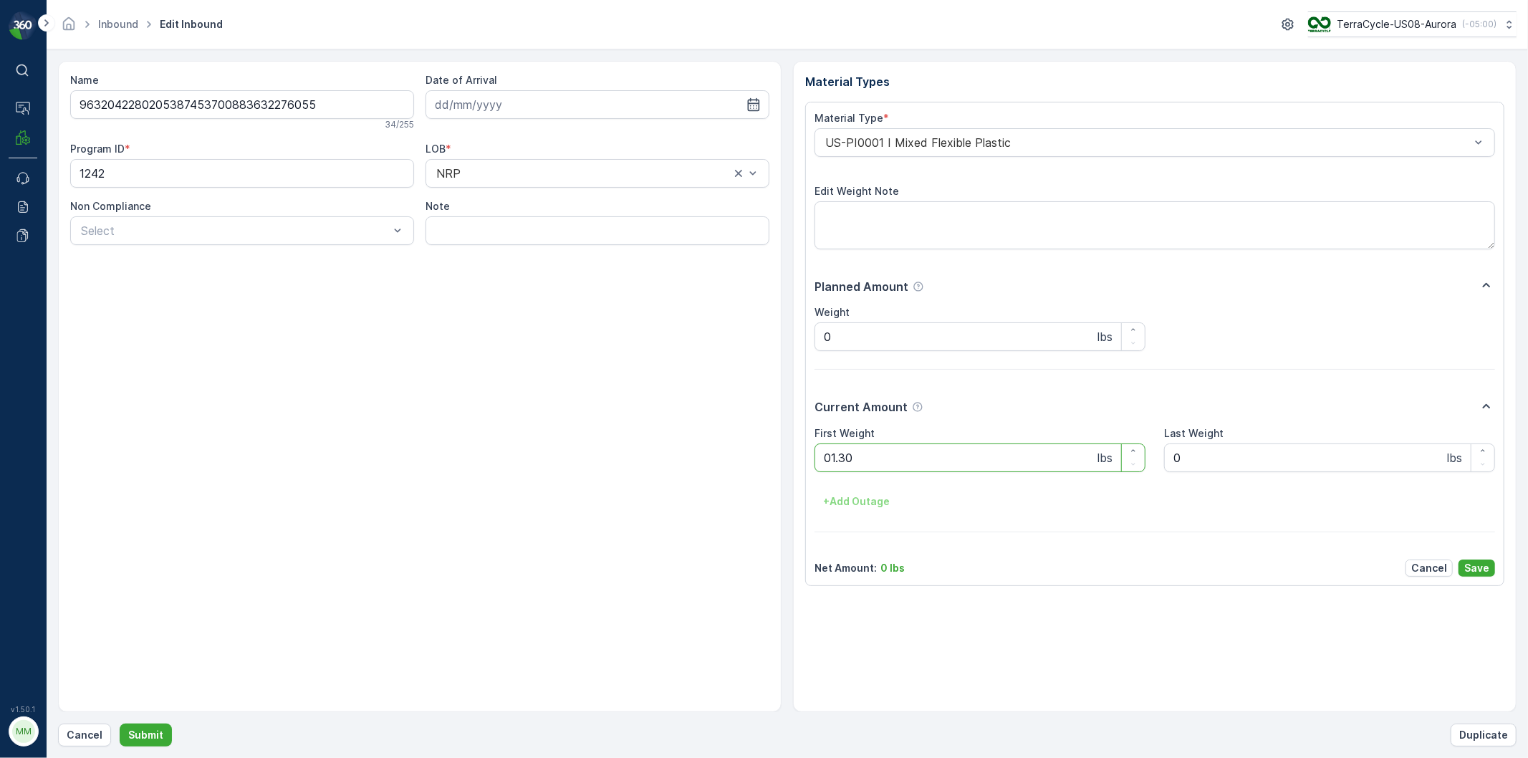
click at [120, 724] on button "Submit" at bounding box center [146, 735] width 52 height 23
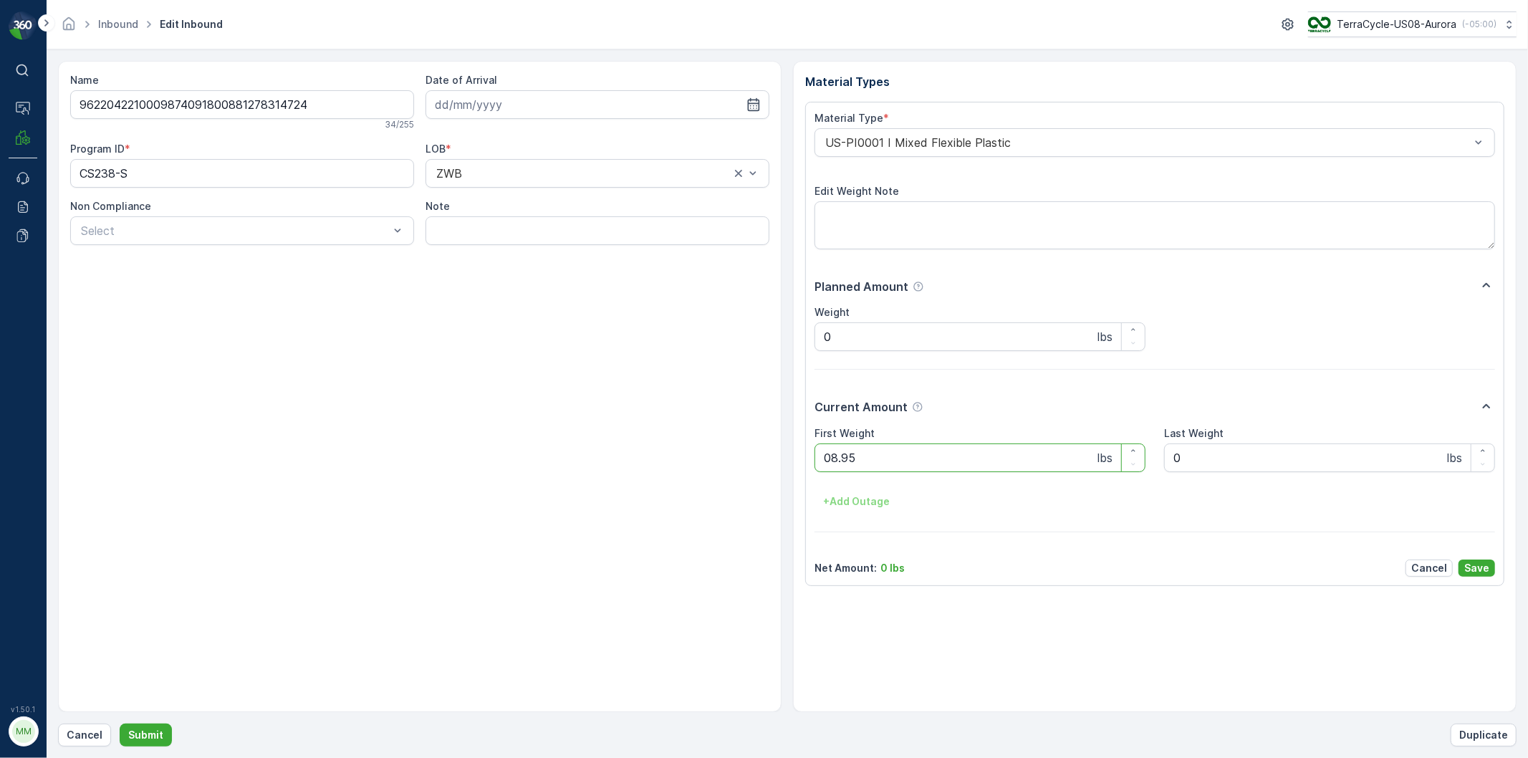
click at [120, 724] on button "Submit" at bounding box center [146, 735] width 52 height 23
